Goal: Task Accomplishment & Management: Complete application form

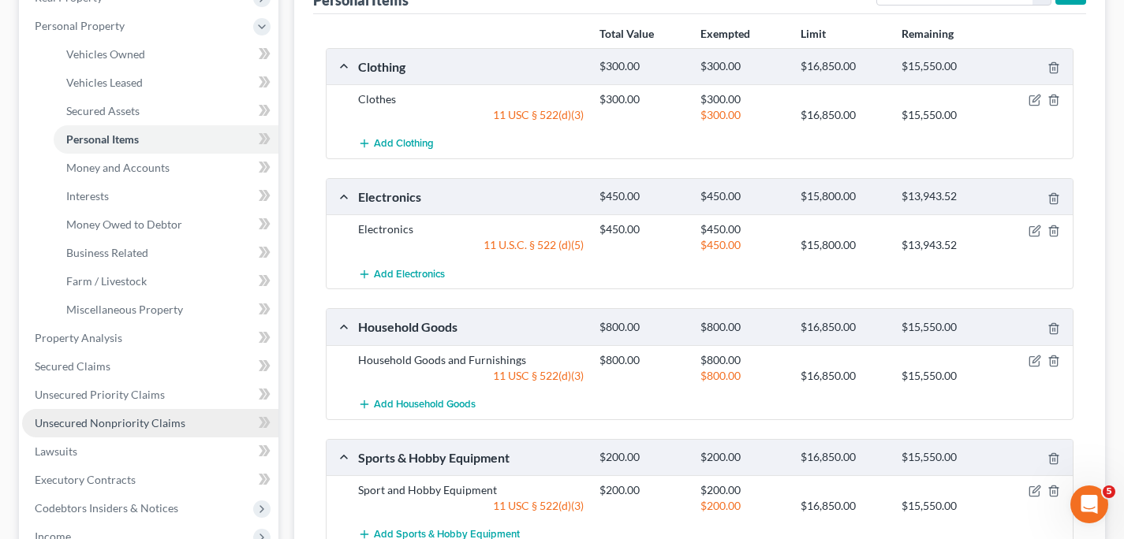
click at [137, 427] on span "Unsecured Nonpriority Claims" at bounding box center [110, 422] width 151 height 13
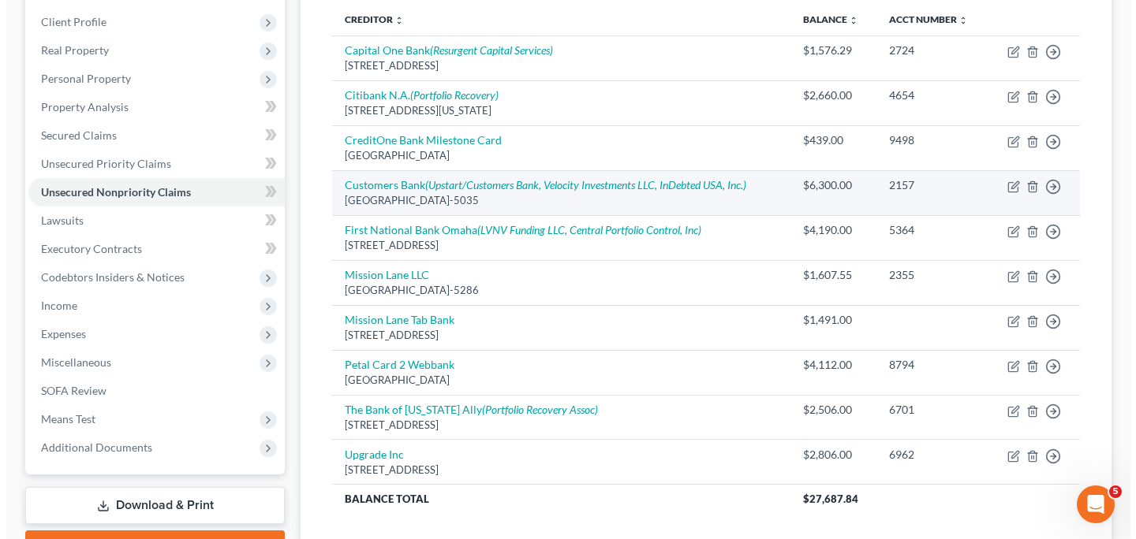
scroll to position [223, 0]
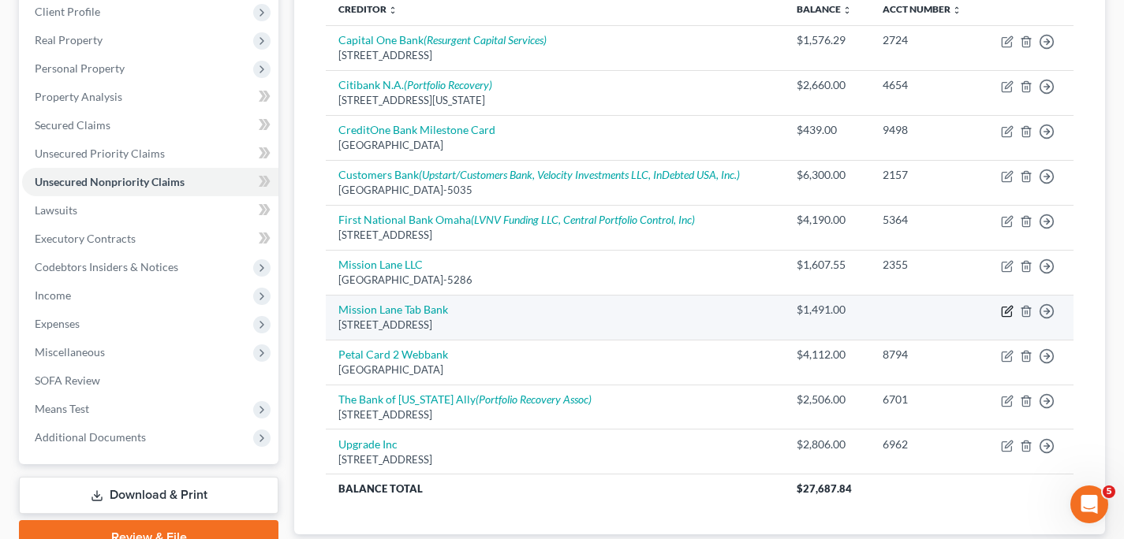
click at [1006, 309] on icon "button" at bounding box center [1007, 311] width 13 height 13
select select "48"
select select "2"
select select "0"
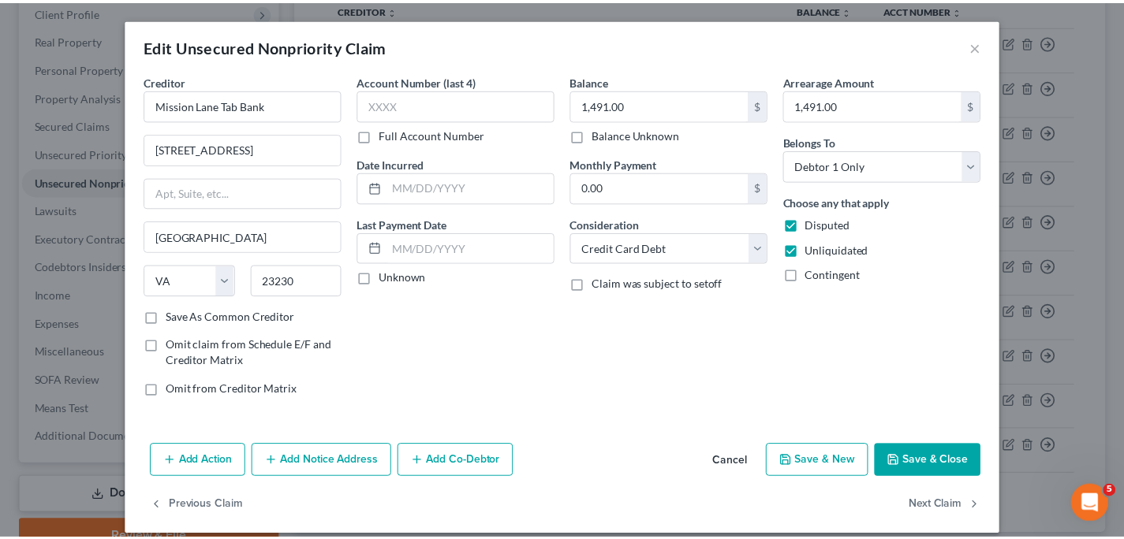
scroll to position [15, 0]
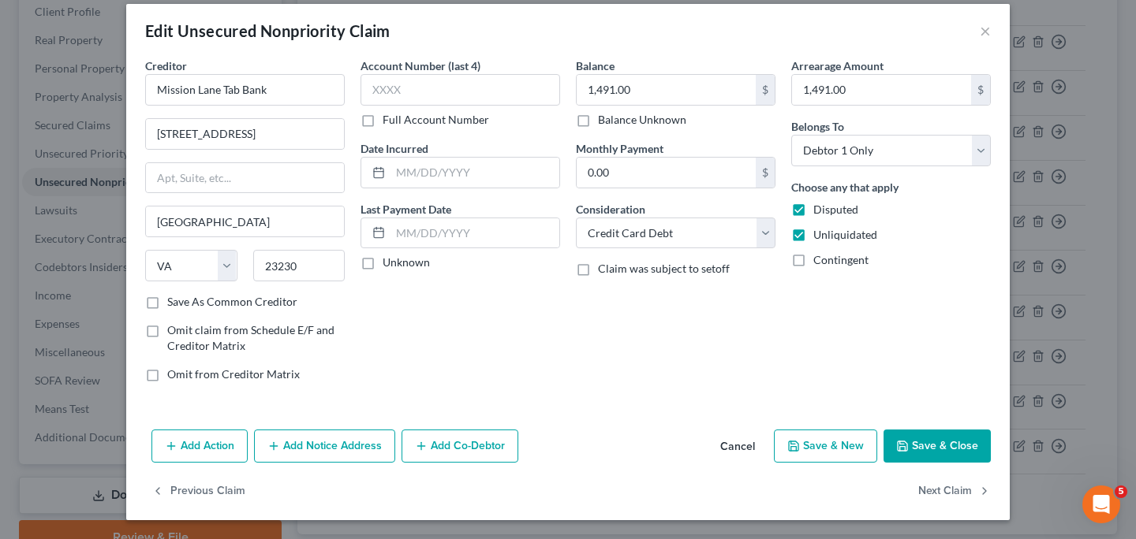
click at [747, 439] on button "Cancel" at bounding box center [737, 447] width 60 height 32
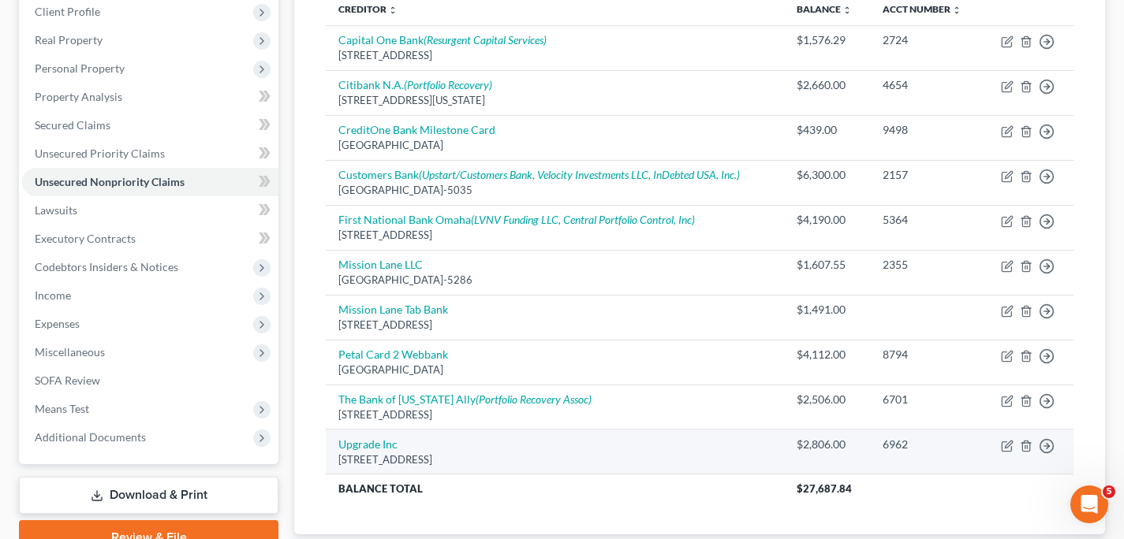
click at [742, 446] on td "Upgrade Inc [STREET_ADDRESS]" at bounding box center [555, 452] width 458 height 45
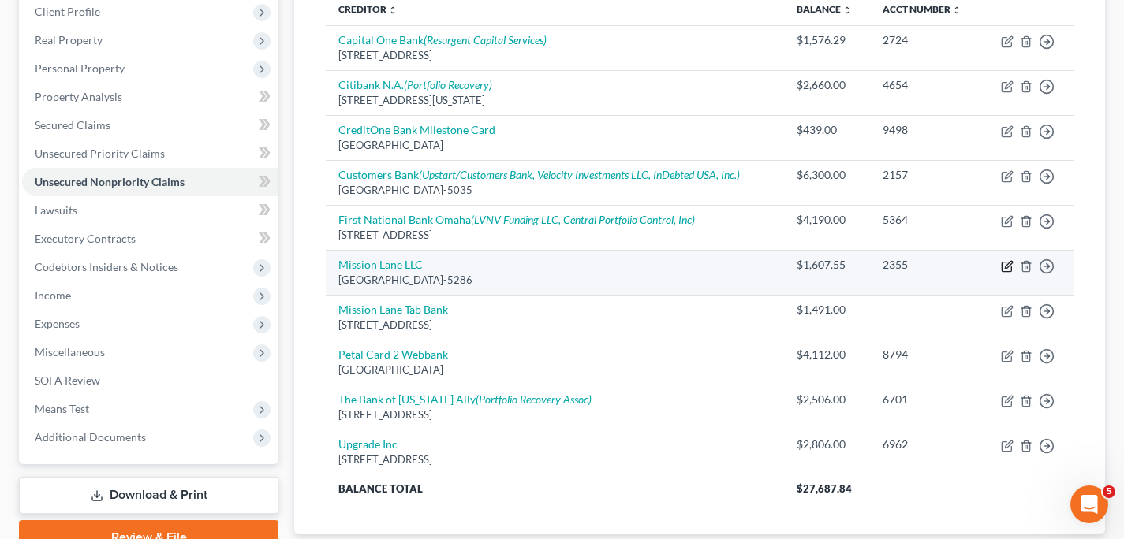
click at [1009, 267] on icon "button" at bounding box center [1007, 266] width 13 height 13
select select "10"
select select "2"
select select "0"
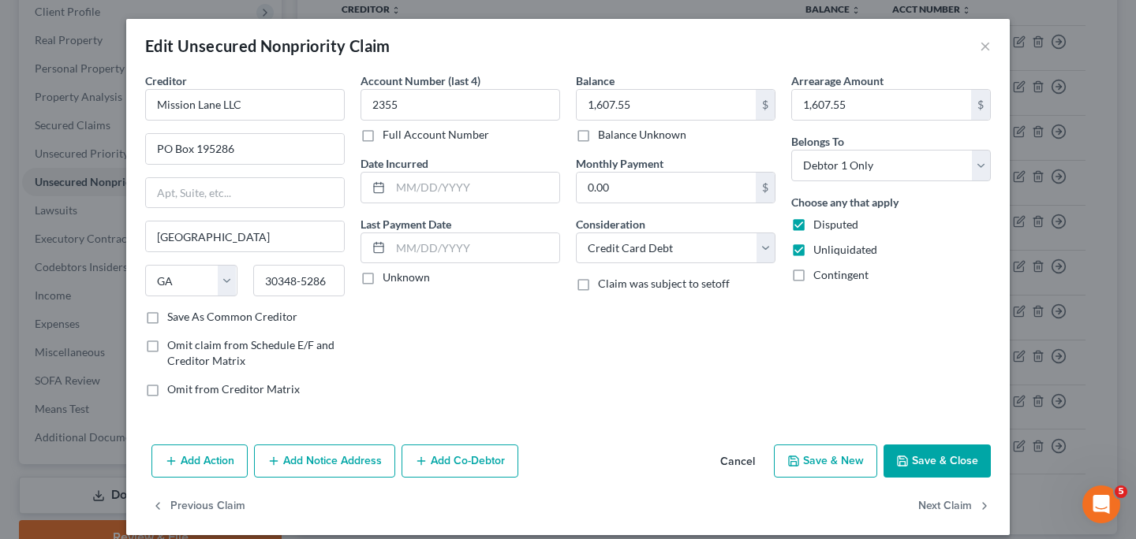
click at [735, 463] on button "Cancel" at bounding box center [737, 462] width 60 height 32
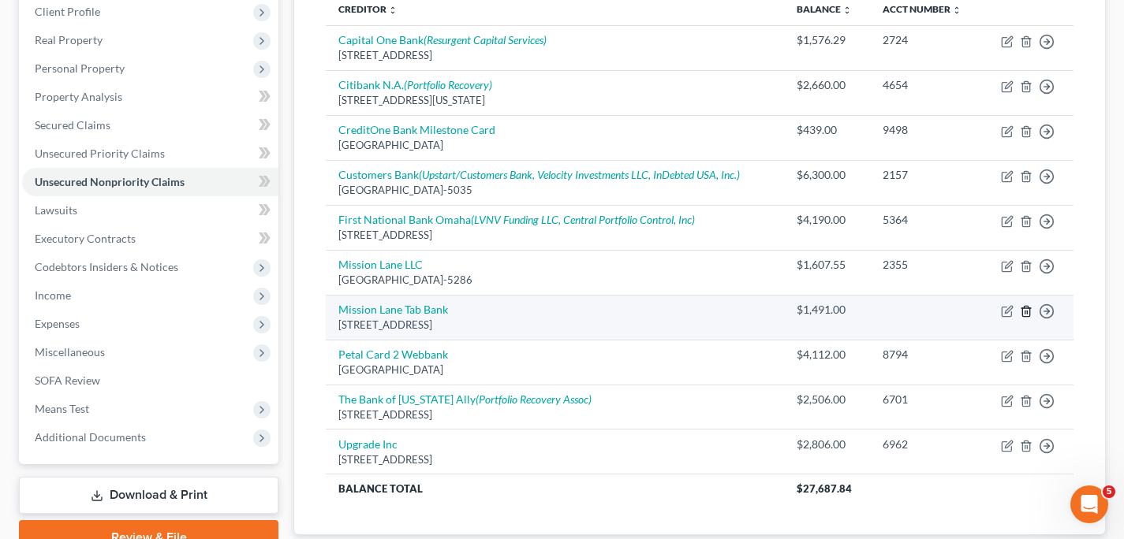
click at [1029, 309] on icon "button" at bounding box center [1025, 311] width 7 height 10
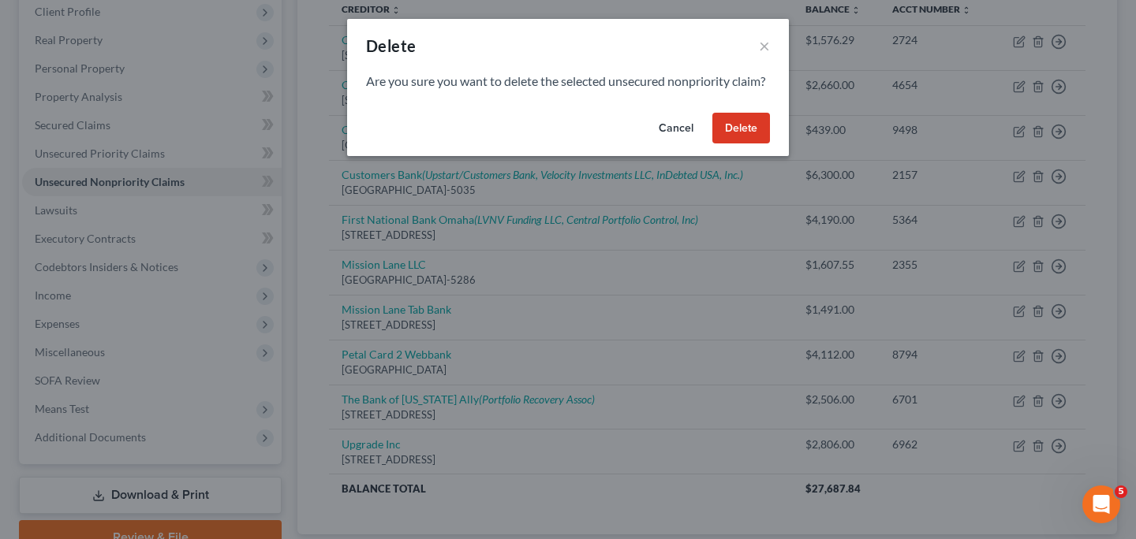
click at [750, 141] on button "Delete" at bounding box center [741, 129] width 58 height 32
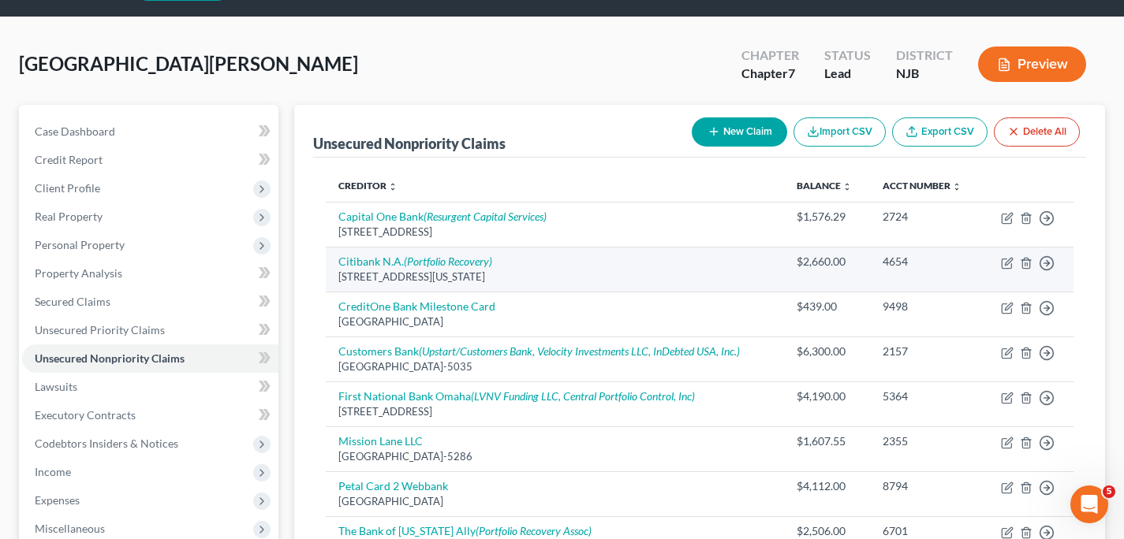
scroll to position [0, 0]
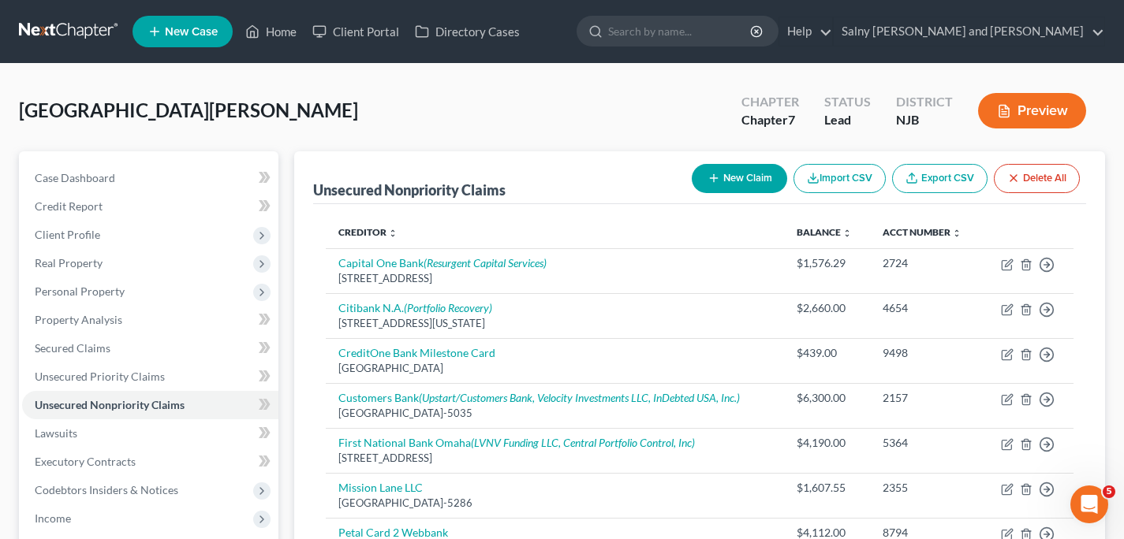
click at [744, 179] on button "New Claim" at bounding box center [739, 178] width 95 height 29
select select "0"
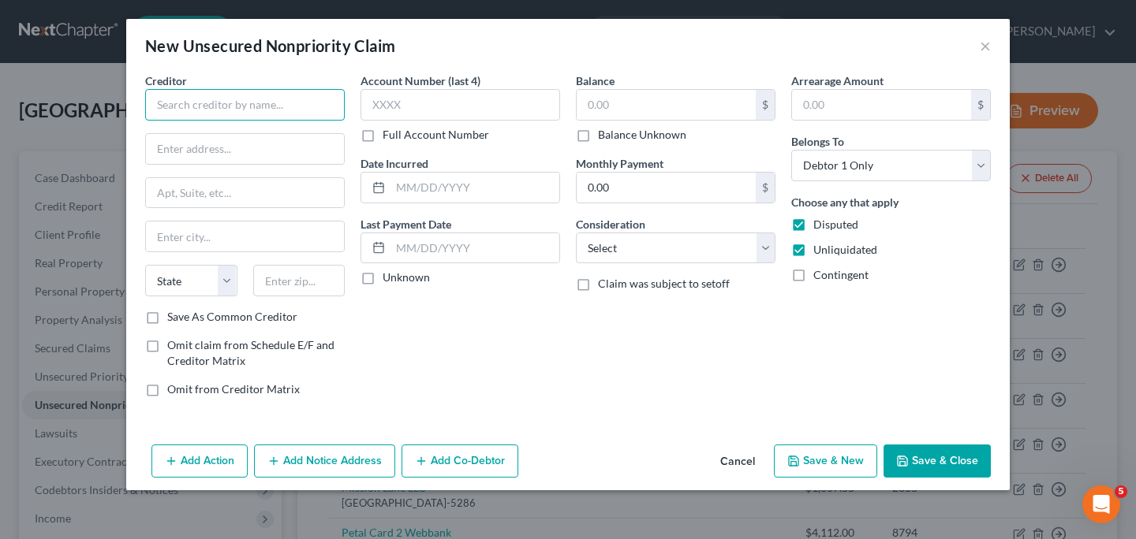
click at [303, 106] on input "text" at bounding box center [245, 105] width 200 height 32
type input "St. Claire's Health Medical Group"
click at [287, 147] on input "text" at bounding box center [245, 149] width 198 height 30
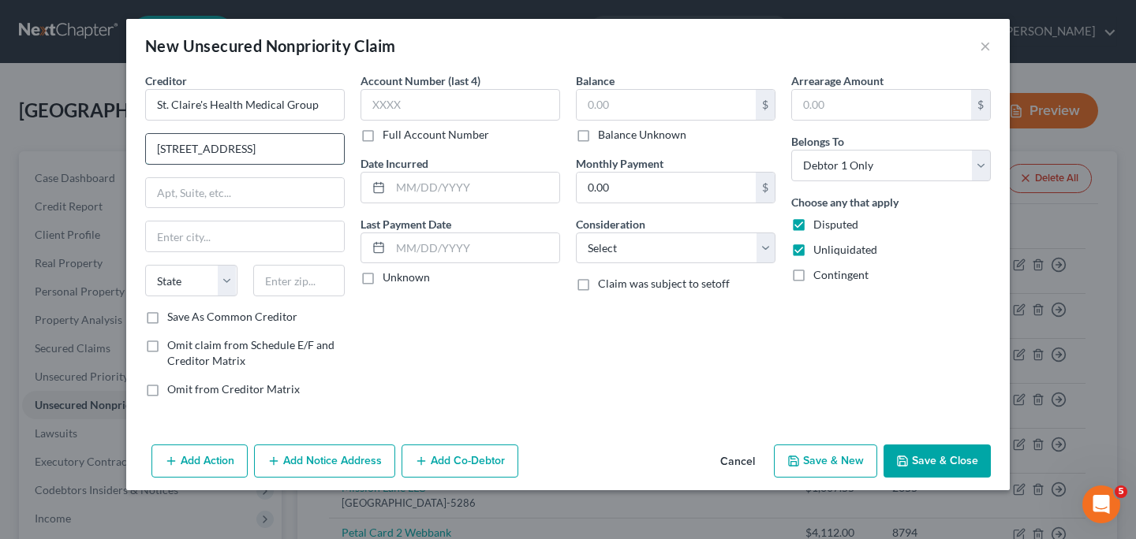
type input "[STREET_ADDRESS]"
type input "[PERSON_NAME]"
select select "33"
type input "07470-5836"
click at [167, 320] on label "Save As Common Creditor" at bounding box center [232, 317] width 130 height 16
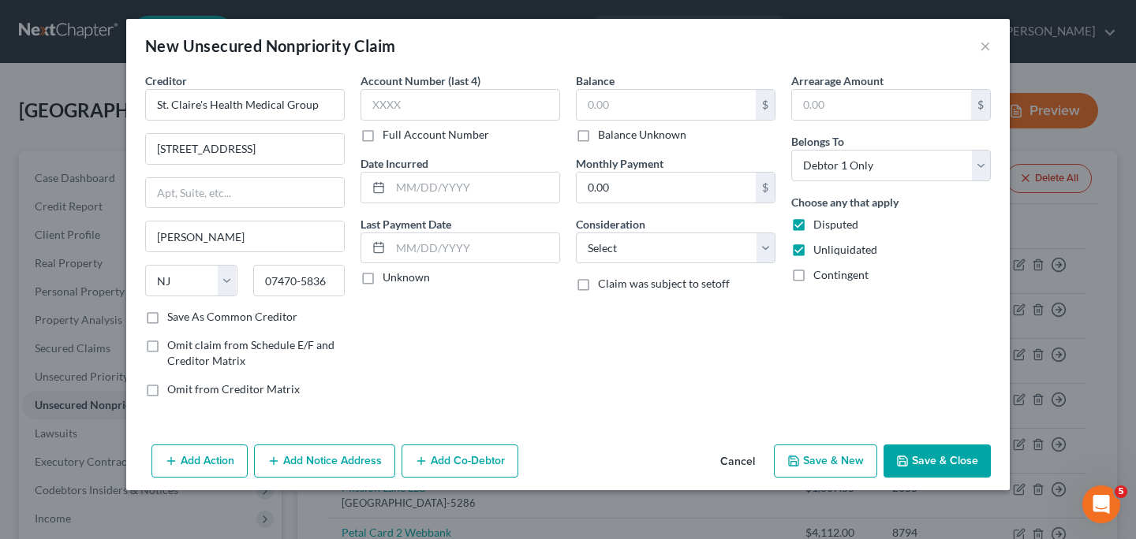
click at [174, 319] on input "Save As Common Creditor" at bounding box center [179, 314] width 10 height 10
checkbox input "true"
click at [491, 110] on input "text" at bounding box center [460, 105] width 200 height 32
click at [382, 138] on label "Full Account Number" at bounding box center [435, 135] width 106 height 16
click at [389, 137] on input "Full Account Number" at bounding box center [394, 132] width 10 height 10
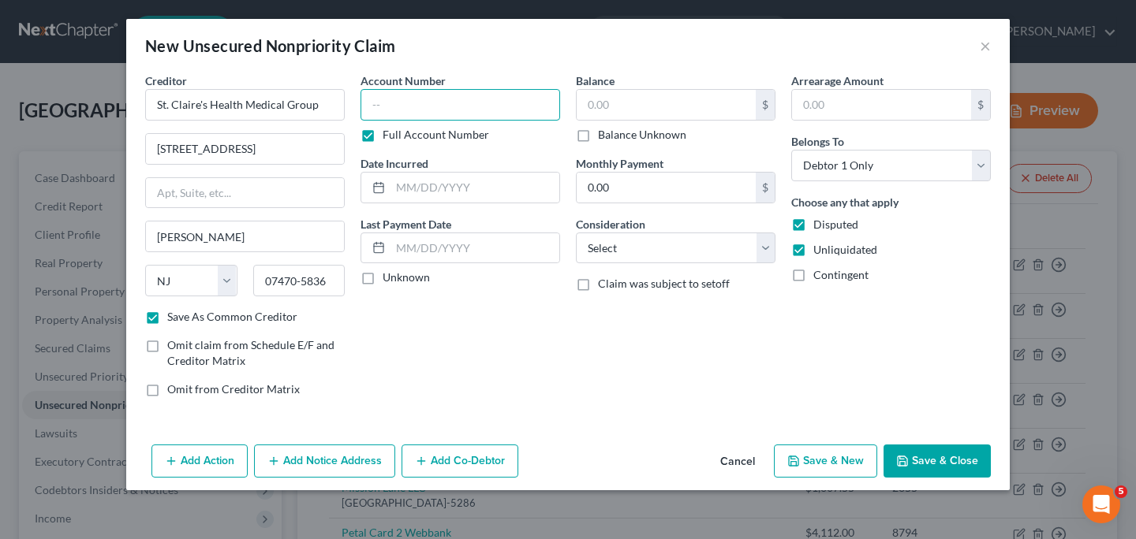
click at [386, 112] on input "text" at bounding box center [460, 105] width 200 height 32
type input "2684590"
click at [630, 101] on input "text" at bounding box center [665, 105] width 179 height 30
click at [453, 193] on input "text" at bounding box center [474, 188] width 169 height 30
type input "M"
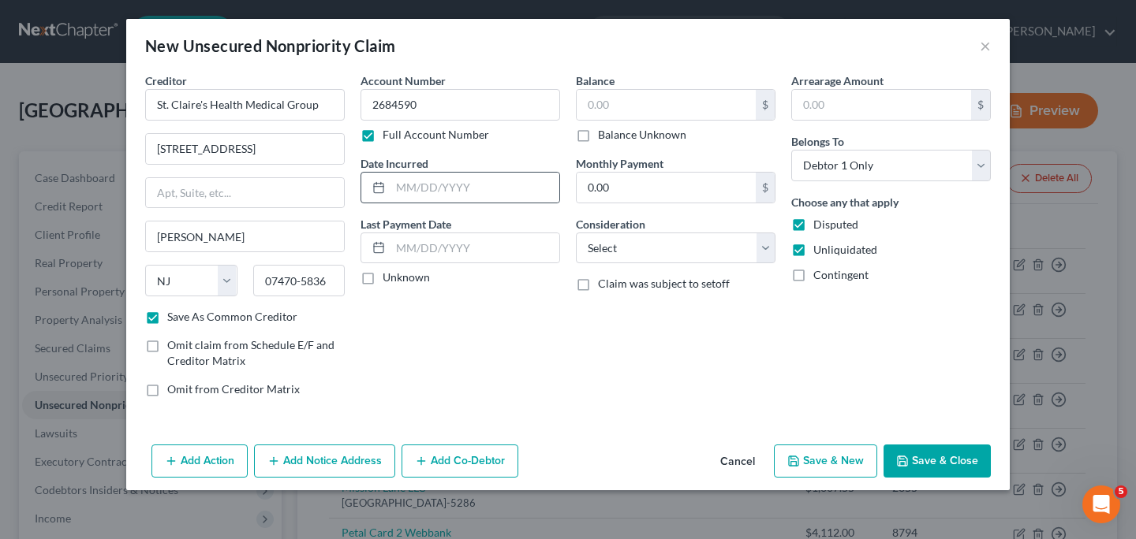
click at [379, 189] on icon at bounding box center [378, 187] width 13 height 13
click at [403, 193] on input "text" at bounding box center [474, 188] width 169 height 30
type input "[DATE]"
click at [615, 103] on input "text" at bounding box center [665, 105] width 179 height 30
type input "3"
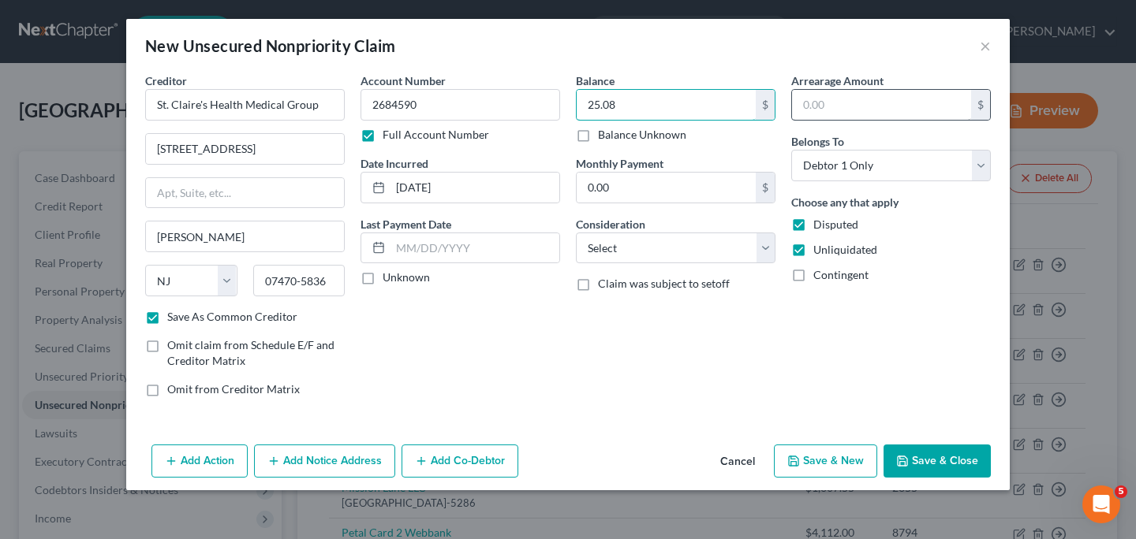
type input "25.08"
click at [818, 95] on input "text" at bounding box center [881, 105] width 179 height 30
type input "25.08"
click at [769, 252] on select "Select Cable / Satellite Services Collection Agency Credit Card Debt Debt Couns…" at bounding box center [676, 249] width 200 height 32
select select "9"
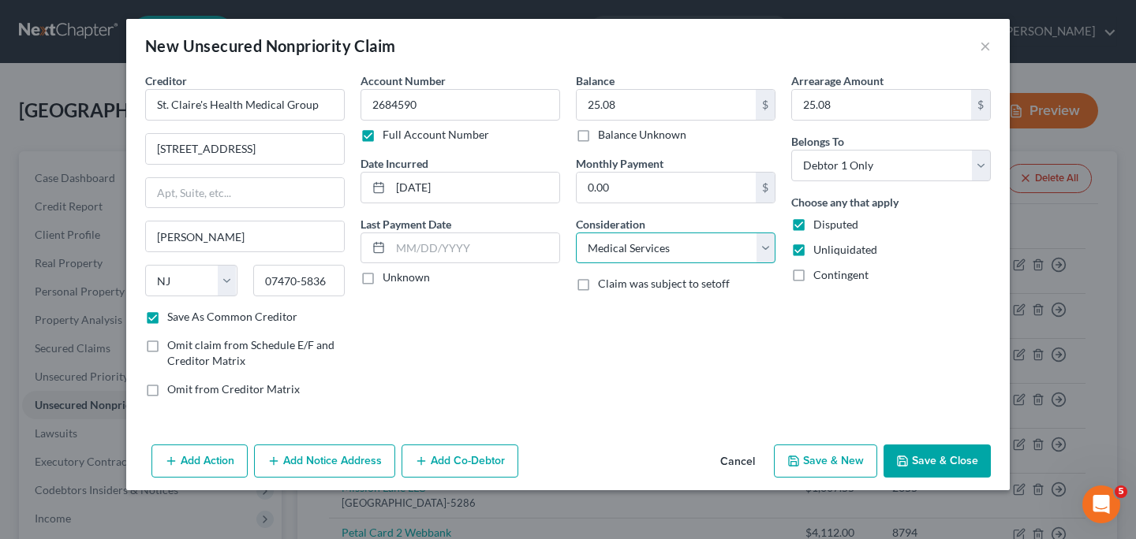
click option "Medical Services" at bounding box center [0, 0] width 0 height 0
drag, startPoint x: 419, startPoint y: 106, endPoint x: 343, endPoint y: 107, distance: 75.7
click at [360, 107] on input "2684590" at bounding box center [460, 105] width 200 height 32
click at [557, 334] on div "Account Number 2684590 Full Account Number Date Incurred [DATE] Last Payment Da…" at bounding box center [460, 242] width 215 height 338
click at [798, 467] on icon "button" at bounding box center [793, 461] width 13 height 13
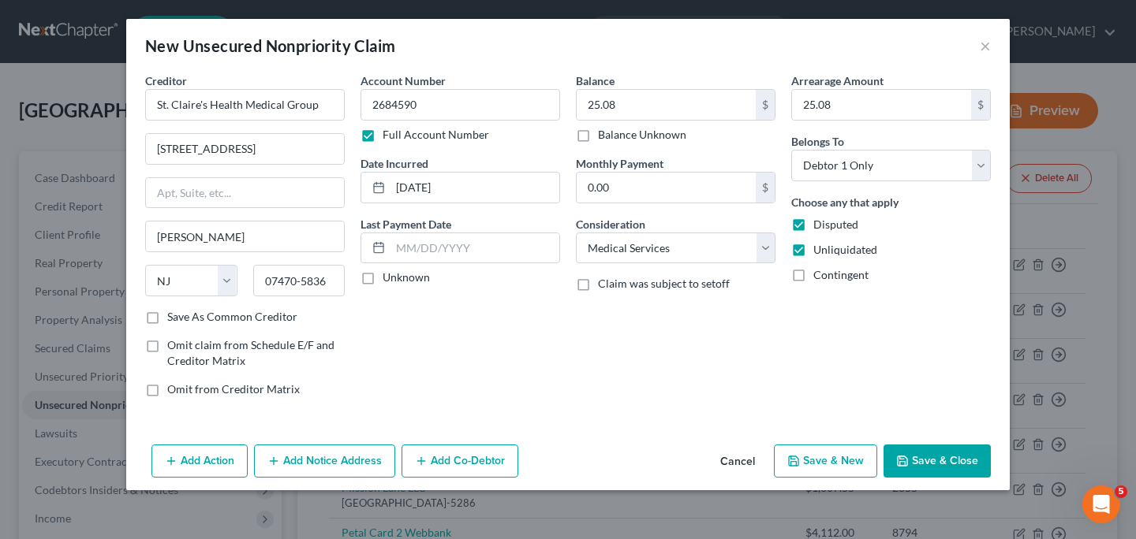
select select "0"
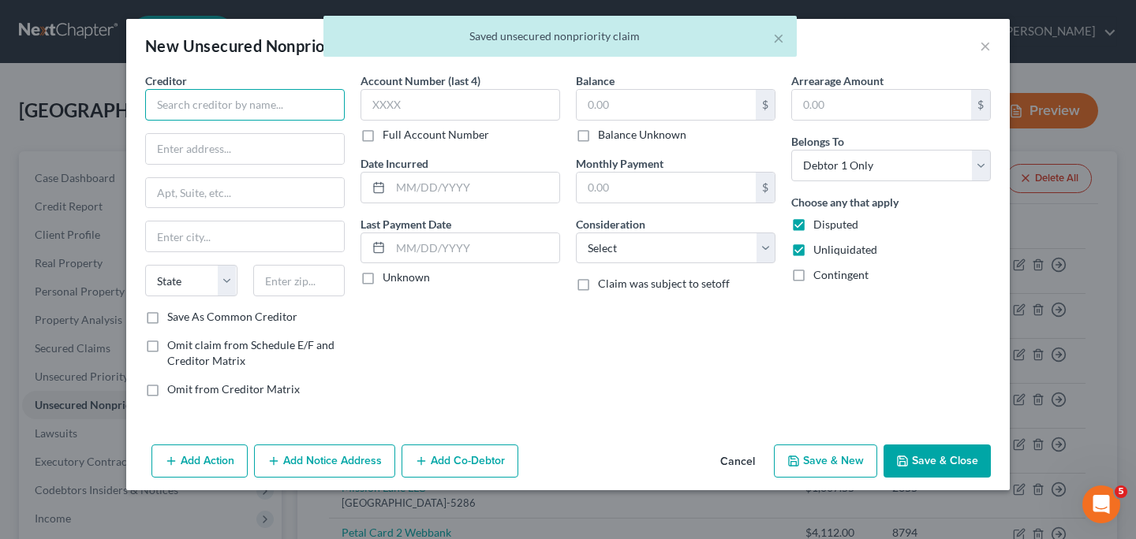
click at [191, 109] on input "text" at bounding box center [245, 105] width 200 height 32
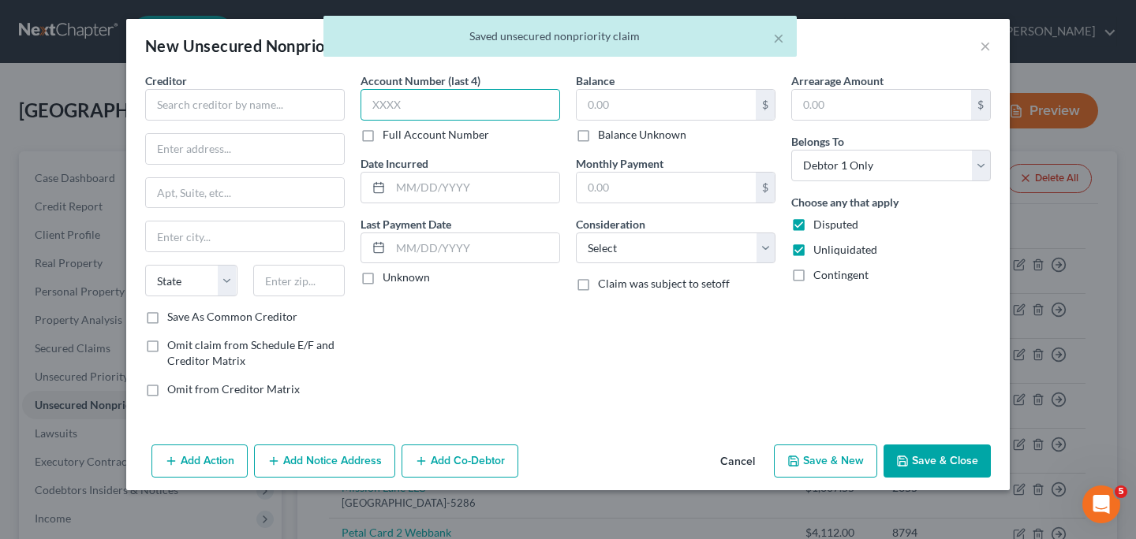
click at [387, 102] on input "text" at bounding box center [460, 105] width 200 height 32
paste input "2684"
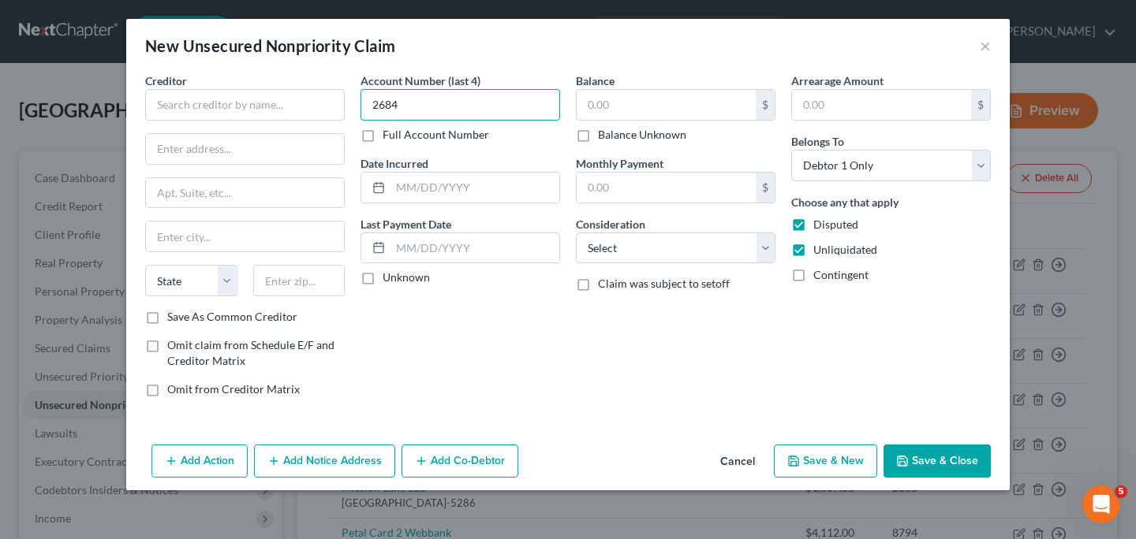
type input "2684"
click at [382, 139] on label "Full Account Number" at bounding box center [435, 135] width 106 height 16
click at [389, 137] on input "Full Account Number" at bounding box center [394, 132] width 10 height 10
click at [422, 102] on input "2684" at bounding box center [460, 105] width 200 height 32
type input "2"
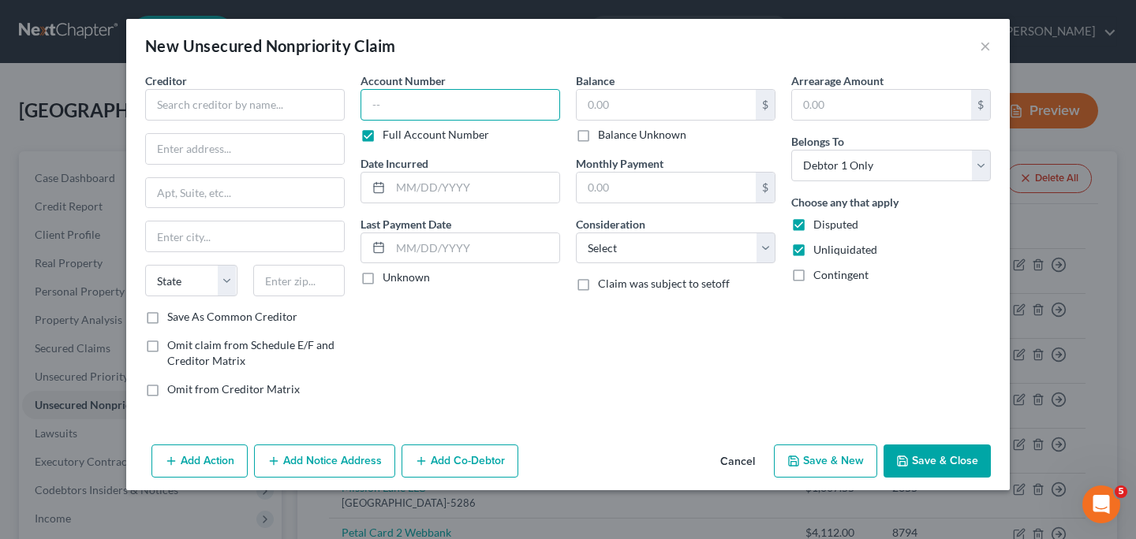
paste input "2684590"
type input "2684590"
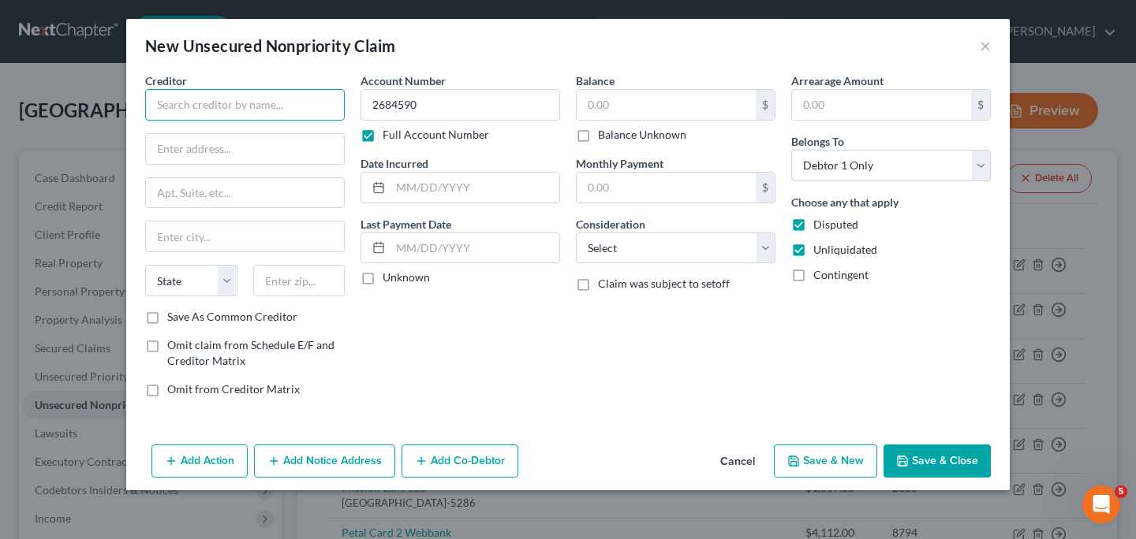
click at [312, 111] on input "text" at bounding box center [245, 105] width 200 height 32
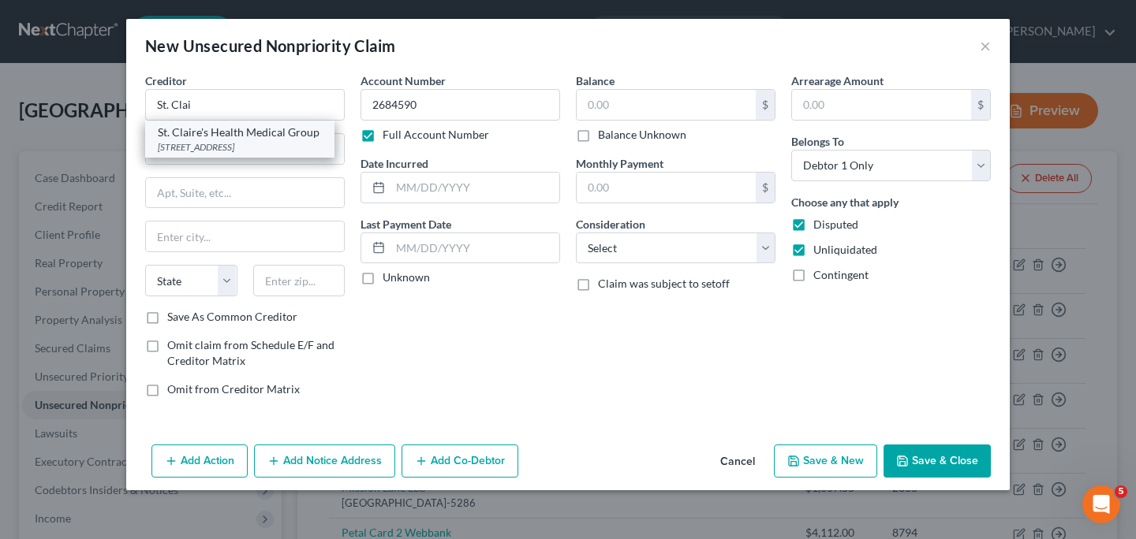
click at [271, 144] on div "[STREET_ADDRESS]" at bounding box center [240, 146] width 164 height 13
type input "St. Claire's Health Medical Group"
type input "[STREET_ADDRESS]"
type input "[PERSON_NAME]"
select select "33"
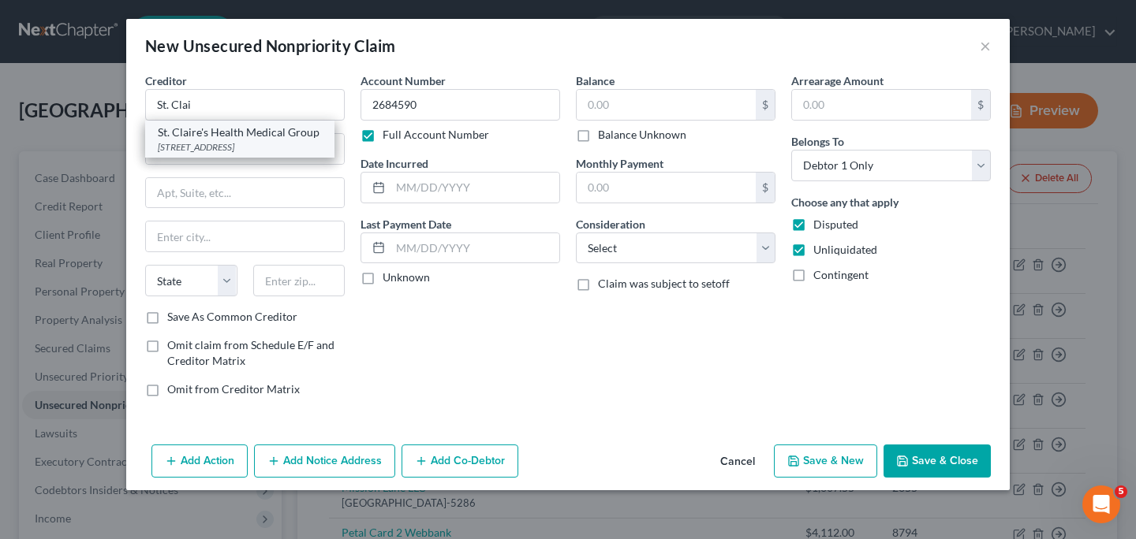
type input "07470-5836"
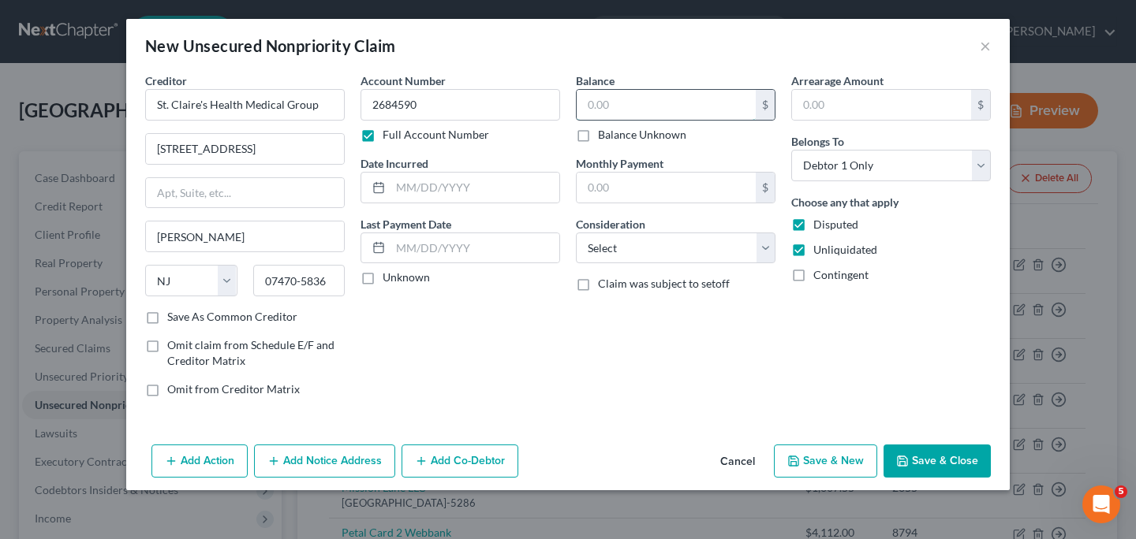
click at [614, 107] on input "text" at bounding box center [665, 105] width 179 height 30
type input "187.47"
click at [816, 105] on input "text" at bounding box center [881, 105] width 179 height 30
type input "187.47"
click at [492, 193] on input "text" at bounding box center [474, 188] width 169 height 30
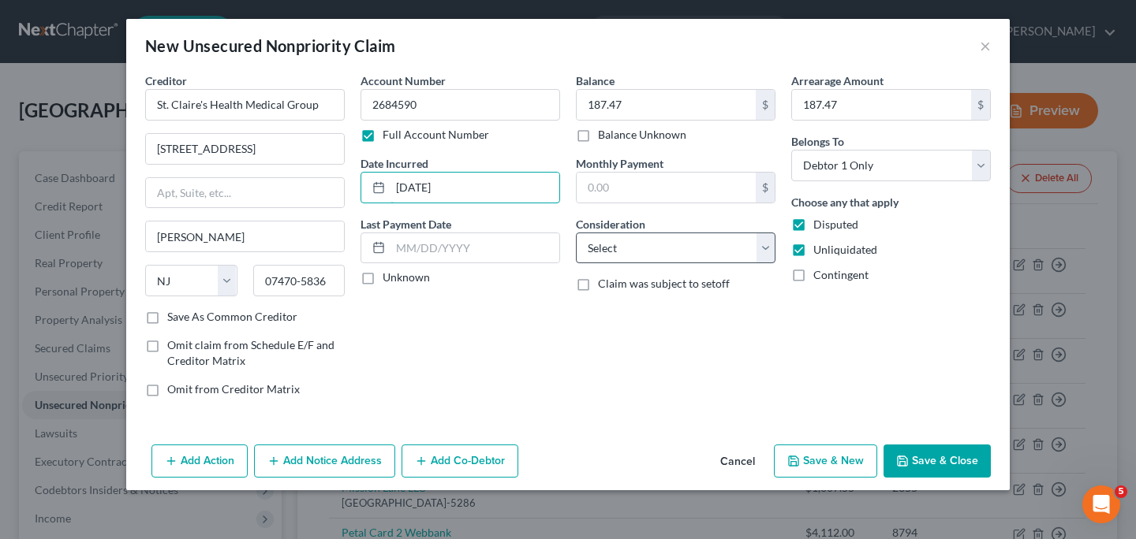
type input "[DATE]"
click at [767, 249] on select "Select Cable / Satellite Services Collection Agency Credit Card Debt Debt Couns…" at bounding box center [676, 249] width 200 height 32
select select "9"
click option "Medical Services" at bounding box center [0, 0] width 0 height 0
click at [849, 456] on button "Save & New" at bounding box center [825, 461] width 103 height 33
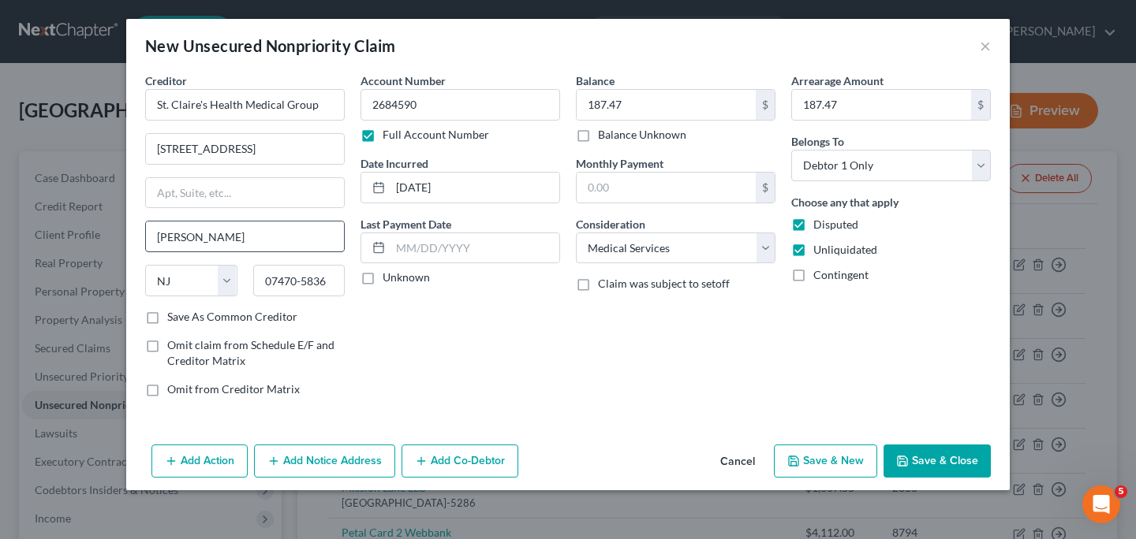
select select "0"
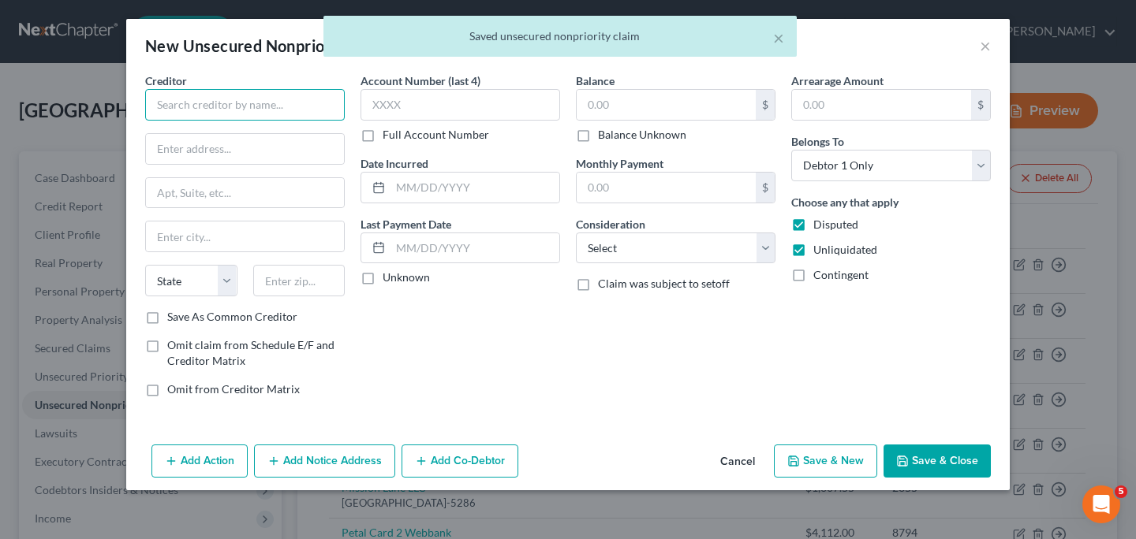
click at [283, 99] on input "text" at bounding box center [245, 105] width 200 height 32
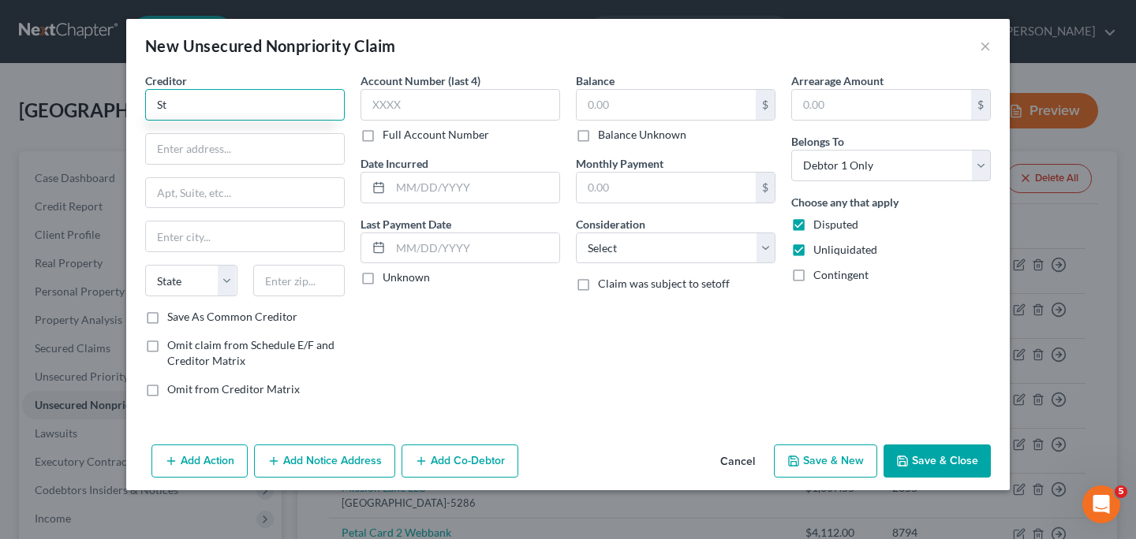
type input "S"
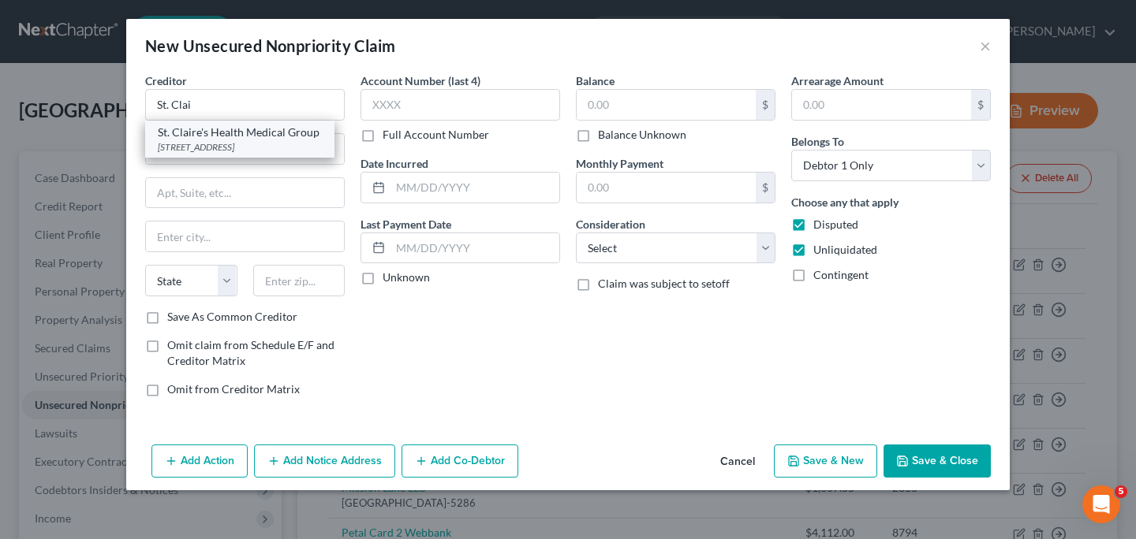
click at [251, 140] on div "St. Claire's Health Medical Group" at bounding box center [240, 133] width 164 height 16
type input "St. Claire's Health Medical Group"
type input "[STREET_ADDRESS]"
type input "[PERSON_NAME]"
select select "33"
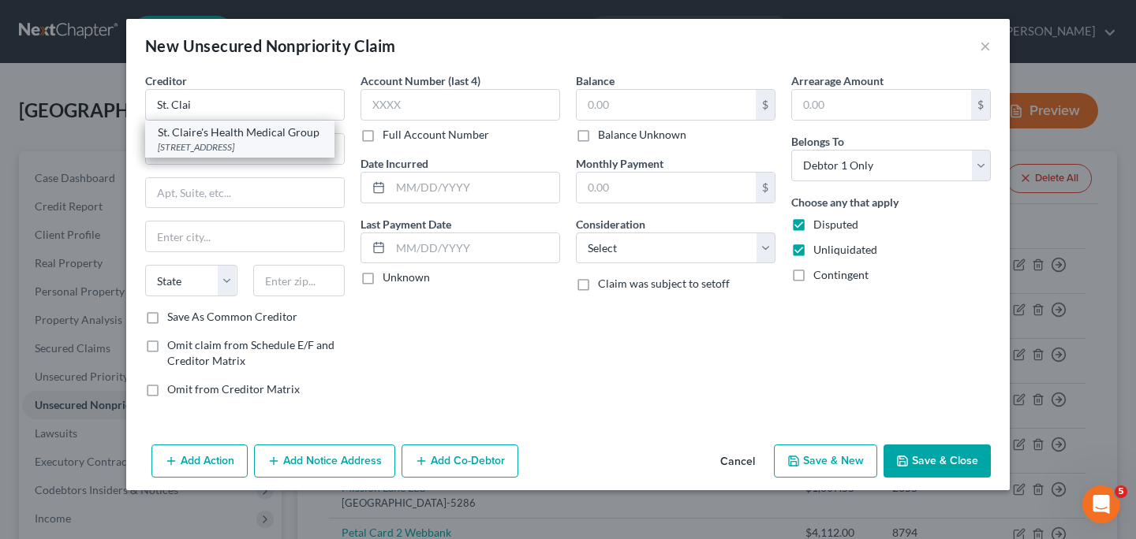
type input "07470-5836"
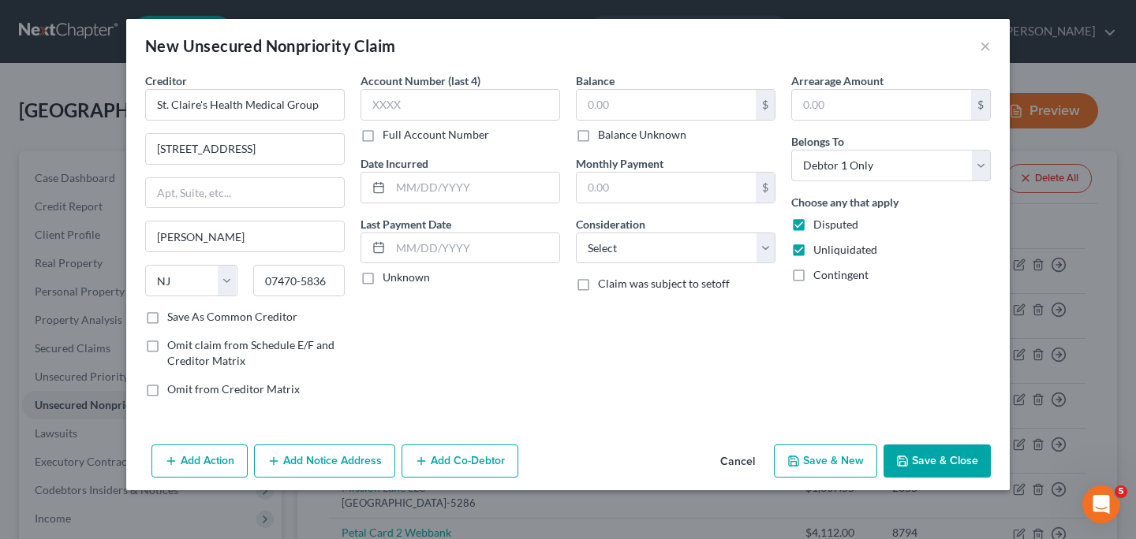
click at [382, 137] on label "Full Account Number" at bounding box center [435, 135] width 106 height 16
click at [389, 137] on input "Full Account Number" at bounding box center [394, 132] width 10 height 10
click at [397, 108] on input "text" at bounding box center [460, 105] width 200 height 32
paste input "2684590"
type input "2684590"
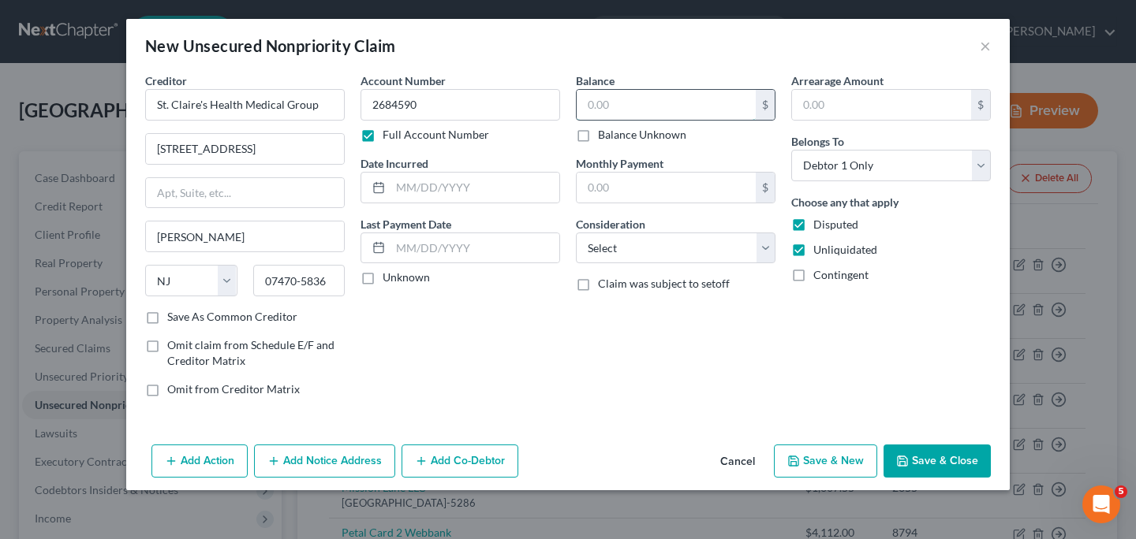
click at [614, 112] on input "text" at bounding box center [665, 105] width 179 height 30
type input "28.87"
click at [817, 106] on input "text" at bounding box center [881, 105] width 179 height 30
type input "28.87"
click at [576, 233] on select "Select Cable / Satellite Services Collection Agency Credit Card Debt Debt Couns…" at bounding box center [676, 249] width 200 height 32
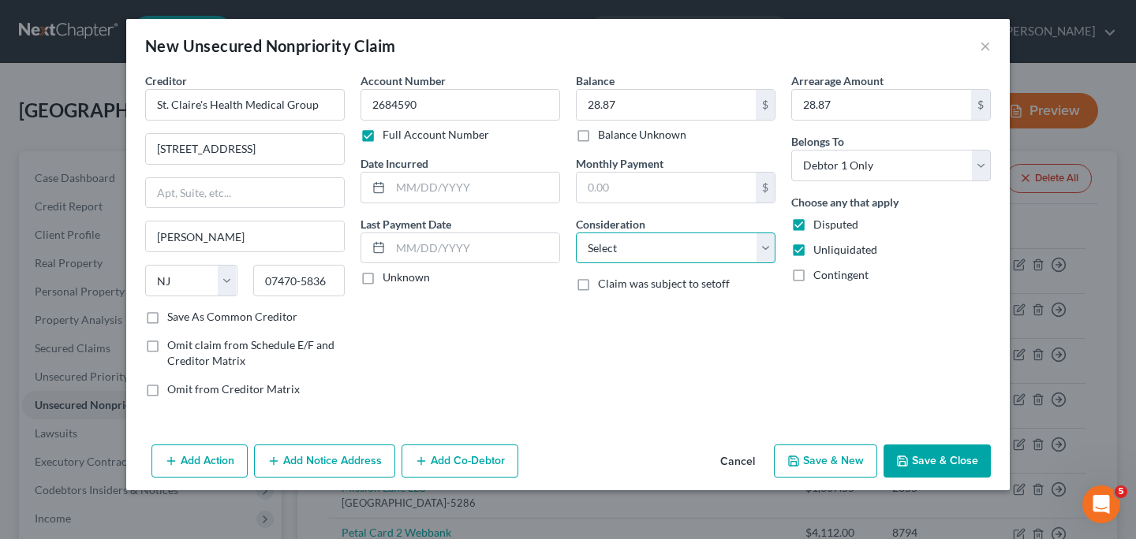
select select "9"
click option "Medical Services" at bounding box center [0, 0] width 0 height 0
click at [491, 200] on input "text" at bounding box center [474, 188] width 169 height 30
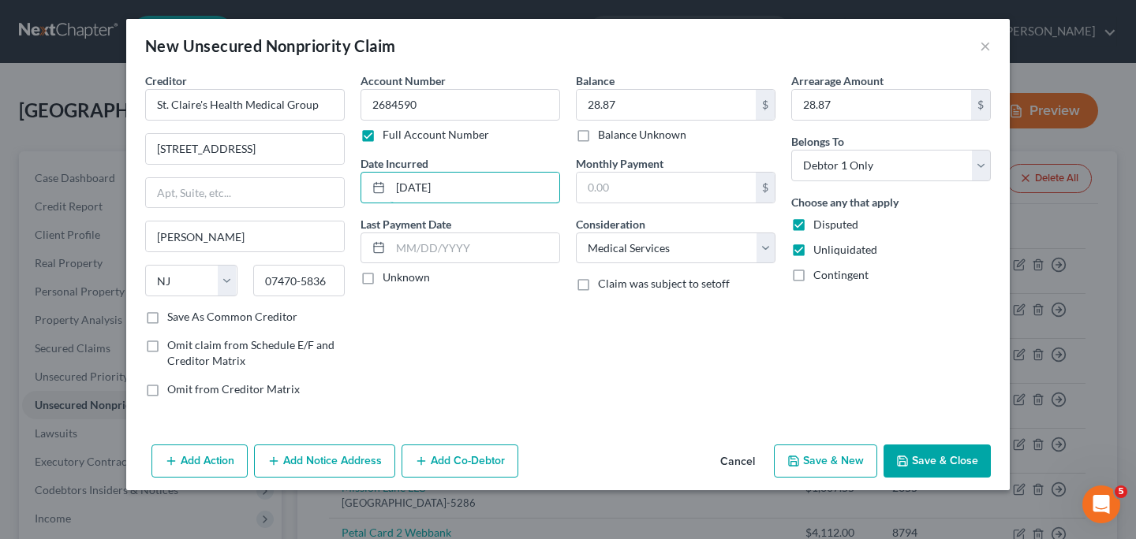
type input "[DATE]"
click at [818, 464] on button "Save & New" at bounding box center [825, 461] width 103 height 33
select select "0"
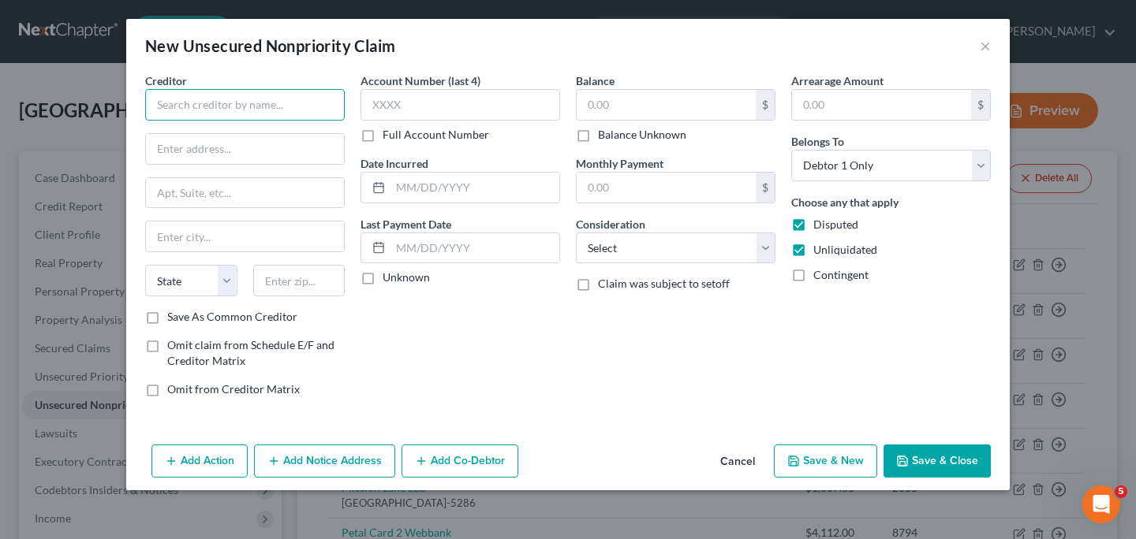
click at [262, 102] on input "text" at bounding box center [245, 105] width 200 height 32
type input "S"
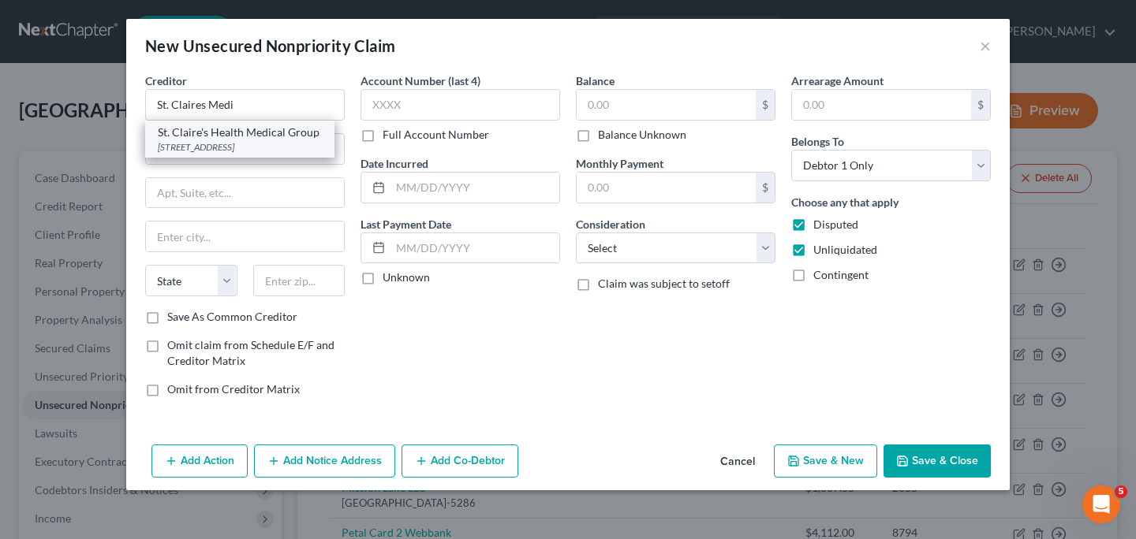
click at [212, 140] on div "St. Claire's Health Medical Group" at bounding box center [240, 133] width 164 height 16
type input "St. Claire's Health Medical Group"
type input "[STREET_ADDRESS]"
type input "[PERSON_NAME]"
select select "33"
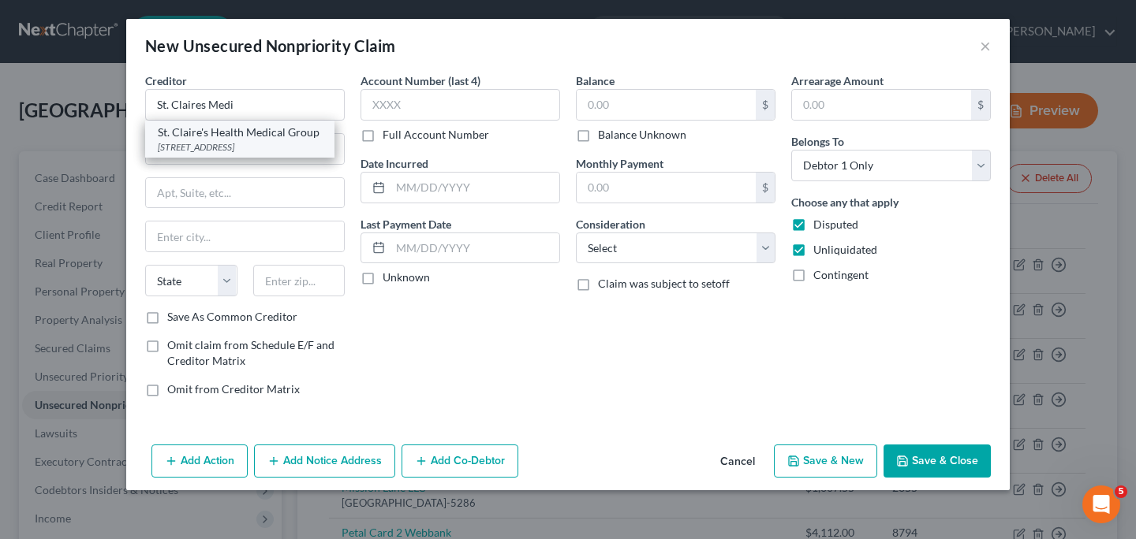
type input "07470-5836"
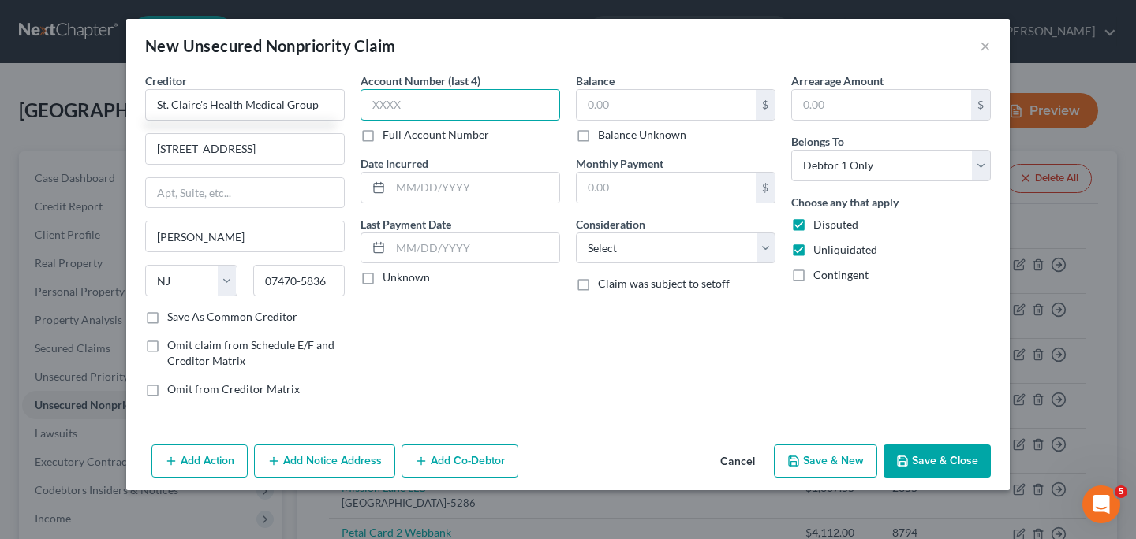
click at [392, 109] on input "text" at bounding box center [460, 105] width 200 height 32
click at [382, 135] on label "Full Account Number" at bounding box center [435, 135] width 106 height 16
click at [389, 135] on input "Full Account Number" at bounding box center [394, 132] width 10 height 10
click at [390, 111] on input "text" at bounding box center [460, 105] width 200 height 32
paste input "2684590"
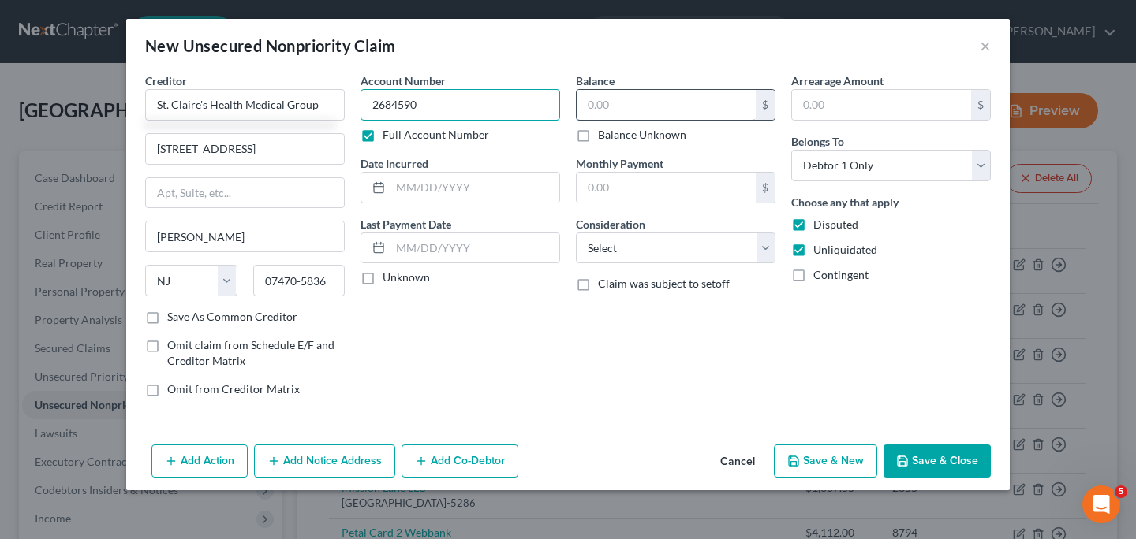
type input "2684590"
click at [601, 109] on input "text" at bounding box center [665, 105] width 179 height 30
type input "25.08"
click at [811, 101] on input "text" at bounding box center [881, 105] width 179 height 30
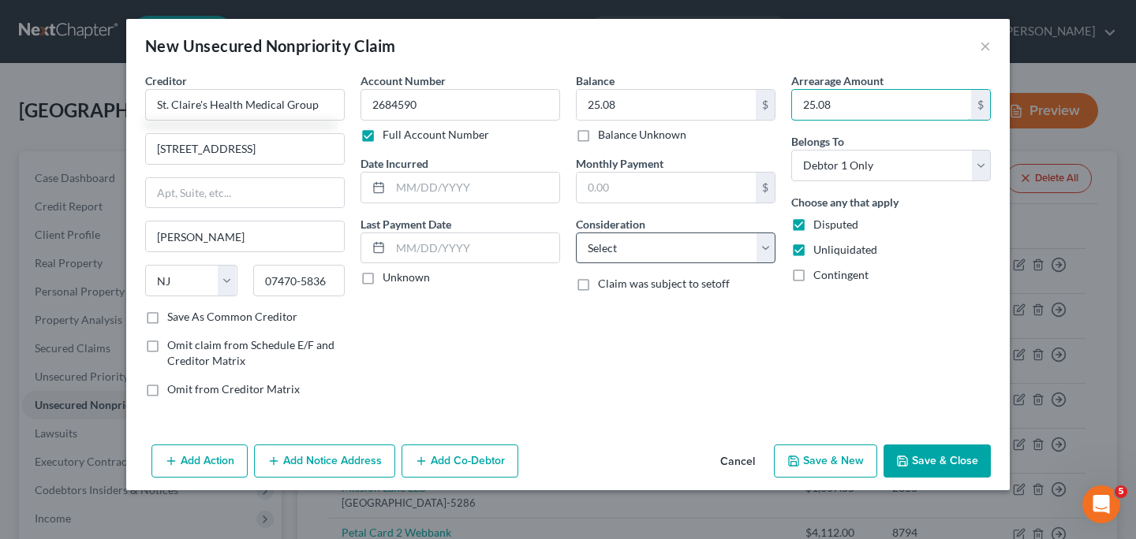
type input "25.08"
click at [770, 247] on select "Select Cable / Satellite Services Collection Agency Credit Card Debt Debt Couns…" at bounding box center [676, 249] width 200 height 32
select select "9"
click option "Medical Services" at bounding box center [0, 0] width 0 height 0
click at [815, 465] on button "Save & New" at bounding box center [825, 461] width 103 height 33
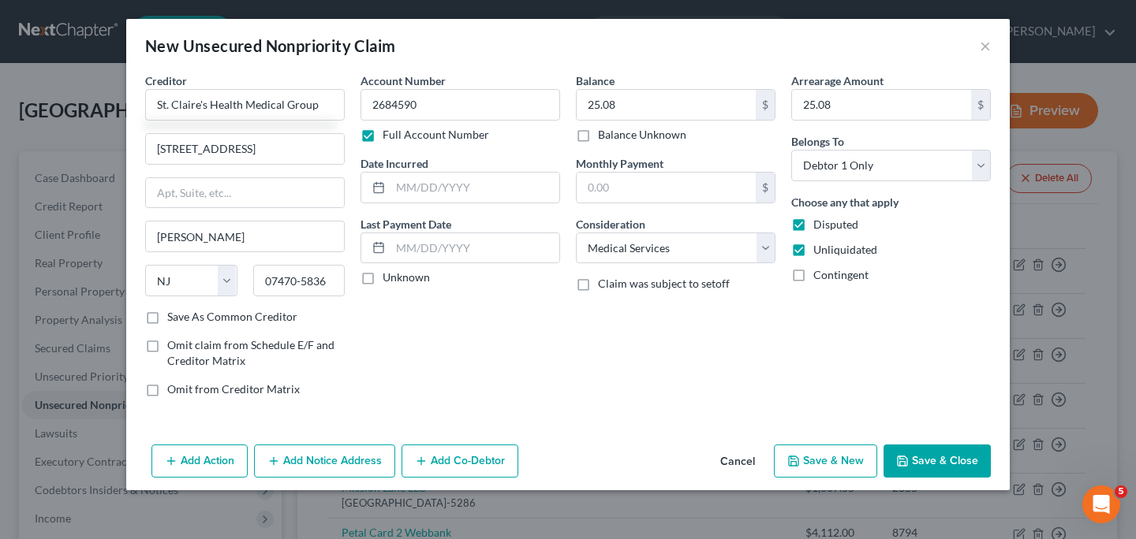
select select "0"
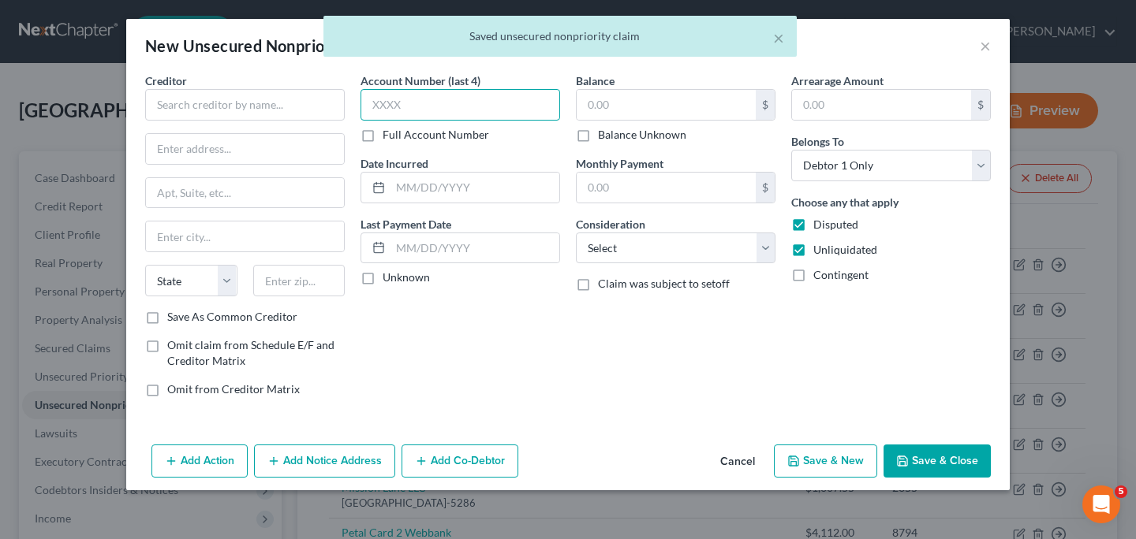
click at [468, 108] on input "text" at bounding box center [460, 105] width 200 height 32
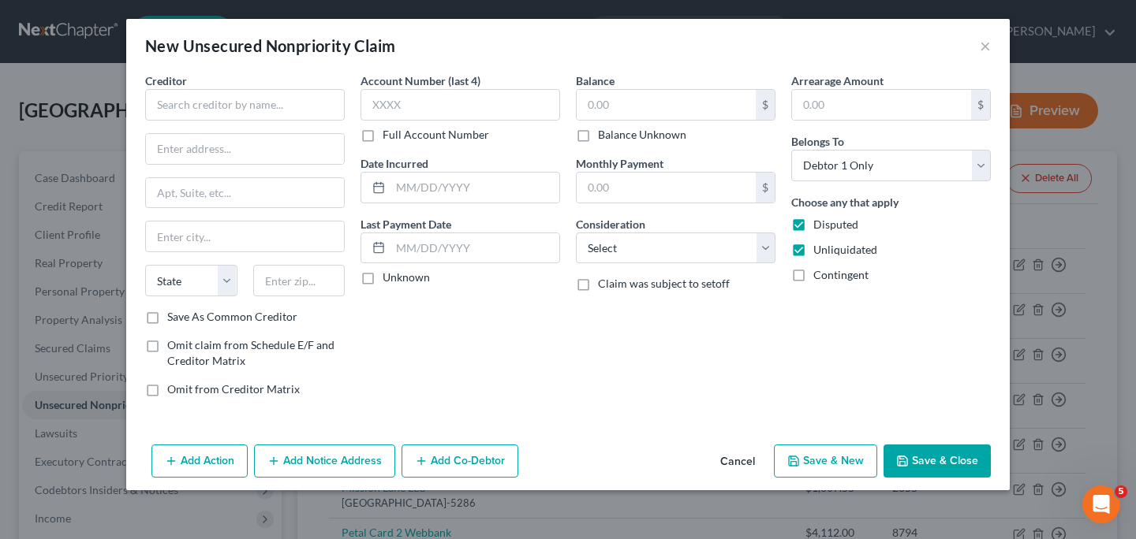
click at [382, 132] on label "Full Account Number" at bounding box center [435, 135] width 106 height 16
click at [389, 132] on input "Full Account Number" at bounding box center [394, 132] width 10 height 10
click at [401, 109] on input "text" at bounding box center [460, 105] width 200 height 32
paste input "2684590"
type input "2684590"
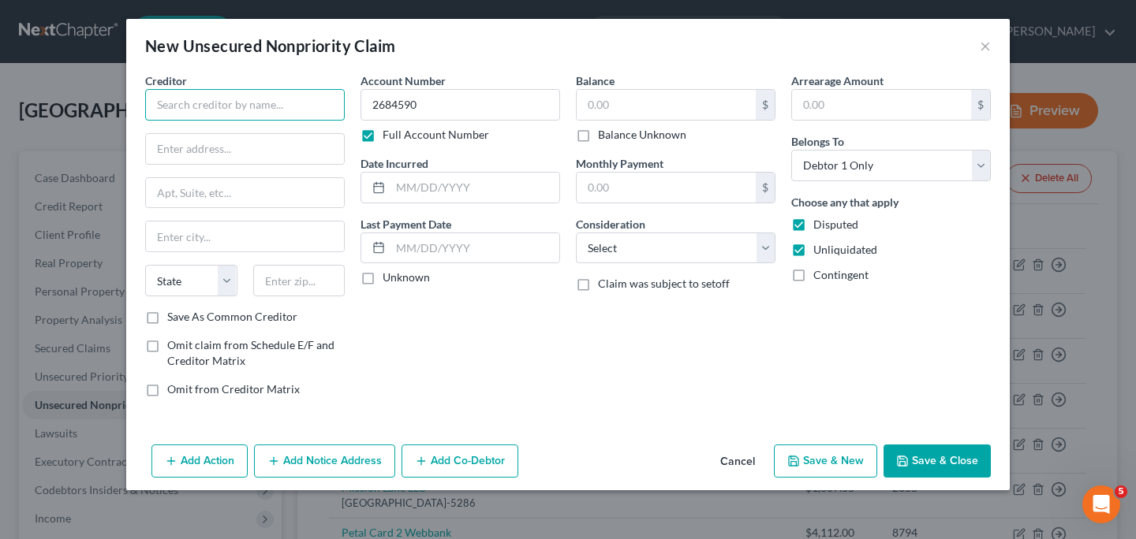
click at [264, 104] on input "text" at bounding box center [245, 105] width 200 height 32
type input "S"
type input "St. Claires Medical Group"
type input "[STREET_ADDRESS]"
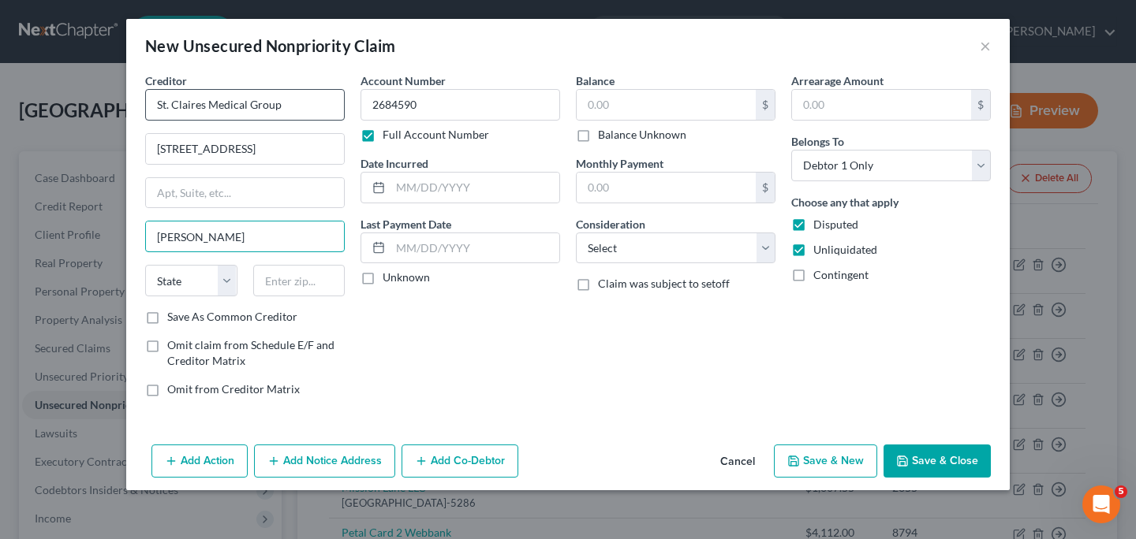
type input "[PERSON_NAME]"
select select "33"
type input "07470-5836"
click at [666, 108] on input "text" at bounding box center [665, 105] width 179 height 30
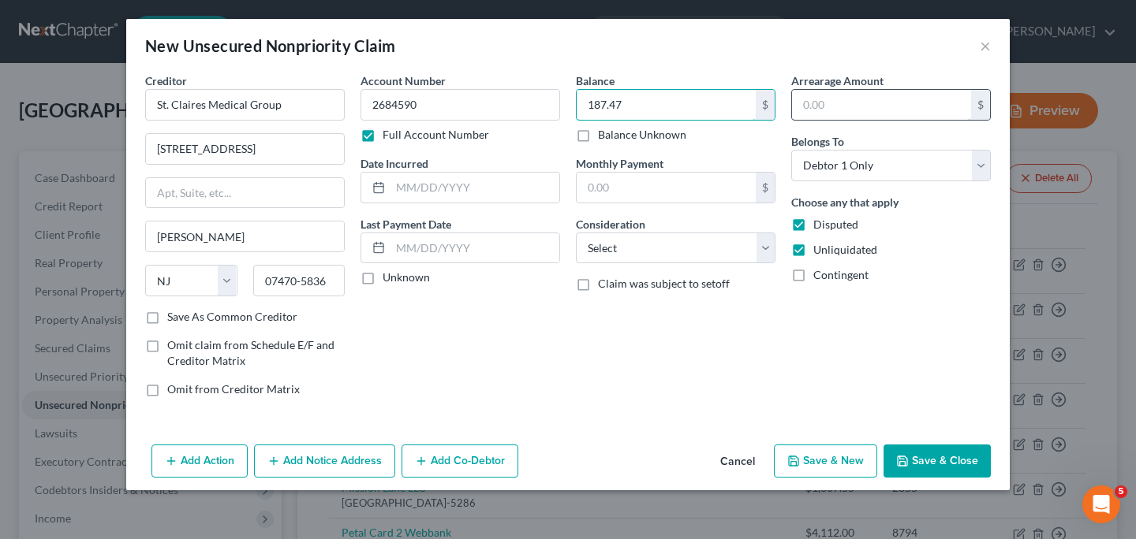
type input "187.47"
click at [851, 94] on input "text" at bounding box center [881, 105] width 179 height 30
type input "187.47"
click at [767, 253] on select "Select Cable / Satellite Services Collection Agency Credit Card Debt Debt Couns…" at bounding box center [676, 249] width 200 height 32
select select "9"
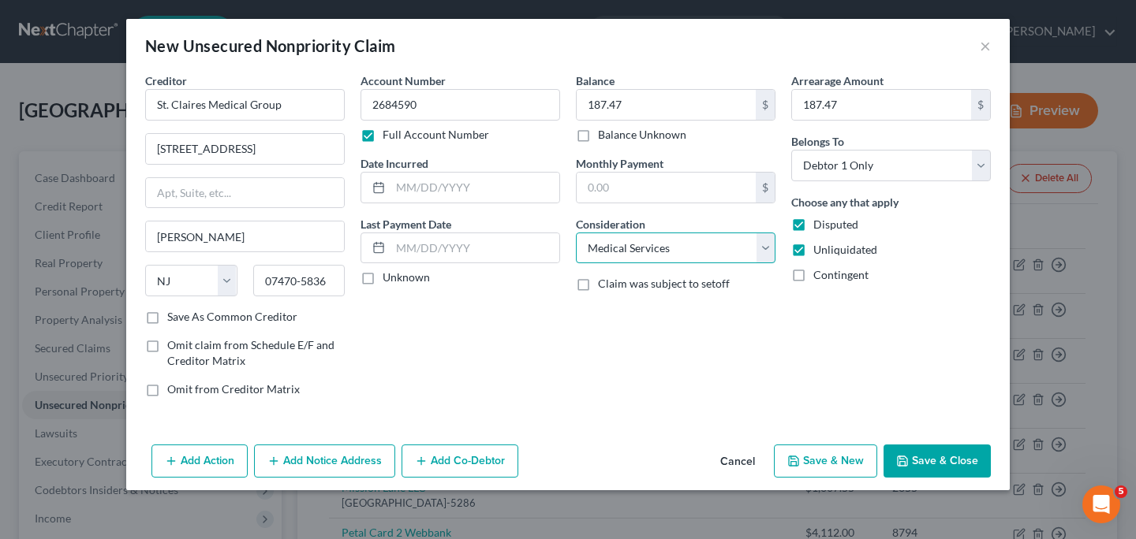
click option "Medical Services" at bounding box center [0, 0] width 0 height 0
click at [834, 462] on button "Save & New" at bounding box center [825, 461] width 103 height 33
select select "0"
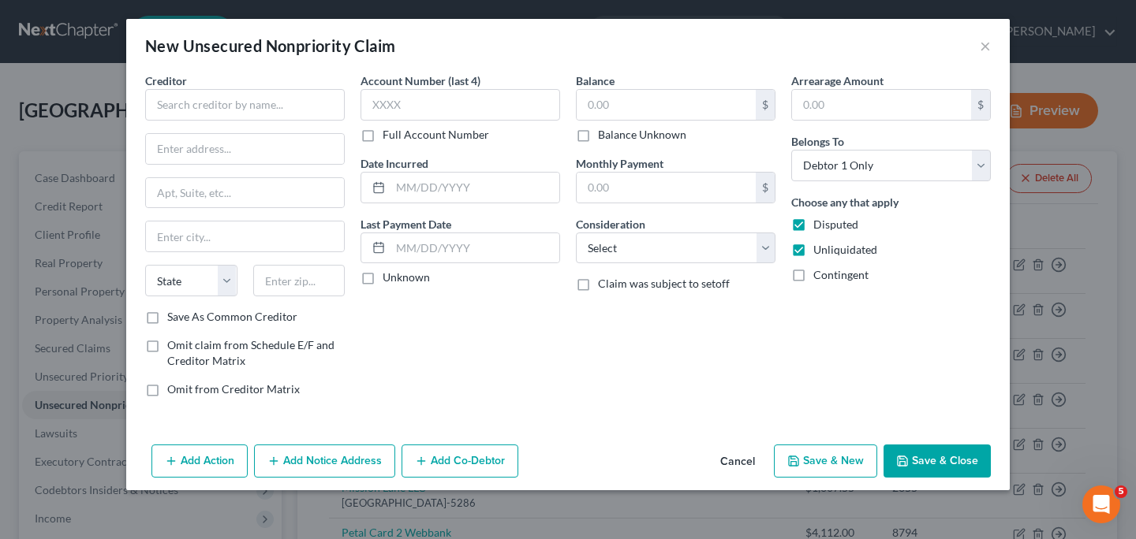
click at [382, 136] on label "Full Account Number" at bounding box center [435, 135] width 106 height 16
click at [389, 136] on input "Full Account Number" at bounding box center [394, 132] width 10 height 10
click at [399, 103] on input "text" at bounding box center [460, 105] width 200 height 32
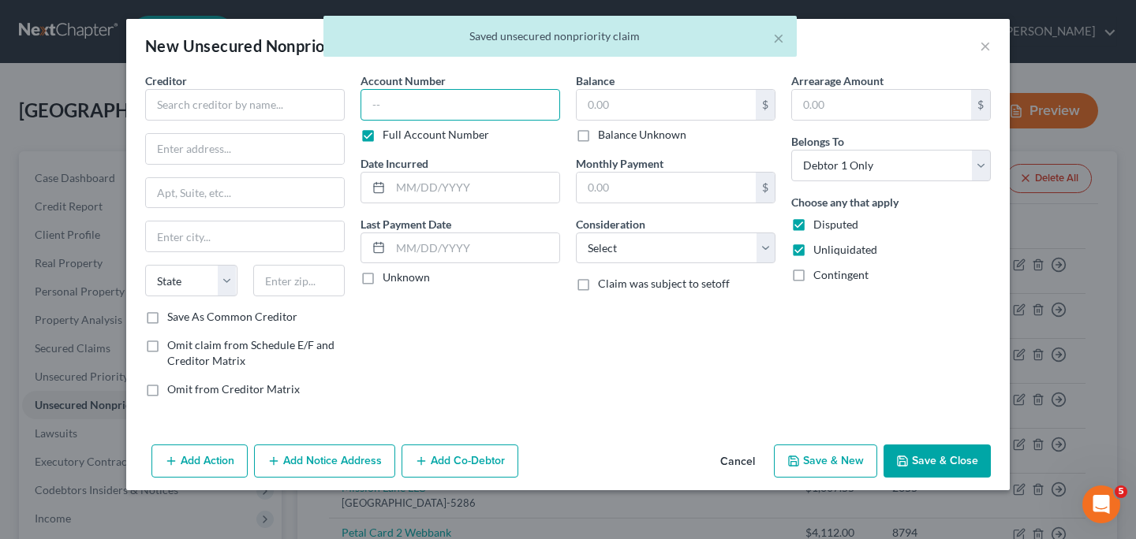
paste input "2684590"
type input "2684590"
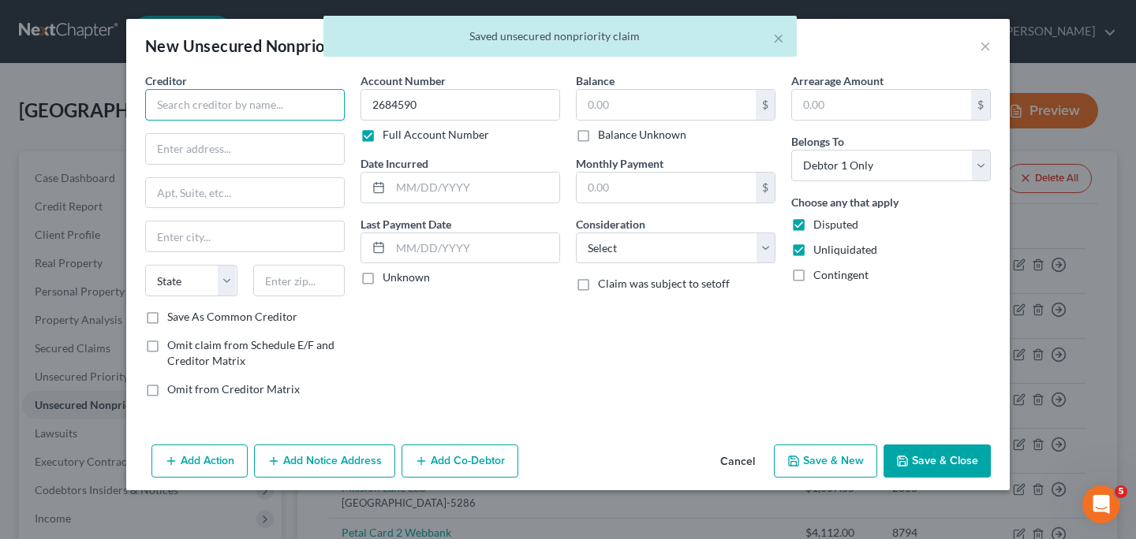
click at [287, 108] on input "text" at bounding box center [245, 105] width 200 height 32
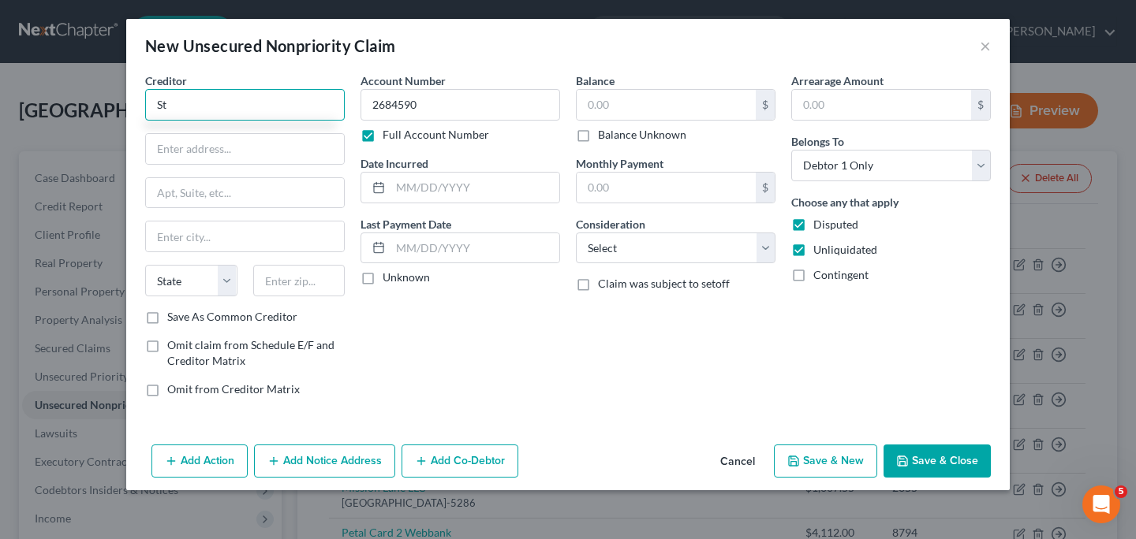
type input "S"
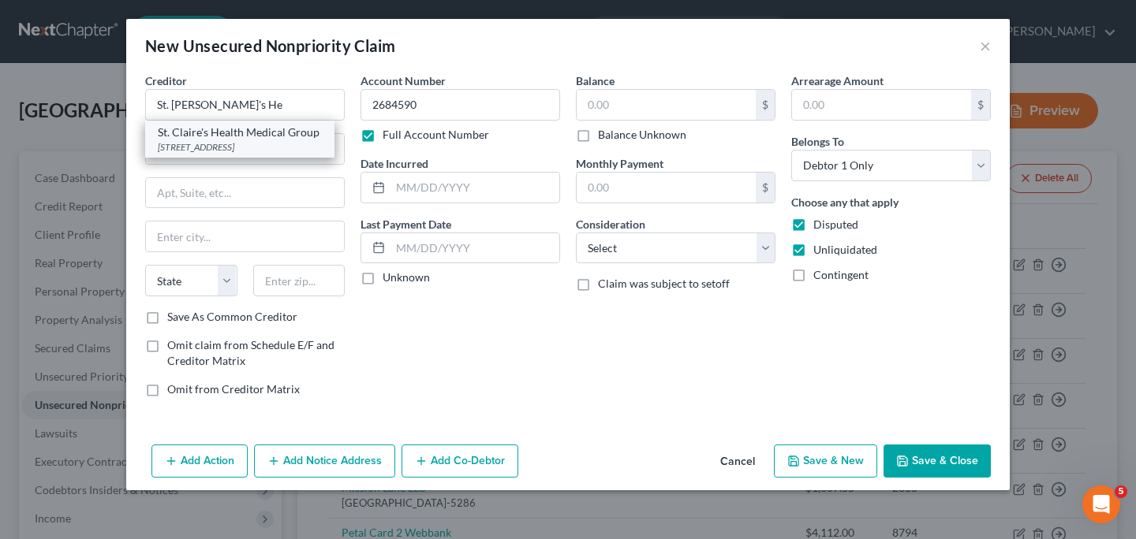
click at [237, 146] on div "[STREET_ADDRESS]" at bounding box center [240, 146] width 164 height 13
type input "St. Claire's Health Medical Group"
type input "[STREET_ADDRESS]"
type input "[PERSON_NAME]"
select select "33"
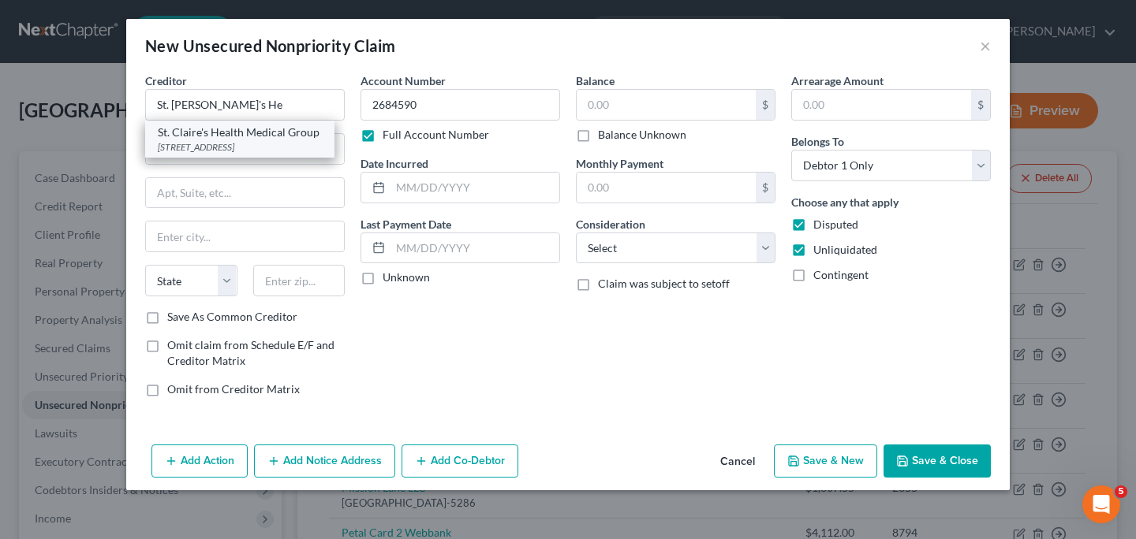
type input "07470-5836"
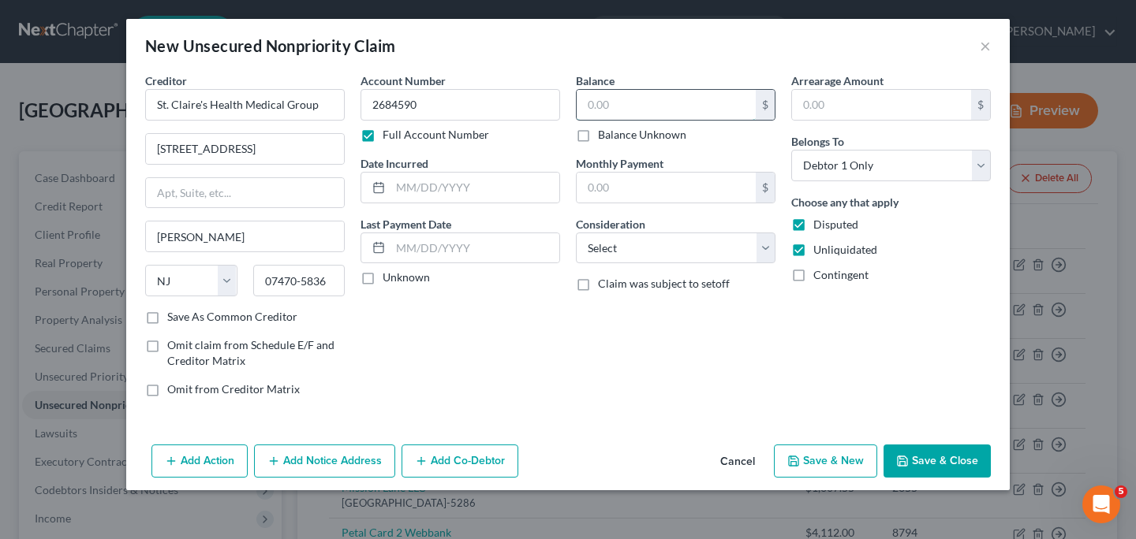
click at [644, 98] on input "text" at bounding box center [665, 105] width 179 height 30
type input "28.87"
click at [857, 100] on input "text" at bounding box center [881, 105] width 179 height 30
type input "28.87"
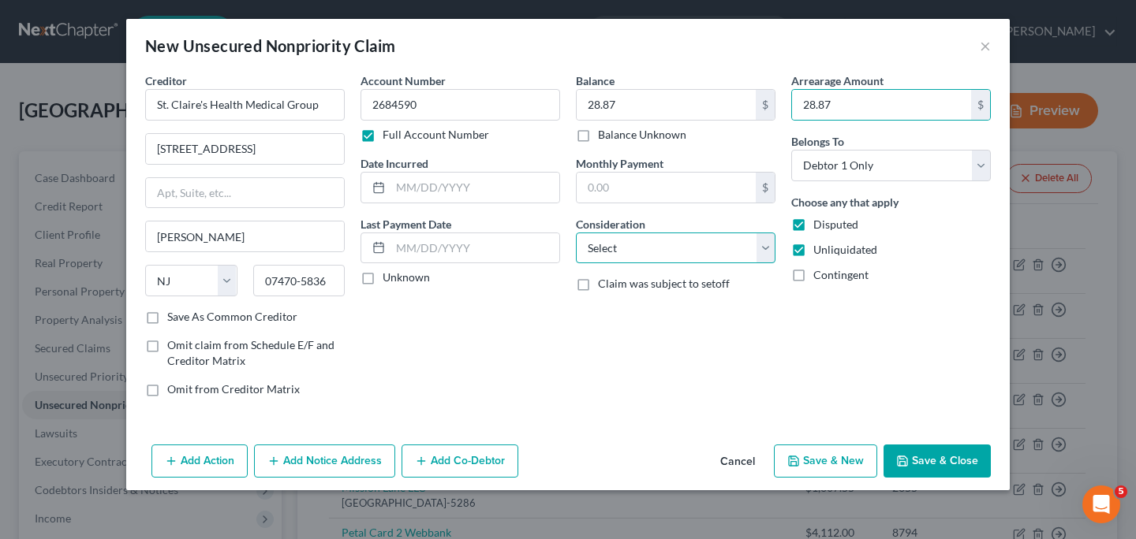
click at [763, 252] on select "Select Cable / Satellite Services Collection Agency Credit Card Debt Debt Couns…" at bounding box center [676, 249] width 200 height 32
select select "9"
click option "Medical Services" at bounding box center [0, 0] width 0 height 0
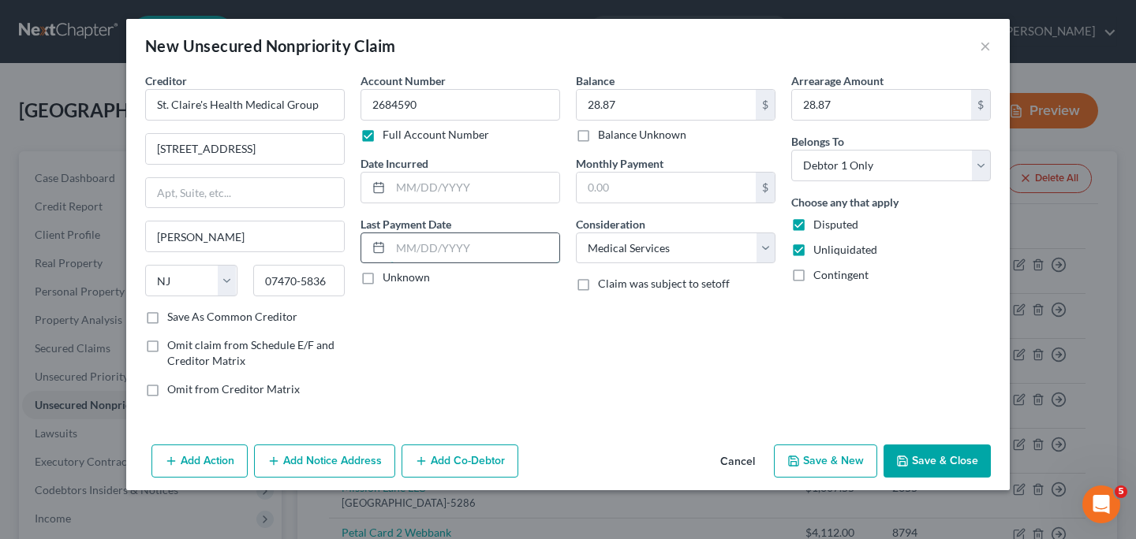
click at [485, 252] on input "text" at bounding box center [474, 248] width 169 height 30
click at [472, 180] on input "text" at bounding box center [474, 188] width 169 height 30
type input "[DATE]"
click at [808, 463] on button "Save & New" at bounding box center [825, 461] width 103 height 33
select select "0"
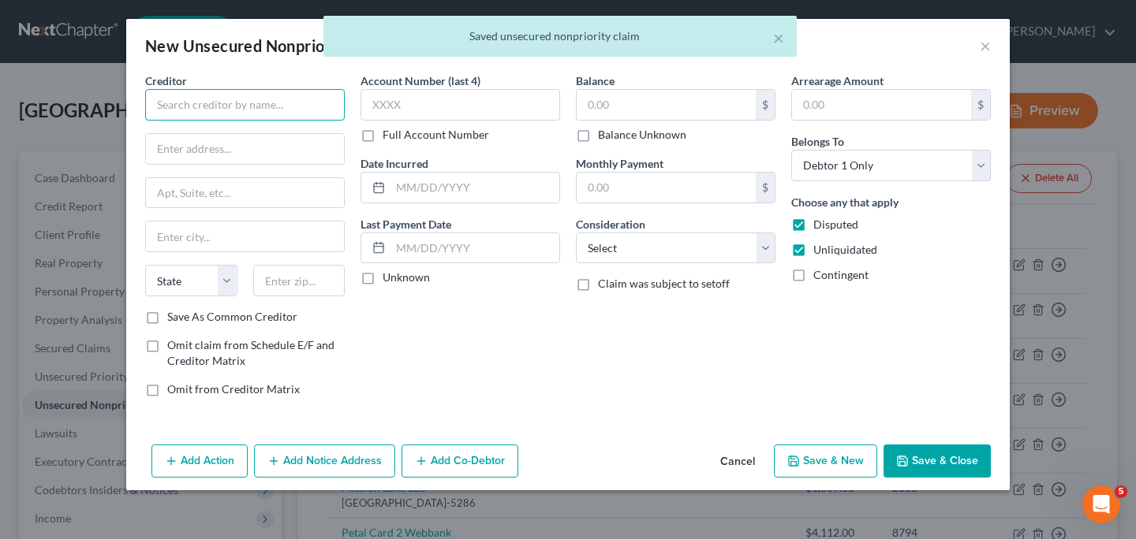
click at [304, 108] on input "text" at bounding box center [245, 105] width 200 height 32
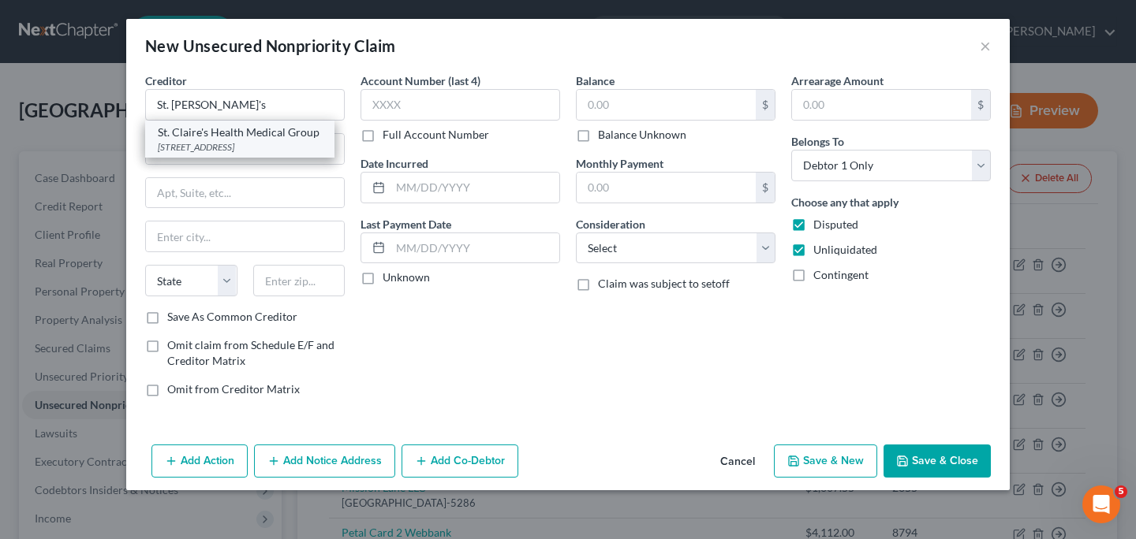
click at [270, 137] on div "St. Claire's Health Medical Group" at bounding box center [240, 133] width 164 height 16
type input "St. Claire's Health Medical Group"
type input "[STREET_ADDRESS]"
type input "[PERSON_NAME]"
select select "33"
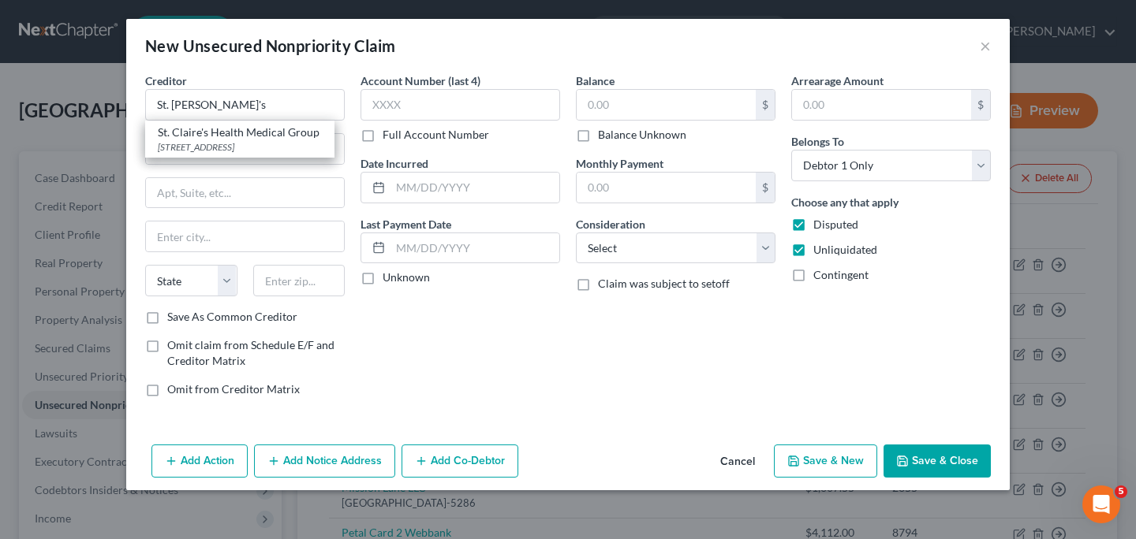
type input "07470-5836"
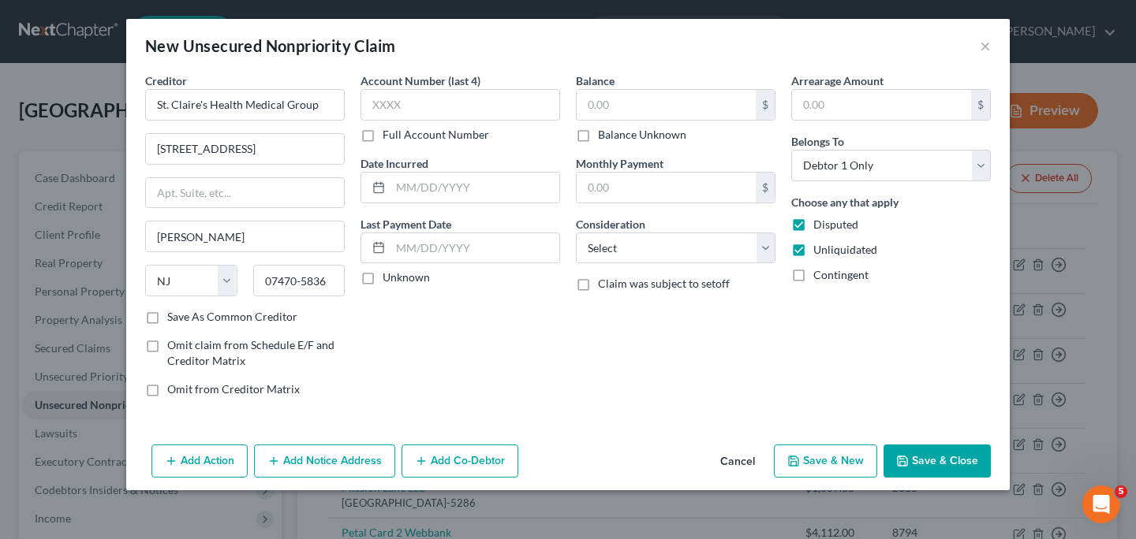
click at [382, 136] on label "Full Account Number" at bounding box center [435, 135] width 106 height 16
click at [389, 136] on input "Full Account Number" at bounding box center [394, 132] width 10 height 10
click at [421, 99] on input "text" at bounding box center [460, 105] width 200 height 32
paste input "2684590"
type input "2684590"
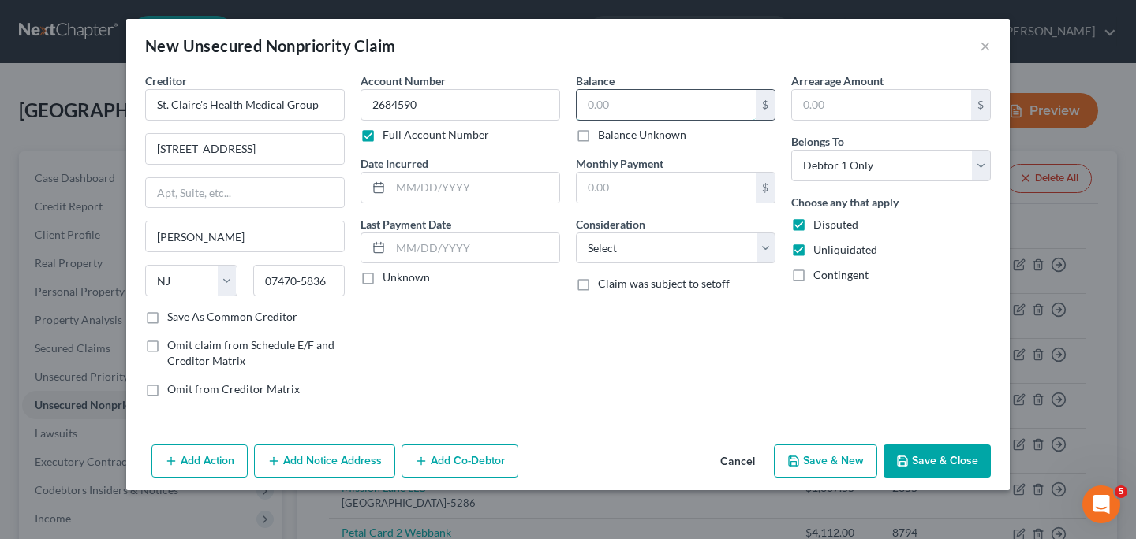
click at [640, 107] on input "text" at bounding box center [665, 105] width 179 height 30
type input "147.43"
click at [813, 102] on input "text" at bounding box center [881, 105] width 179 height 30
type input "147.43"
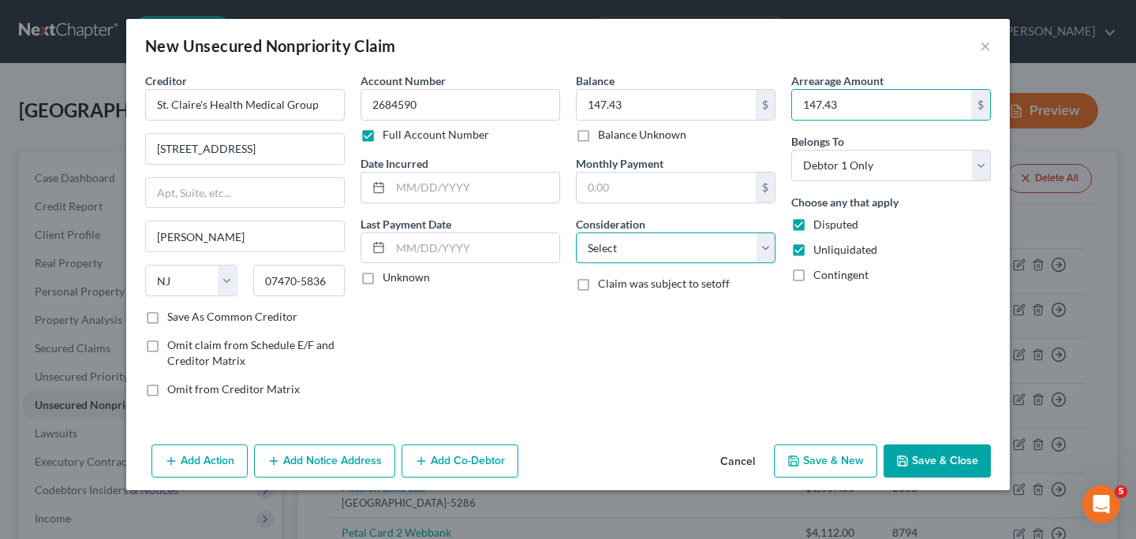
click at [766, 250] on select "Select Cable / Satellite Services Collection Agency Credit Card Debt Debt Couns…" at bounding box center [676, 249] width 200 height 32
select select "9"
click option "Medical Services" at bounding box center [0, 0] width 0 height 0
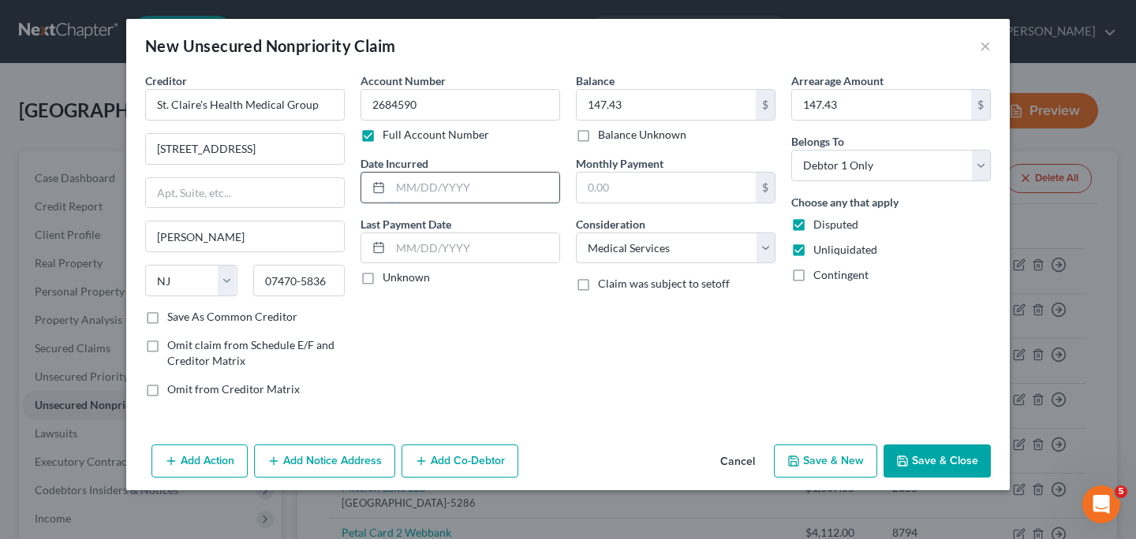
click at [464, 192] on input "text" at bounding box center [474, 188] width 169 height 30
type input "[DATE]"
click at [828, 466] on button "Save & New" at bounding box center [825, 461] width 103 height 33
select select "0"
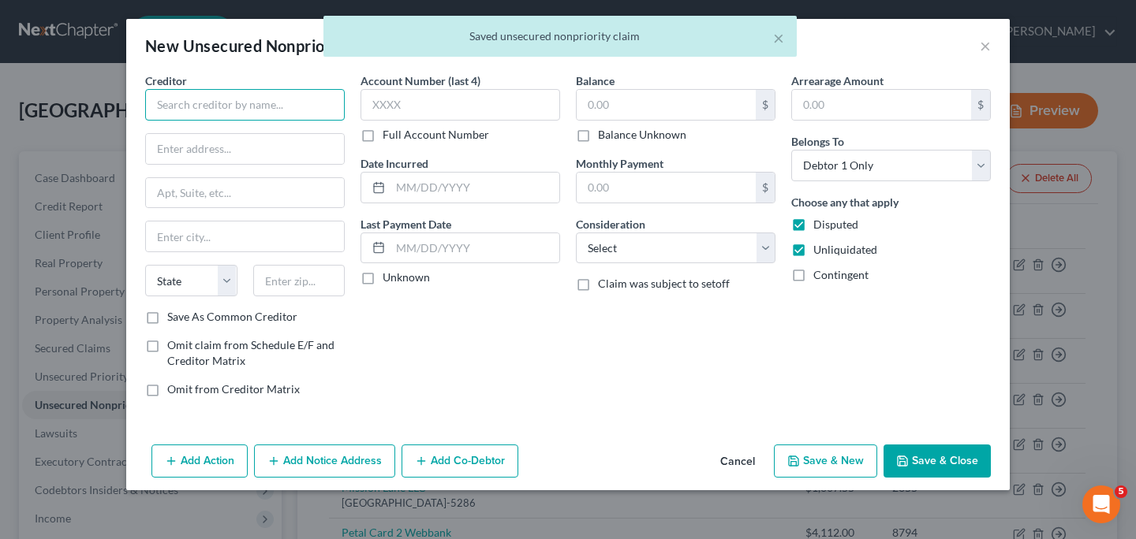
click at [215, 111] on input "text" at bounding box center [245, 105] width 200 height 32
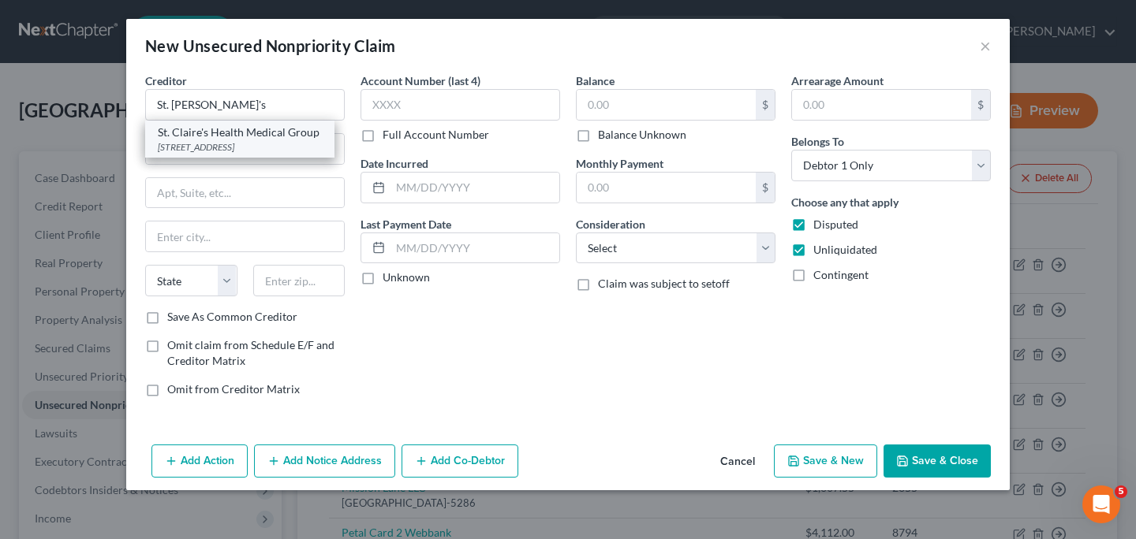
click at [200, 149] on div "[STREET_ADDRESS]" at bounding box center [240, 146] width 164 height 13
type input "St. Claire's Health Medical Group"
type input "[STREET_ADDRESS]"
type input "[PERSON_NAME]"
select select "33"
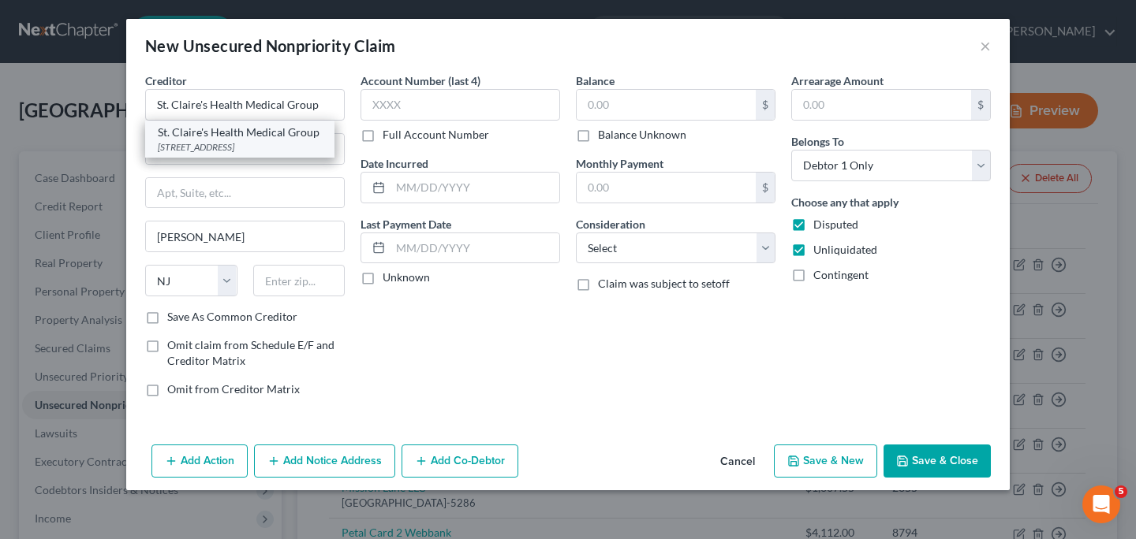
type input "07470-5836"
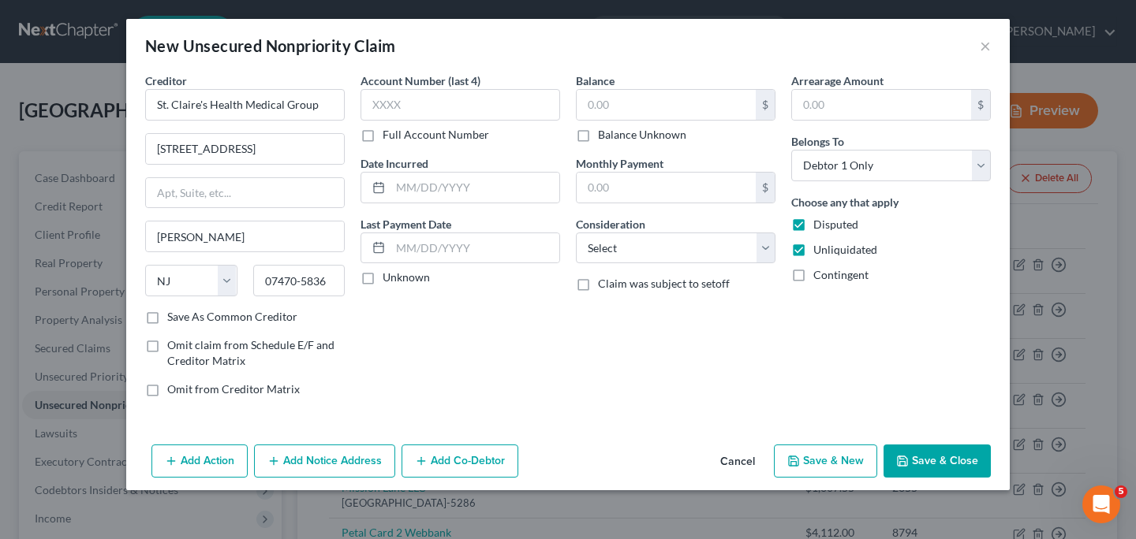
click at [382, 134] on label "Full Account Number" at bounding box center [435, 135] width 106 height 16
click at [389, 134] on input "Full Account Number" at bounding box center [394, 132] width 10 height 10
click at [405, 103] on input "text" at bounding box center [460, 105] width 200 height 32
paste input "2684590"
type input "2684590"
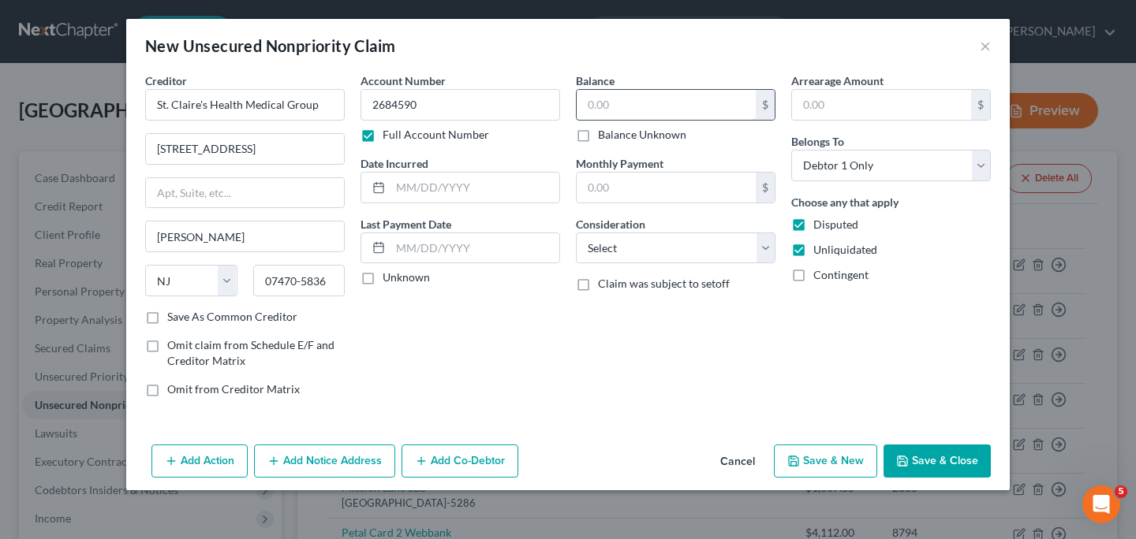
click at [631, 104] on input "text" at bounding box center [665, 105] width 179 height 30
type input "24.54"
click at [811, 103] on input "text" at bounding box center [881, 105] width 179 height 30
type input "24.54"
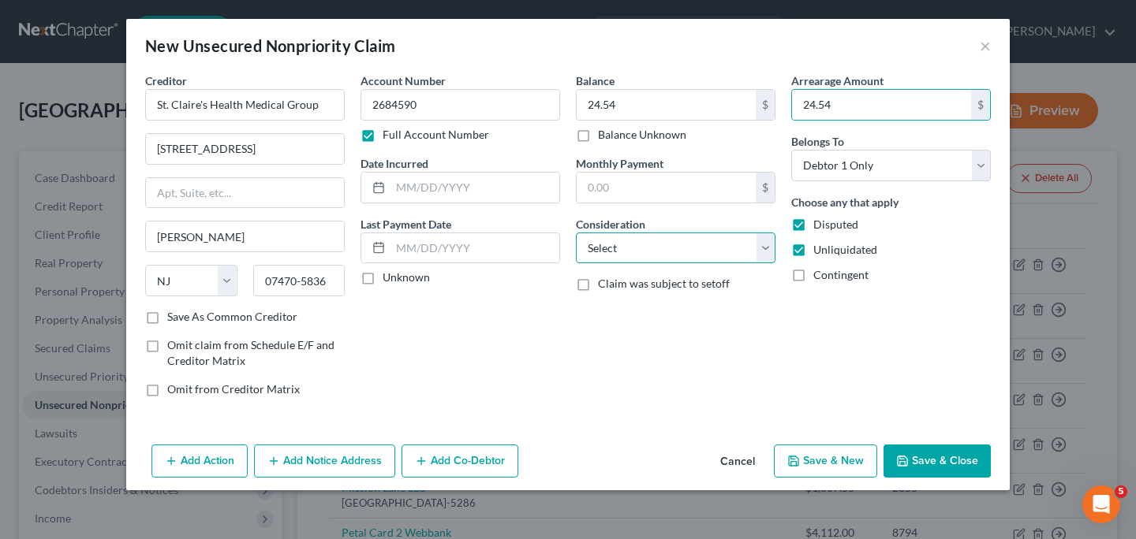
click at [767, 255] on select "Select Cable / Satellite Services Collection Agency Credit Card Debt Debt Couns…" at bounding box center [676, 249] width 200 height 32
select select "9"
click option "Medical Services" at bounding box center [0, 0] width 0 height 0
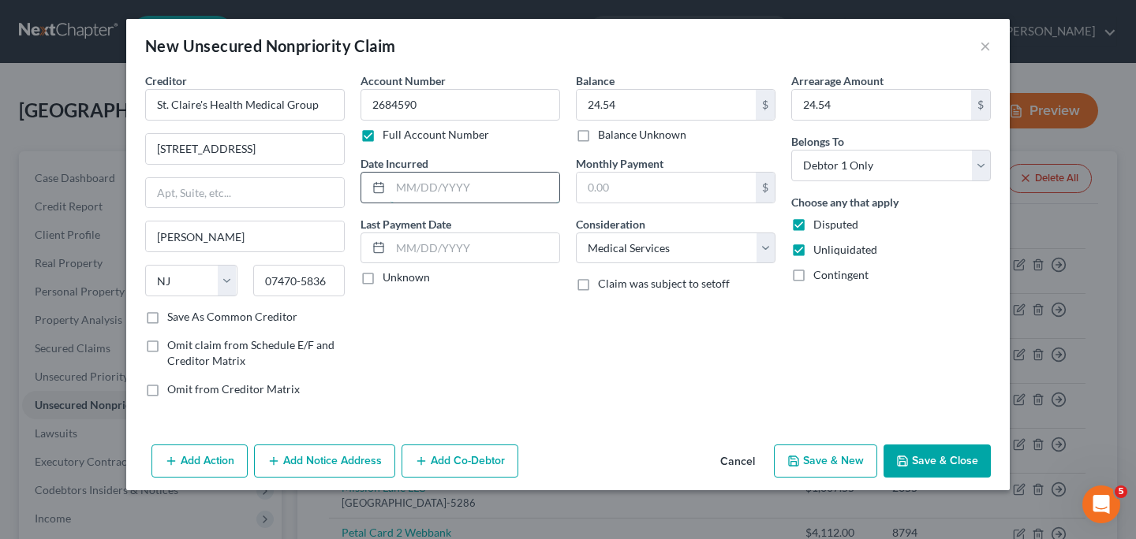
click at [421, 188] on input "text" at bounding box center [474, 188] width 169 height 30
type input "[DATE]"
click at [814, 469] on button "Save & New" at bounding box center [825, 461] width 103 height 33
select select "0"
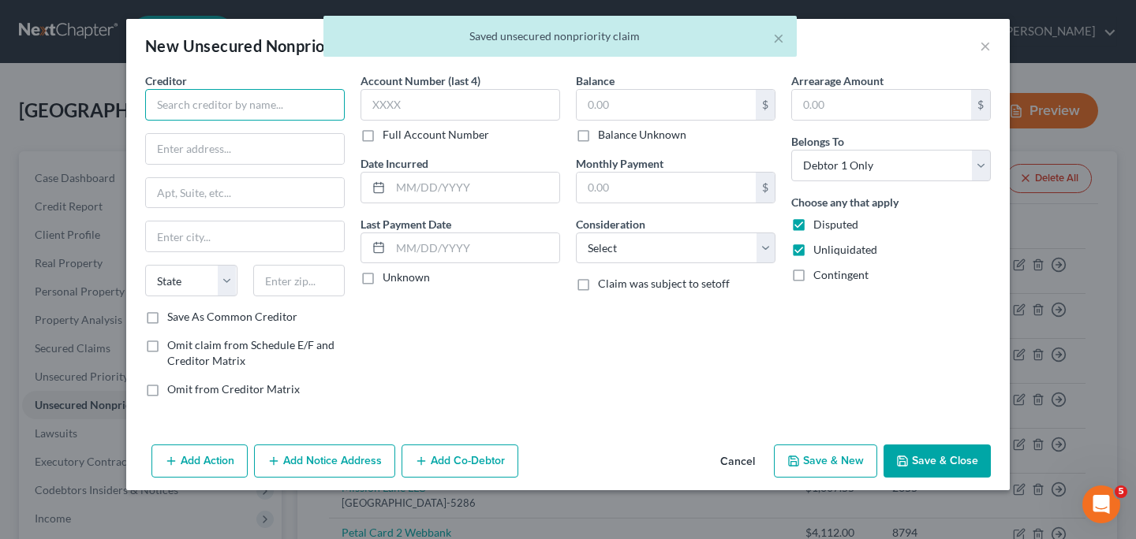
click at [269, 97] on input "text" at bounding box center [245, 105] width 200 height 32
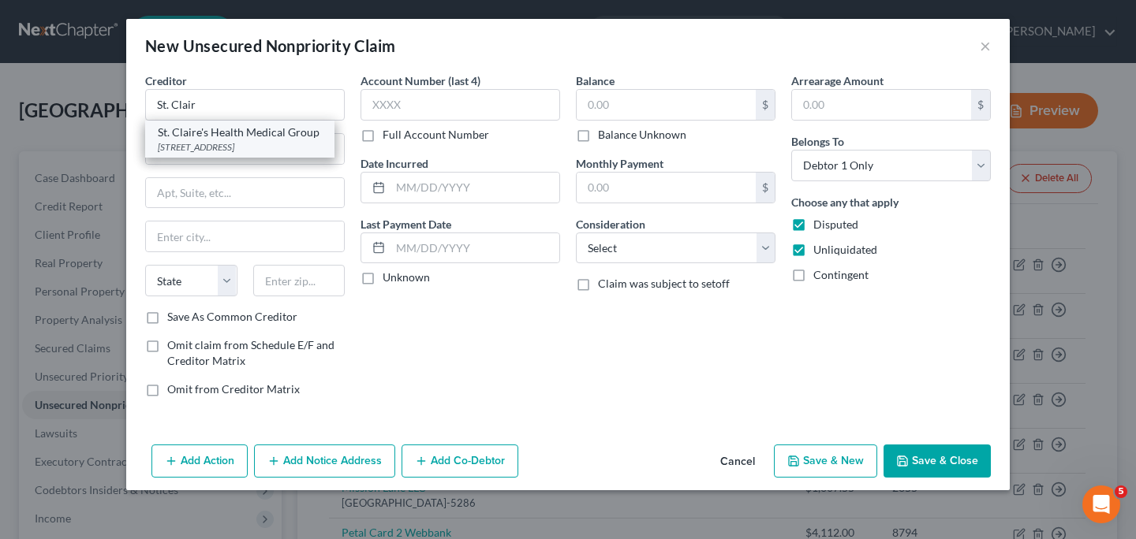
click at [240, 140] on div "St. Claire's Health Medical Group" at bounding box center [240, 133] width 164 height 16
type input "St. Claire's Health Medical Group"
type input "[STREET_ADDRESS]"
type input "[PERSON_NAME]"
select select "33"
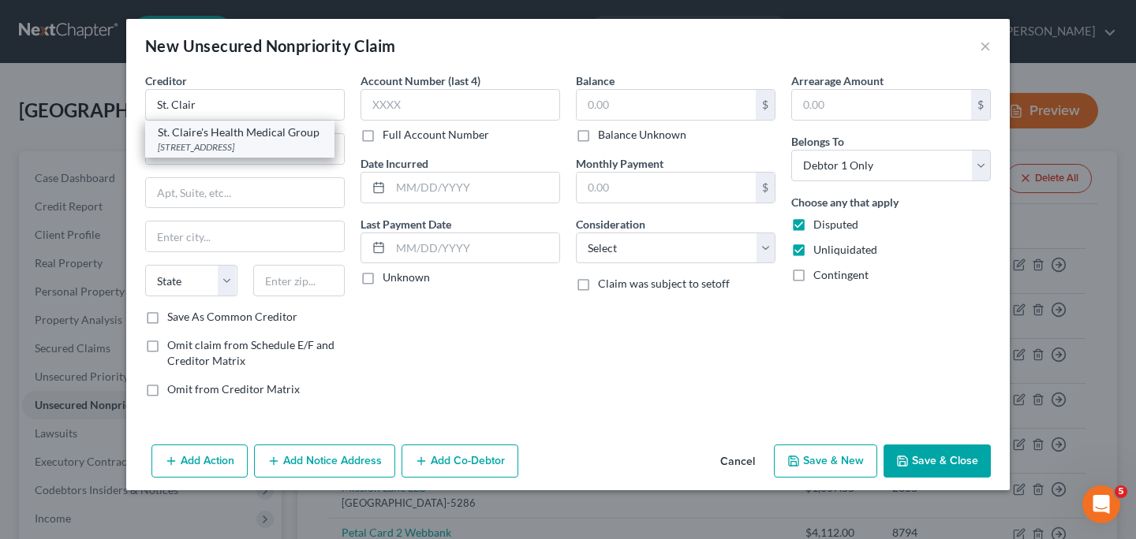
type input "07470-5836"
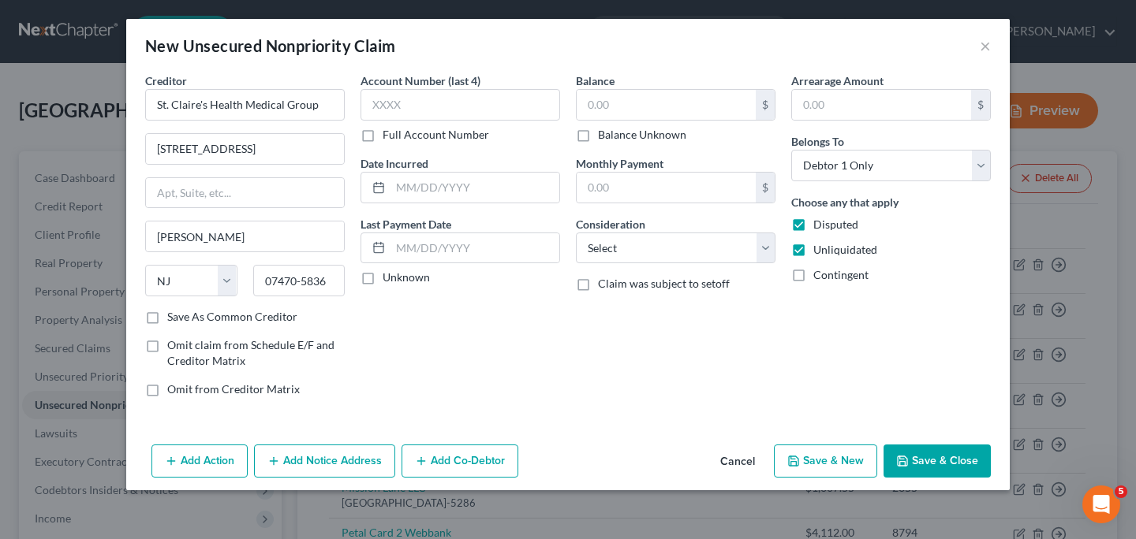
click at [382, 135] on label "Full Account Number" at bounding box center [435, 135] width 106 height 16
click at [389, 135] on input "Full Account Number" at bounding box center [394, 132] width 10 height 10
click at [404, 109] on input "text" at bounding box center [460, 105] width 200 height 32
paste input "2684590"
type input "2684590"
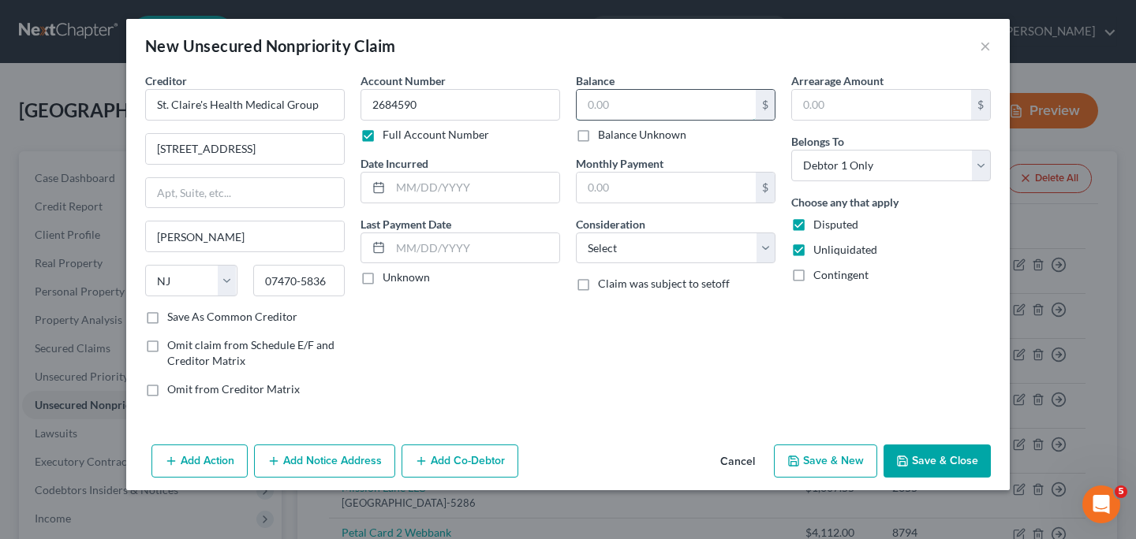
click at [611, 108] on input "text" at bounding box center [665, 105] width 179 height 30
type input "6.03"
click at [822, 103] on input "text" at bounding box center [881, 105] width 179 height 30
type input "5"
type input "6.03"
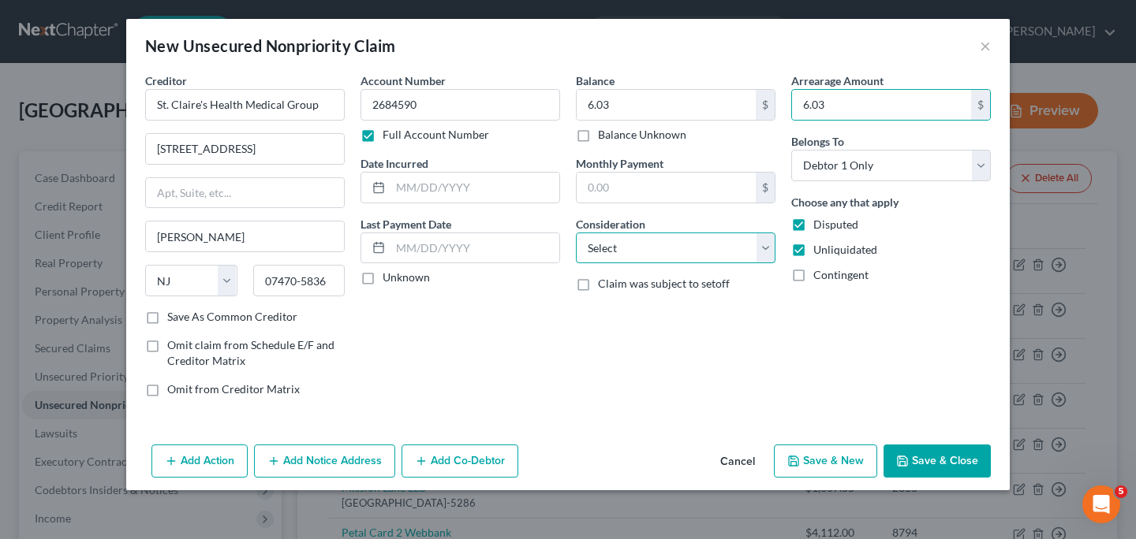
click at [576, 233] on select "Select Cable / Satellite Services Collection Agency Credit Card Debt Debt Couns…" at bounding box center [676, 249] width 200 height 32
select select "9"
click option "Medical Services" at bounding box center [0, 0] width 0 height 0
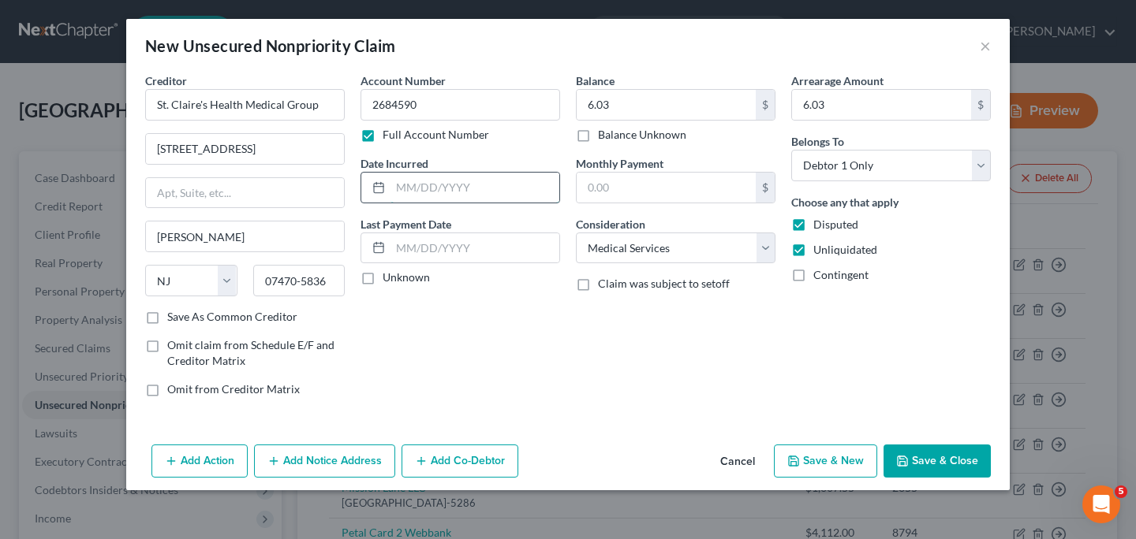
click at [437, 186] on input "text" at bounding box center [474, 188] width 169 height 30
type input "[DATE]"
click at [798, 465] on icon "button" at bounding box center [793, 461] width 13 height 13
select select "0"
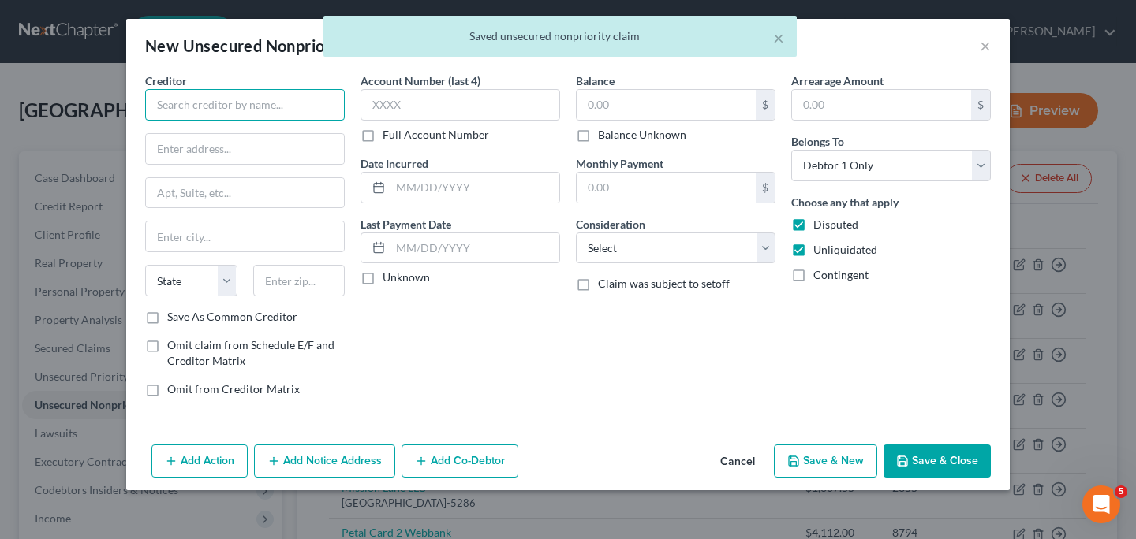
click at [238, 103] on input "text" at bounding box center [245, 105] width 200 height 32
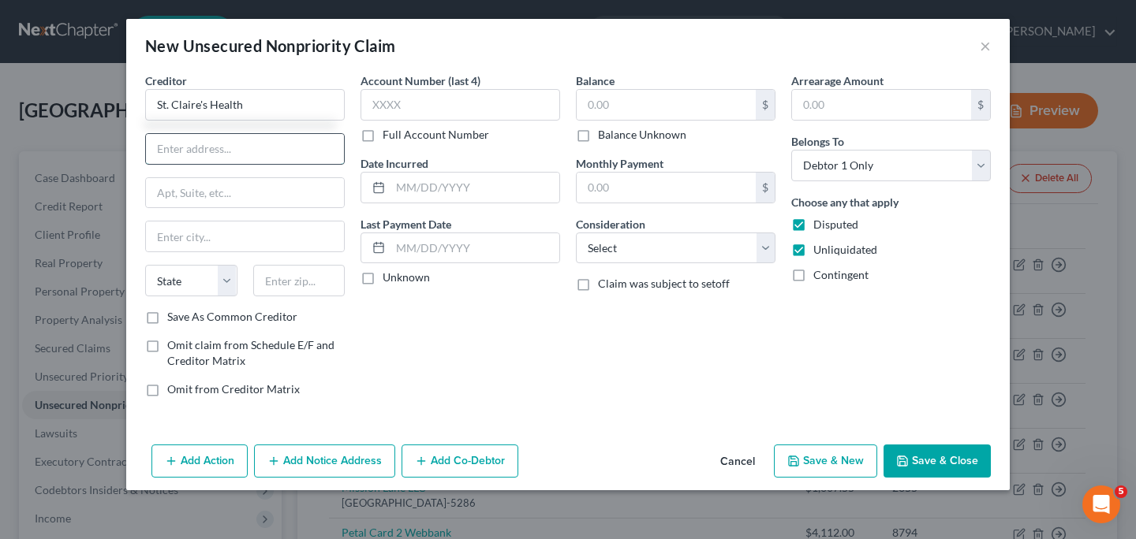
click at [215, 145] on input "text" at bounding box center [245, 149] width 198 height 30
click at [274, 108] on input "St. Claire's Health" at bounding box center [245, 105] width 200 height 32
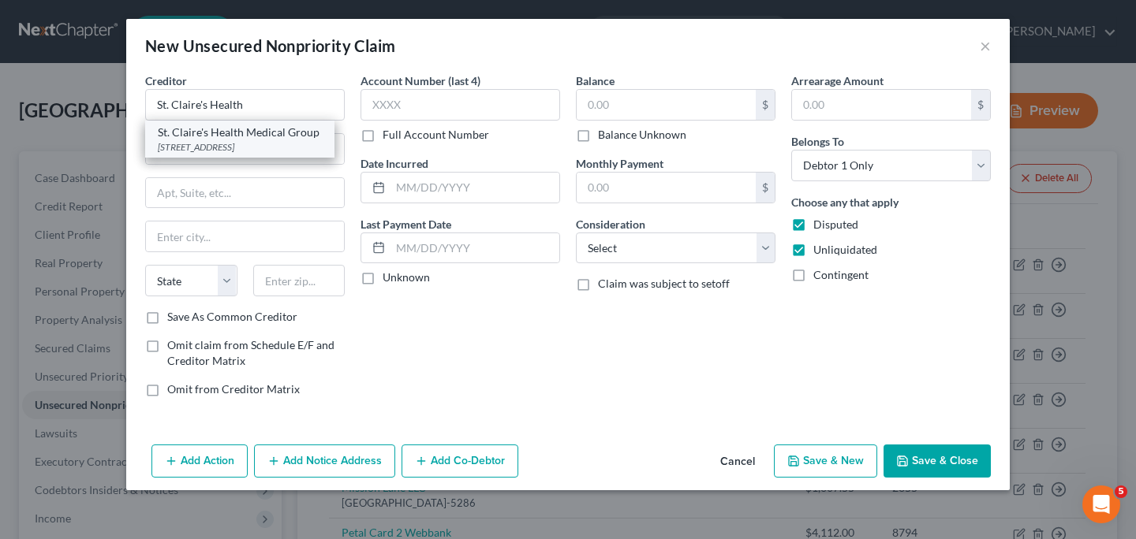
click at [252, 140] on div "St. Claire's Health Medical Group" at bounding box center [240, 133] width 164 height 16
type input "St. Claire's Health Medical Group"
type input "[STREET_ADDRESS]"
type input "[PERSON_NAME]"
select select "33"
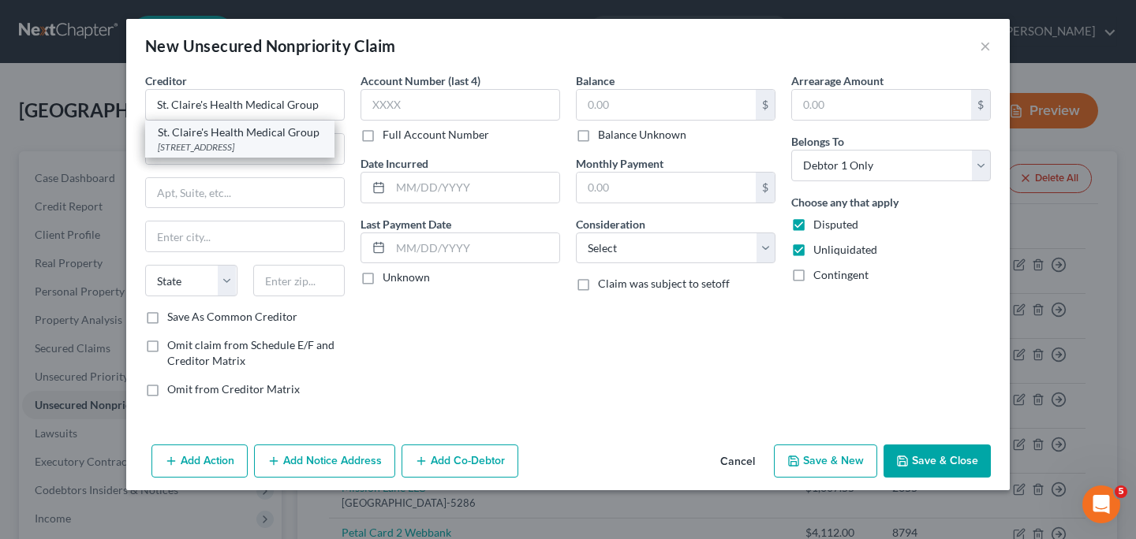
type input "07470-5836"
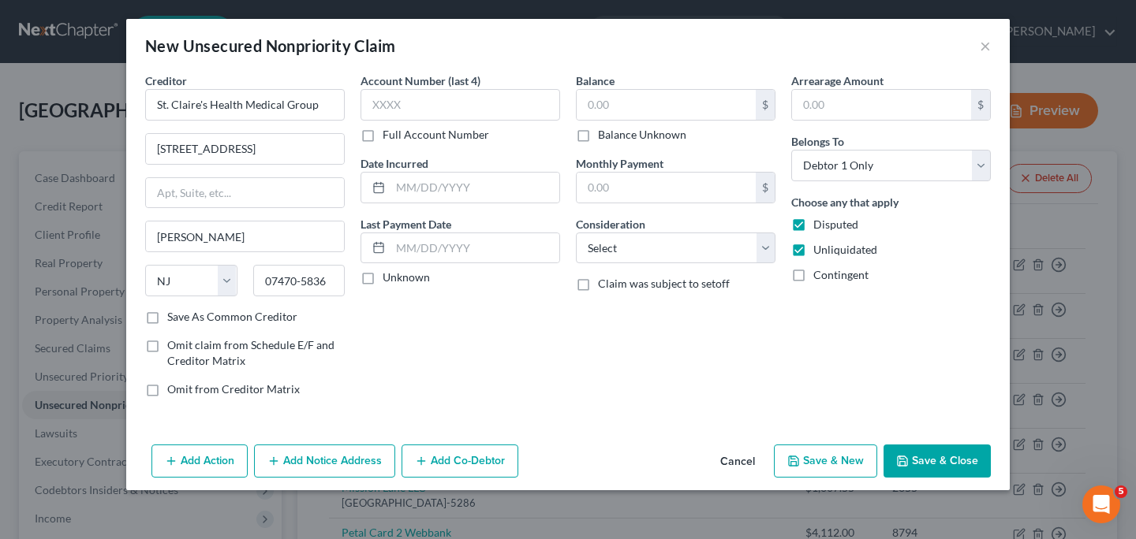
click at [382, 132] on label "Full Account Number" at bounding box center [435, 135] width 106 height 16
click at [389, 132] on input "Full Account Number" at bounding box center [394, 132] width 10 height 10
click at [409, 103] on input "text" at bounding box center [460, 105] width 200 height 32
paste input "2684590"
type input "2684590"
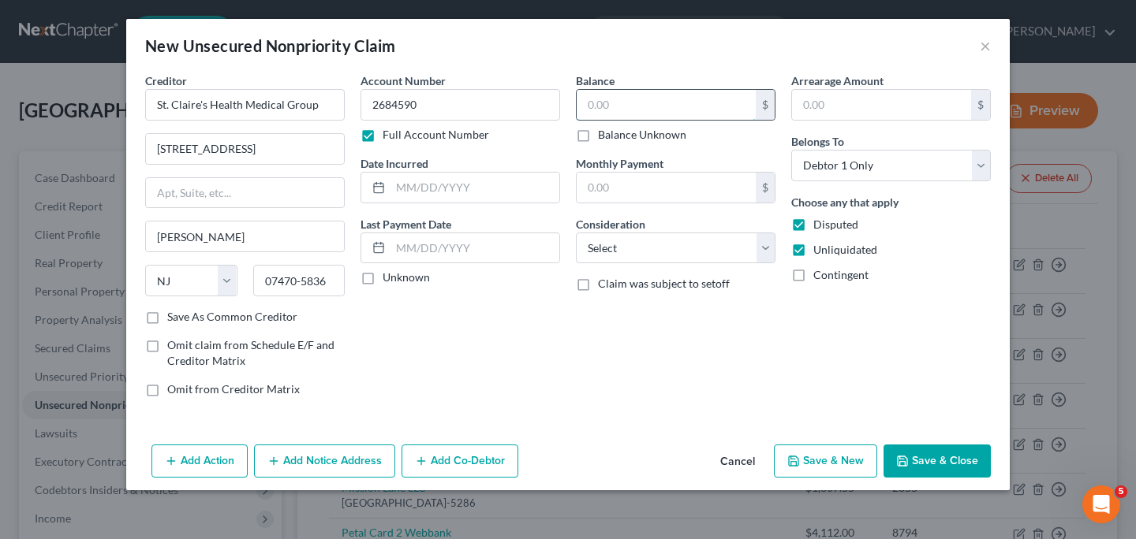
click at [607, 106] on input "text" at bounding box center [665, 105] width 179 height 30
type input "28.87"
click at [873, 102] on input "text" at bounding box center [881, 105] width 179 height 30
type input "28.87"
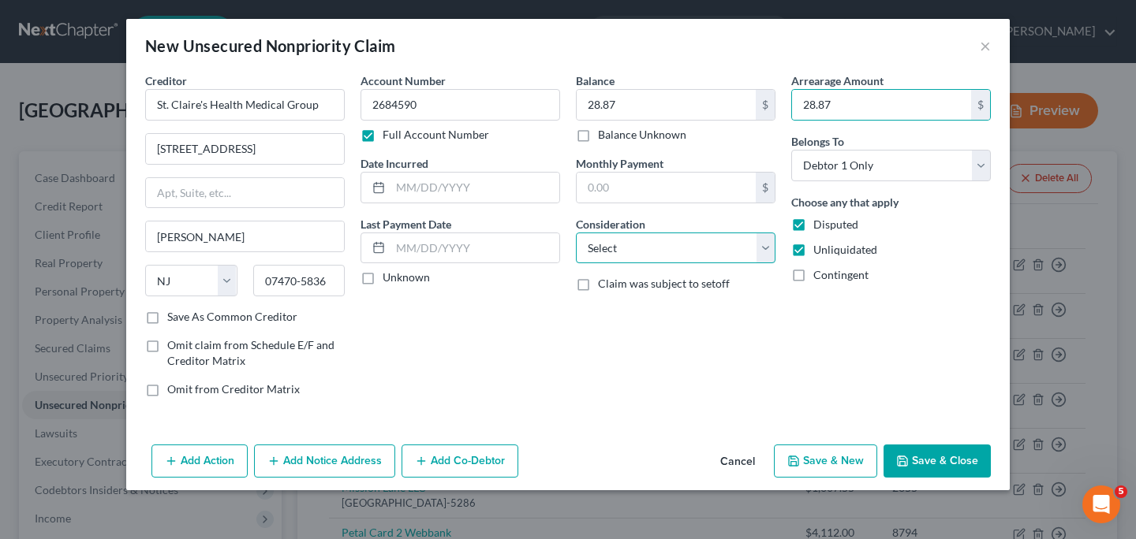
click at [769, 248] on select "Select Cable / Satellite Services Collection Agency Credit Card Debt Debt Couns…" at bounding box center [676, 249] width 200 height 32
select select "9"
click option "Medical Services" at bounding box center [0, 0] width 0 height 0
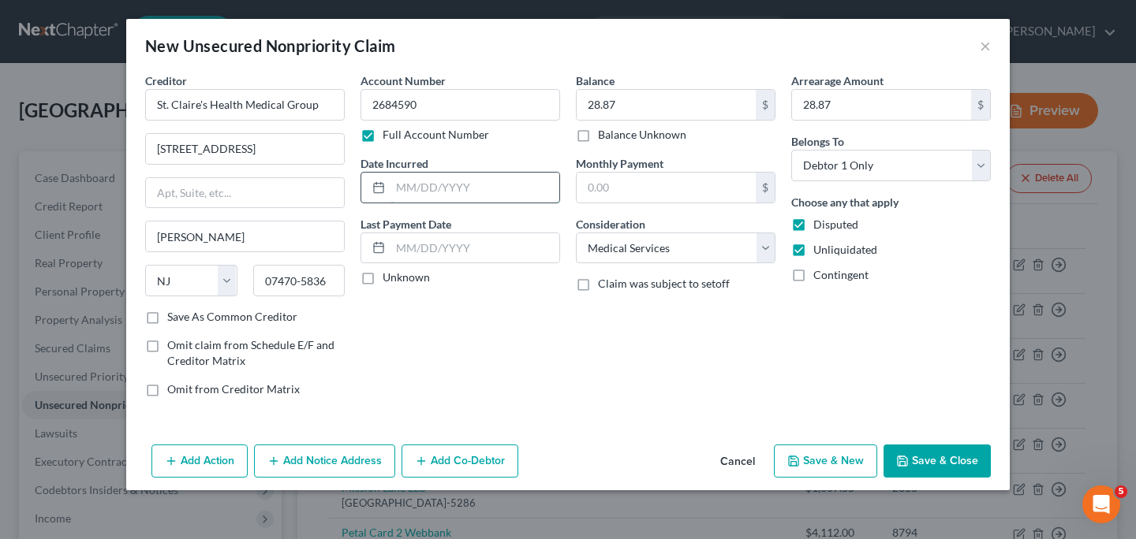
click at [463, 192] on input "text" at bounding box center [474, 188] width 169 height 30
type input "[DATE]"
click at [830, 459] on button "Save & New" at bounding box center [825, 461] width 103 height 33
select select "0"
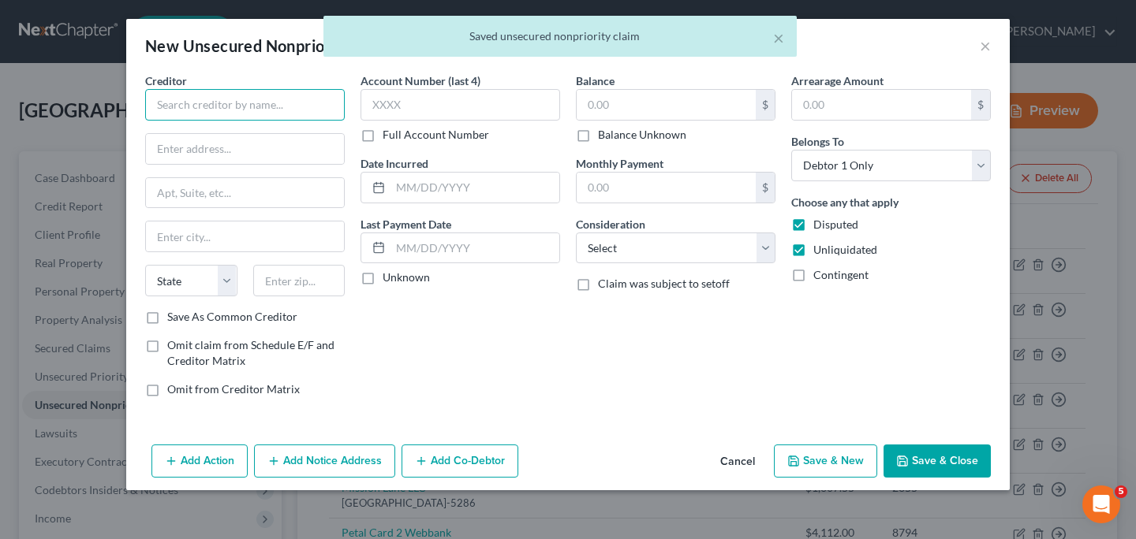
click at [209, 99] on input "text" at bounding box center [245, 105] width 200 height 32
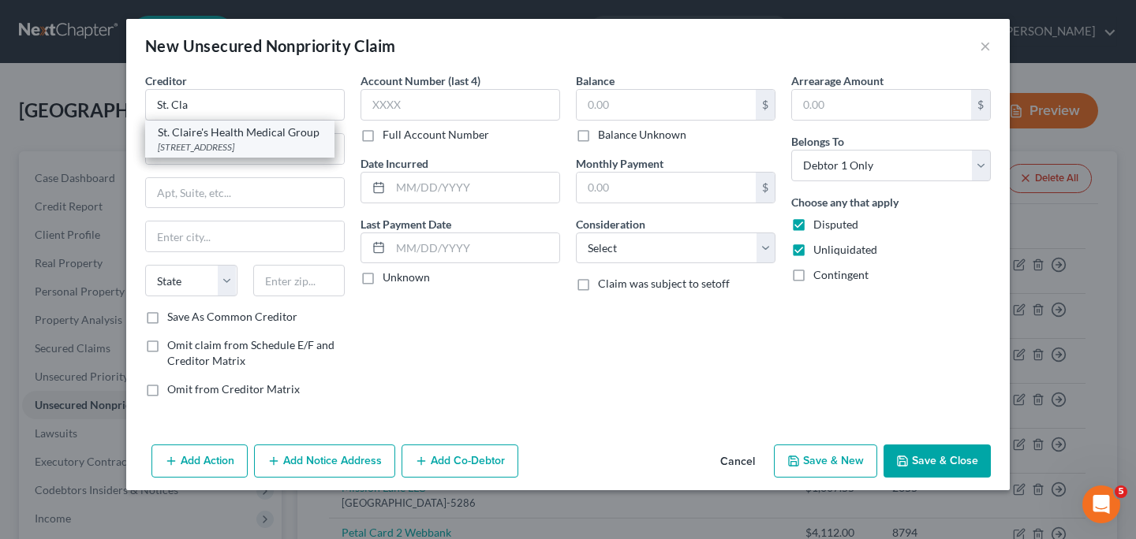
click at [177, 145] on div "[STREET_ADDRESS]" at bounding box center [240, 146] width 164 height 13
type input "St. Claire's Health Medical Group"
type input "[STREET_ADDRESS]"
type input "[PERSON_NAME]"
select select "33"
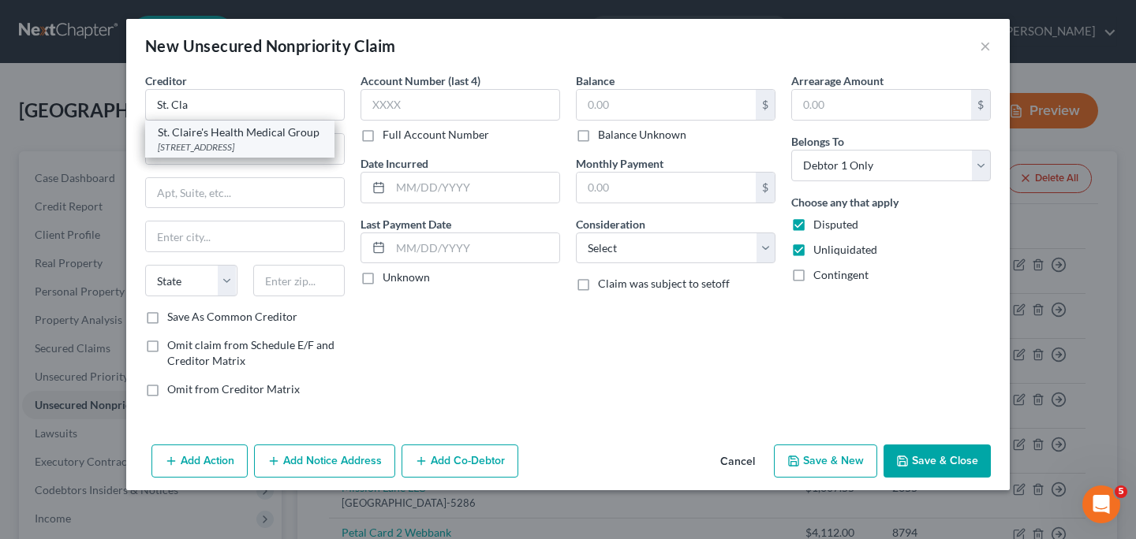
type input "07470-5836"
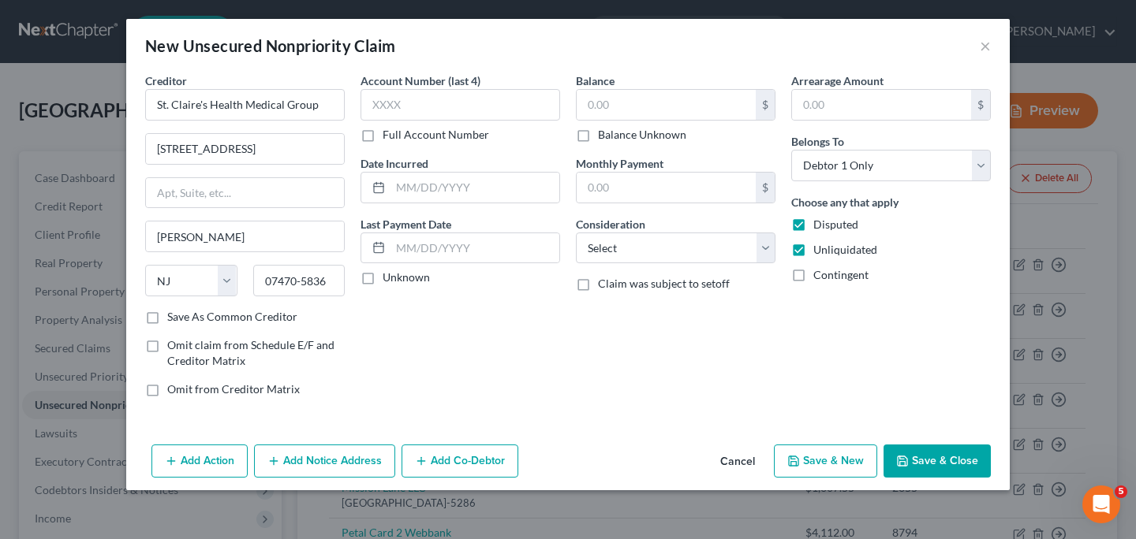
click at [382, 138] on label "Full Account Number" at bounding box center [435, 135] width 106 height 16
click at [389, 137] on input "Full Account Number" at bounding box center [394, 132] width 10 height 10
click at [412, 105] on input "text" at bounding box center [460, 105] width 200 height 32
paste input "2684590"
type input "2684590"
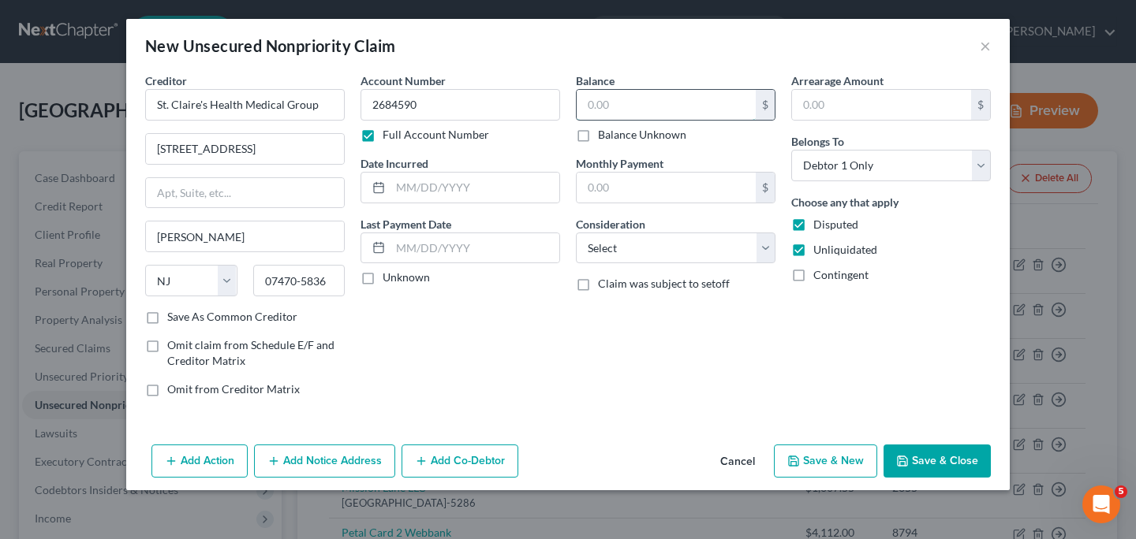
click at [627, 110] on input "text" at bounding box center [665, 105] width 179 height 30
type input "28.87"
click at [823, 109] on input "text" at bounding box center [881, 105] width 179 height 30
type input "28.87"
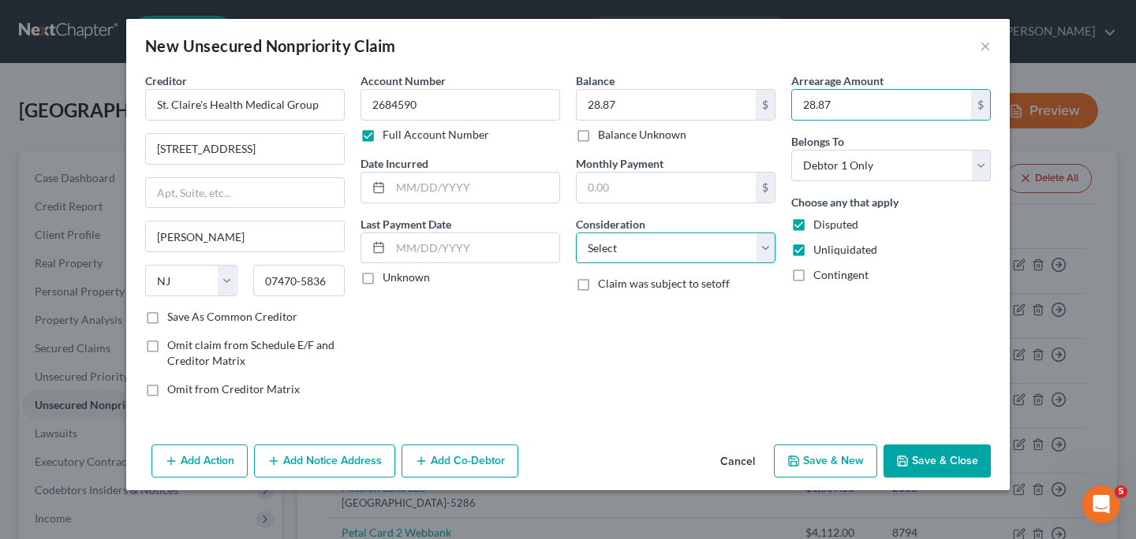
click at [764, 250] on select "Select Cable / Satellite Services Collection Agency Credit Card Debt Debt Couns…" at bounding box center [676, 249] width 200 height 32
select select "9"
click option "Medical Services" at bounding box center [0, 0] width 0 height 0
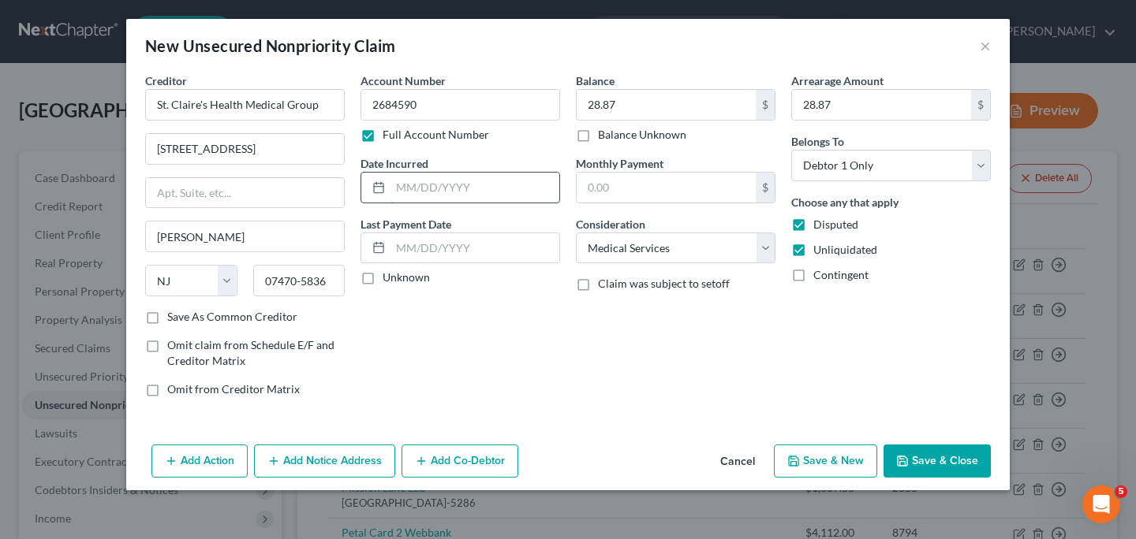
click at [409, 189] on input "text" at bounding box center [474, 188] width 169 height 30
type input "96/29/2023"
click at [812, 466] on button "Save & New" at bounding box center [825, 461] width 103 height 33
select select "0"
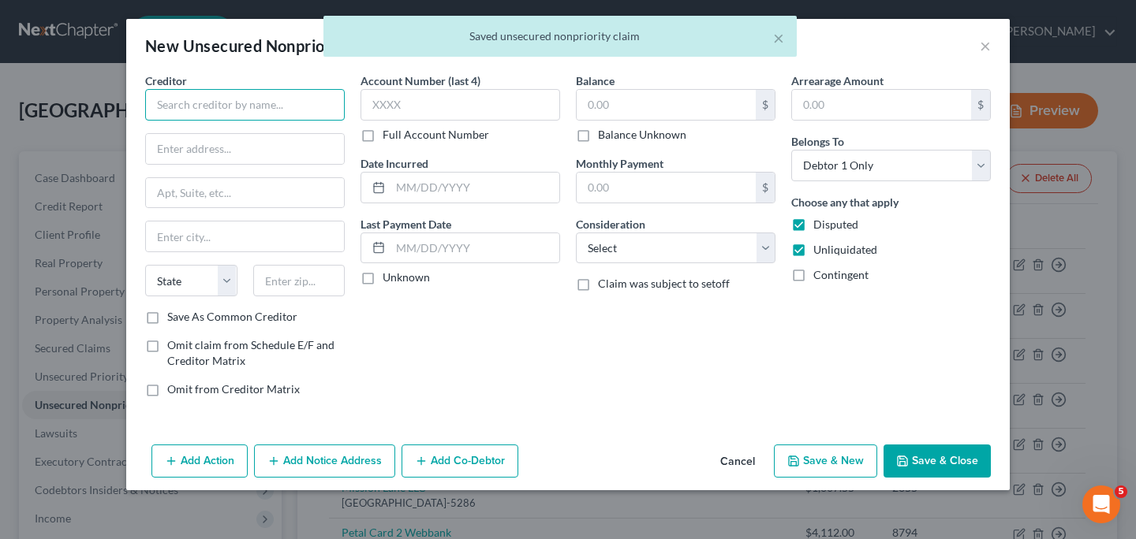
click at [308, 110] on input "text" at bounding box center [245, 105] width 200 height 32
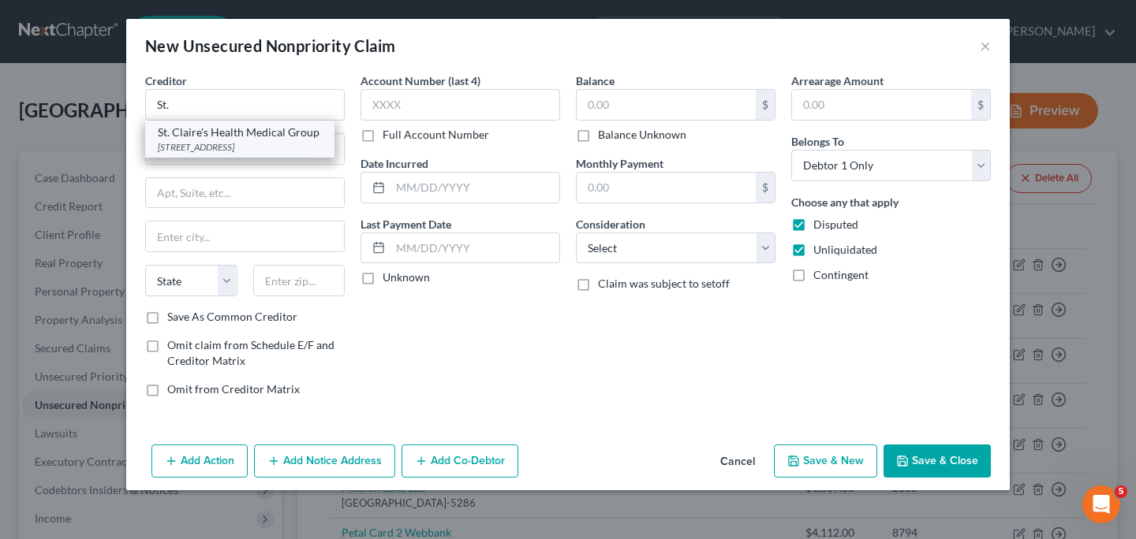
click at [279, 147] on div "[STREET_ADDRESS]" at bounding box center [240, 146] width 164 height 13
type input "St. Claire's Health Medical Group"
type input "[STREET_ADDRESS]"
type input "[PERSON_NAME]"
select select "33"
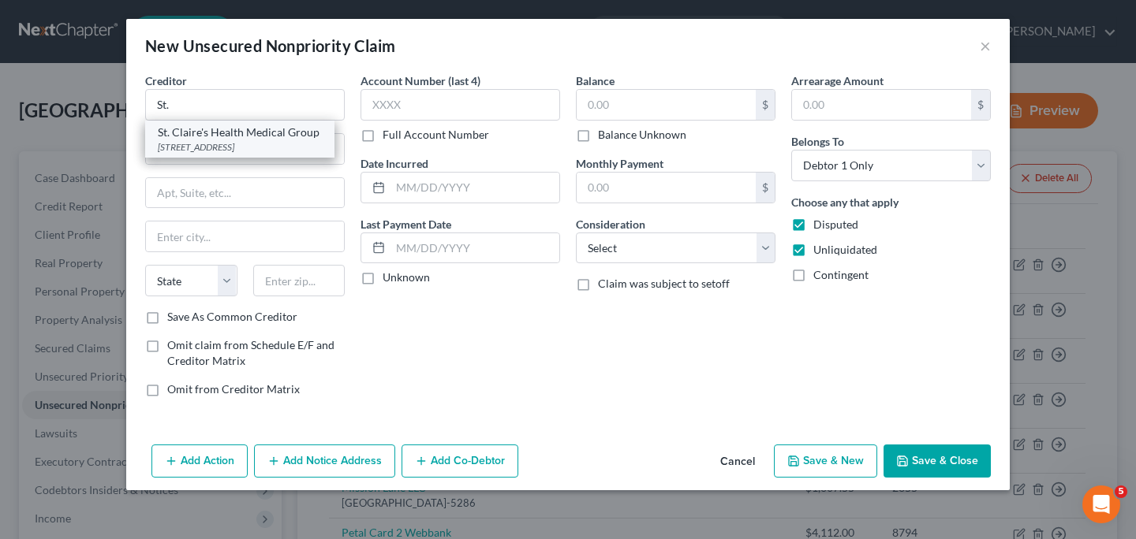
type input "07470-5836"
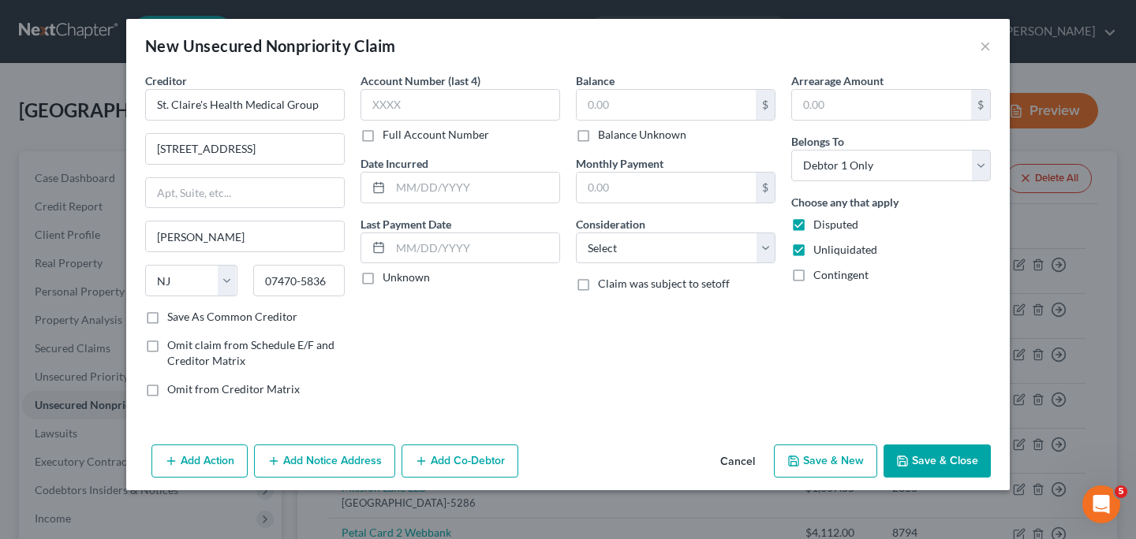
click at [382, 138] on label "Full Account Number" at bounding box center [435, 135] width 106 height 16
click at [389, 137] on input "Full Account Number" at bounding box center [394, 132] width 10 height 10
click at [411, 108] on input "text" at bounding box center [460, 105] width 200 height 32
paste input "2684590"
type input "2684590"
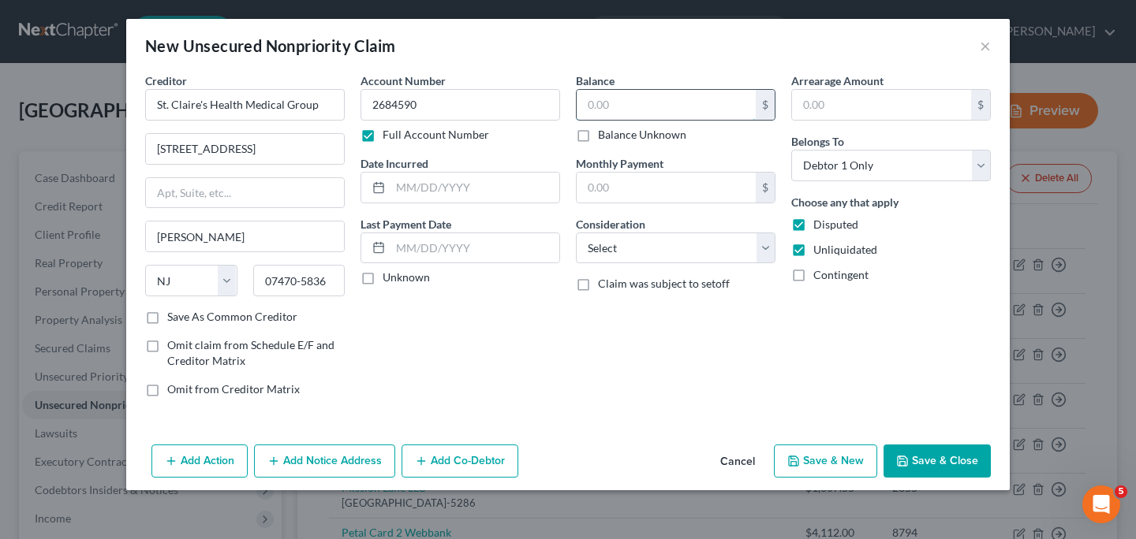
click at [625, 107] on input "text" at bounding box center [665, 105] width 179 height 30
type input "0.26"
click at [821, 103] on input "text" at bounding box center [881, 105] width 179 height 30
type input "0.26"
click at [770, 246] on select "Select Cable / Satellite Services Collection Agency Credit Card Debt Debt Couns…" at bounding box center [676, 249] width 200 height 32
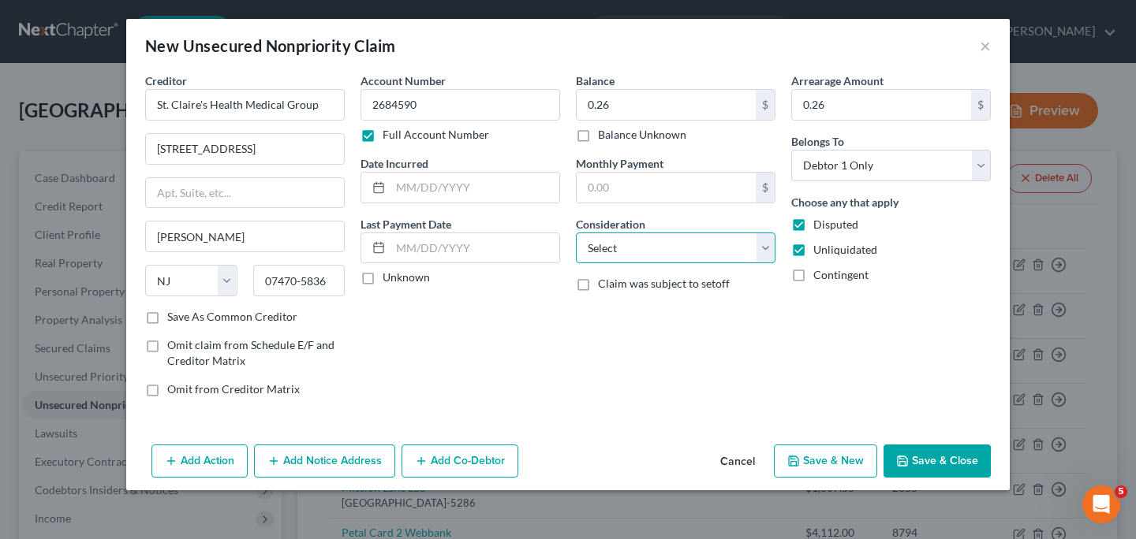
select select "9"
click option "Medical Services" at bounding box center [0, 0] width 0 height 0
click at [474, 194] on input "text" at bounding box center [474, 188] width 169 height 30
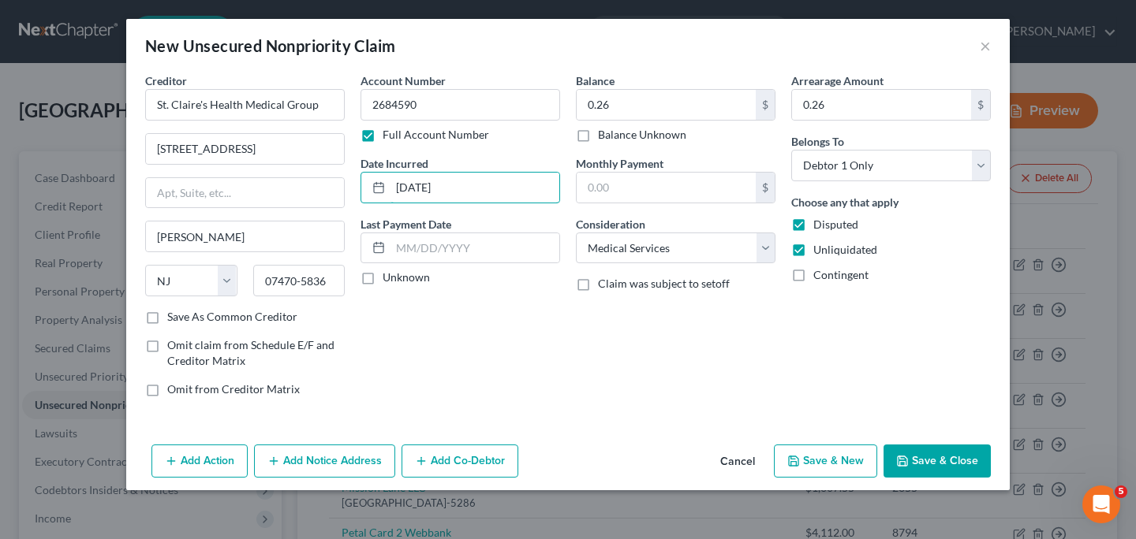
type input "[DATE]"
click at [803, 461] on button "Save & New" at bounding box center [825, 461] width 103 height 33
select select "0"
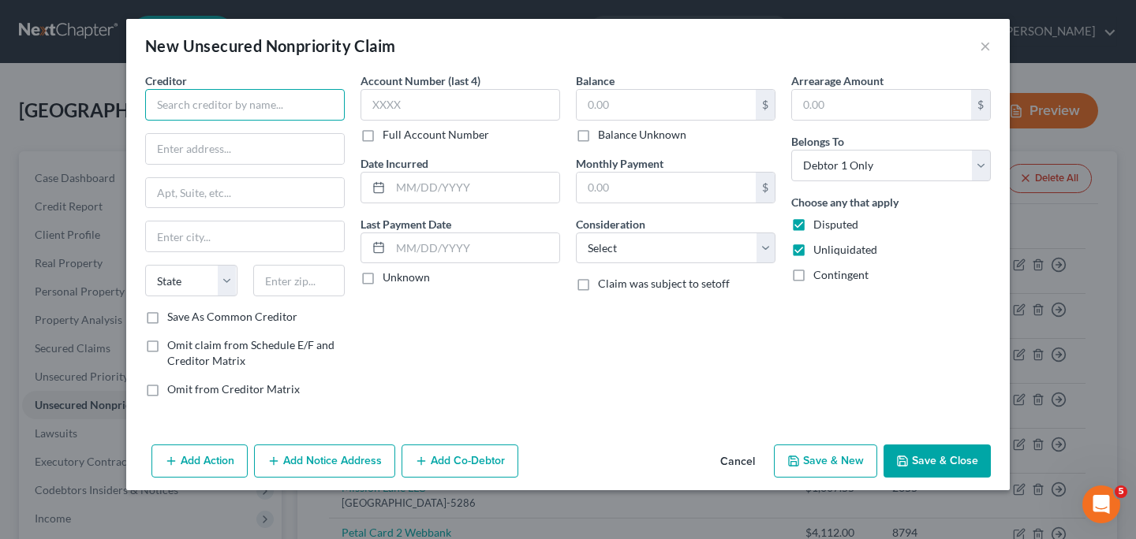
click at [188, 111] on input "text" at bounding box center [245, 105] width 200 height 32
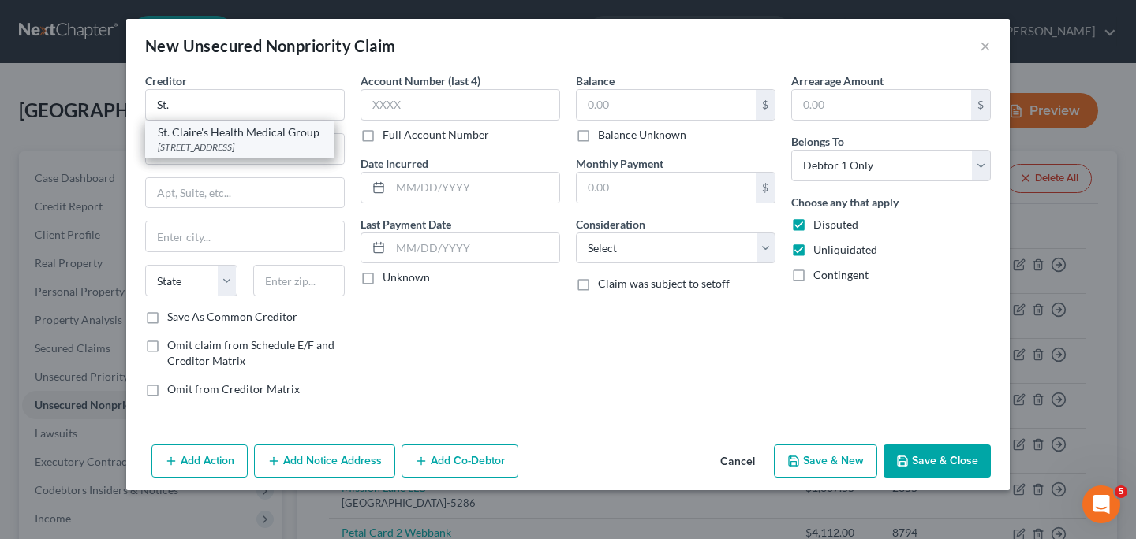
click at [191, 136] on div "St. Claire's Health Medical Group" at bounding box center [240, 133] width 164 height 16
type input "St. Claire's Health Medical Group"
type input "[STREET_ADDRESS]"
type input "[PERSON_NAME]"
select select "33"
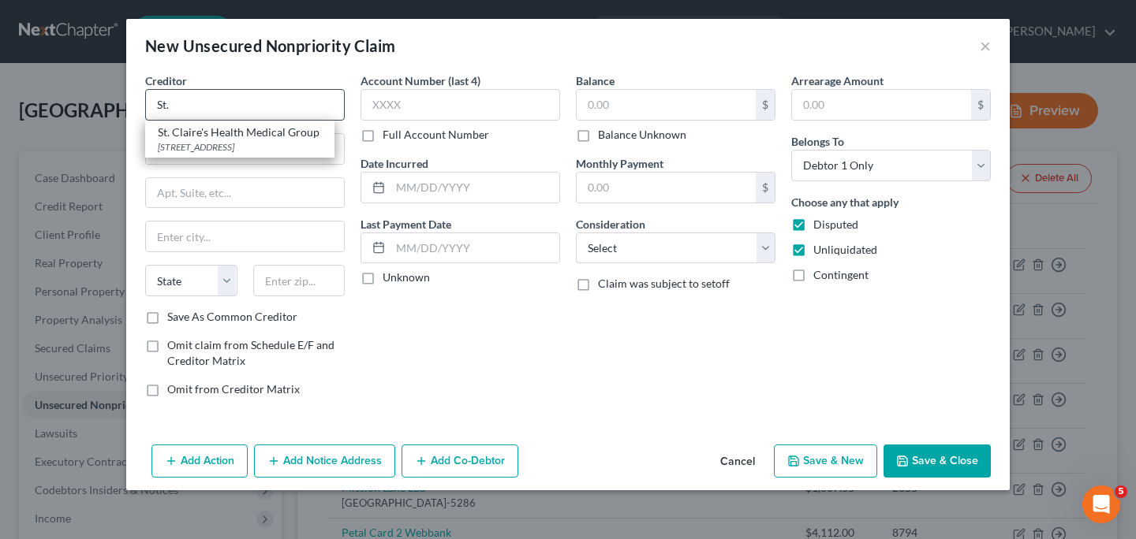
type input "07470-5836"
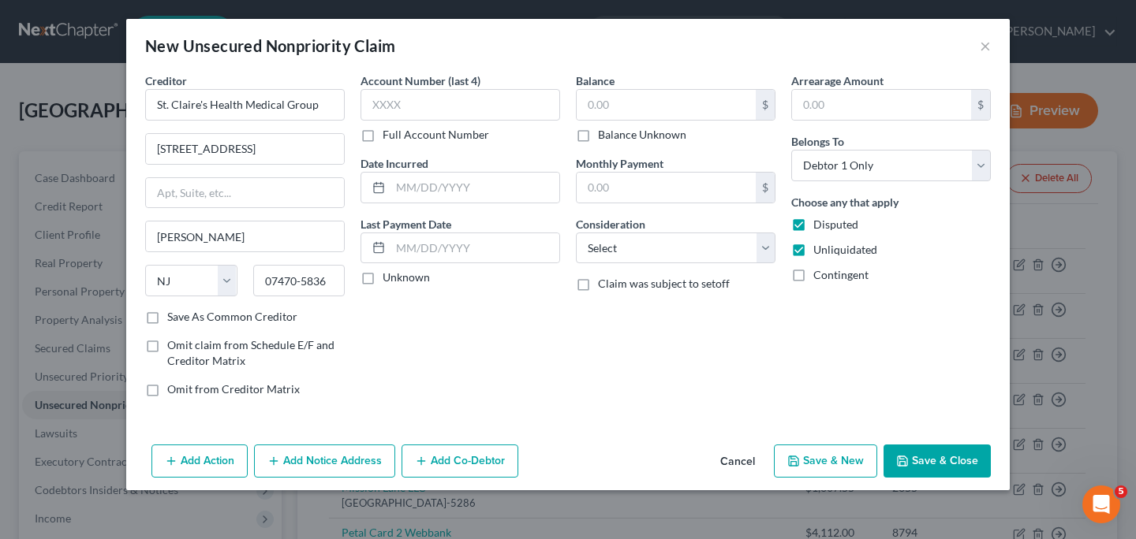
click at [382, 133] on label "Full Account Number" at bounding box center [435, 135] width 106 height 16
click at [389, 133] on input "Full Account Number" at bounding box center [394, 132] width 10 height 10
click at [401, 102] on input "text" at bounding box center [460, 105] width 200 height 32
paste input "2684590"
type input "2684590"
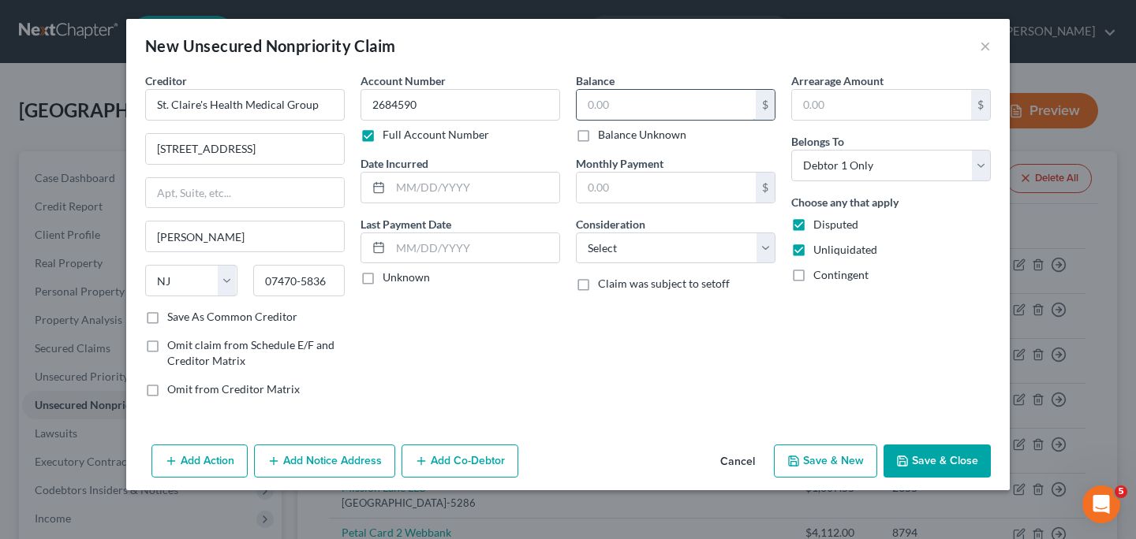
click at [663, 106] on input "text" at bounding box center [665, 105] width 179 height 30
type input "246.65"
click at [834, 101] on input "text" at bounding box center [881, 105] width 179 height 30
type input "246.65"
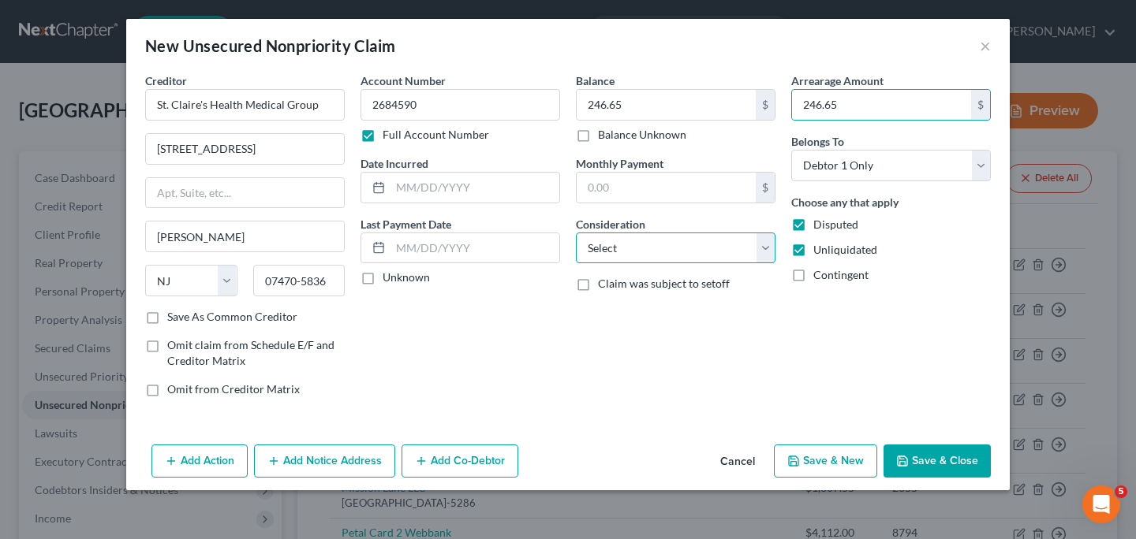
click at [766, 248] on select "Select Cable / Satellite Services Collection Agency Credit Card Debt Debt Couns…" at bounding box center [676, 249] width 200 height 32
select select "9"
click option "Medical Services" at bounding box center [0, 0] width 0 height 0
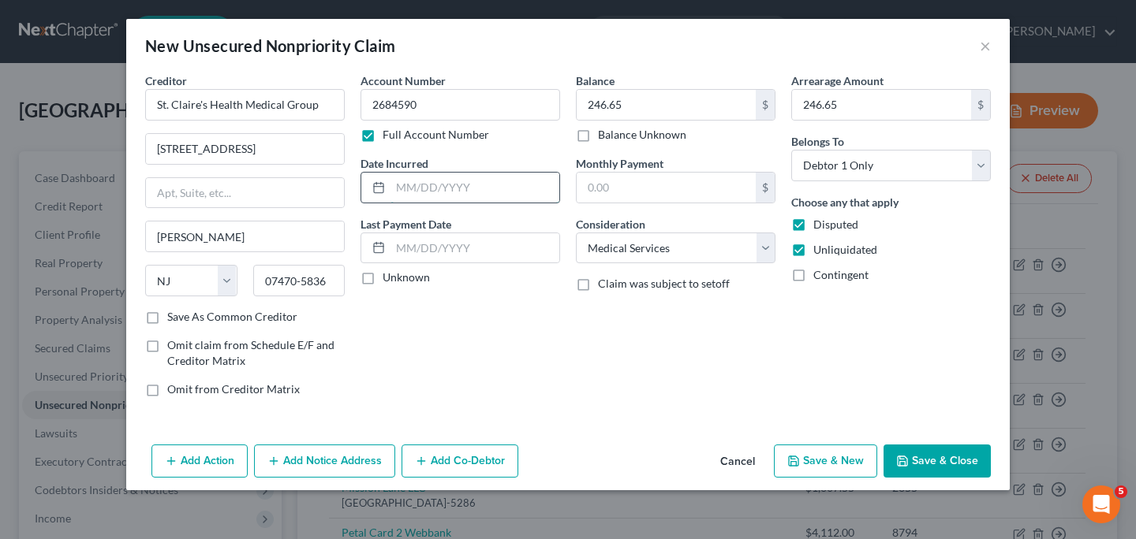
click at [431, 192] on input "text" at bounding box center [474, 188] width 169 height 30
type input "[DATE]"
click at [809, 465] on button "Save & New" at bounding box center [825, 461] width 103 height 33
select select "0"
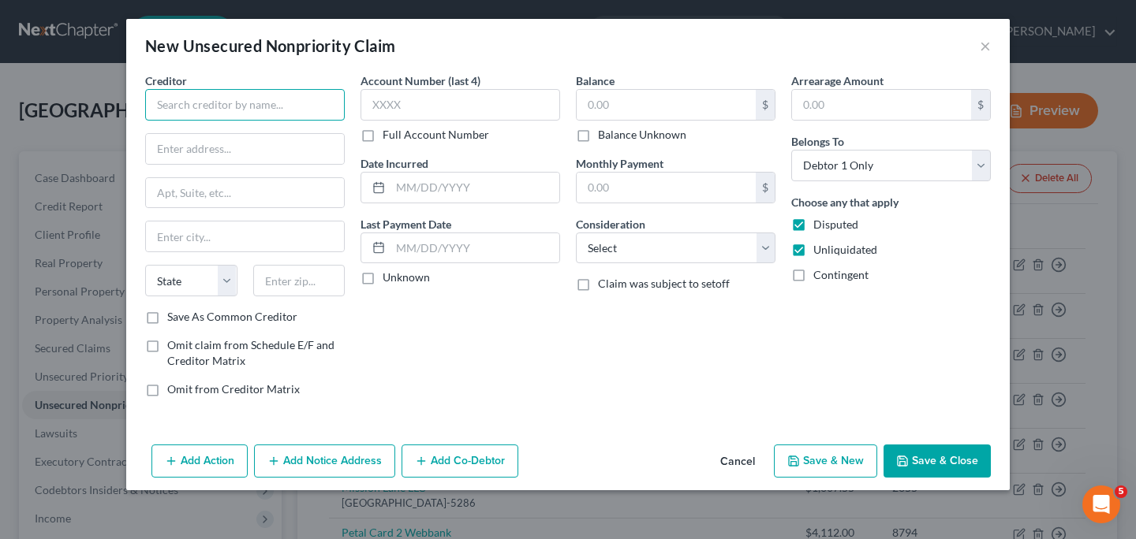
click at [238, 107] on input "text" at bounding box center [245, 105] width 200 height 32
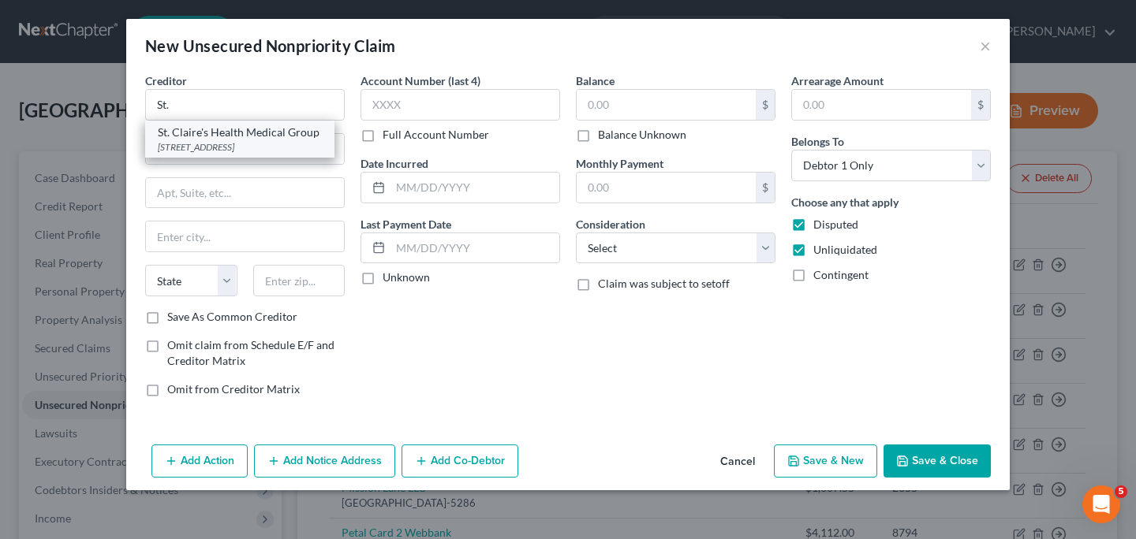
click at [216, 142] on div "[STREET_ADDRESS]" at bounding box center [240, 146] width 164 height 13
type input "St. Claire's Health Medical Group"
type input "[STREET_ADDRESS]"
type input "[PERSON_NAME]"
select select "33"
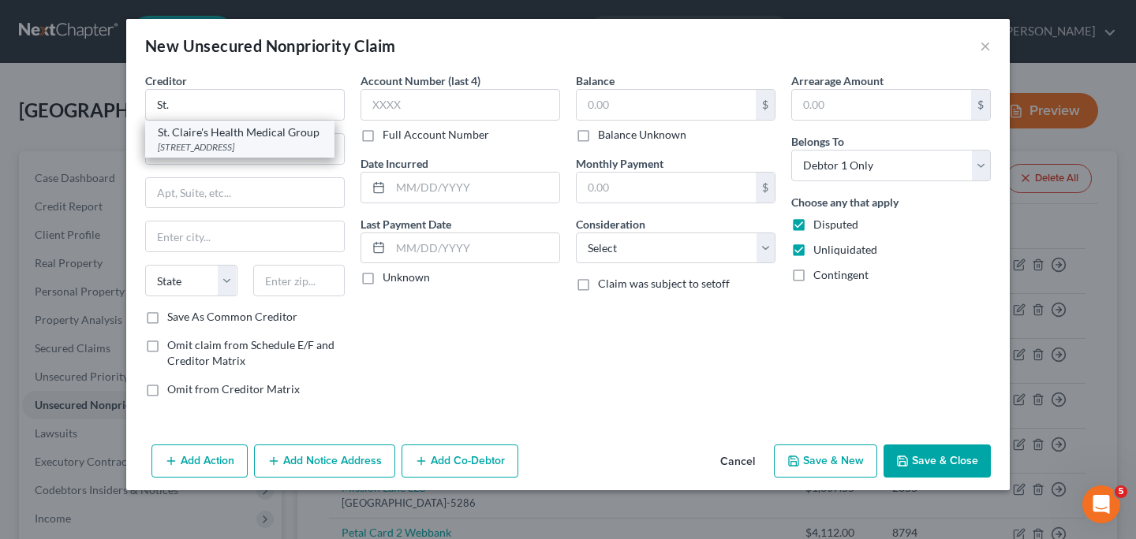
type input "07470-5836"
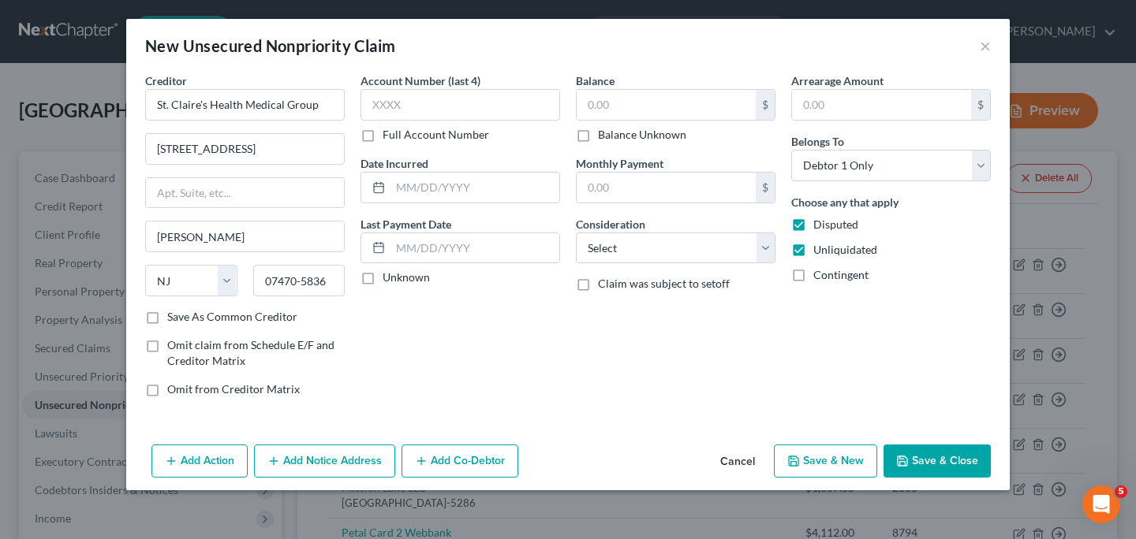
click at [382, 135] on label "Full Account Number" at bounding box center [435, 135] width 106 height 16
click at [389, 135] on input "Full Account Number" at bounding box center [394, 132] width 10 height 10
click at [400, 108] on input "text" at bounding box center [460, 105] width 200 height 32
paste input "2684590"
type input "2684590"
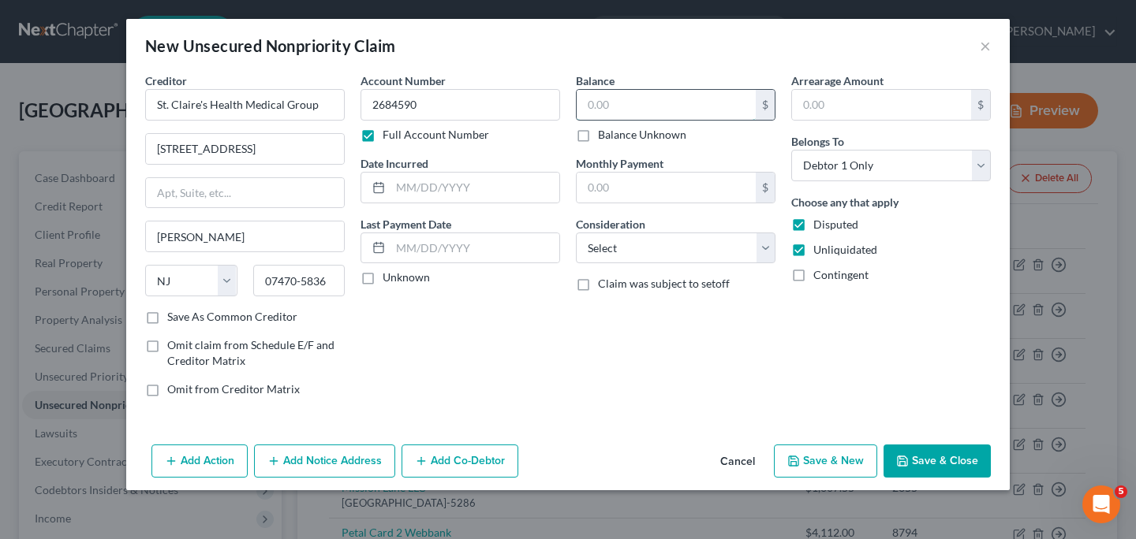
click at [654, 98] on input "text" at bounding box center [665, 105] width 179 height 30
type input "49.31"
click at [830, 106] on input "text" at bounding box center [881, 105] width 179 height 30
type input "49.31"
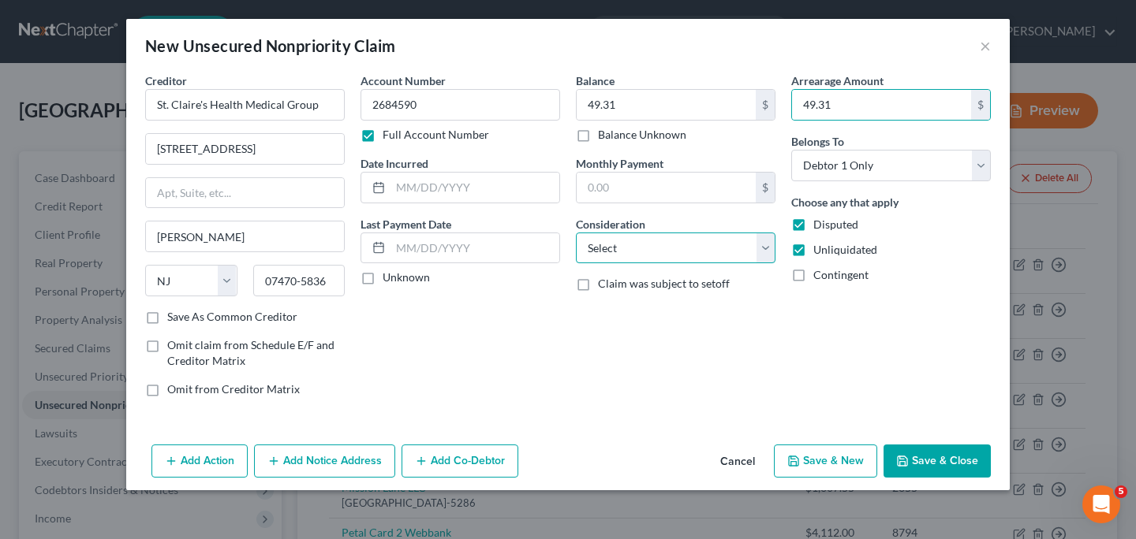
click at [761, 248] on select "Select Cable / Satellite Services Collection Agency Credit Card Debt Debt Couns…" at bounding box center [676, 249] width 200 height 32
select select "9"
click option "Medical Services" at bounding box center [0, 0] width 0 height 0
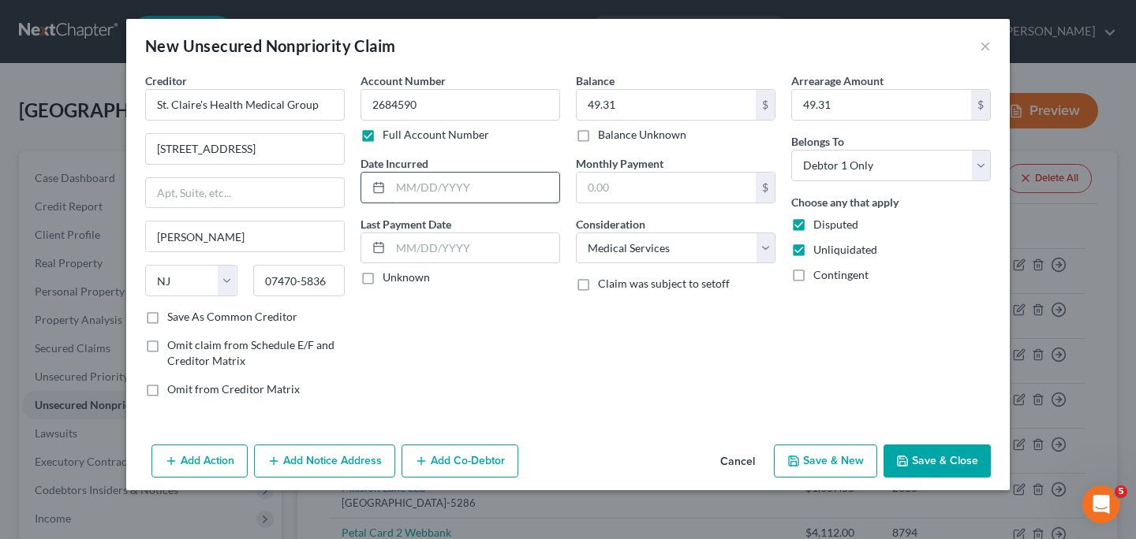
click at [467, 183] on input "text" at bounding box center [474, 188] width 169 height 30
type input "[DATE]"
click at [812, 466] on button "Save & New" at bounding box center [825, 461] width 103 height 33
select select "0"
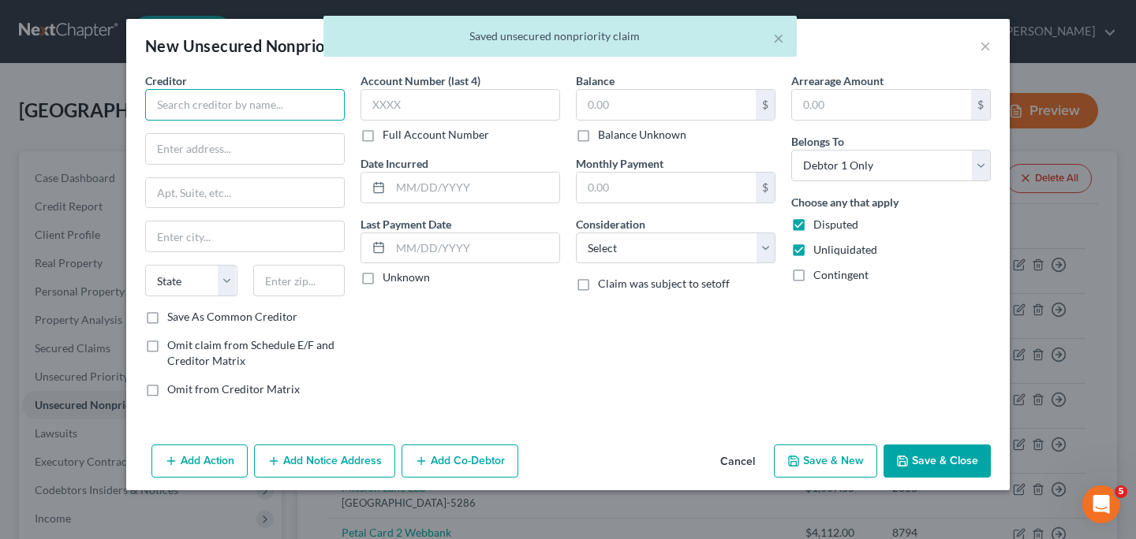
click at [222, 108] on input "text" at bounding box center [245, 105] width 200 height 32
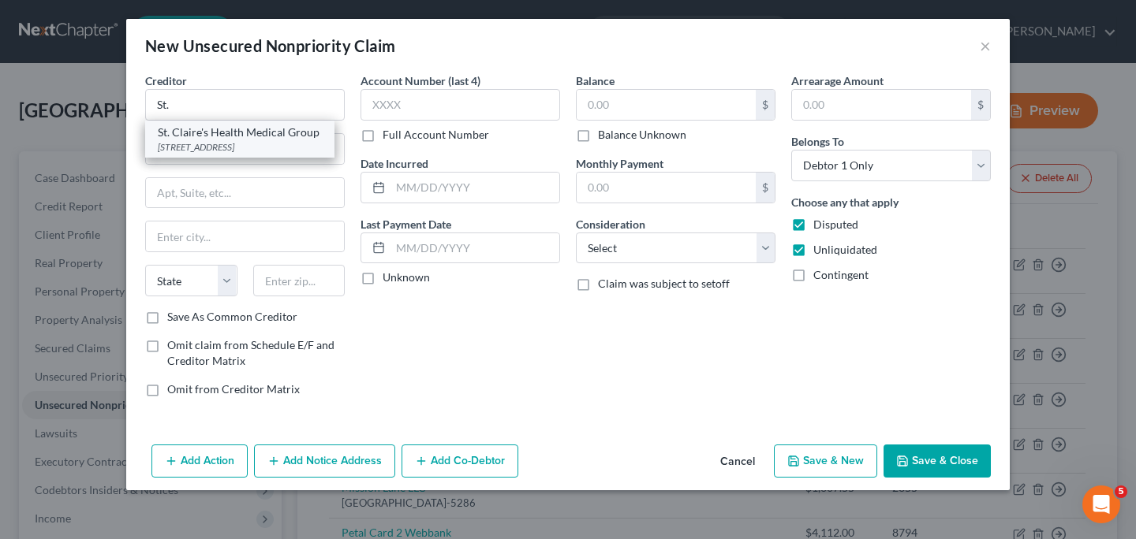
click at [206, 135] on div "St. Claire's Health Medical Group" at bounding box center [240, 133] width 164 height 16
type input "St. Claire's Health Medical Group"
type input "[STREET_ADDRESS]"
type input "[PERSON_NAME]"
select select "33"
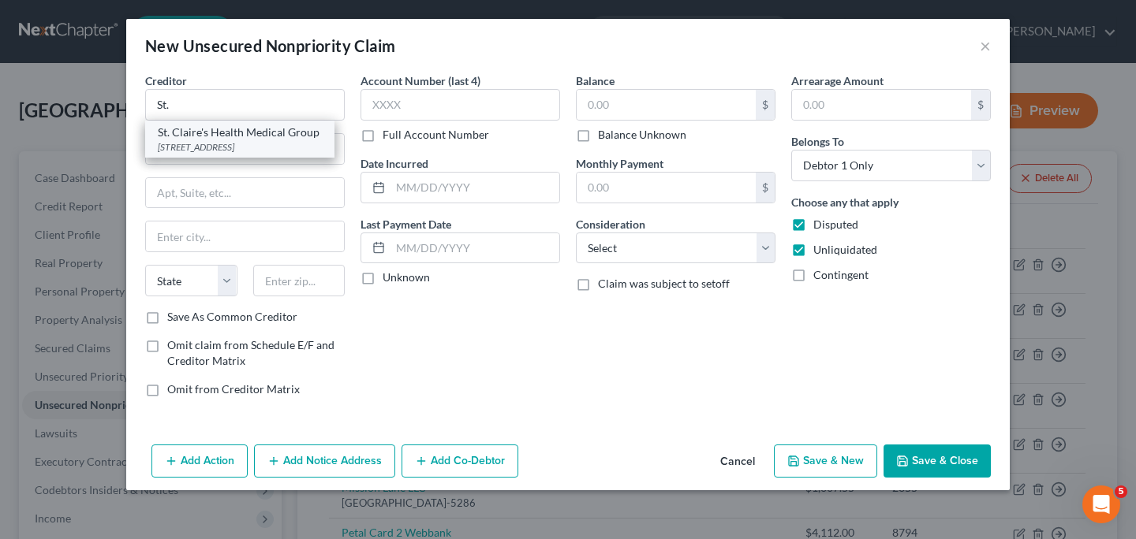
type input "07470-5836"
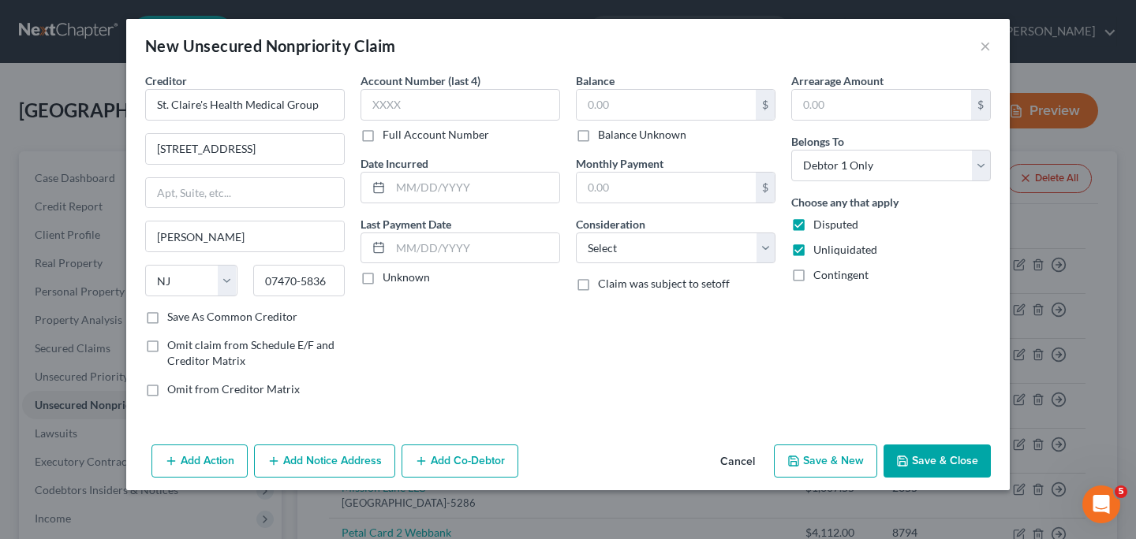
click at [382, 136] on label "Full Account Number" at bounding box center [435, 135] width 106 height 16
click at [389, 136] on input "Full Account Number" at bounding box center [394, 132] width 10 height 10
click at [411, 106] on input "text" at bounding box center [460, 105] width 200 height 32
paste input "2684590"
type input "2684590"
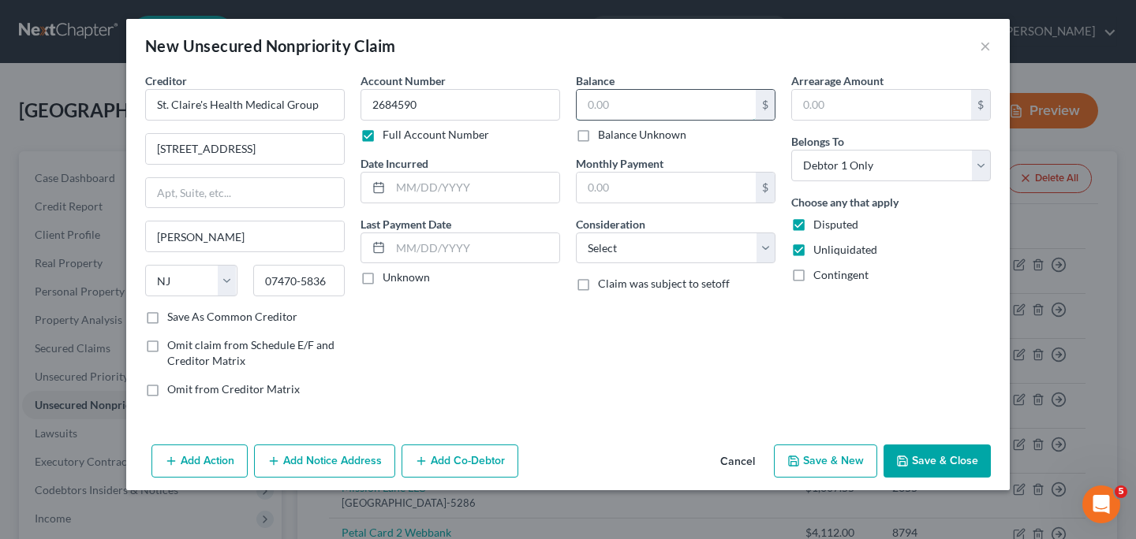
click at [638, 114] on input "text" at bounding box center [665, 105] width 179 height 30
type input "249.76"
click at [812, 110] on input "text" at bounding box center [881, 105] width 179 height 30
type input "249.76"
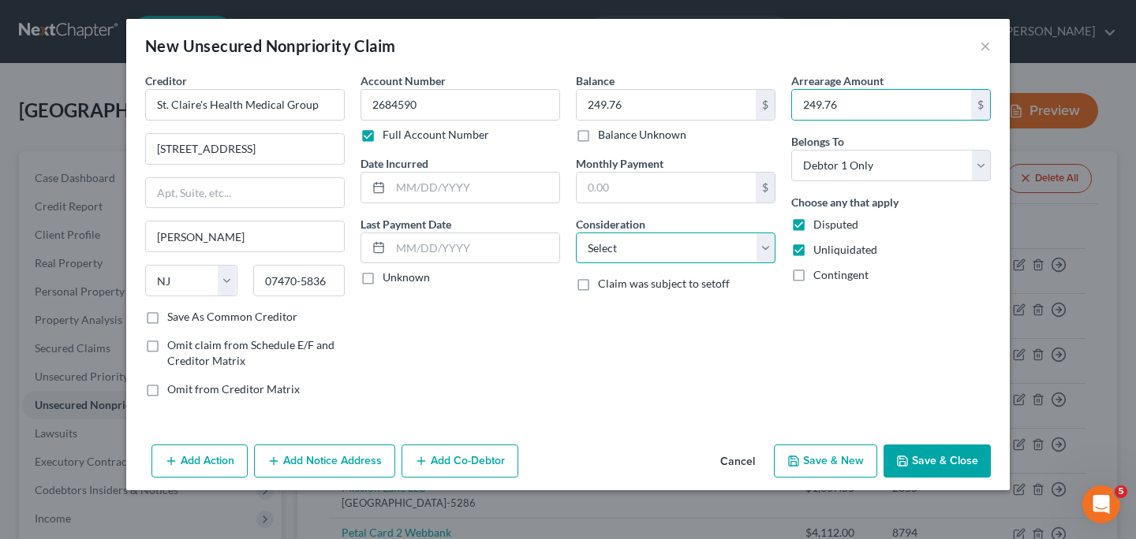
click at [769, 248] on select "Select Cable / Satellite Services Collection Agency Credit Card Debt Debt Couns…" at bounding box center [676, 249] width 200 height 32
select select "9"
click option "Medical Services" at bounding box center [0, 0] width 0 height 0
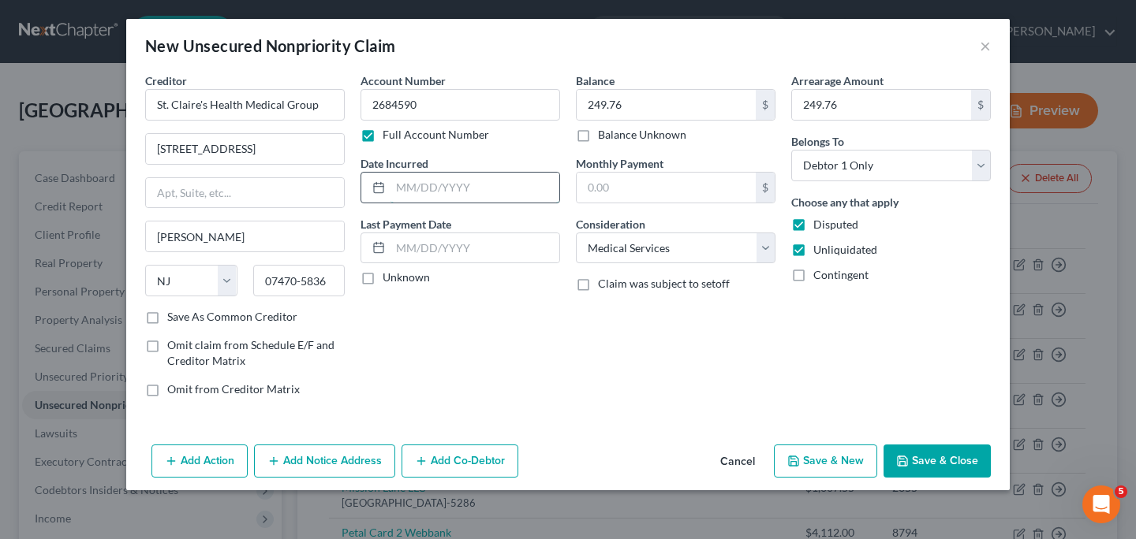
click at [465, 185] on input "text" at bounding box center [474, 188] width 169 height 30
type input "[DATE]"
click at [805, 460] on button "Save & New" at bounding box center [825, 461] width 103 height 33
select select "0"
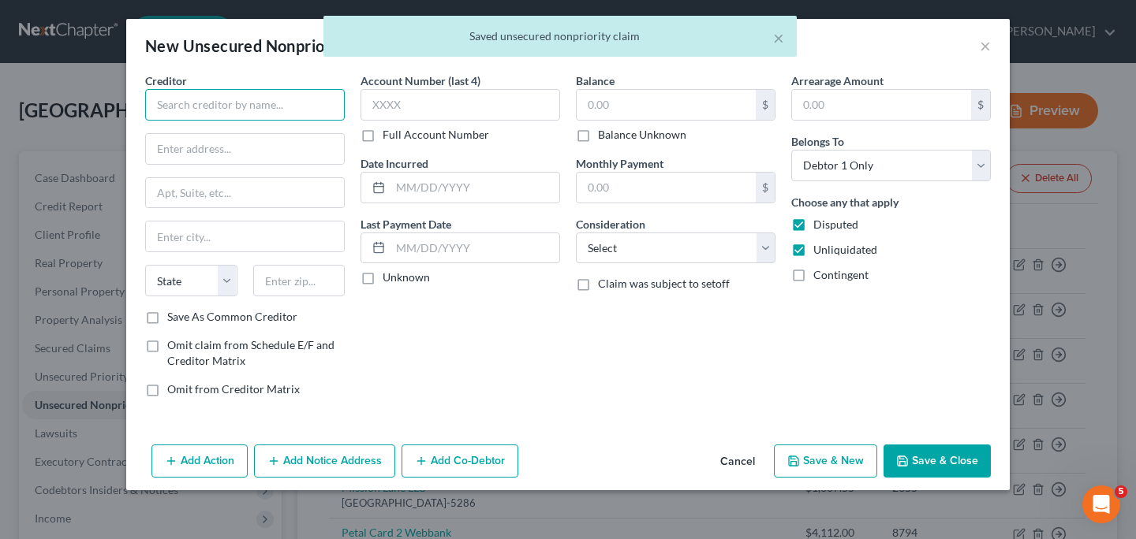
click at [272, 109] on input "text" at bounding box center [245, 105] width 200 height 32
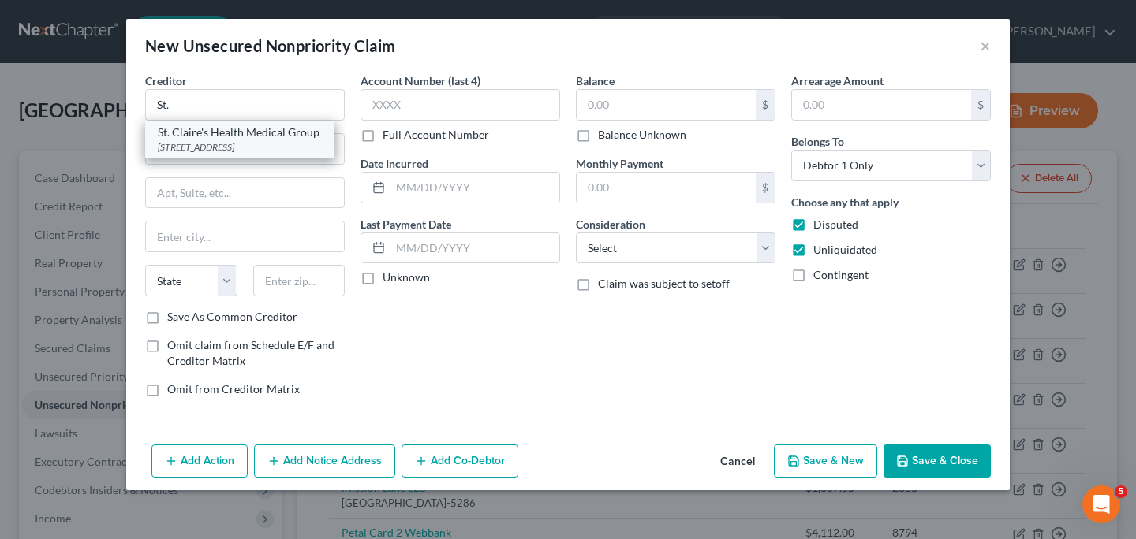
click at [263, 136] on div "St. Claire's Health Medical Group" at bounding box center [240, 133] width 164 height 16
type input "St. Claire's Health Medical Group"
type input "[STREET_ADDRESS]"
type input "[PERSON_NAME]"
select select "33"
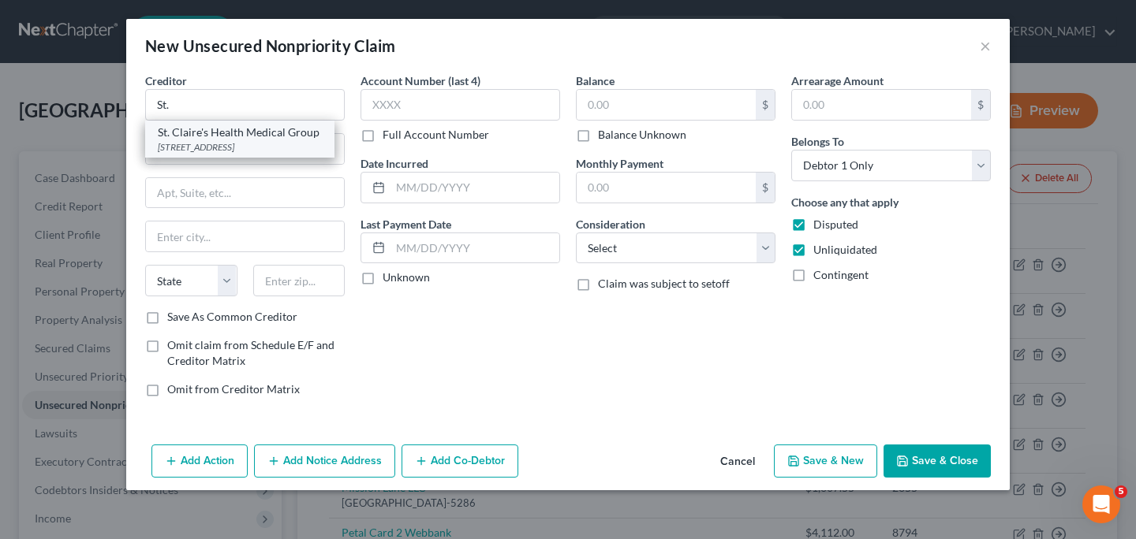
type input "07470-5836"
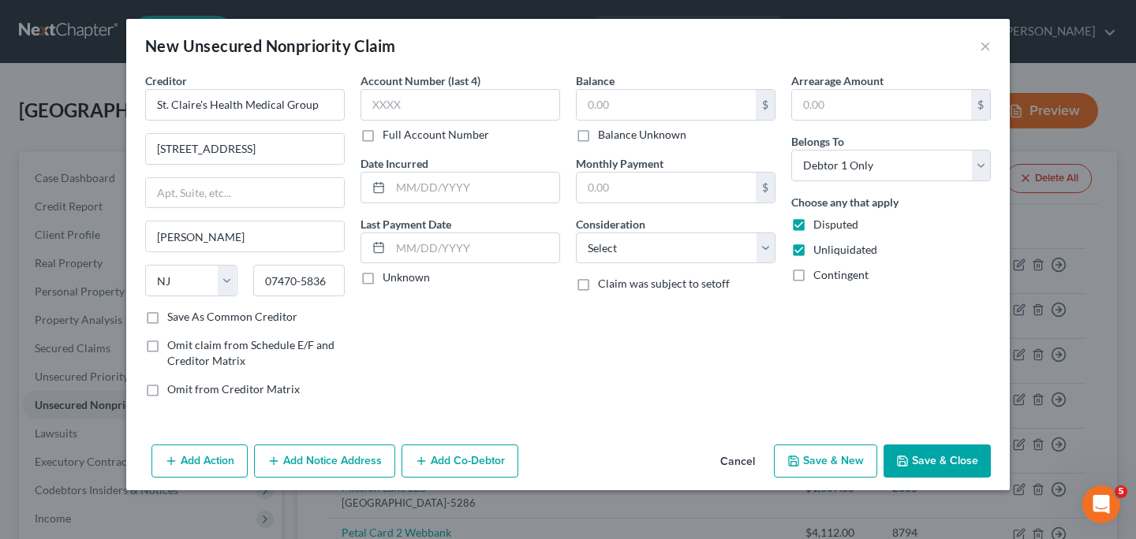
click at [382, 136] on label "Full Account Number" at bounding box center [435, 135] width 106 height 16
click at [389, 136] on input "Full Account Number" at bounding box center [394, 132] width 10 height 10
click at [405, 106] on input "text" at bounding box center [460, 105] width 200 height 32
paste input "2684590"
type input "2684590"
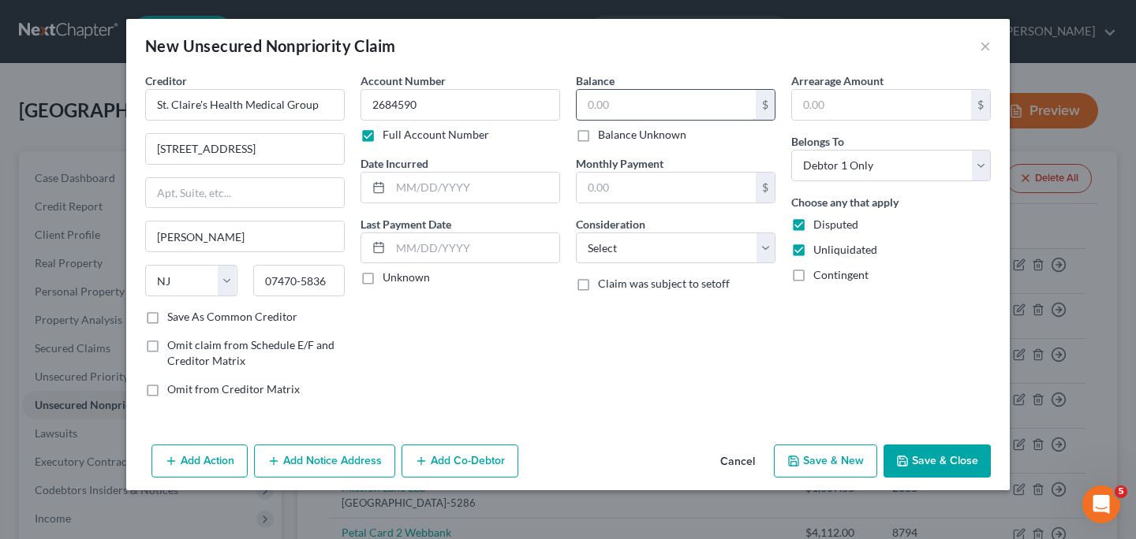
click at [647, 110] on input "text" at bounding box center [665, 105] width 179 height 30
type input "32.90"
click at [808, 109] on input "text" at bounding box center [881, 105] width 179 height 30
type input "32.90"
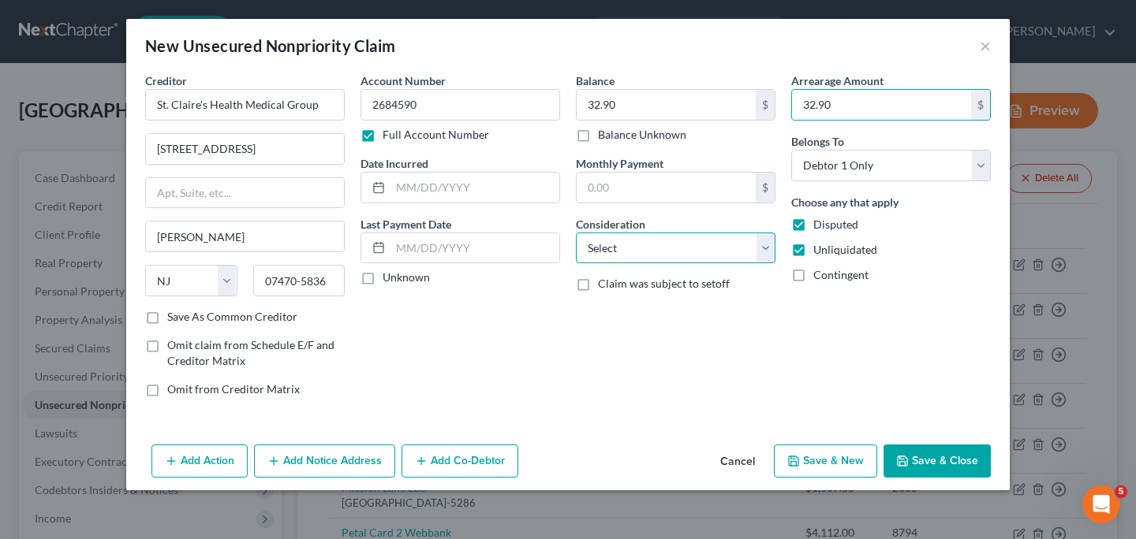
click at [760, 251] on select "Select Cable / Satellite Services Collection Agency Credit Card Debt Debt Couns…" at bounding box center [676, 249] width 200 height 32
select select "9"
click option "Medical Services" at bounding box center [0, 0] width 0 height 0
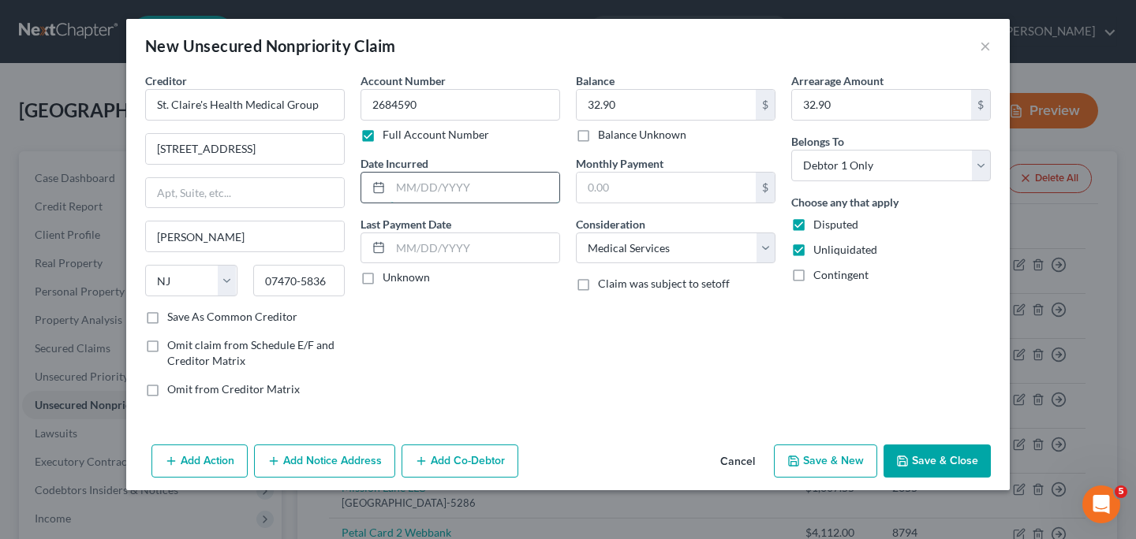
click at [442, 196] on input "text" at bounding box center [474, 188] width 169 height 30
type input "[DATE]"
click at [804, 460] on button "Save & New" at bounding box center [825, 461] width 103 height 33
select select "0"
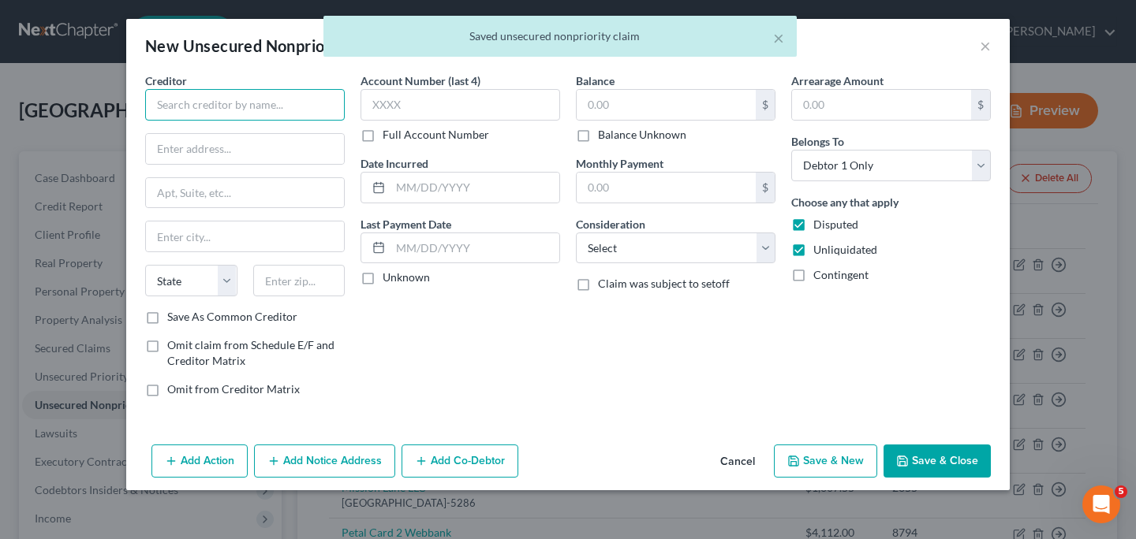
click at [261, 109] on input "text" at bounding box center [245, 105] width 200 height 32
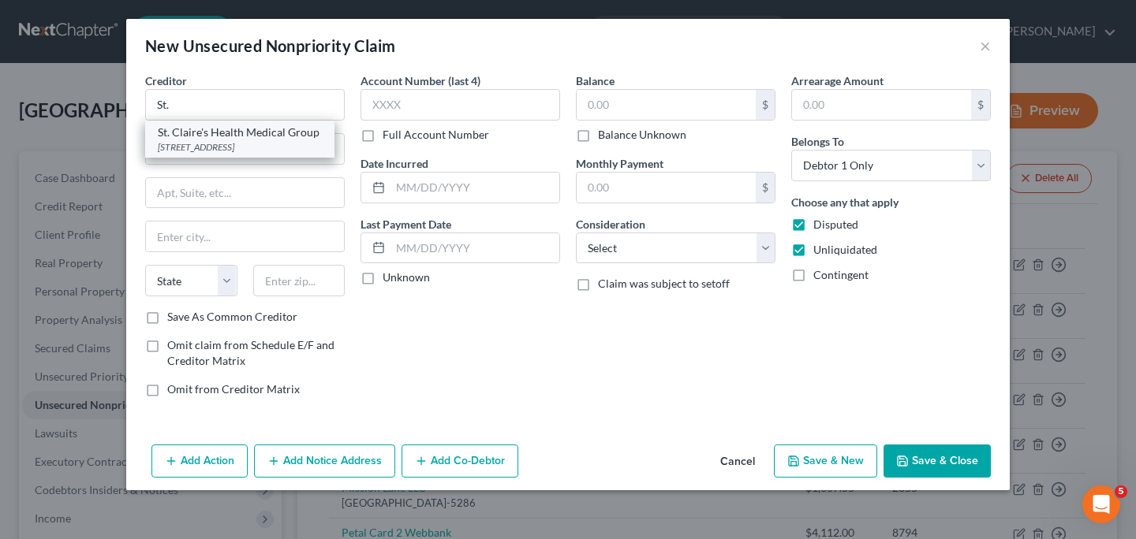
click at [247, 137] on div "St. Claire's Health Medical Group" at bounding box center [240, 133] width 164 height 16
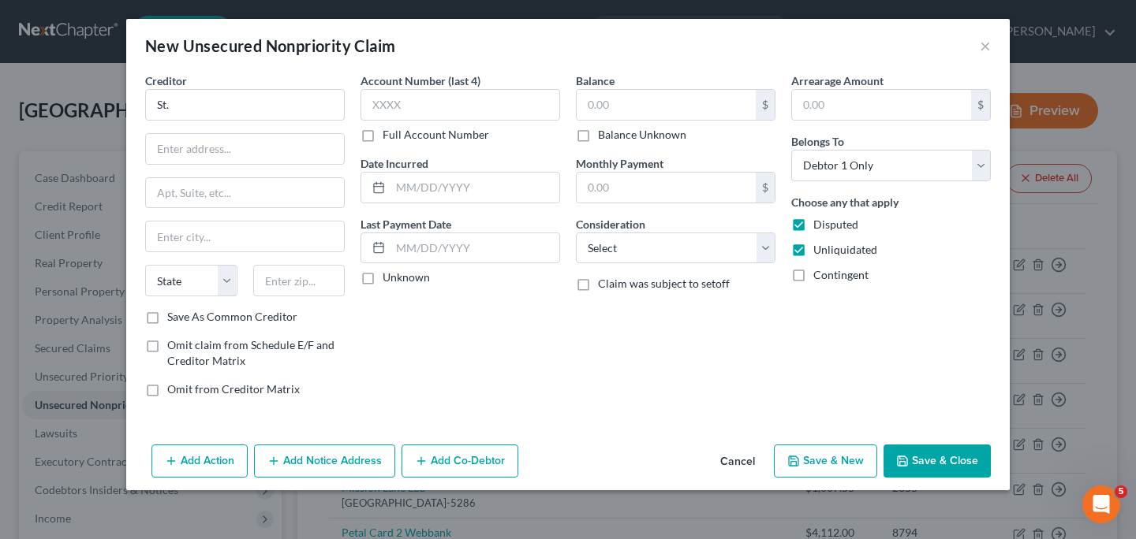
type input "St. Claire's Health Medical Group"
type input "[STREET_ADDRESS]"
type input "[PERSON_NAME]"
select select "33"
type input "07470-5836"
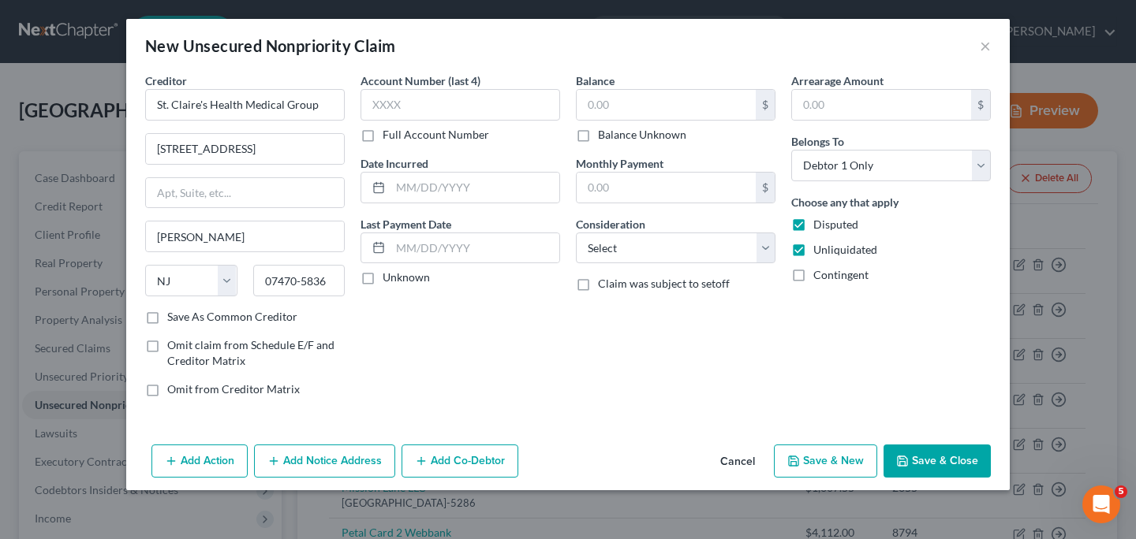
click at [382, 135] on label "Full Account Number" at bounding box center [435, 135] width 106 height 16
click at [389, 135] on input "Full Account Number" at bounding box center [394, 132] width 10 height 10
click at [417, 102] on input "text" at bounding box center [460, 105] width 200 height 32
paste input "2684590"
type input "2684590"
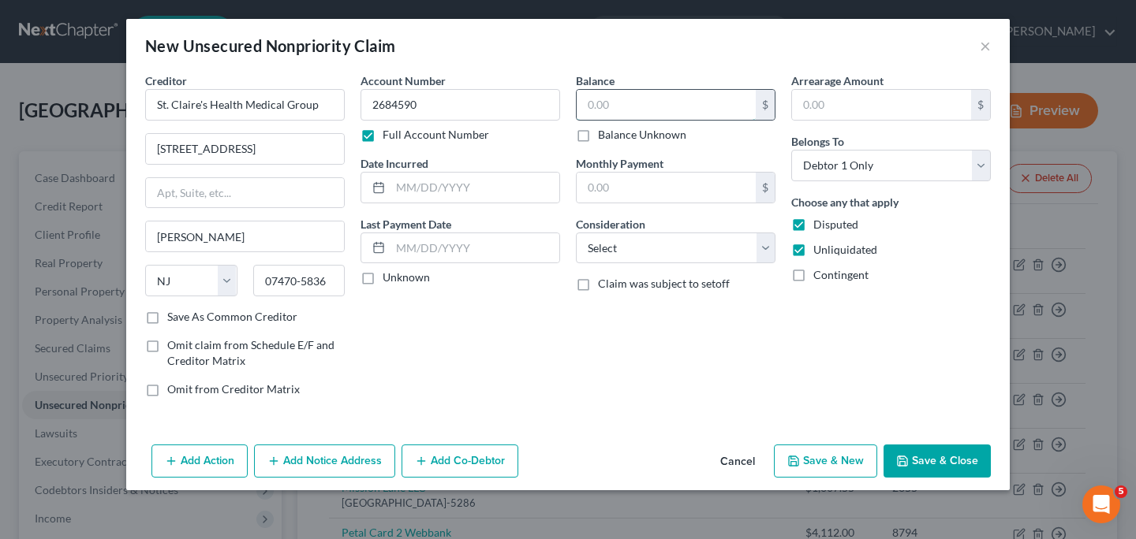
click at [640, 100] on input "text" at bounding box center [665, 105] width 179 height 30
type input "178.84"
click at [827, 109] on input "text" at bounding box center [881, 105] width 179 height 30
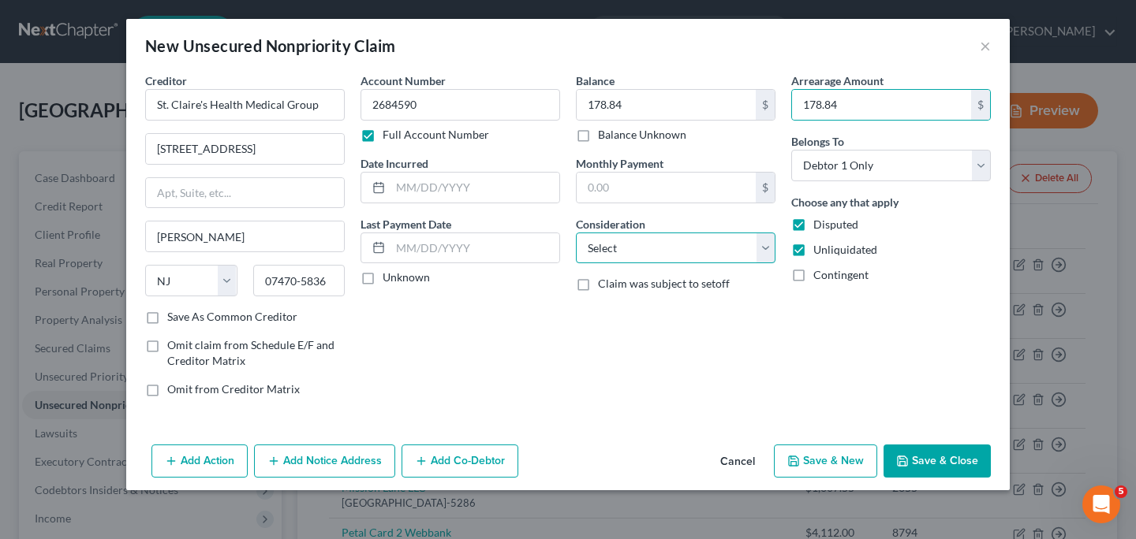
click at [764, 252] on select "Select Cable / Satellite Services Collection Agency Credit Card Debt Debt Couns…" at bounding box center [676, 249] width 200 height 32
click option "Medical Services" at bounding box center [0, 0] width 0 height 0
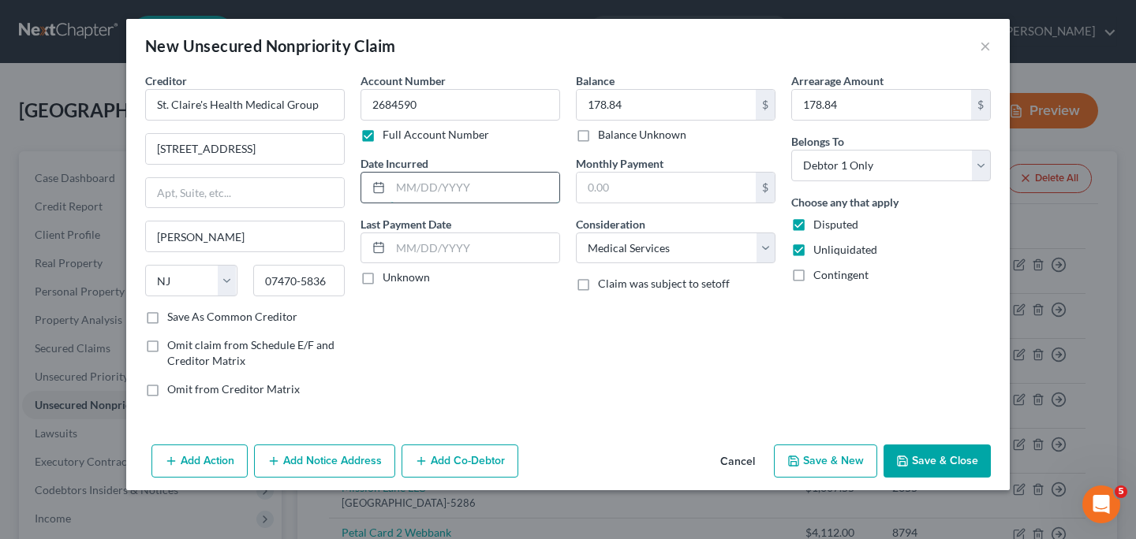
click at [470, 191] on input "text" at bounding box center [474, 188] width 169 height 30
click at [797, 466] on icon "button" at bounding box center [793, 461] width 9 height 9
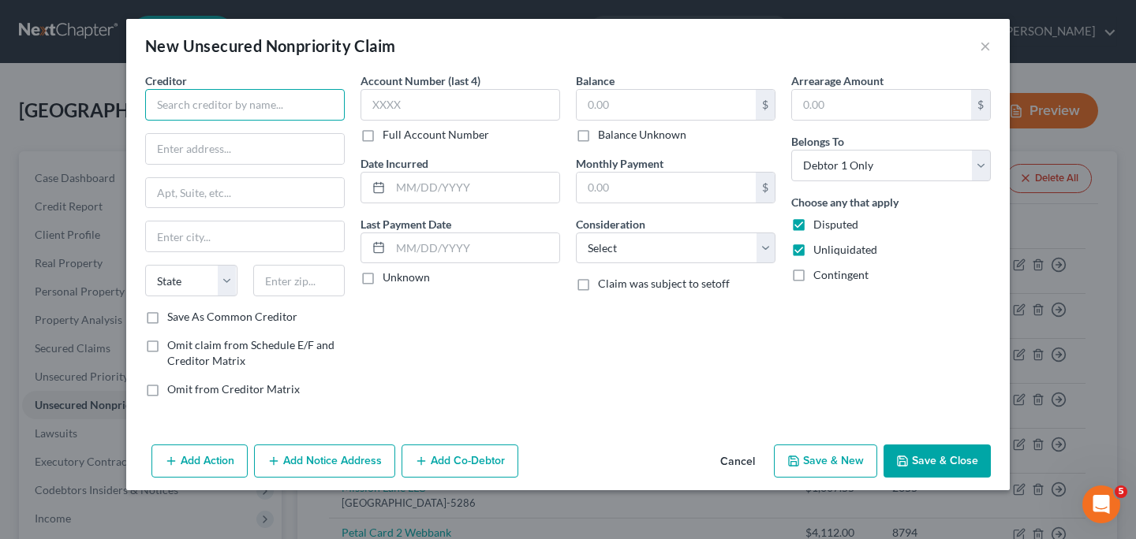
click at [228, 105] on input "text" at bounding box center [245, 105] width 200 height 32
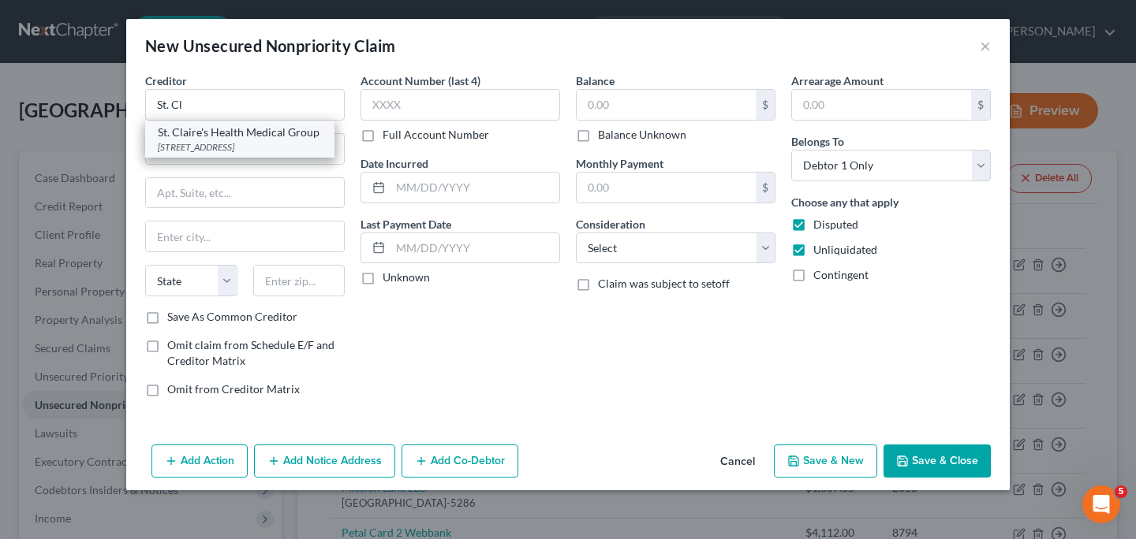
click at [190, 147] on div "[STREET_ADDRESS]" at bounding box center [240, 146] width 164 height 13
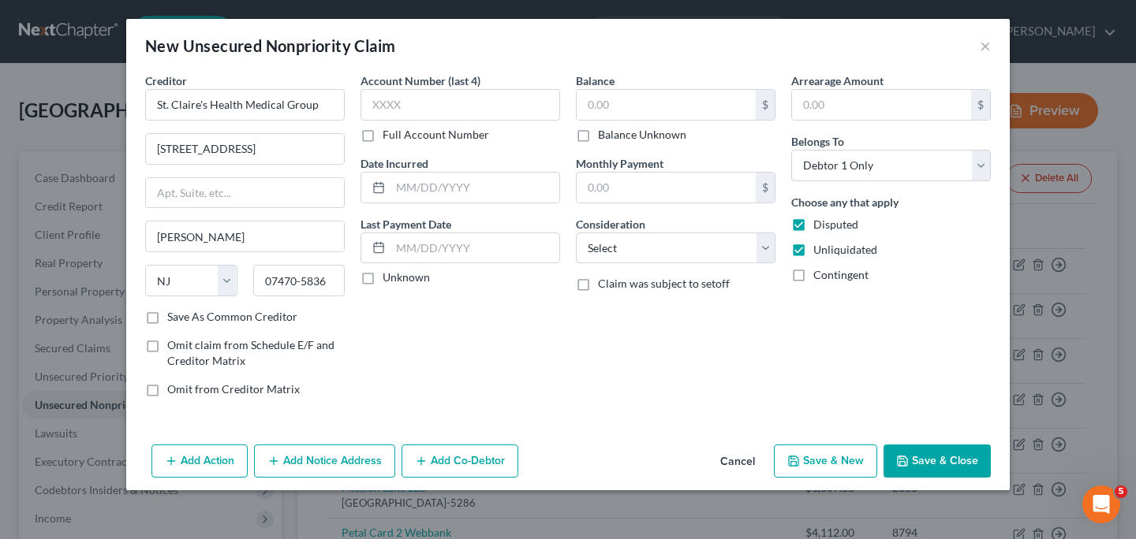
click at [382, 137] on label "Full Account Number" at bounding box center [435, 135] width 106 height 16
click at [389, 137] on input "Full Account Number" at bounding box center [394, 132] width 10 height 10
click at [429, 99] on input "text" at bounding box center [460, 105] width 200 height 32
paste input "2684590"
click at [627, 108] on input "text" at bounding box center [665, 105] width 179 height 30
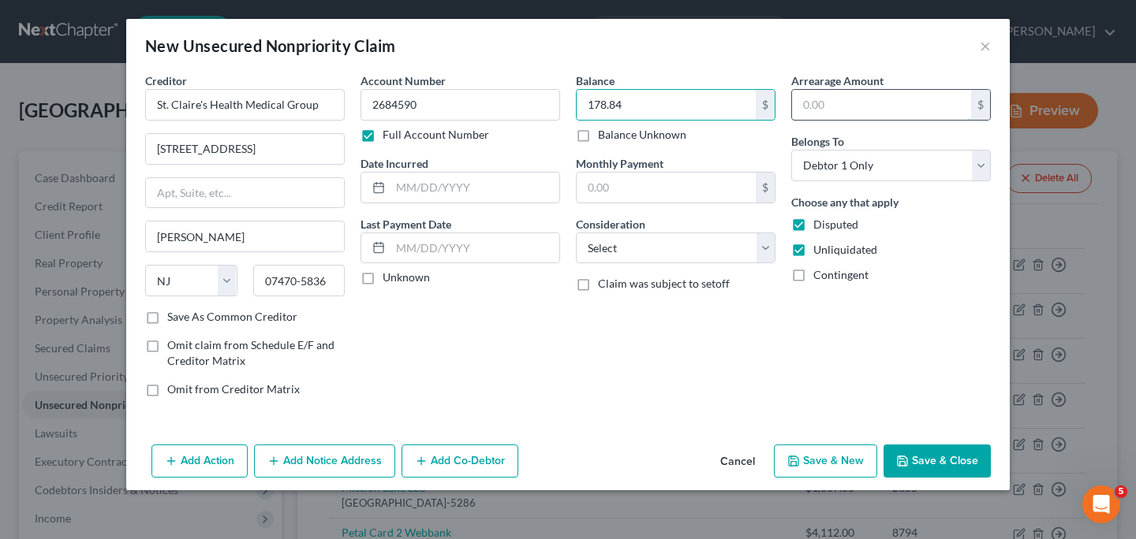
click at [849, 103] on input "text" at bounding box center [881, 105] width 179 height 30
click at [767, 252] on select "Select Cable / Satellite Services Collection Agency Credit Card Debt Debt Couns…" at bounding box center [676, 249] width 200 height 32
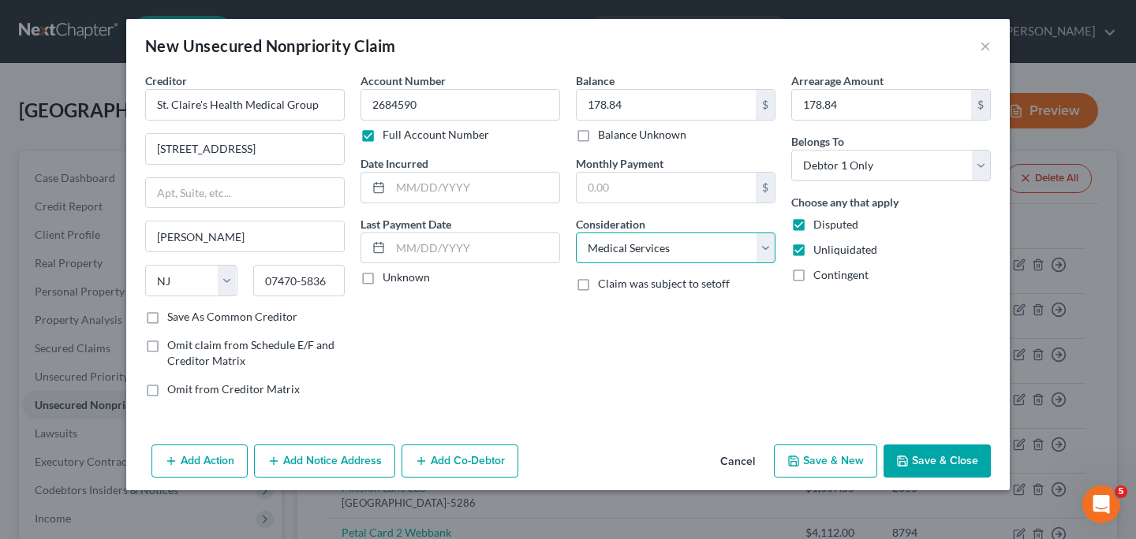
click option "Medical Services" at bounding box center [0, 0] width 0 height 0
click at [494, 193] on input "text" at bounding box center [474, 188] width 169 height 30
click at [817, 468] on button "Save & New" at bounding box center [825, 461] width 103 height 33
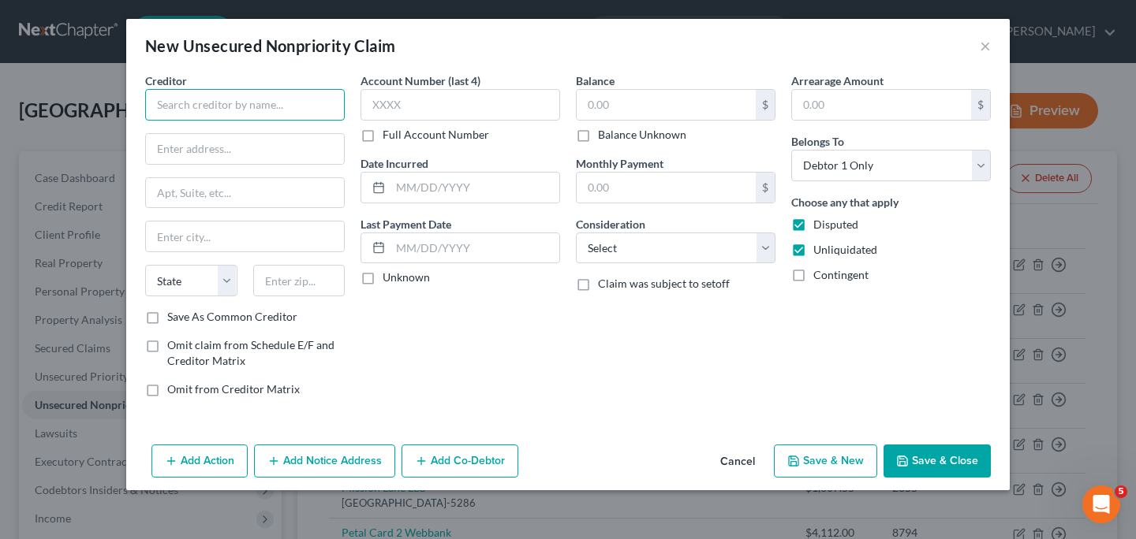
click at [301, 110] on input "text" at bounding box center [245, 105] width 200 height 32
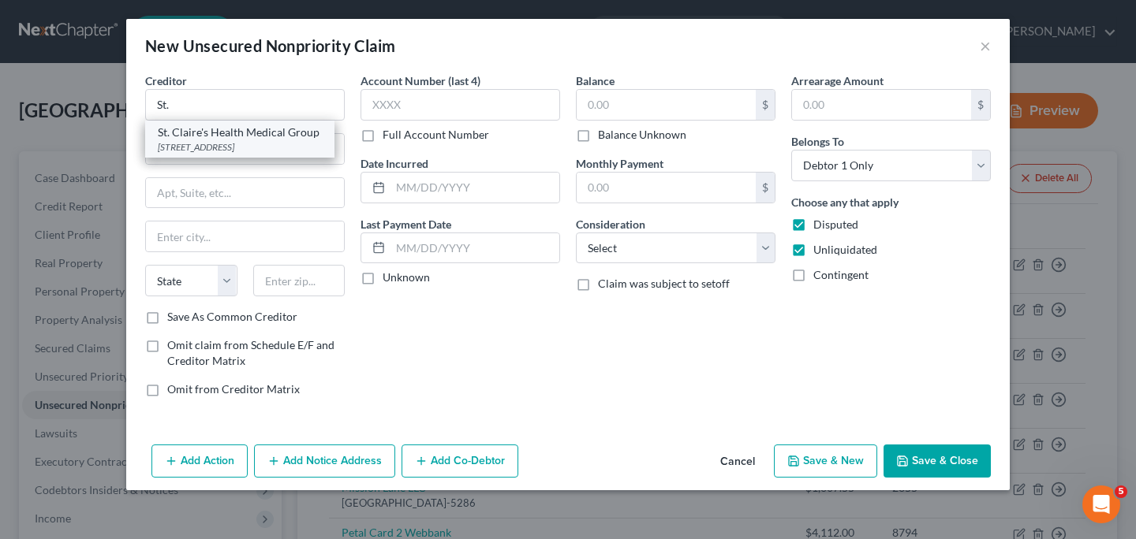
click at [267, 147] on div "[STREET_ADDRESS]" at bounding box center [240, 146] width 164 height 13
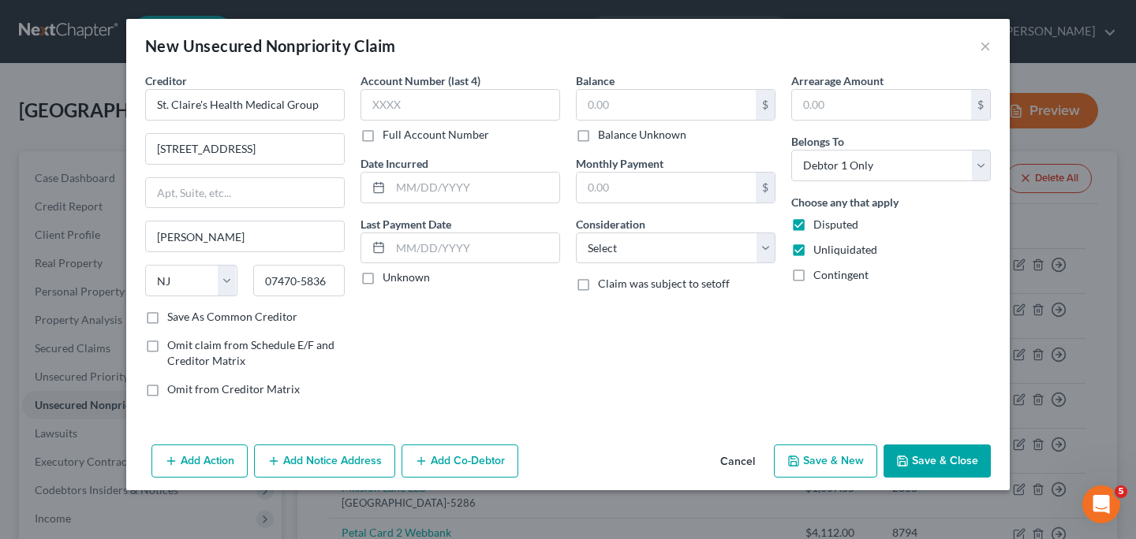
click at [382, 131] on label "Full Account Number" at bounding box center [435, 135] width 106 height 16
click at [389, 131] on input "Full Account Number" at bounding box center [394, 132] width 10 height 10
click at [416, 110] on input "text" at bounding box center [460, 105] width 200 height 32
paste input "2684590"
click at [647, 110] on input "text" at bounding box center [665, 105] width 179 height 30
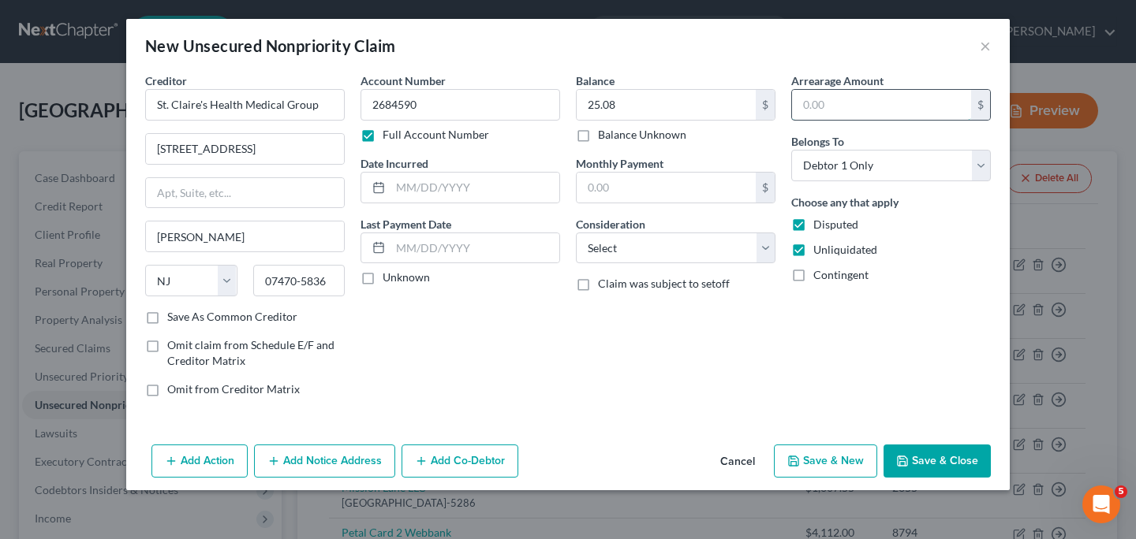
click at [815, 110] on input "text" at bounding box center [881, 105] width 179 height 30
click at [767, 254] on select "Select Cable / Satellite Services Collection Agency Credit Card Debt Debt Couns…" at bounding box center [676, 249] width 200 height 32
click option "Medical Services" at bounding box center [0, 0] width 0 height 0
click at [408, 190] on input "text" at bounding box center [474, 188] width 169 height 30
click at [808, 460] on button "Save & New" at bounding box center [825, 461] width 103 height 33
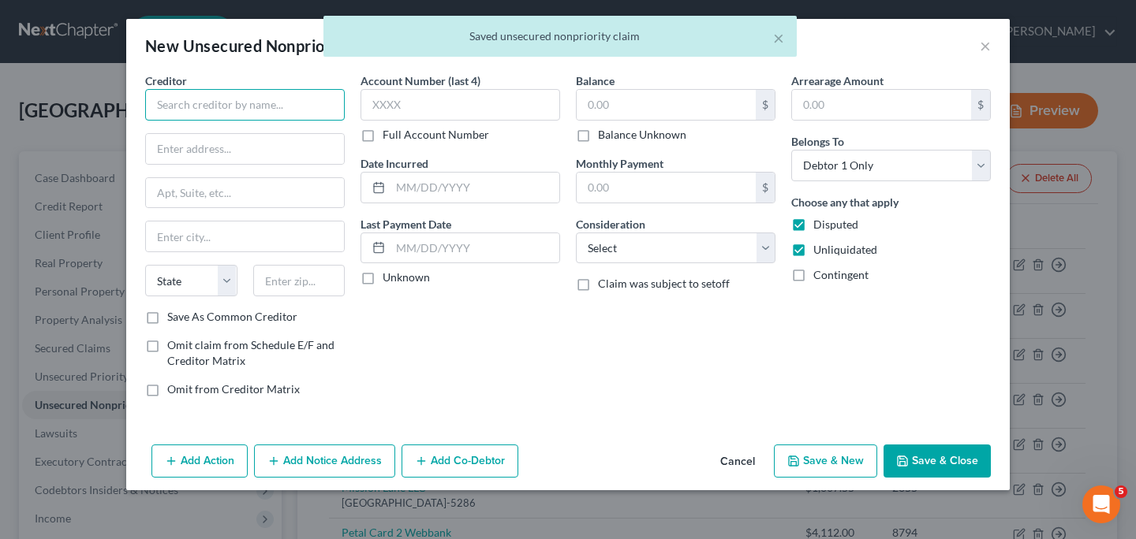
click at [225, 103] on input "text" at bounding box center [245, 105] width 200 height 32
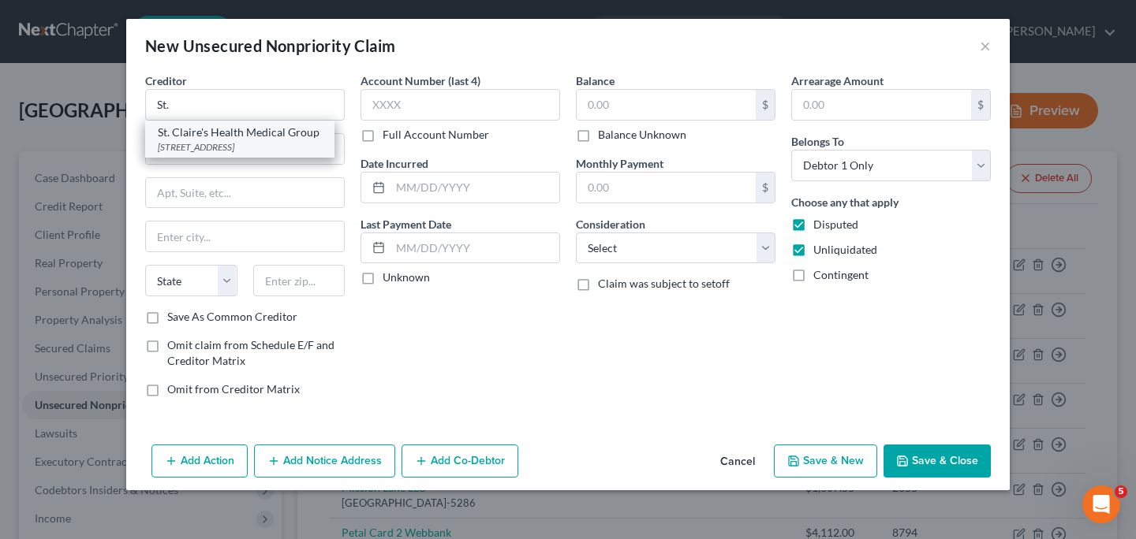
click at [212, 135] on div "St. Claire's Health Medical Group" at bounding box center [240, 133] width 164 height 16
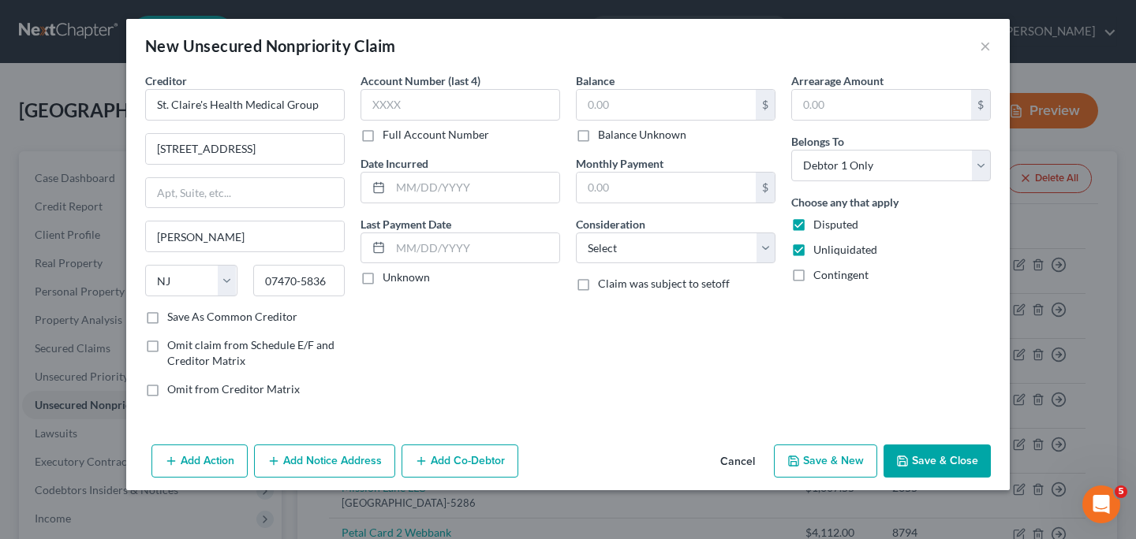
click at [382, 136] on label "Full Account Number" at bounding box center [435, 135] width 106 height 16
click at [389, 136] on input "Full Account Number" at bounding box center [394, 132] width 10 height 10
click at [402, 106] on input "text" at bounding box center [460, 105] width 200 height 32
paste input "2684590"
click at [679, 102] on input "text" at bounding box center [665, 105] width 179 height 30
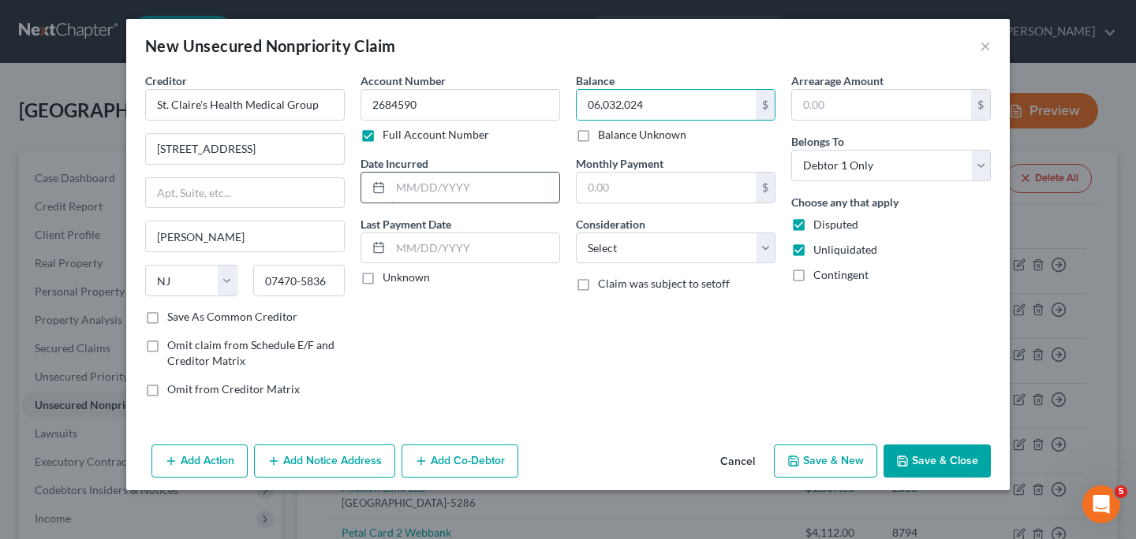
click at [421, 188] on input "text" at bounding box center [474, 188] width 169 height 30
click at [668, 100] on input "06,032,024" at bounding box center [665, 105] width 179 height 30
click at [844, 106] on input "text" at bounding box center [881, 105] width 179 height 30
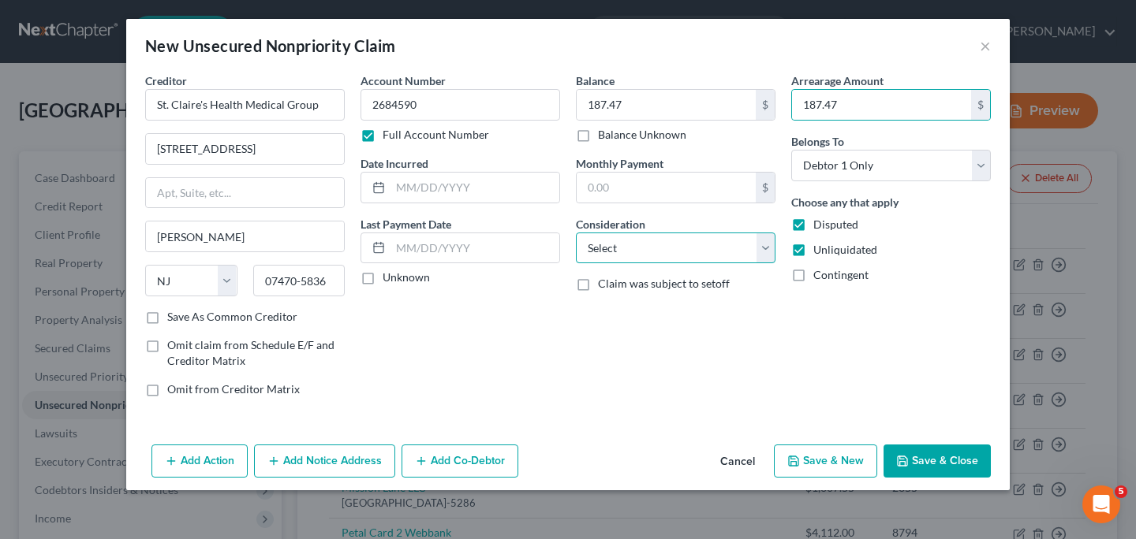
click at [769, 248] on select "Select Cable / Satellite Services Collection Agency Credit Card Debt Debt Couns…" at bounding box center [676, 249] width 200 height 32
click option "Medical Services" at bounding box center [0, 0] width 0 height 0
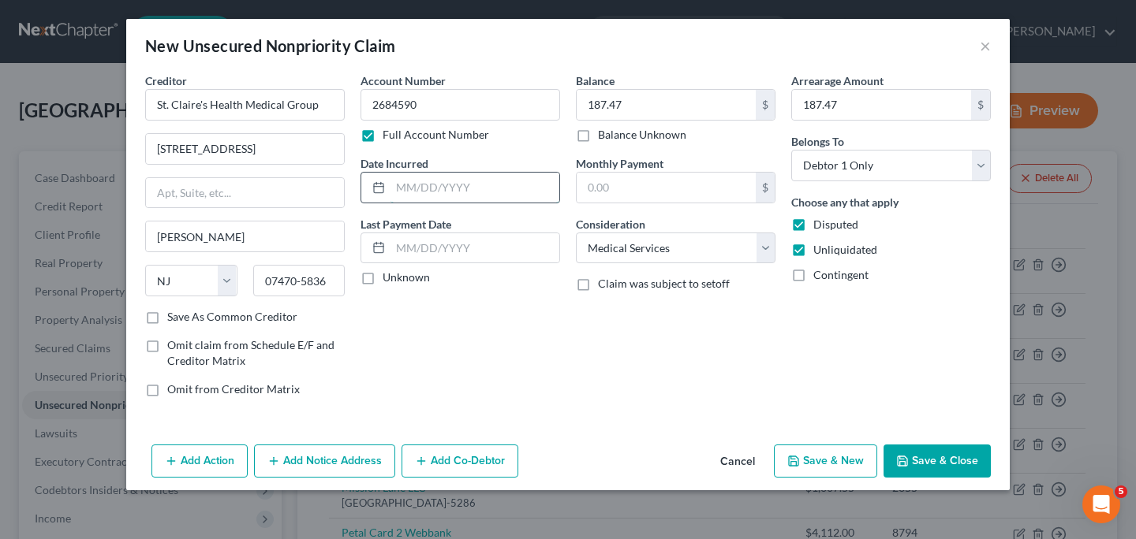
click at [502, 185] on input "text" at bounding box center [474, 188] width 169 height 30
click at [811, 465] on button "Save & New" at bounding box center [825, 461] width 103 height 33
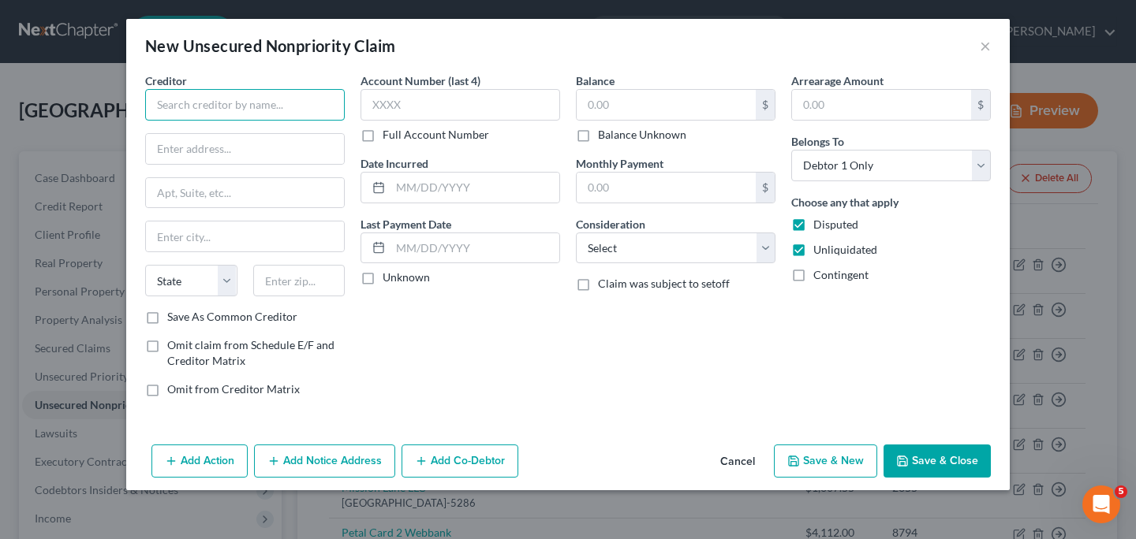
click at [229, 108] on input "text" at bounding box center [245, 105] width 200 height 32
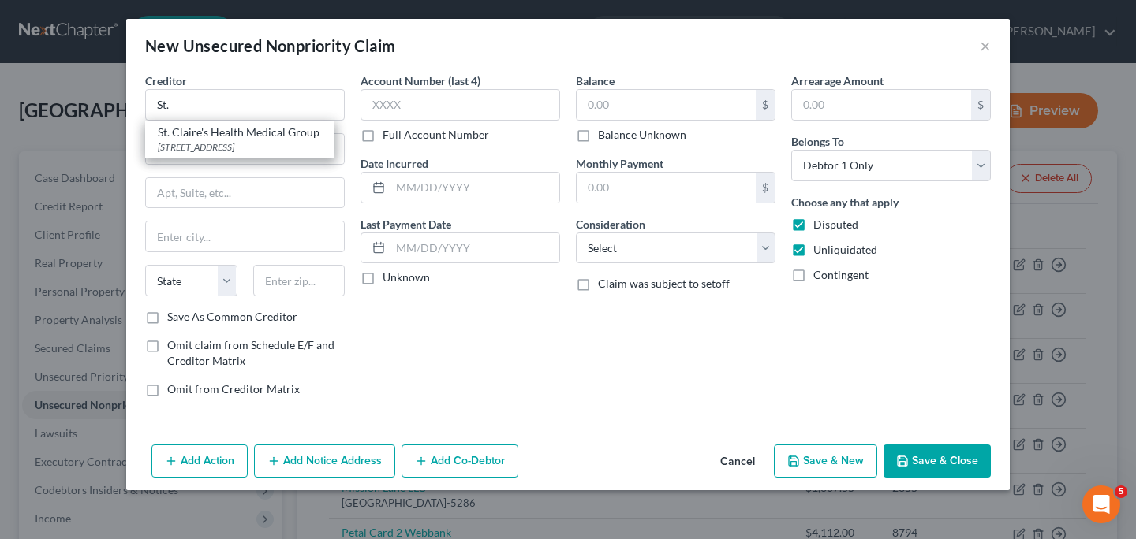
click at [209, 132] on div "St. Claire's Health Medical Group" at bounding box center [240, 133] width 164 height 16
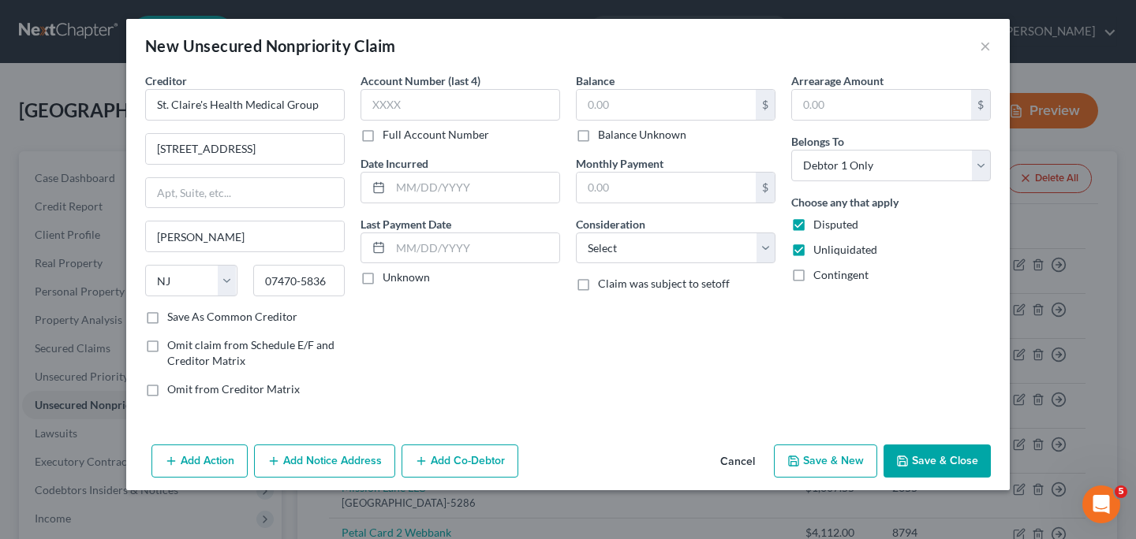
click at [382, 135] on label "Full Account Number" at bounding box center [435, 135] width 106 height 16
click at [389, 135] on input "Full Account Number" at bounding box center [394, 132] width 10 height 10
click at [438, 108] on input "text" at bounding box center [460, 105] width 200 height 32
paste input "2684590"
click at [643, 108] on input "text" at bounding box center [665, 105] width 179 height 30
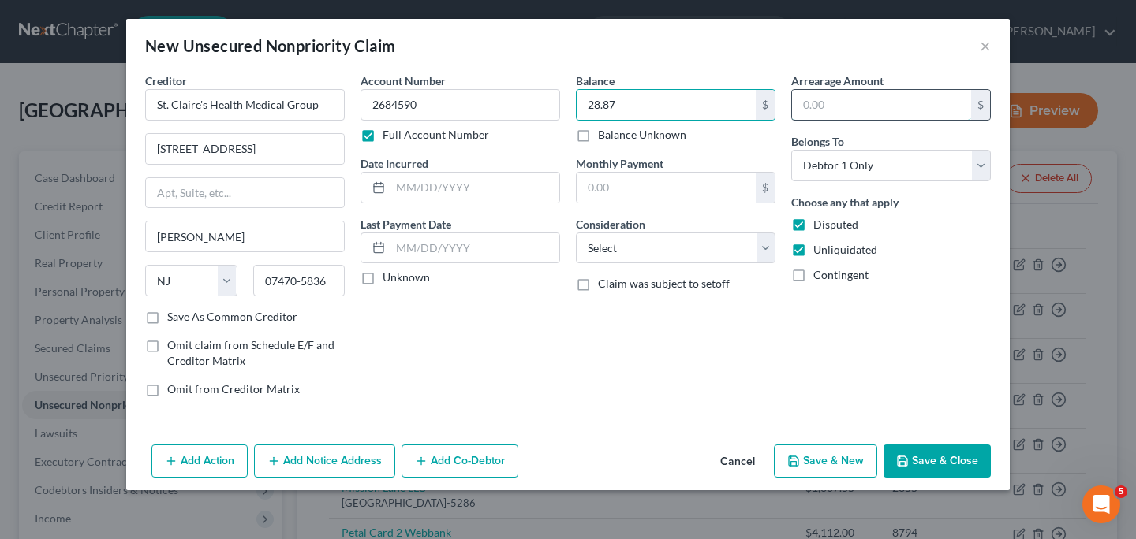
click at [894, 106] on input "text" at bounding box center [881, 105] width 179 height 30
click at [766, 248] on select "Select Cable / Satellite Services Collection Agency Credit Card Debt Debt Couns…" at bounding box center [676, 249] width 200 height 32
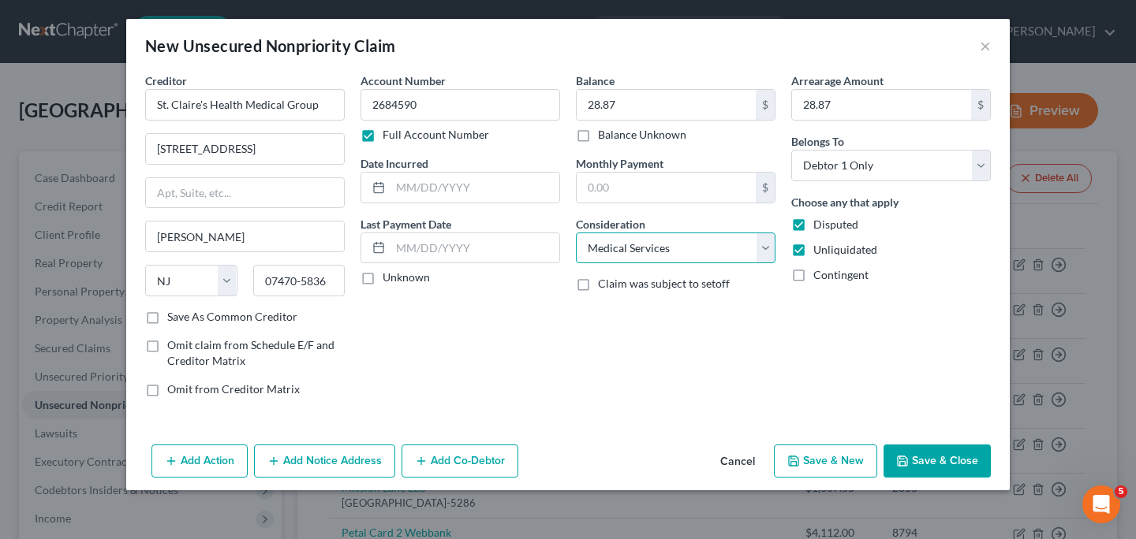
click option "Medical Services" at bounding box center [0, 0] width 0 height 0
click at [410, 187] on input "text" at bounding box center [474, 188] width 169 height 30
click at [911, 461] on button "Save & Close" at bounding box center [936, 461] width 107 height 33
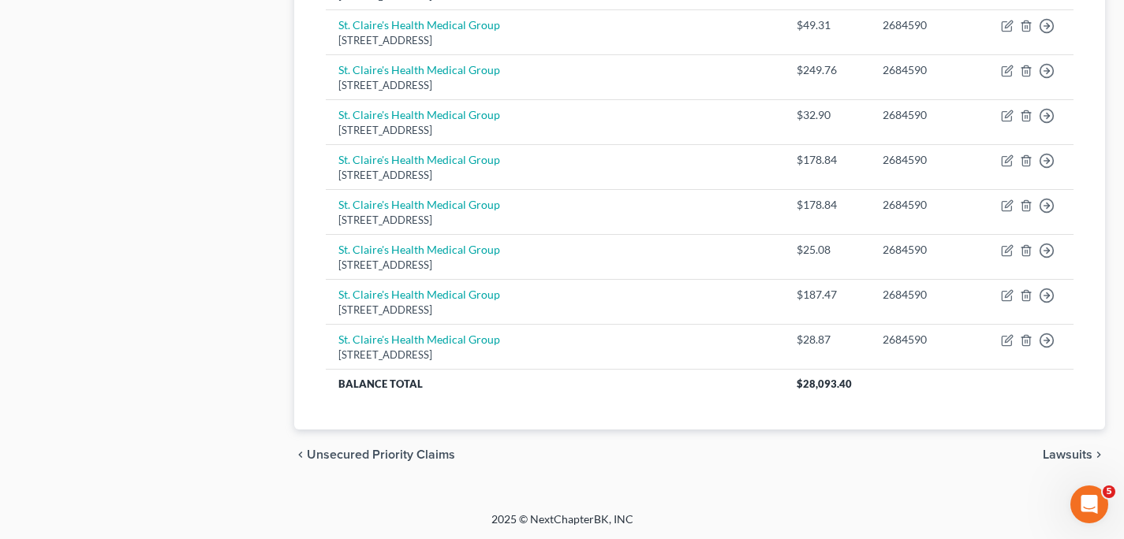
scroll to position [1211, 0]
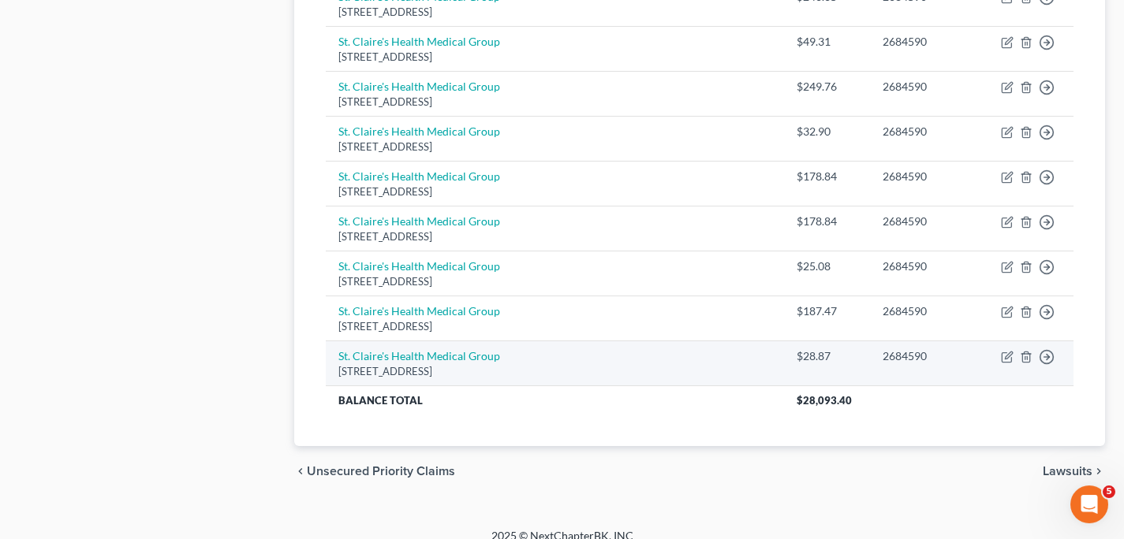
click at [599, 360] on td "St. Claire's Health Medical Group [STREET_ADDRESS]" at bounding box center [555, 363] width 458 height 45
click at [1010, 360] on icon "button" at bounding box center [1007, 357] width 13 height 13
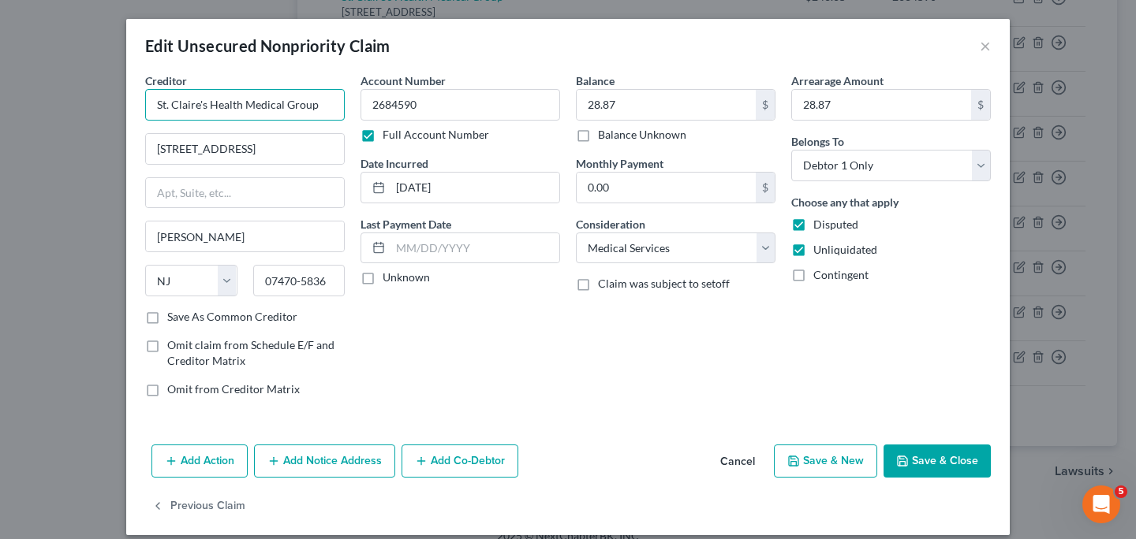
click at [195, 104] on input "St. Claire's Health Medical Group" at bounding box center [245, 105] width 200 height 32
click at [930, 459] on button "Save & Close" at bounding box center [936, 461] width 107 height 33
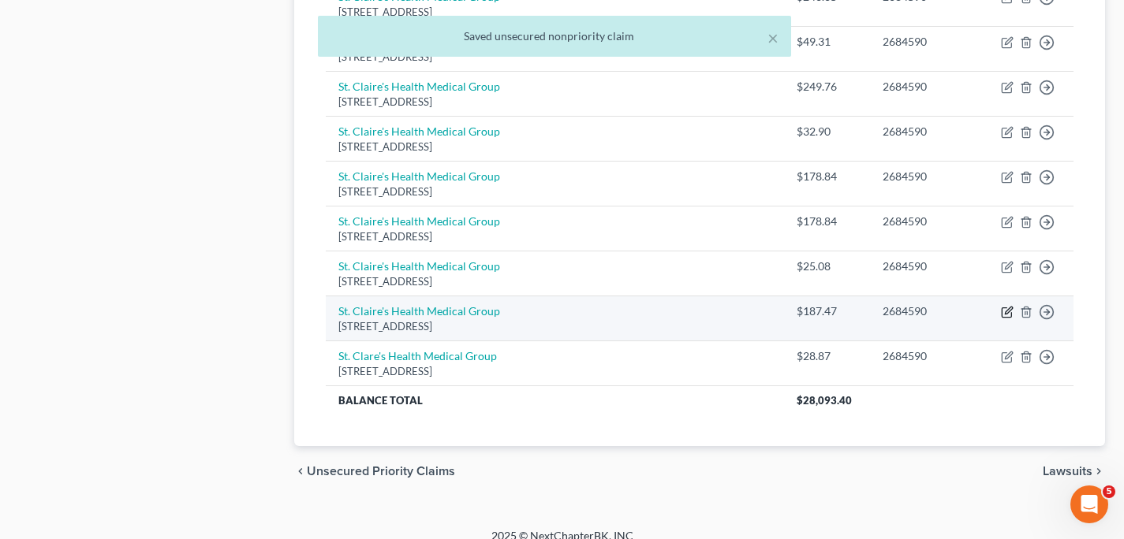
click at [1009, 315] on icon "button" at bounding box center [1007, 312] width 13 height 13
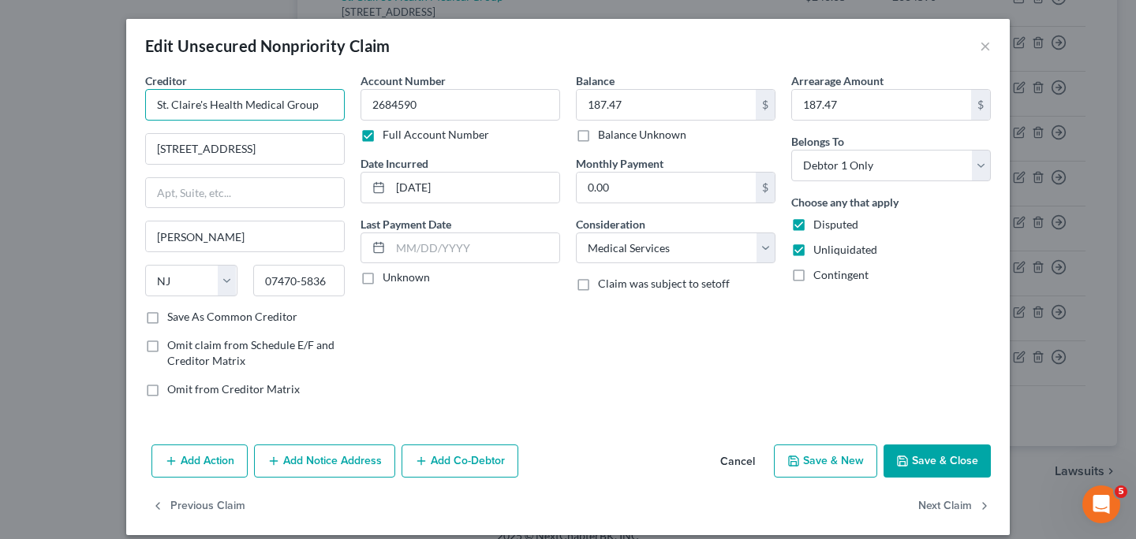
click at [185, 105] on input "St. Claire's Health Medical Group" at bounding box center [245, 105] width 200 height 32
click at [923, 457] on button "Save & Close" at bounding box center [936, 461] width 107 height 33
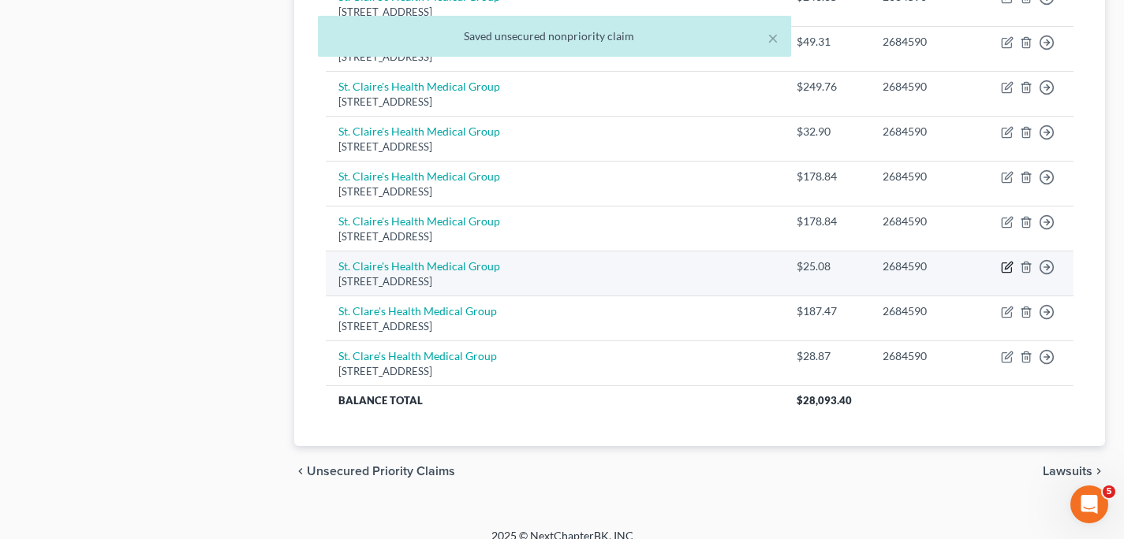
click at [1010, 267] on icon "button" at bounding box center [1007, 267] width 13 height 13
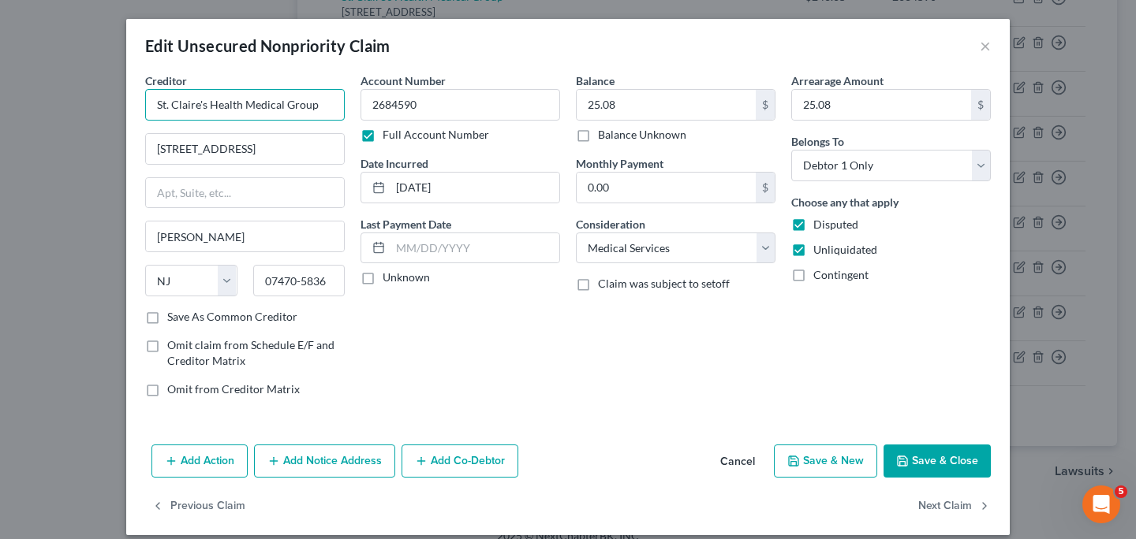
click at [186, 106] on input "St. Claire's Health Medical Group" at bounding box center [245, 105] width 200 height 32
click at [922, 467] on button "Save & Close" at bounding box center [936, 461] width 107 height 33
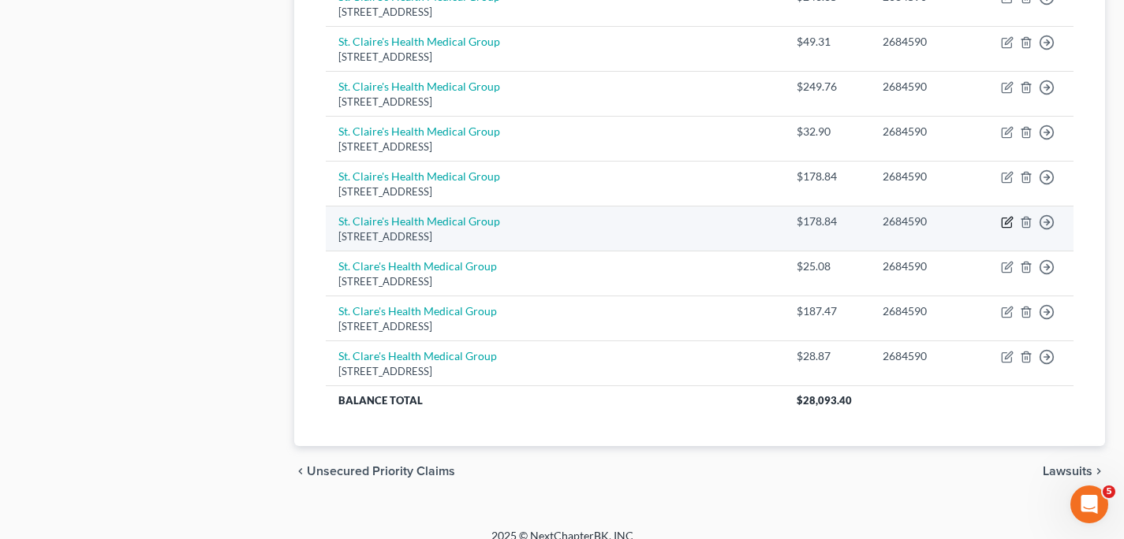
click at [1009, 224] on icon "button" at bounding box center [1007, 222] width 13 height 13
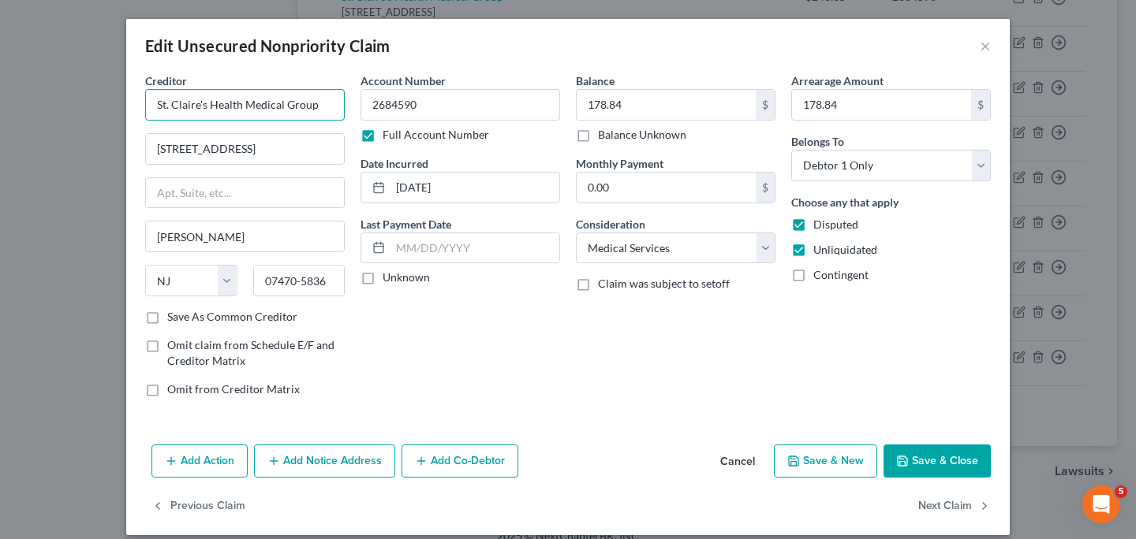
click at [184, 105] on input "St. Claire's Health Medical Group" at bounding box center [245, 105] width 200 height 32
click at [938, 460] on button "Save & Close" at bounding box center [936, 461] width 107 height 33
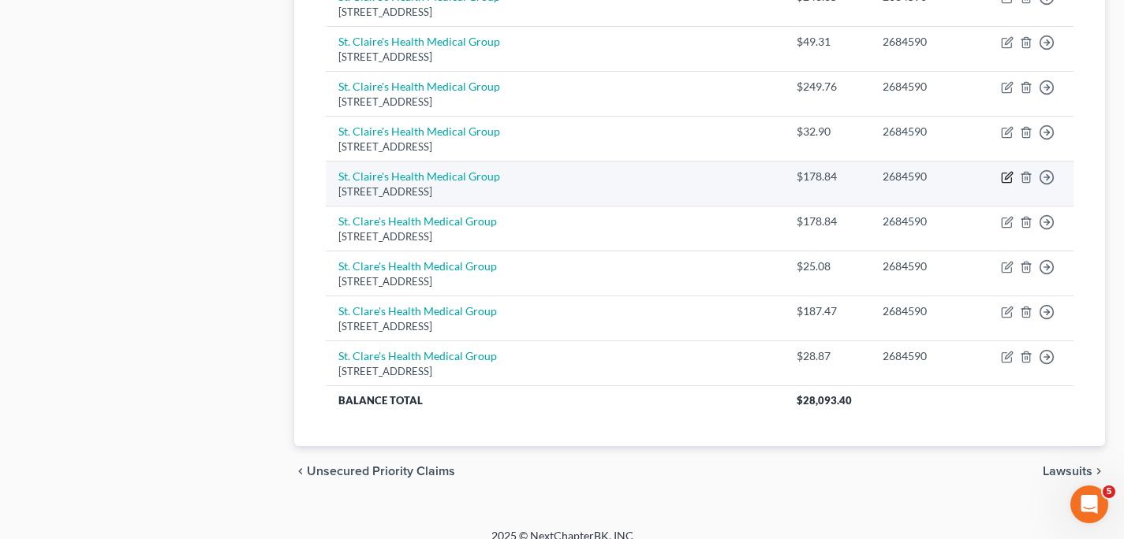
click at [1004, 179] on icon "button" at bounding box center [1007, 177] width 13 height 13
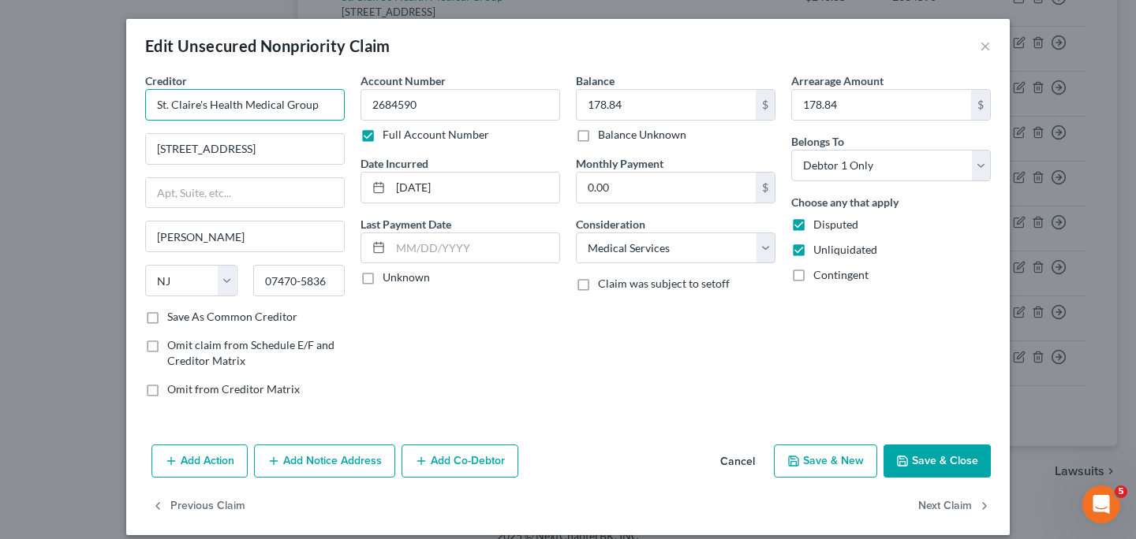
click at [188, 105] on input "St. Claire's Health Medical Group" at bounding box center [245, 105] width 200 height 32
click at [919, 457] on button "Save & Close" at bounding box center [936, 461] width 107 height 33
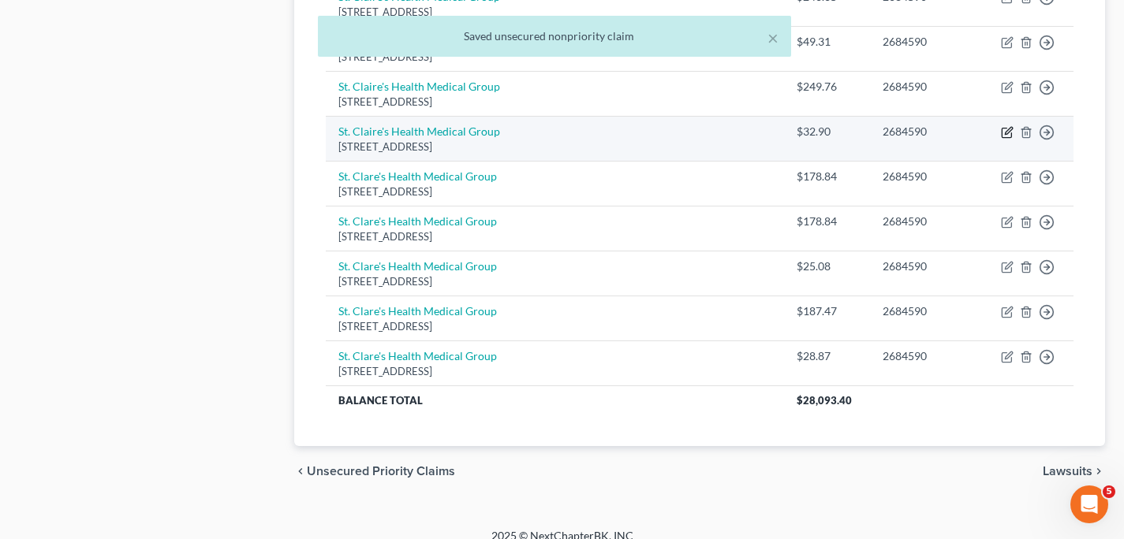
click at [1007, 134] on icon "button" at bounding box center [1008, 130] width 7 height 7
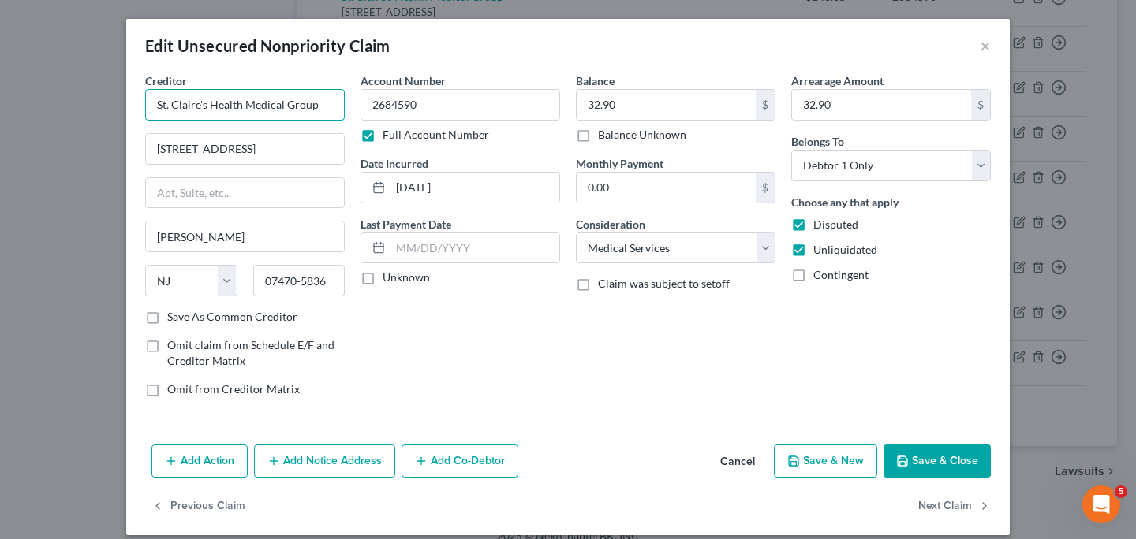
click at [186, 106] on input "St. Claire's Health Medical Group" at bounding box center [245, 105] width 200 height 32
click at [965, 469] on button "Save & Close" at bounding box center [936, 461] width 107 height 33
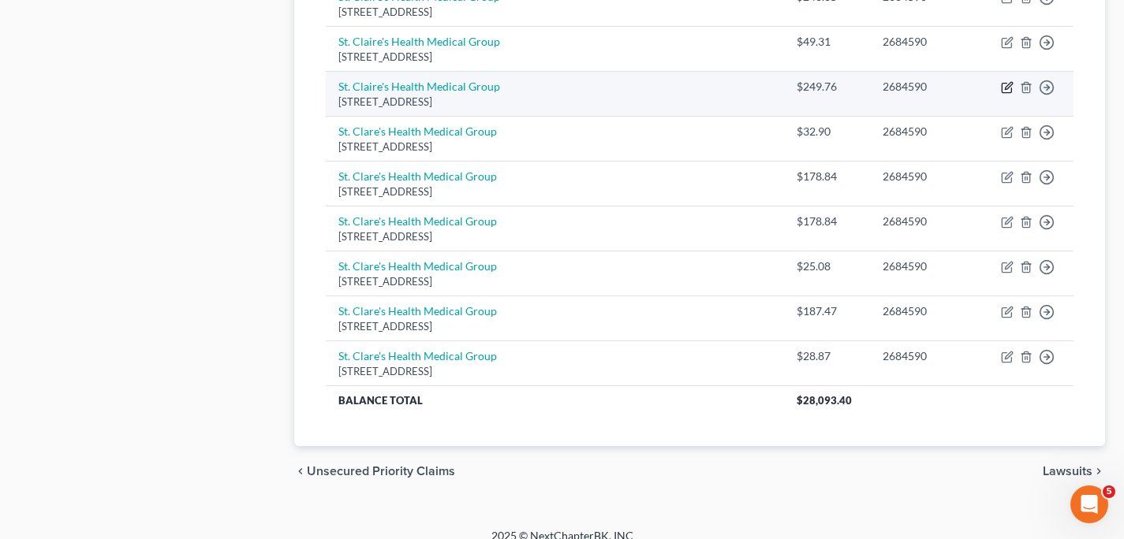
click at [1009, 89] on icon "button" at bounding box center [1007, 87] width 13 height 13
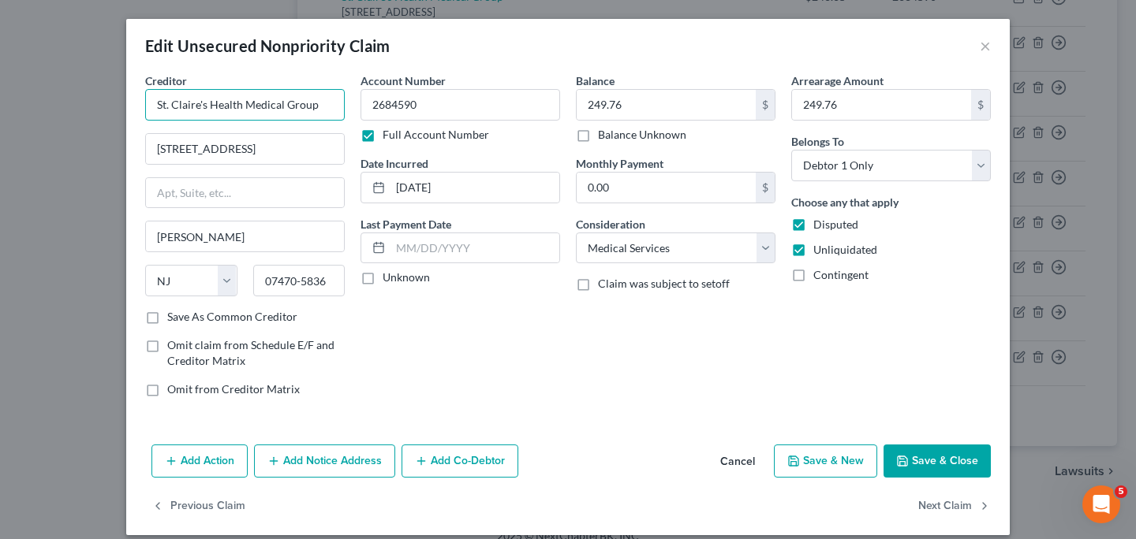
click at [187, 106] on input "St. Claire's Health Medical Group" at bounding box center [245, 105] width 200 height 32
click at [918, 452] on button "Save & Close" at bounding box center [936, 461] width 107 height 33
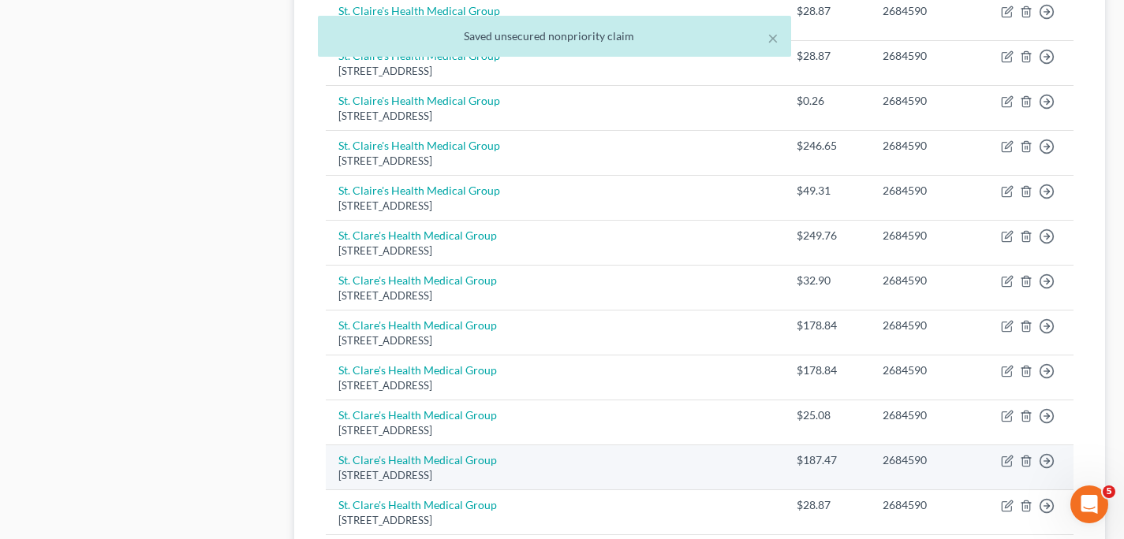
scroll to position [1060, 0]
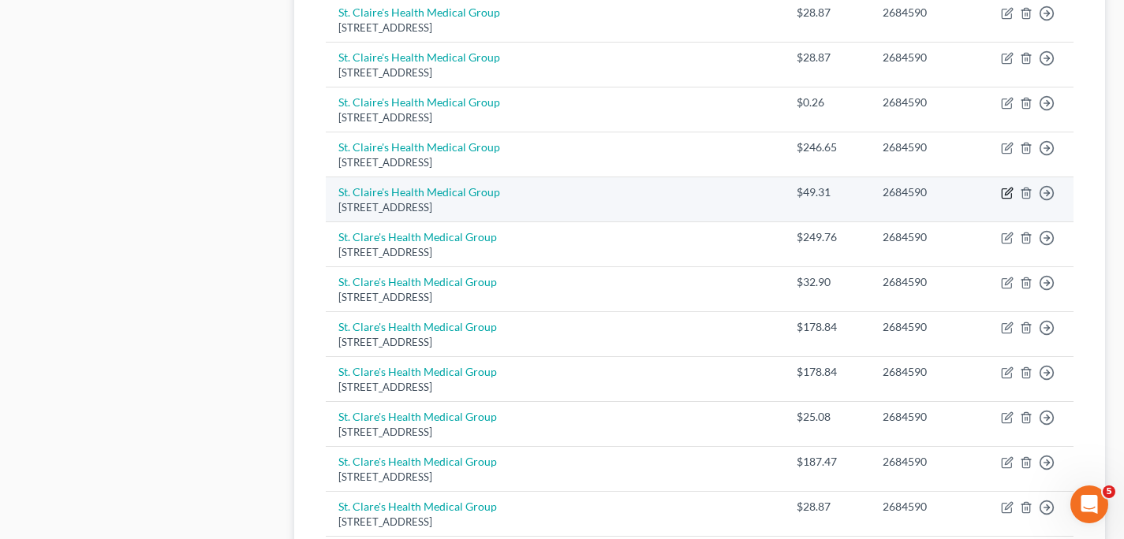
click at [1006, 193] on icon "button" at bounding box center [1008, 191] width 7 height 7
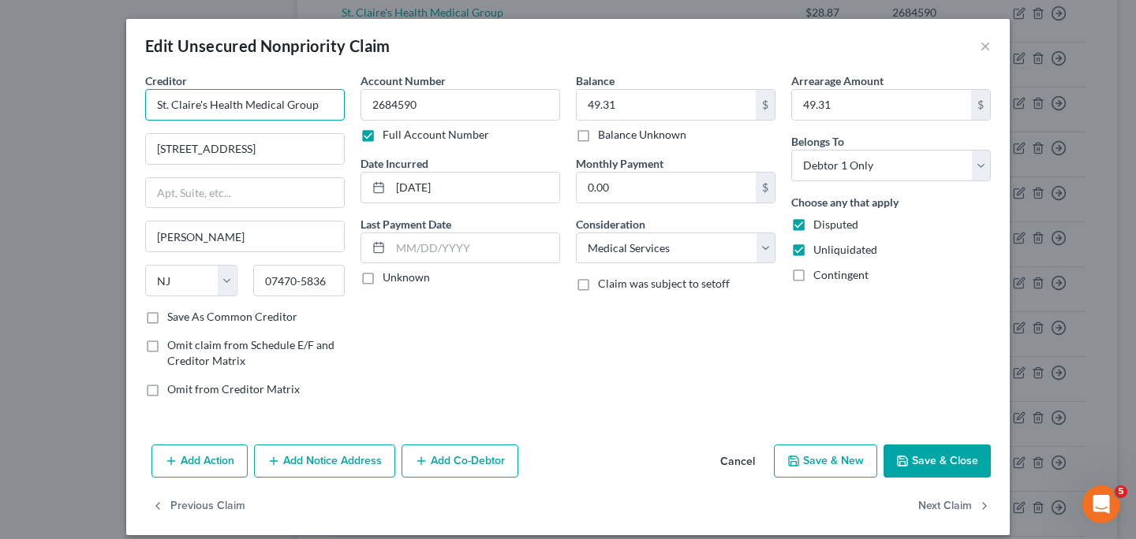
click at [184, 109] on input "St. Claire's Health Medical Group" at bounding box center [245, 105] width 200 height 32
click at [944, 466] on button "Save & Close" at bounding box center [936, 461] width 107 height 33
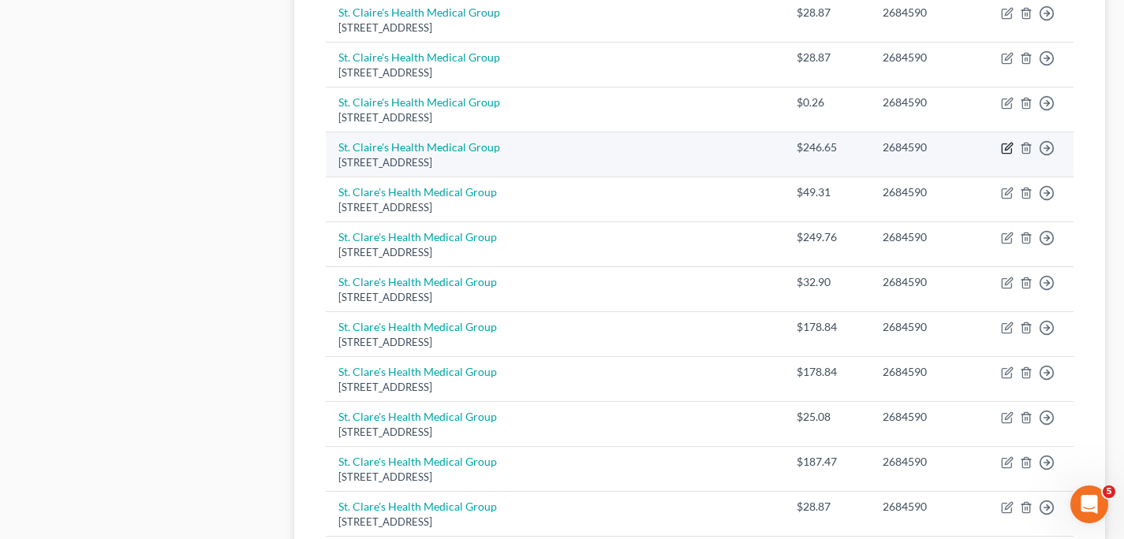
click at [1004, 148] on icon "button" at bounding box center [1007, 148] width 13 height 13
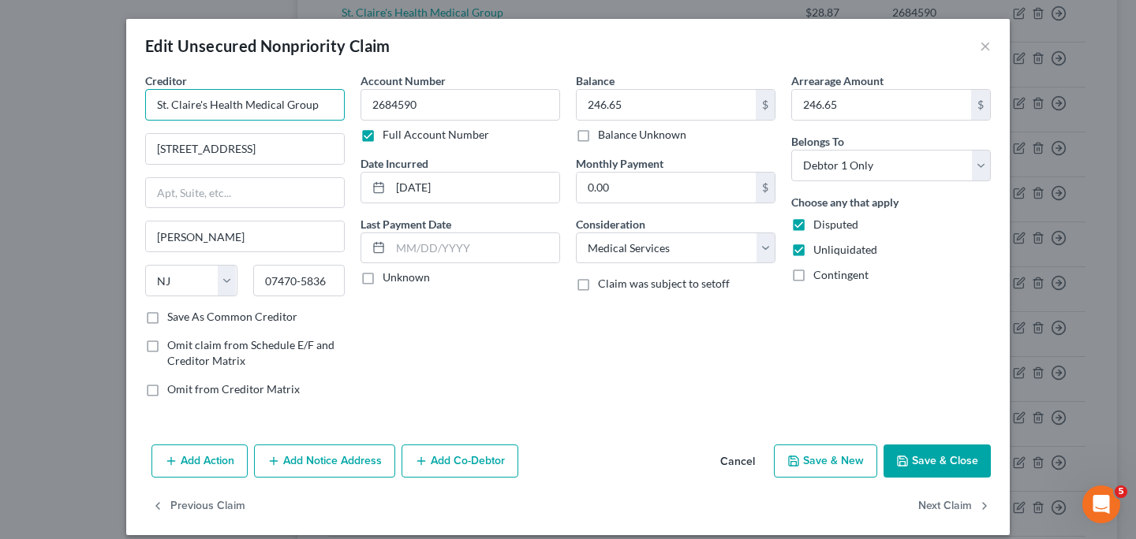
click at [187, 109] on input "St. Claire's Health Medical Group" at bounding box center [245, 105] width 200 height 32
click at [923, 460] on button "Save & Close" at bounding box center [936, 461] width 107 height 33
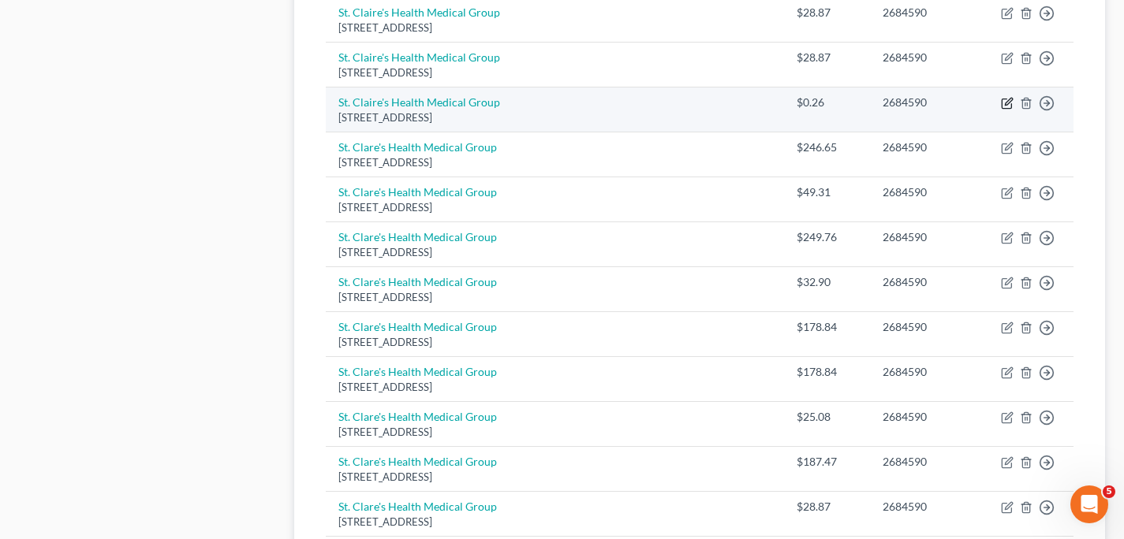
click at [1006, 102] on icon "button" at bounding box center [1007, 103] width 13 height 13
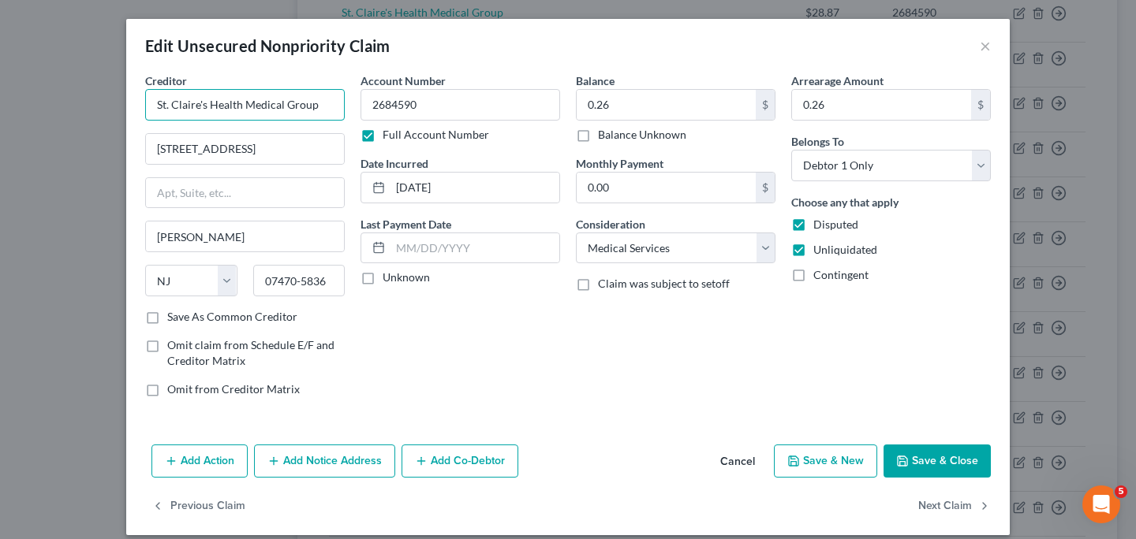
click at [185, 100] on input "St. Claire's Health Medical Group" at bounding box center [245, 105] width 200 height 32
click at [908, 467] on button "Save & Close" at bounding box center [936, 461] width 107 height 33
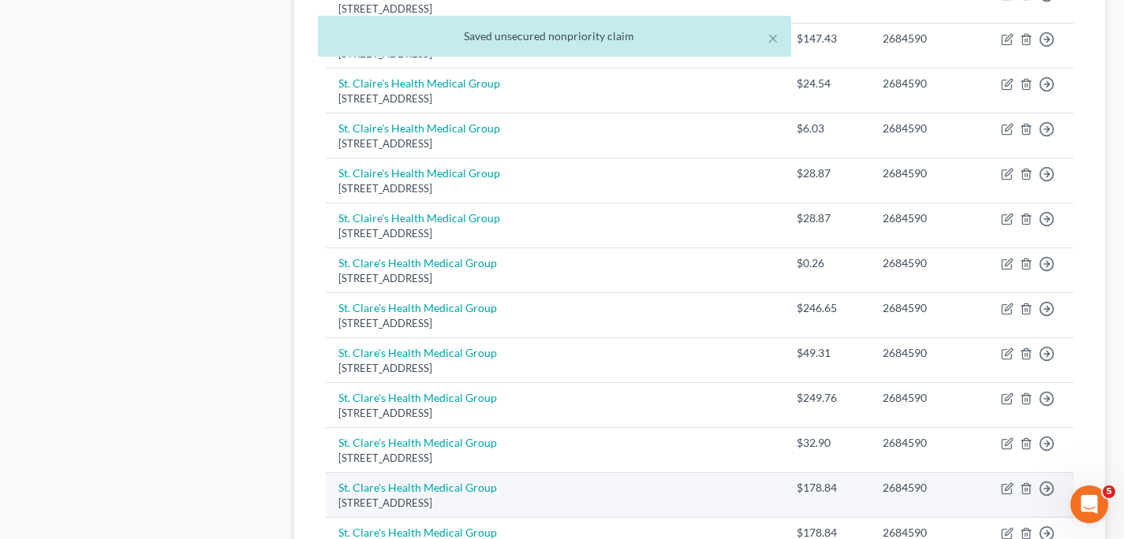
scroll to position [895, 0]
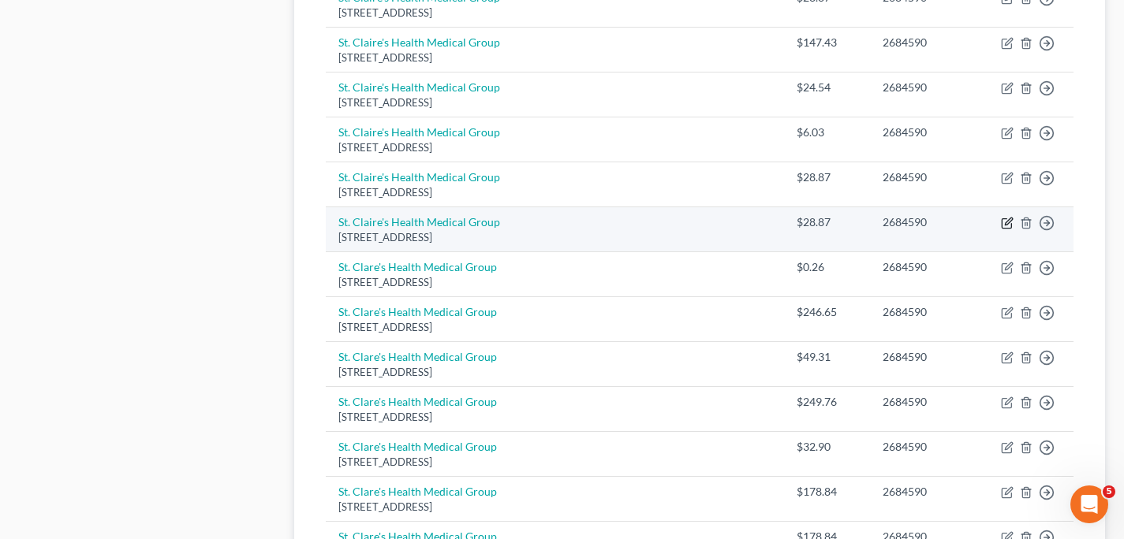
click at [1007, 226] on icon "button" at bounding box center [1007, 223] width 13 height 13
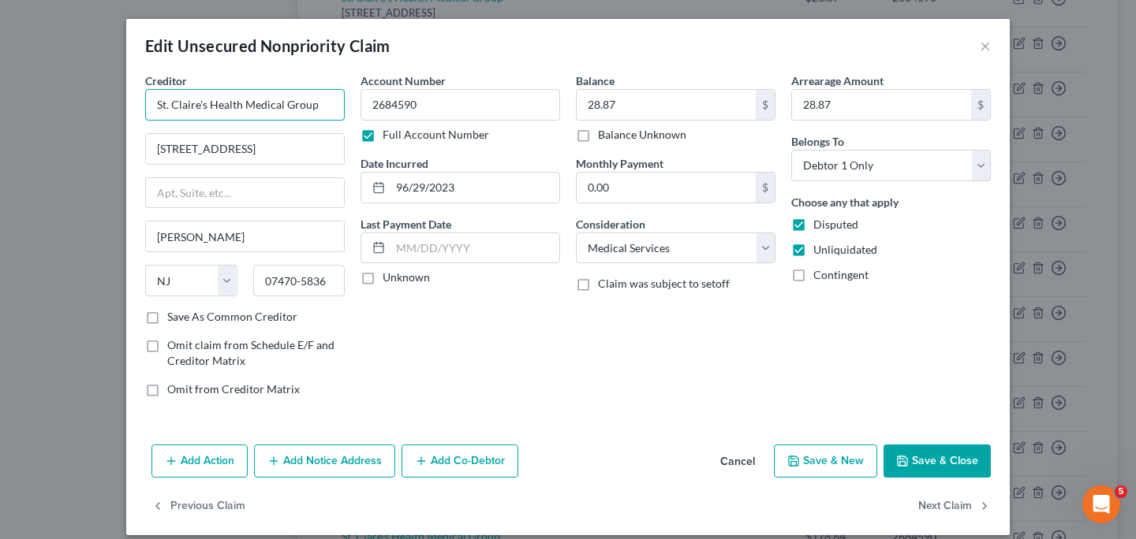
click at [188, 104] on input "St. Claire's Health Medical Group" at bounding box center [245, 105] width 200 height 32
click at [920, 456] on button "Save & Close" at bounding box center [936, 461] width 107 height 33
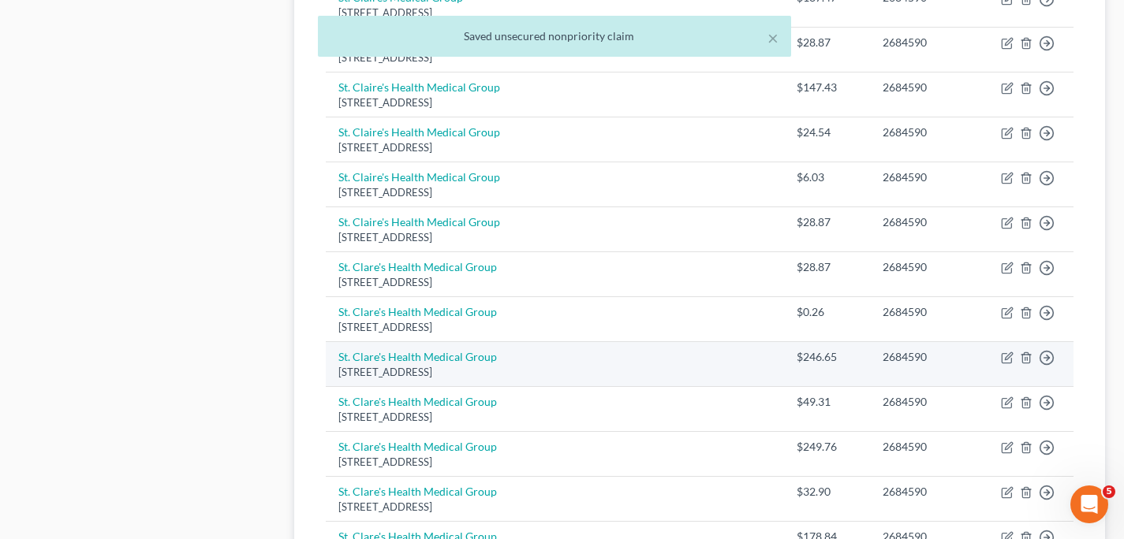
scroll to position [840, 0]
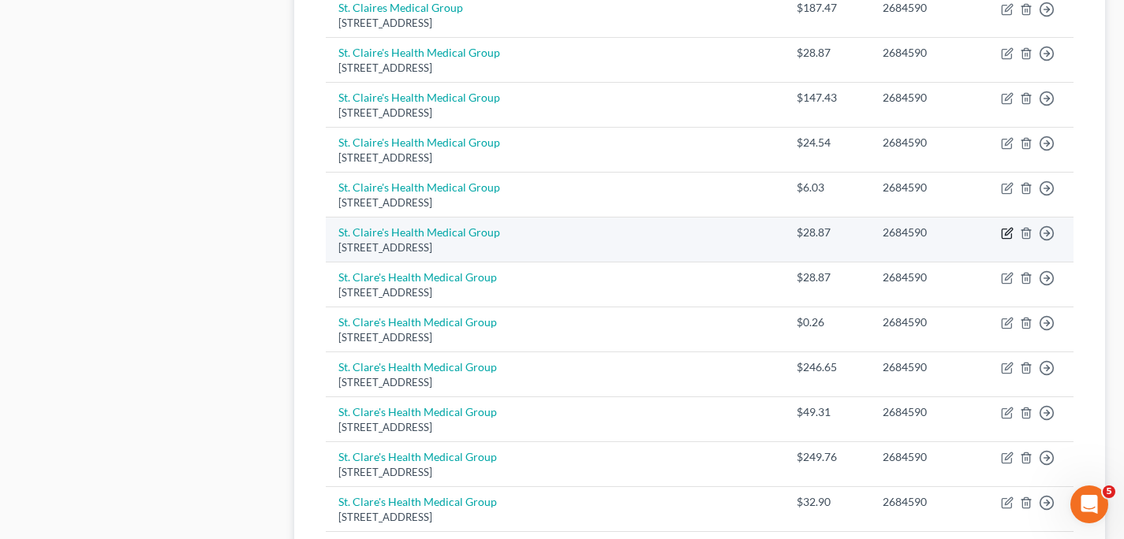
click at [1008, 237] on icon "button" at bounding box center [1007, 233] width 13 height 13
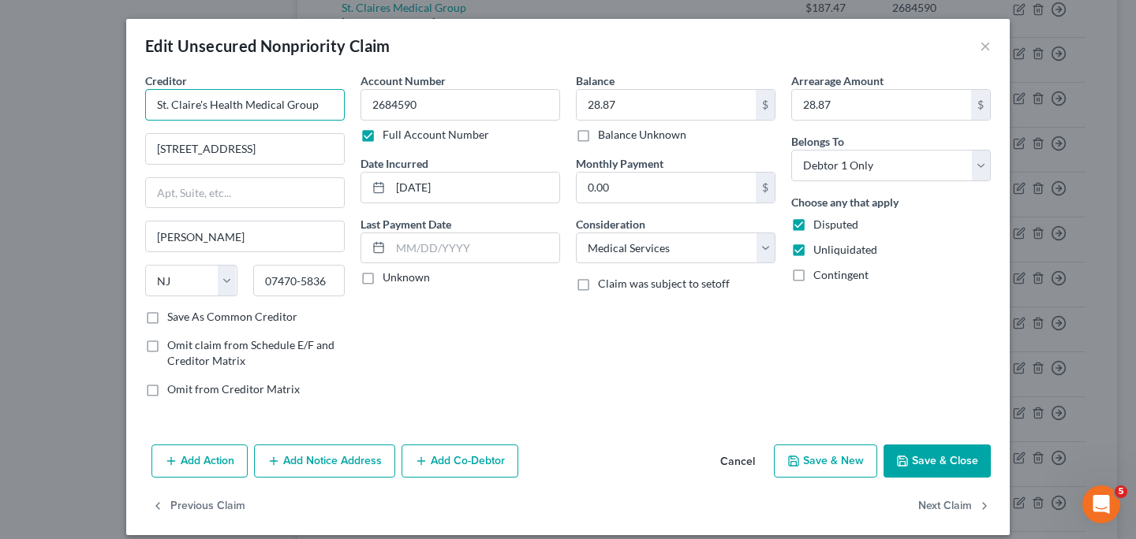
click at [184, 107] on input "St. Claire's Health Medical Group" at bounding box center [245, 105] width 200 height 32
click at [905, 453] on button "Save & Close" at bounding box center [936, 461] width 107 height 33
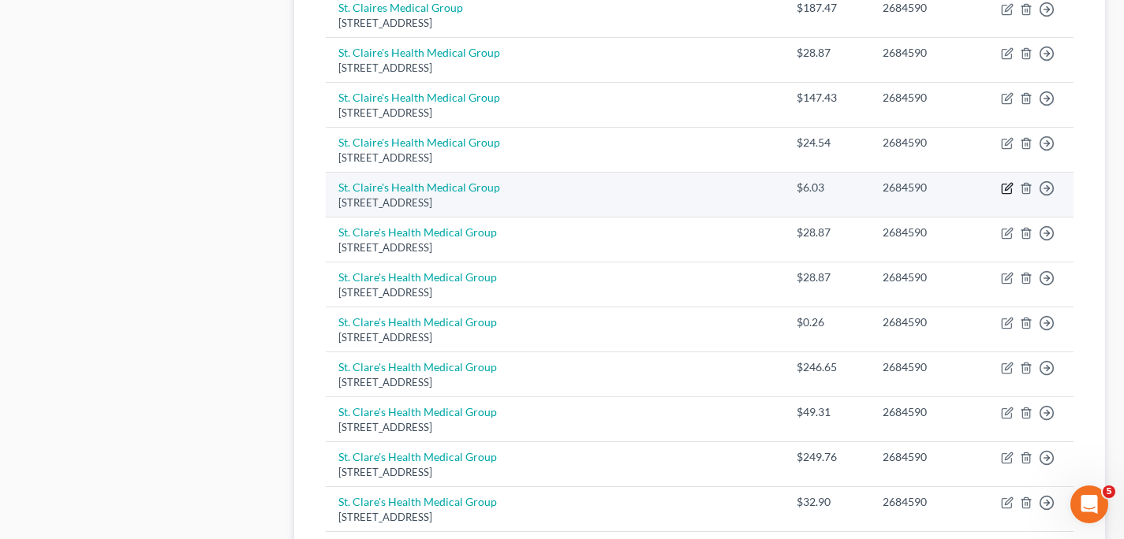
click at [1007, 188] on icon "button" at bounding box center [1007, 188] width 13 height 13
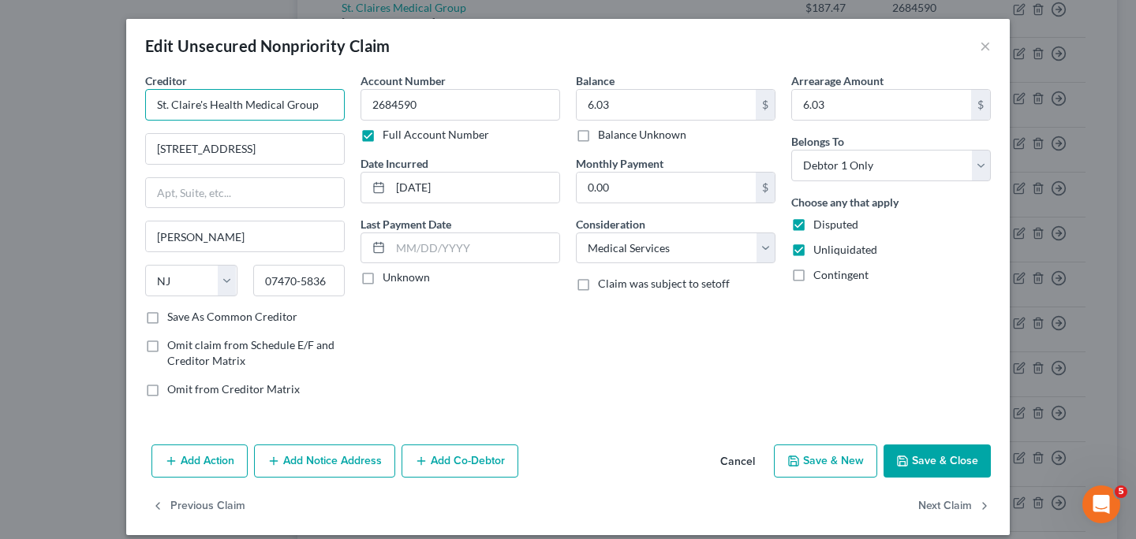
click at [185, 106] on input "St. Claire's Health Medical Group" at bounding box center [245, 105] width 200 height 32
click at [921, 466] on button "Save & Close" at bounding box center [936, 461] width 107 height 33
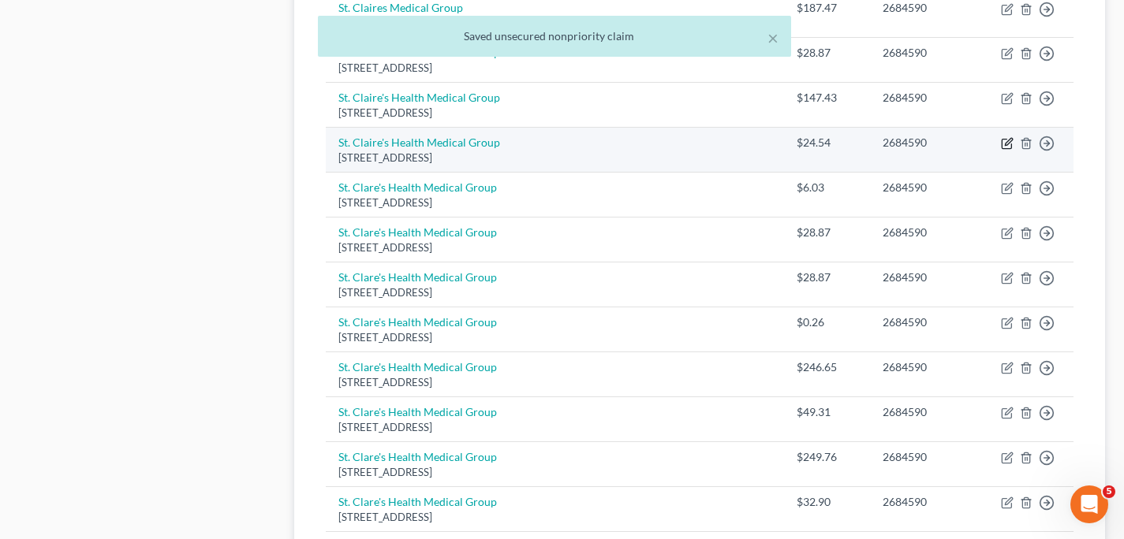
click at [1007, 145] on icon "button" at bounding box center [1008, 142] width 7 height 7
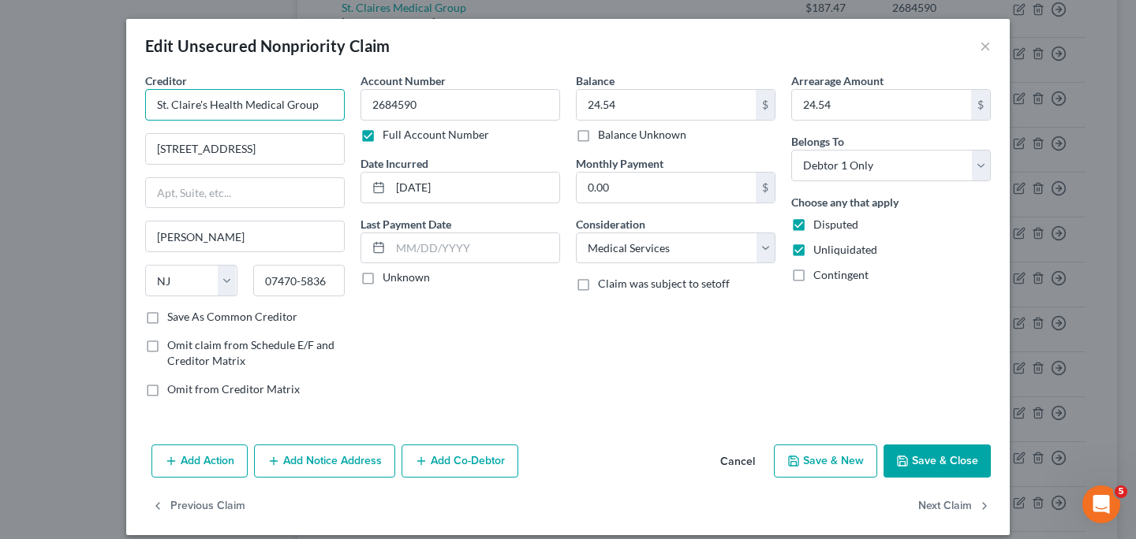
click at [188, 103] on input "St. Claire's Health Medical Group" at bounding box center [245, 105] width 200 height 32
click at [913, 463] on button "Save & Close" at bounding box center [936, 461] width 107 height 33
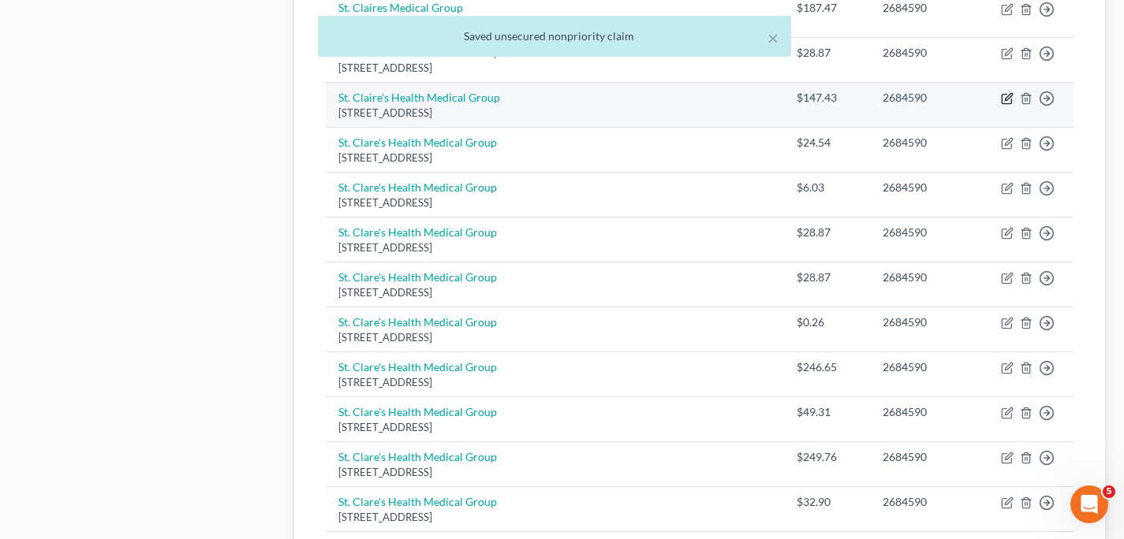
click at [1006, 97] on icon "button" at bounding box center [1007, 98] width 13 height 13
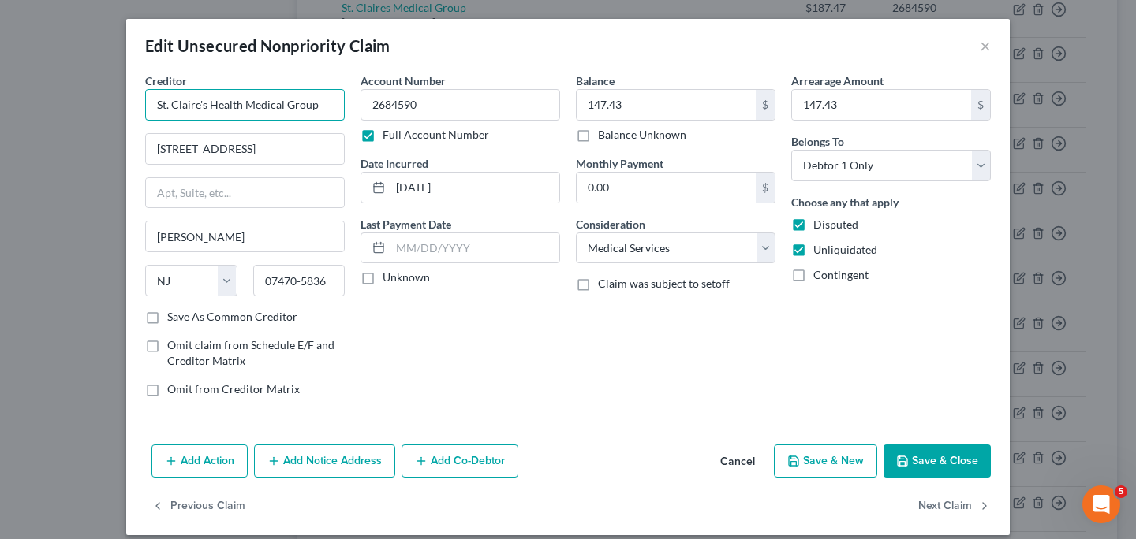
click at [186, 102] on input "St. Claire's Health Medical Group" at bounding box center [245, 105] width 200 height 32
click at [957, 460] on button "Save & Close" at bounding box center [936, 461] width 107 height 33
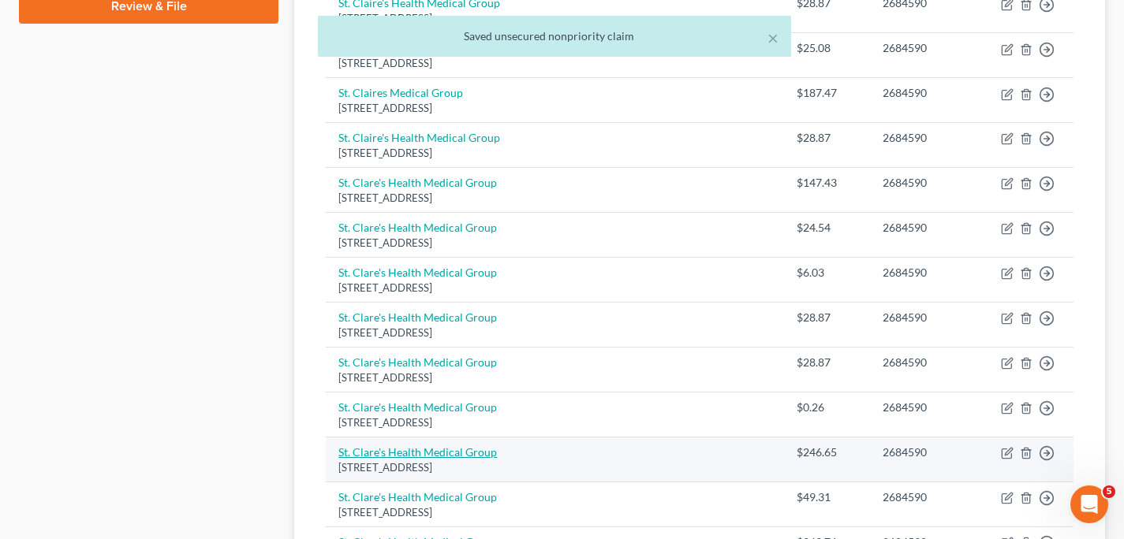
scroll to position [748, 0]
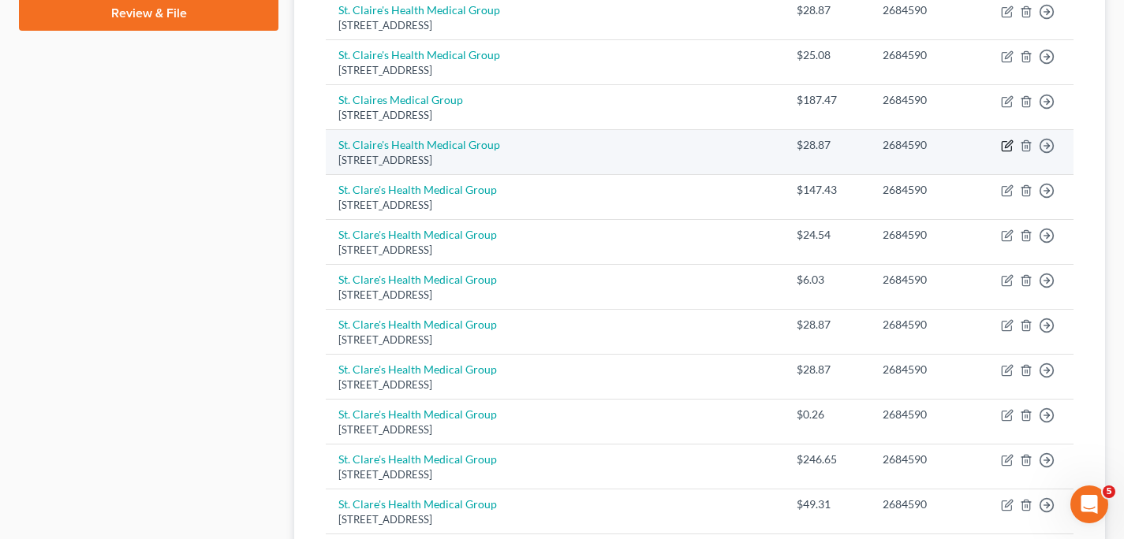
click at [1007, 148] on icon "button" at bounding box center [1007, 146] width 13 height 13
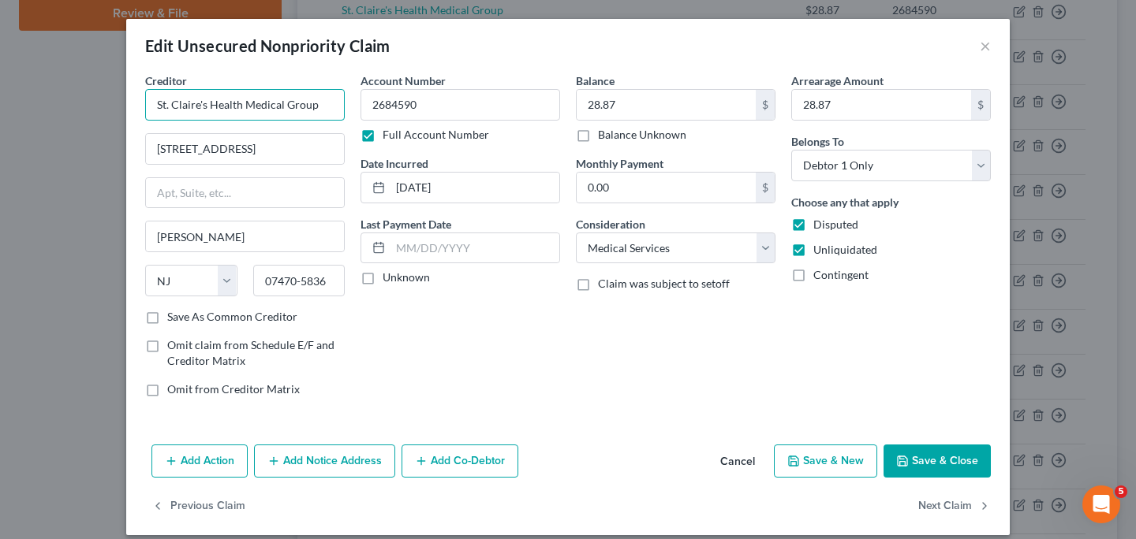
click at [184, 109] on input "St. Claire's Health Medical Group" at bounding box center [245, 105] width 200 height 32
click at [953, 461] on button "Save & Close" at bounding box center [936, 461] width 107 height 33
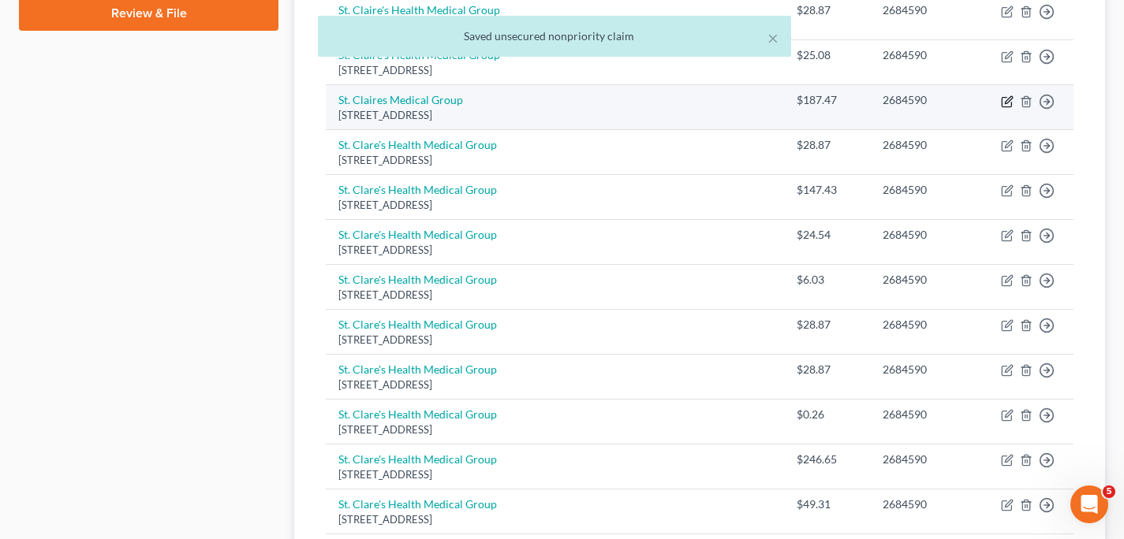
click at [1005, 100] on icon "button" at bounding box center [1007, 101] width 13 height 13
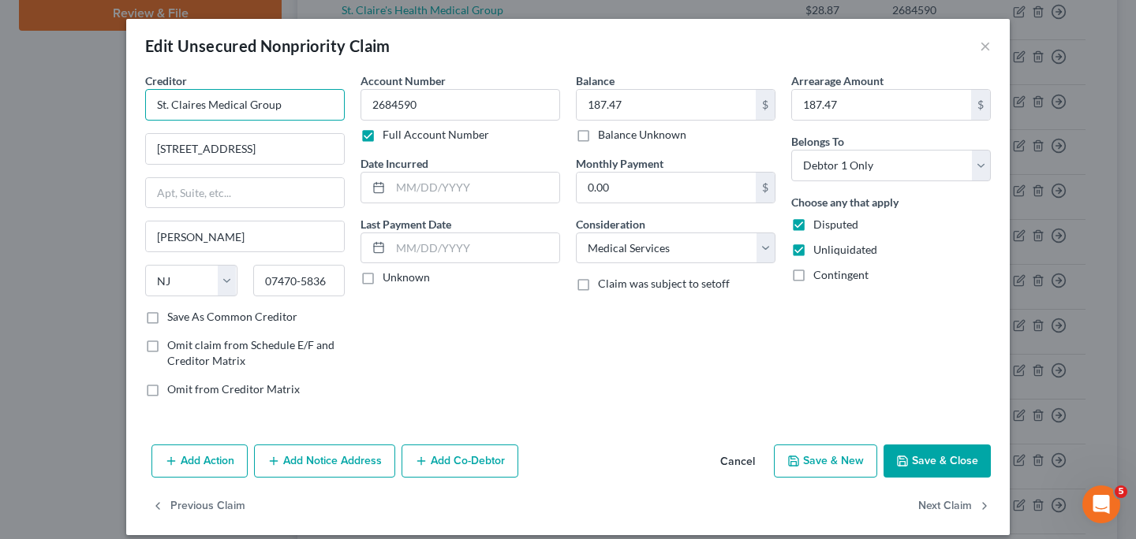
click at [186, 103] on input "St. Claires Medical Group" at bounding box center [245, 105] width 200 height 32
click at [940, 467] on button "Save & Close" at bounding box center [936, 461] width 107 height 33
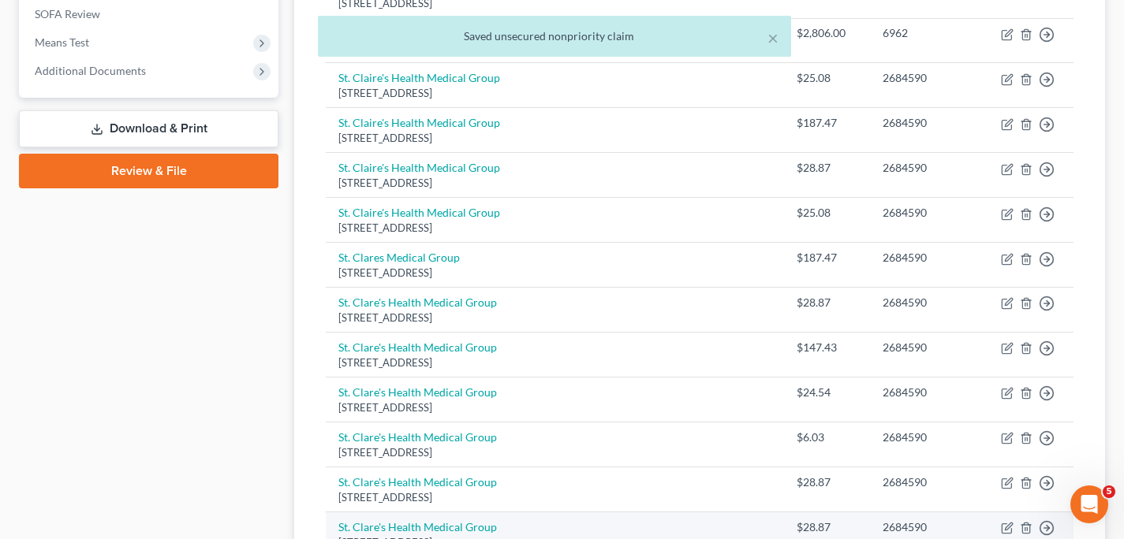
scroll to position [589, 0]
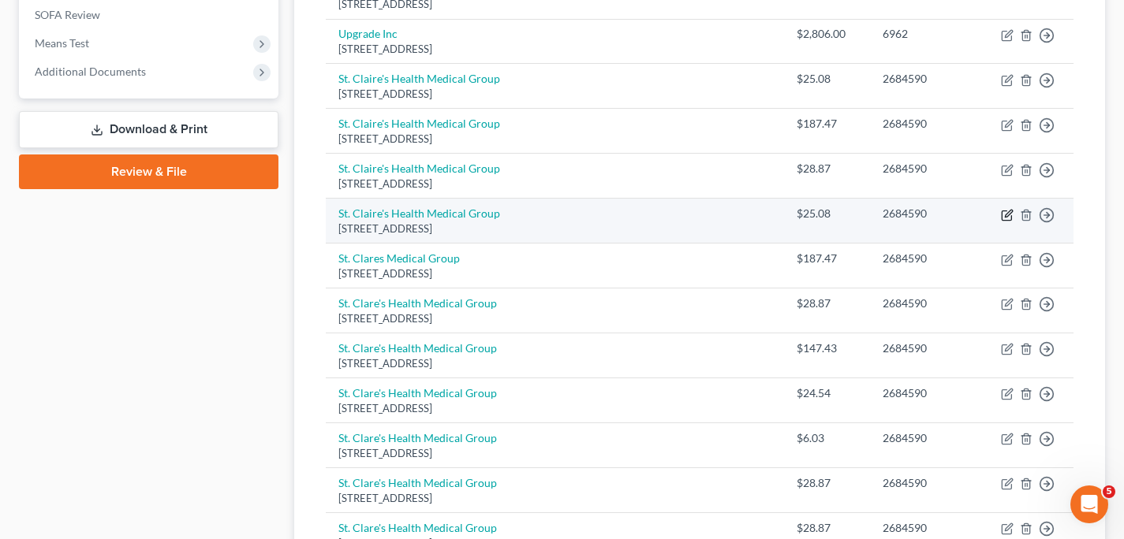
click at [1006, 215] on icon "button" at bounding box center [1008, 213] width 7 height 7
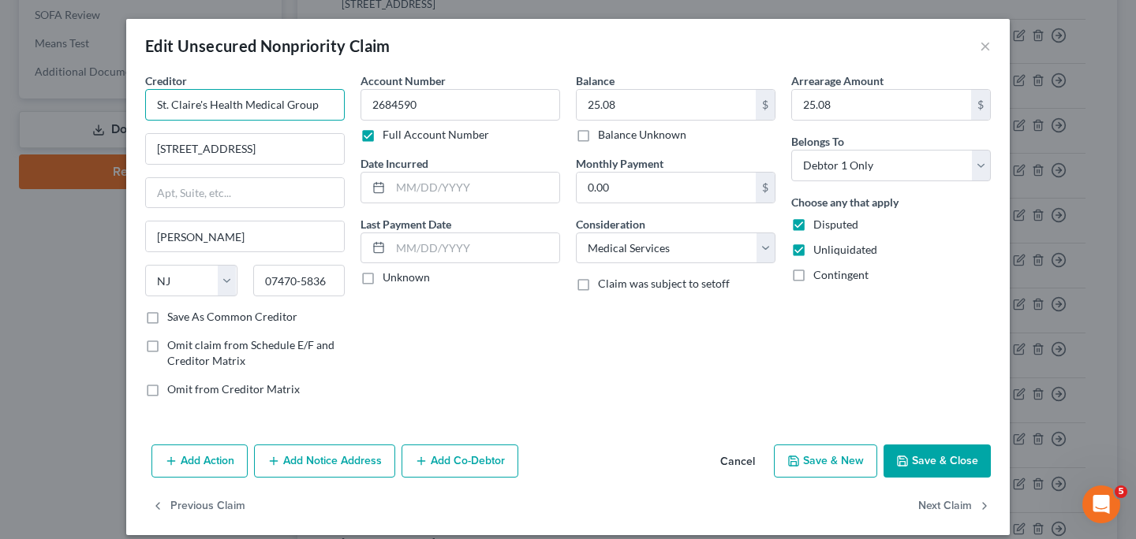
click at [184, 105] on input "St. Claire's Health Medical Group" at bounding box center [245, 105] width 200 height 32
click at [944, 468] on button "Save & Close" at bounding box center [936, 461] width 107 height 33
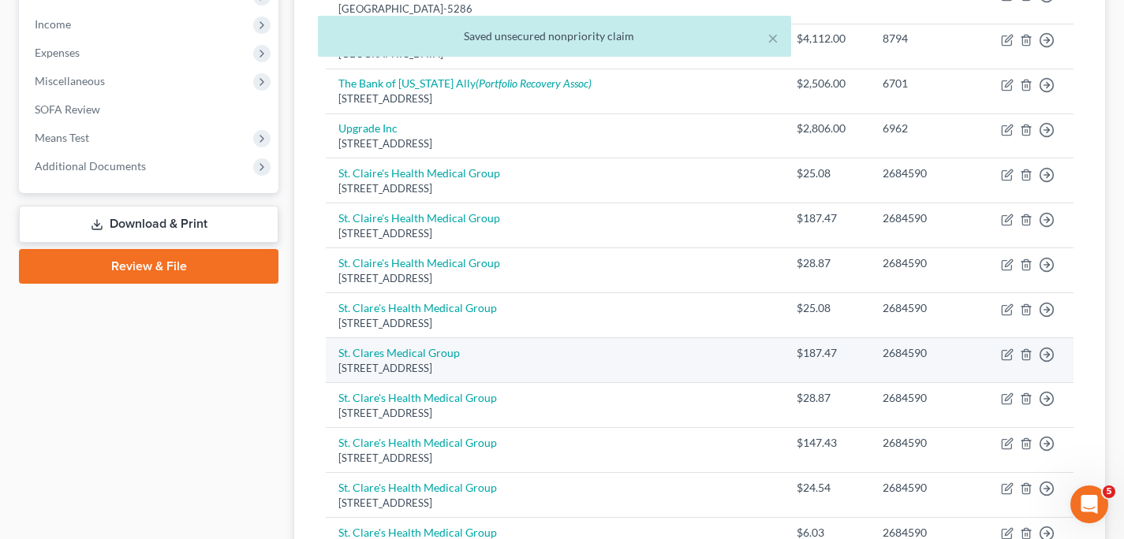
scroll to position [499, 0]
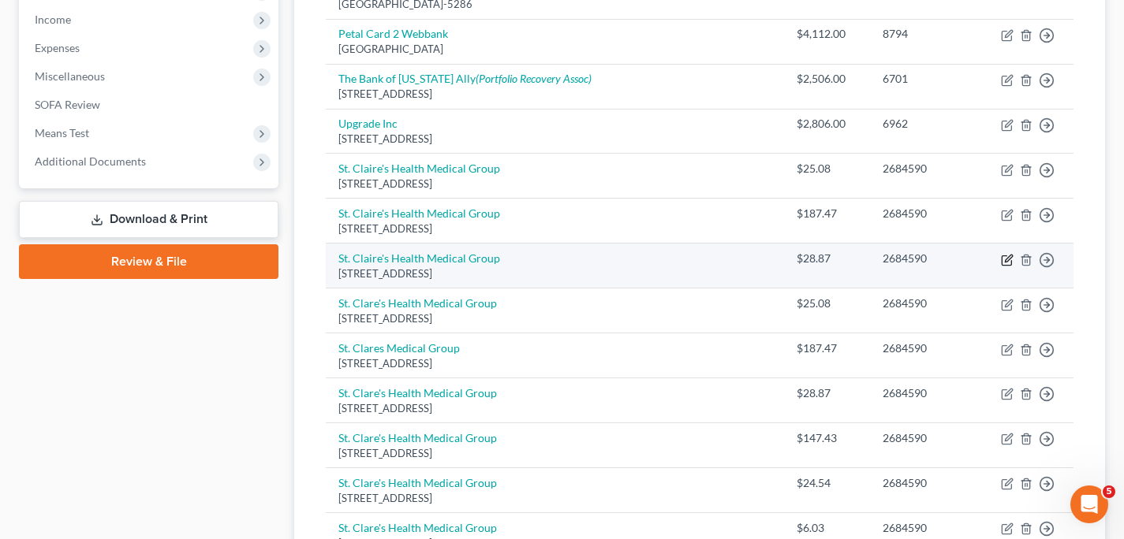
click at [1009, 259] on icon "button" at bounding box center [1007, 260] width 13 height 13
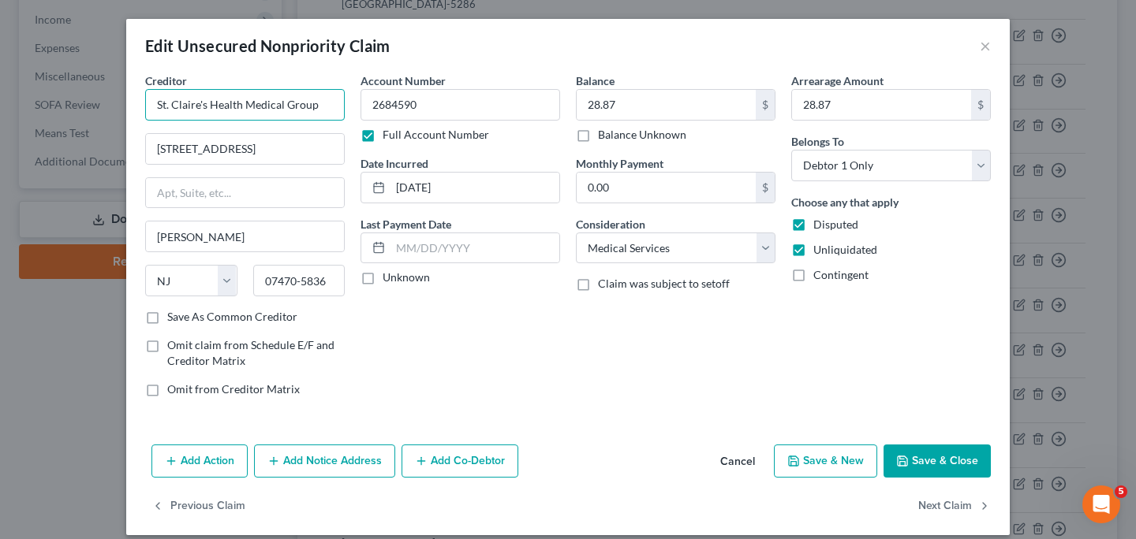
click at [187, 104] on input "St. Claire's Health Medical Group" at bounding box center [245, 105] width 200 height 32
click at [968, 457] on button "Save & Close" at bounding box center [936, 461] width 107 height 33
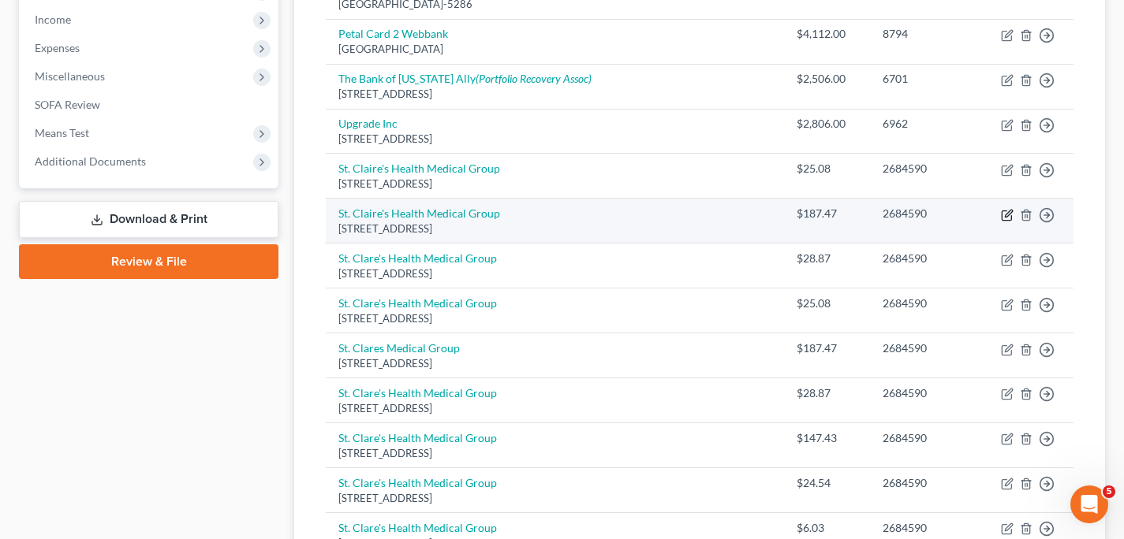
click at [1006, 212] on icon "button" at bounding box center [1007, 215] width 13 height 13
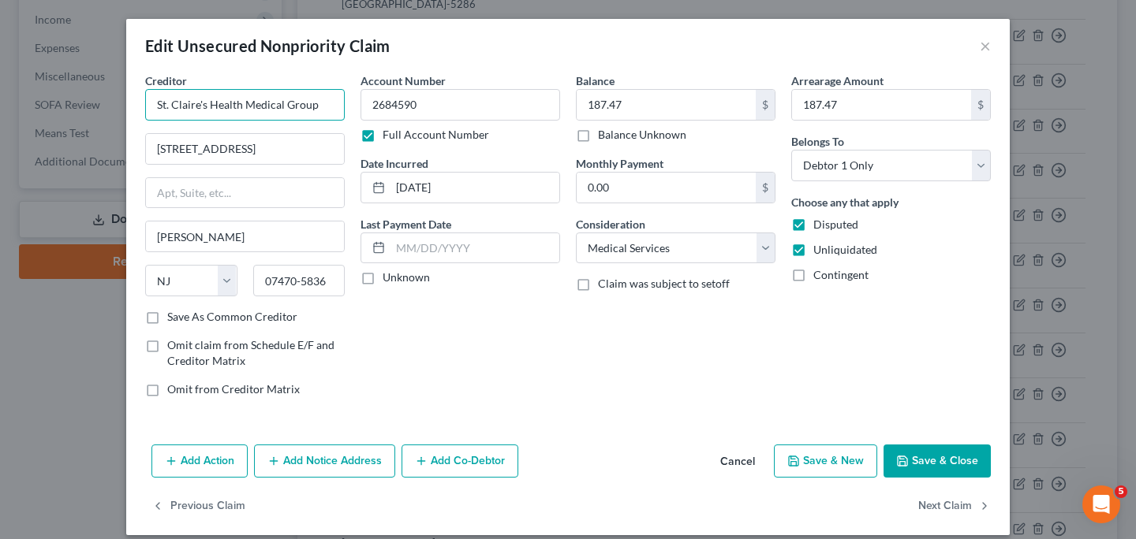
click at [188, 106] on input "St. Claire's Health Medical Group" at bounding box center [245, 105] width 200 height 32
click at [920, 463] on button "Save & Close" at bounding box center [936, 461] width 107 height 33
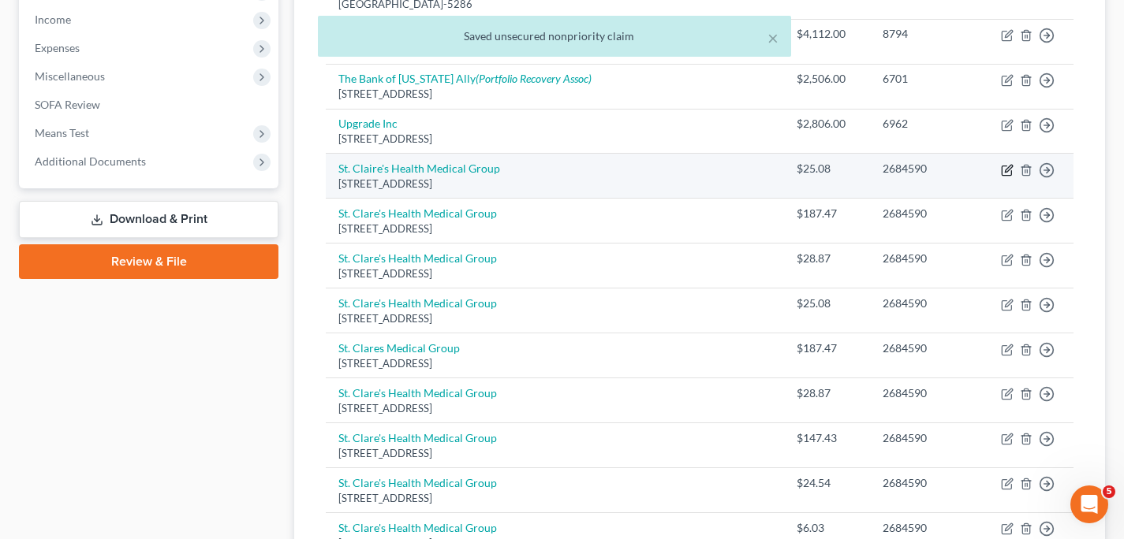
click at [1004, 168] on icon "button" at bounding box center [1007, 170] width 13 height 13
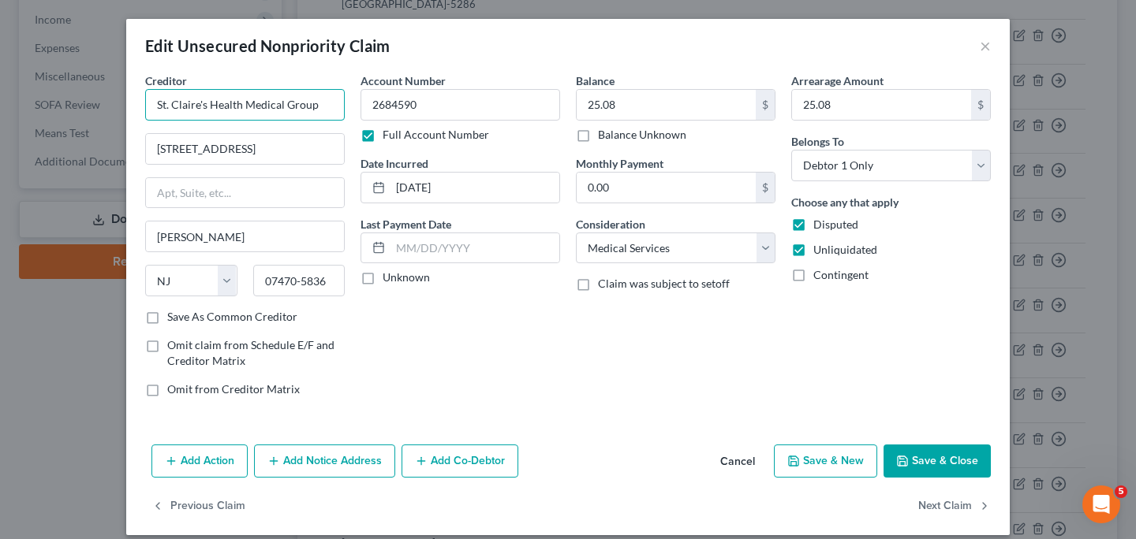
click at [184, 108] on input "St. Claire's Health Medical Group" at bounding box center [245, 105] width 200 height 32
click at [941, 461] on button "Save & Close" at bounding box center [936, 461] width 107 height 33
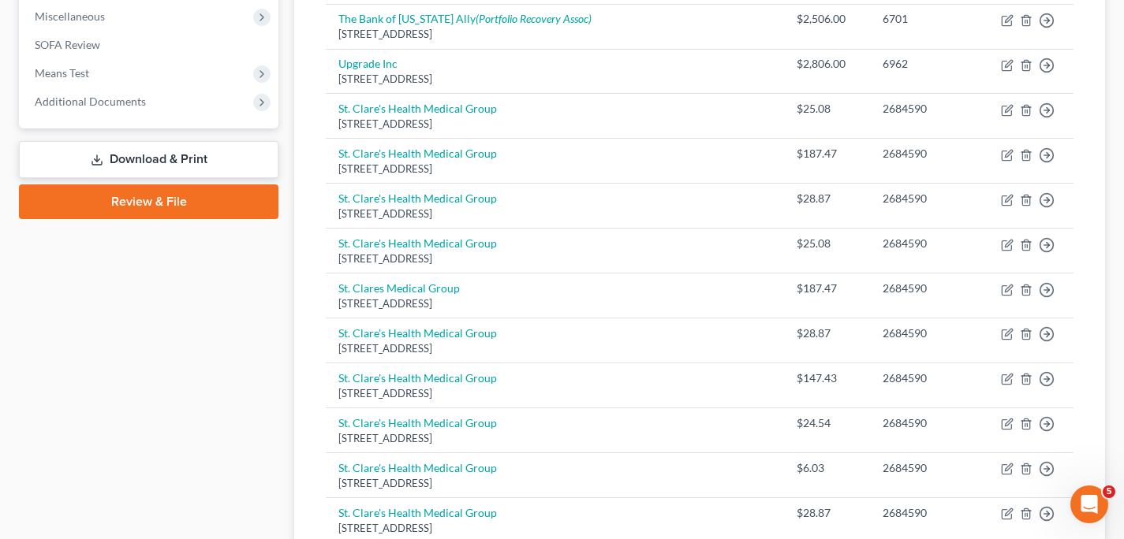
scroll to position [571, 0]
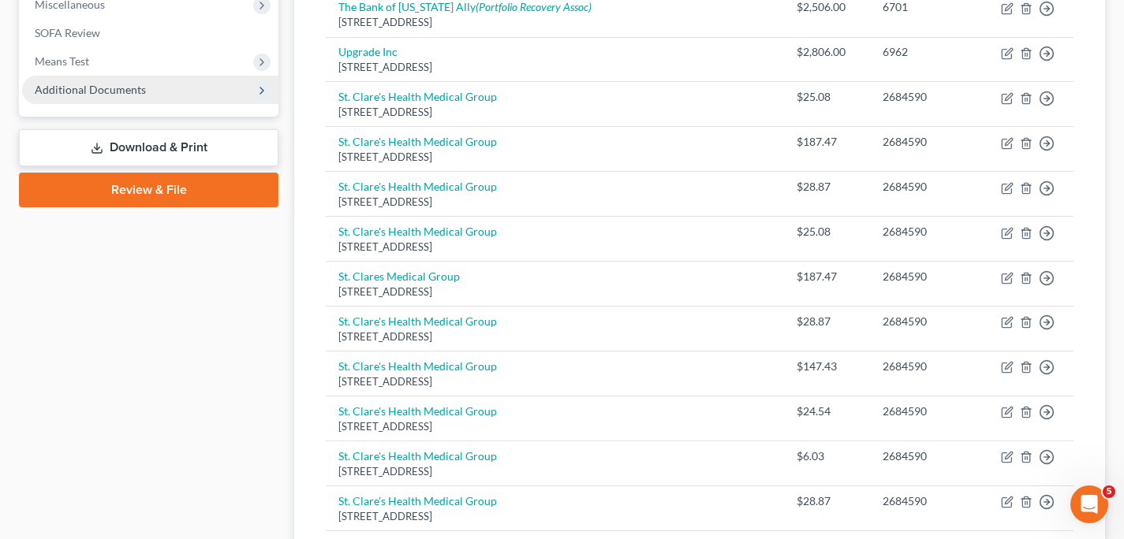
click at [98, 97] on span "Additional Documents" at bounding box center [150, 90] width 256 height 28
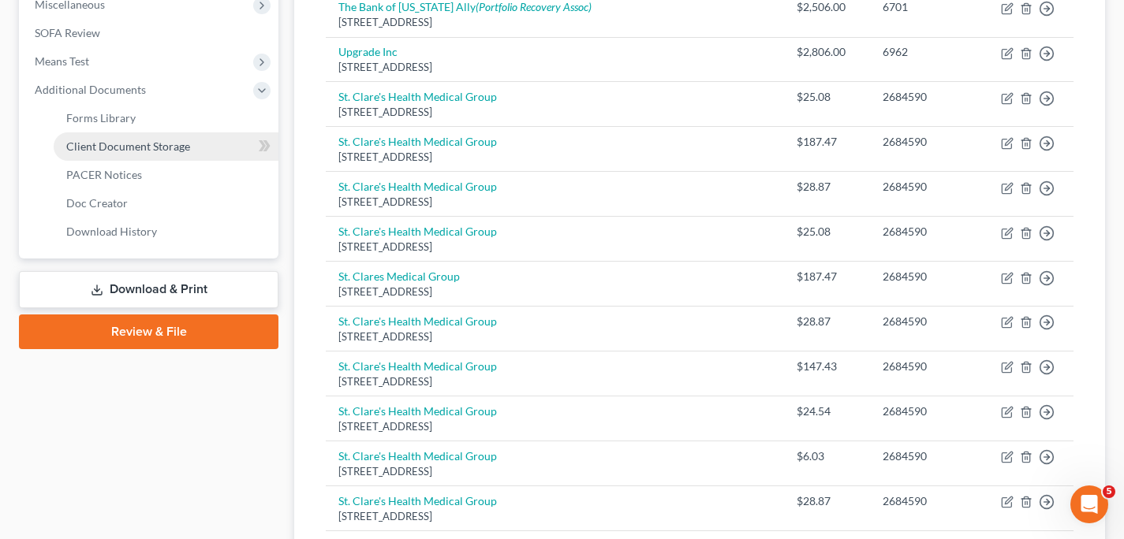
click at [106, 142] on span "Client Document Storage" at bounding box center [128, 146] width 124 height 13
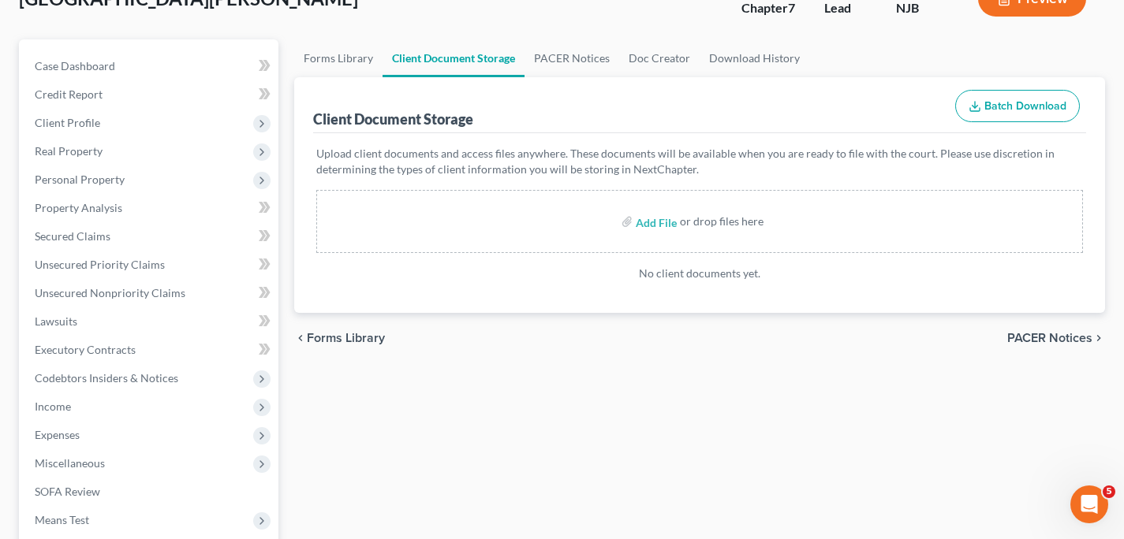
scroll to position [110, 0]
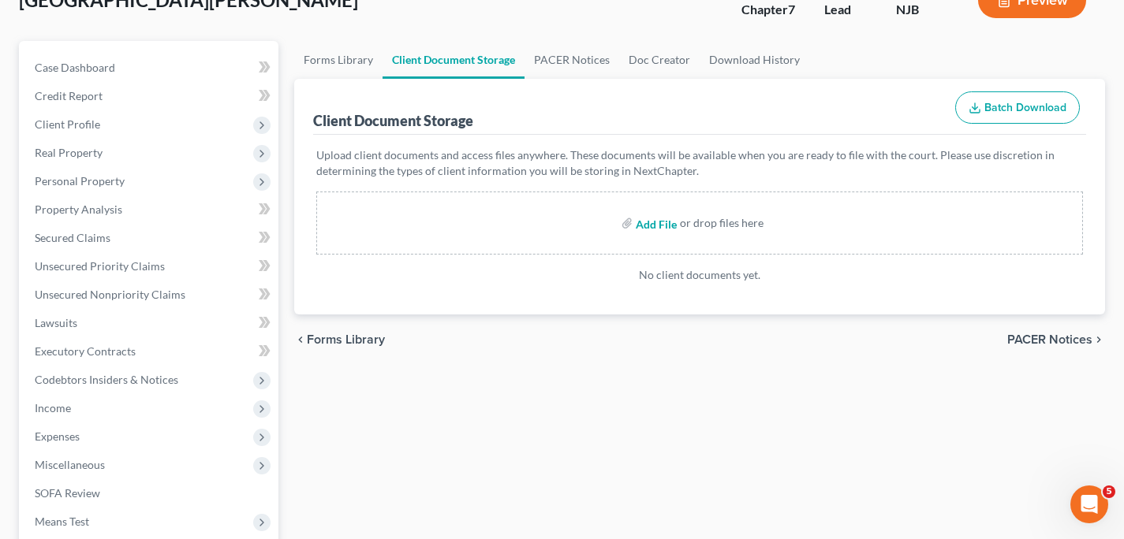
click at [649, 223] on input "file" at bounding box center [655, 223] width 38 height 28
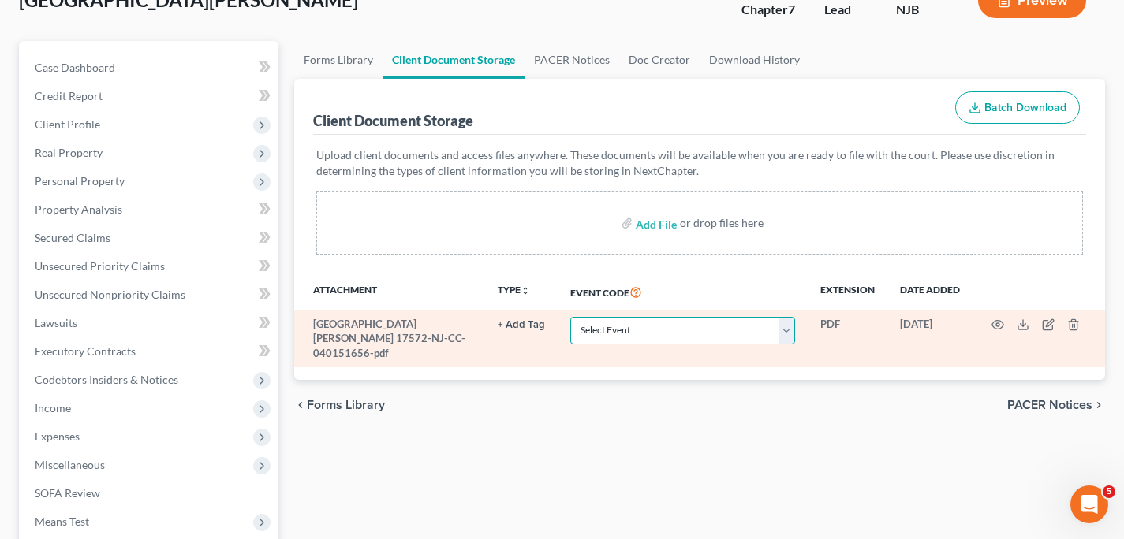
click at [789, 329] on select "Select Event 20 Largest Unsecured Creditors Amended Attorney Compensation State…" at bounding box center [682, 331] width 225 height 28
click option "Certificate of Credit Counseling" at bounding box center [0, 0] width 0 height 0
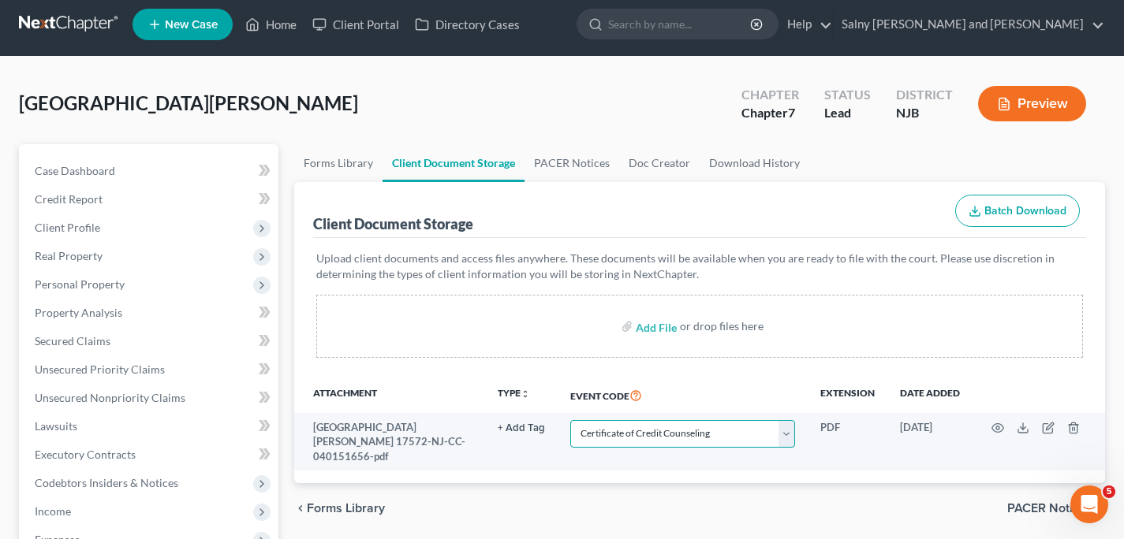
scroll to position [6, 0]
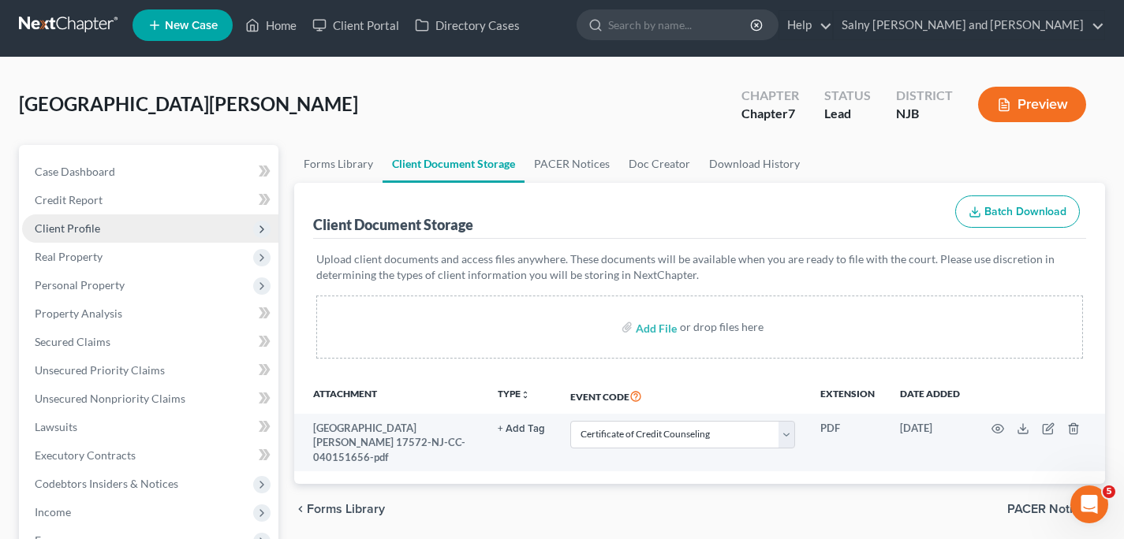
click at [135, 225] on span "Client Profile" at bounding box center [150, 229] width 256 height 28
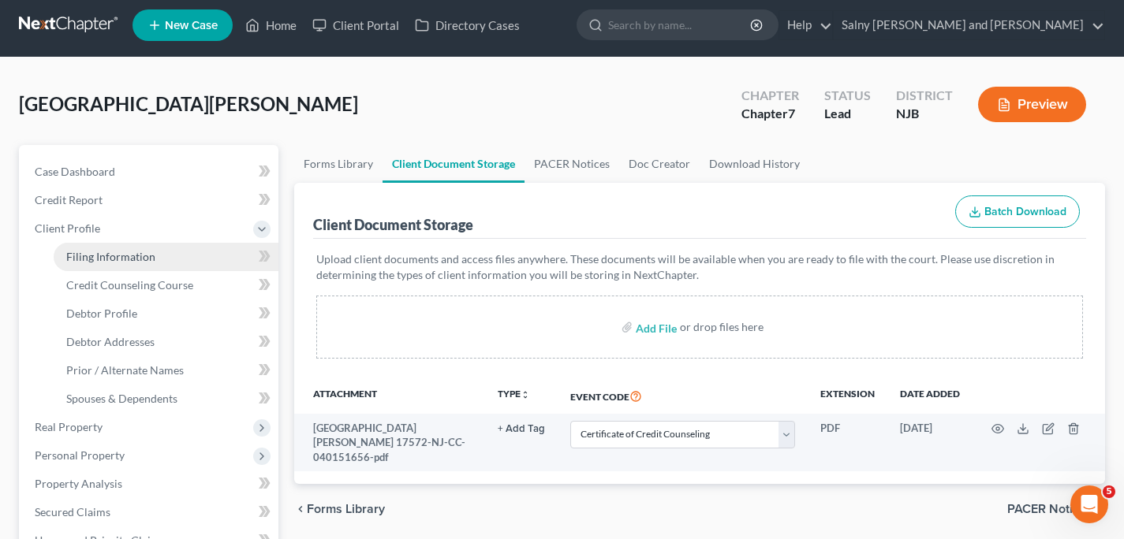
click at [138, 256] on span "Filing Information" at bounding box center [110, 256] width 89 height 13
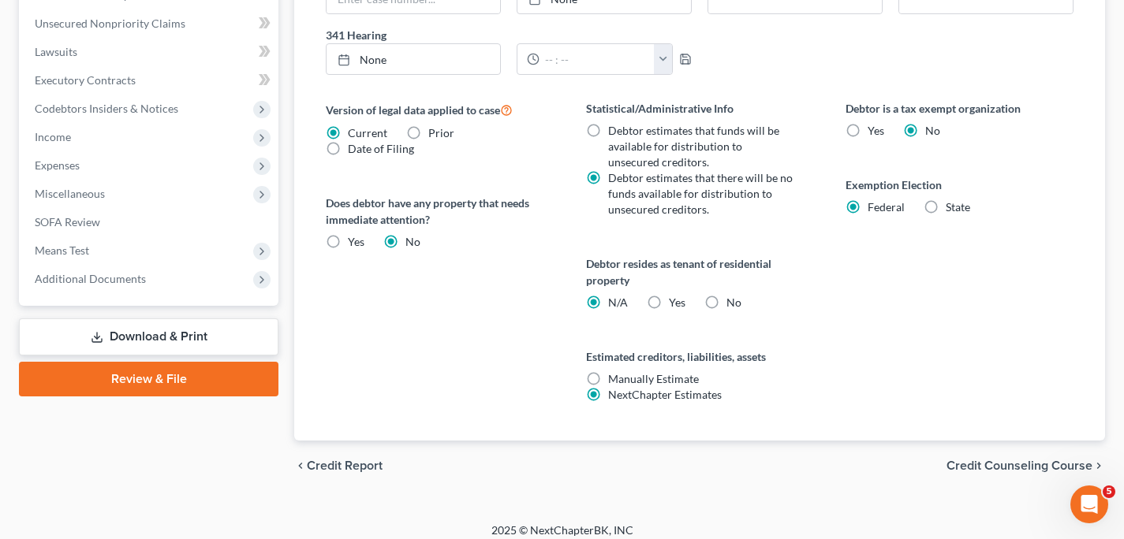
scroll to position [563, 0]
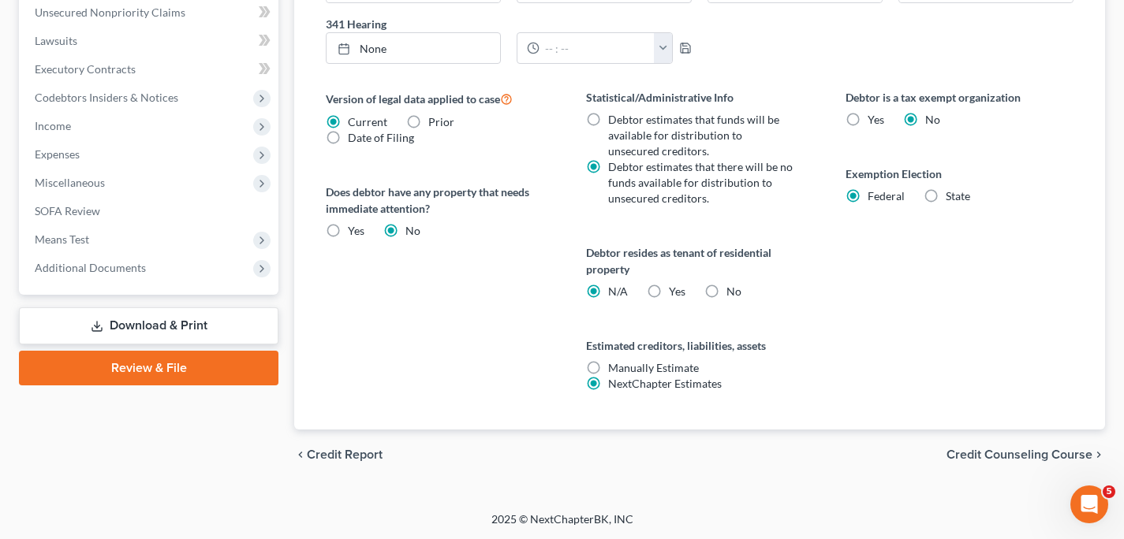
click at [961, 451] on span "Credit Counseling Course" at bounding box center [1019, 455] width 146 height 13
